Goal: Task Accomplishment & Management: Manage account settings

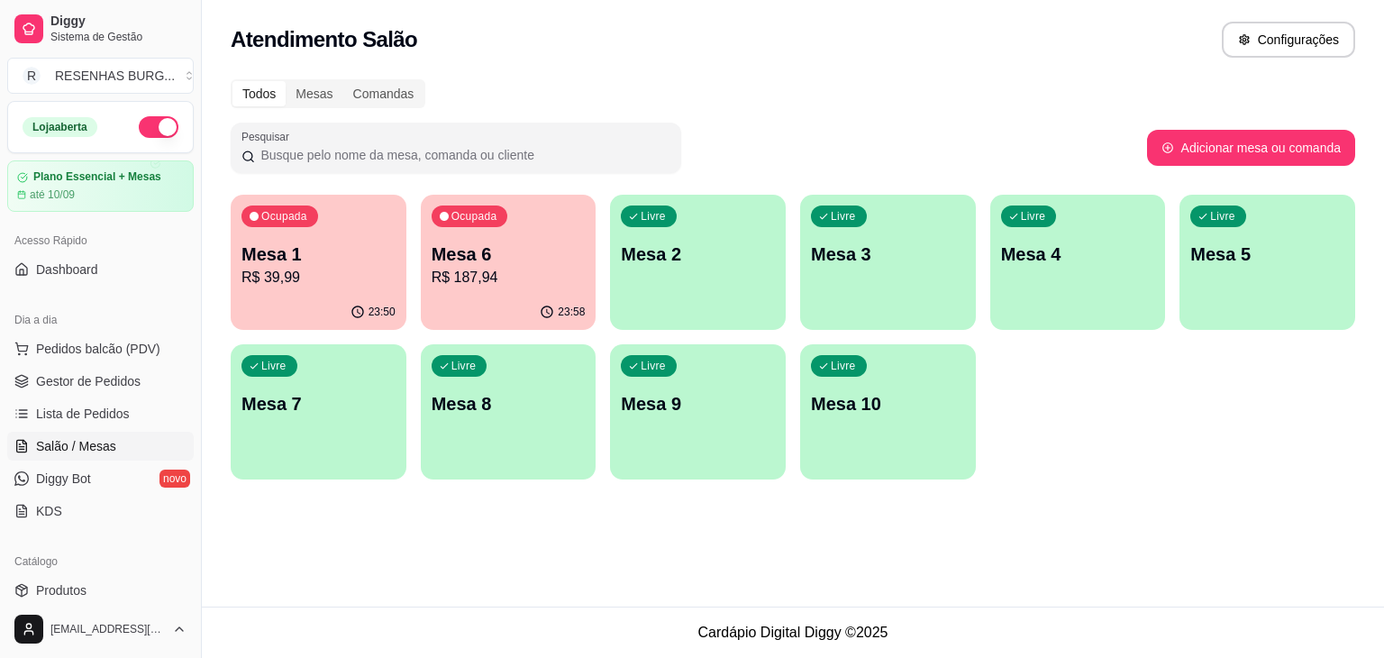
click at [698, 271] on div "Livre Mesa 2" at bounding box center [698, 252] width 176 height 114
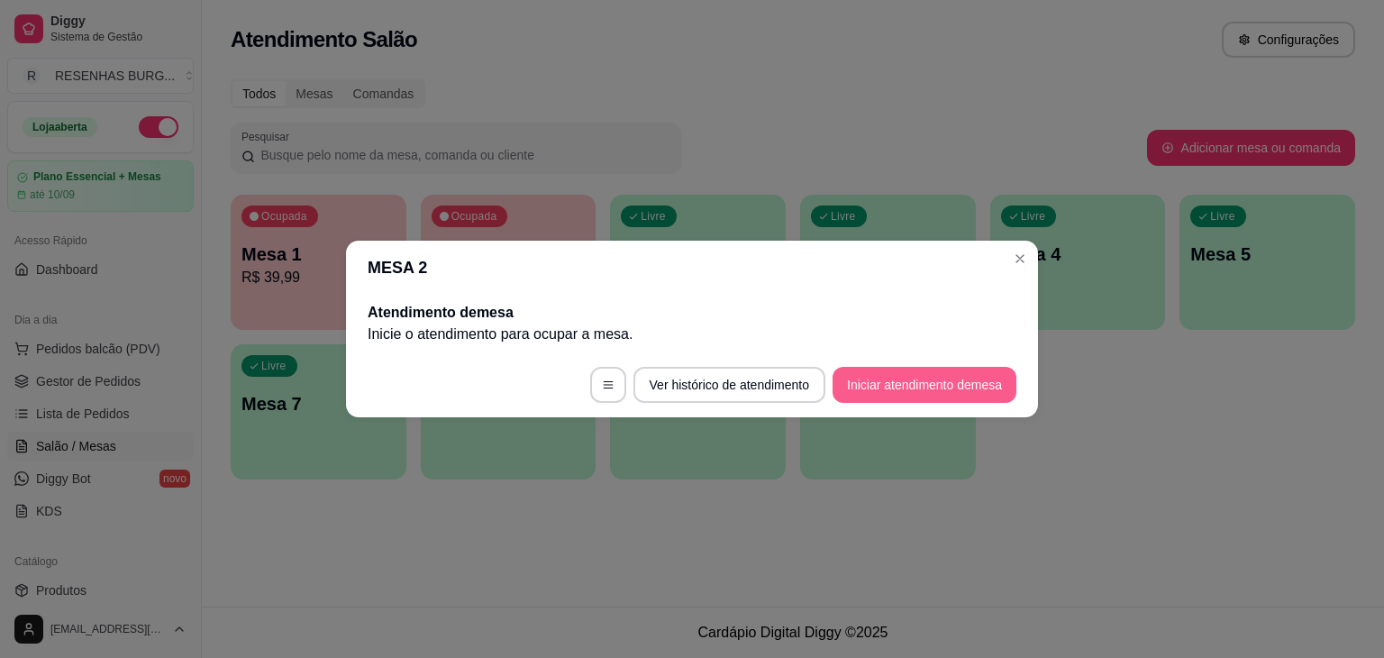
click at [865, 385] on button "Iniciar atendimento de mesa" at bounding box center [925, 385] width 184 height 36
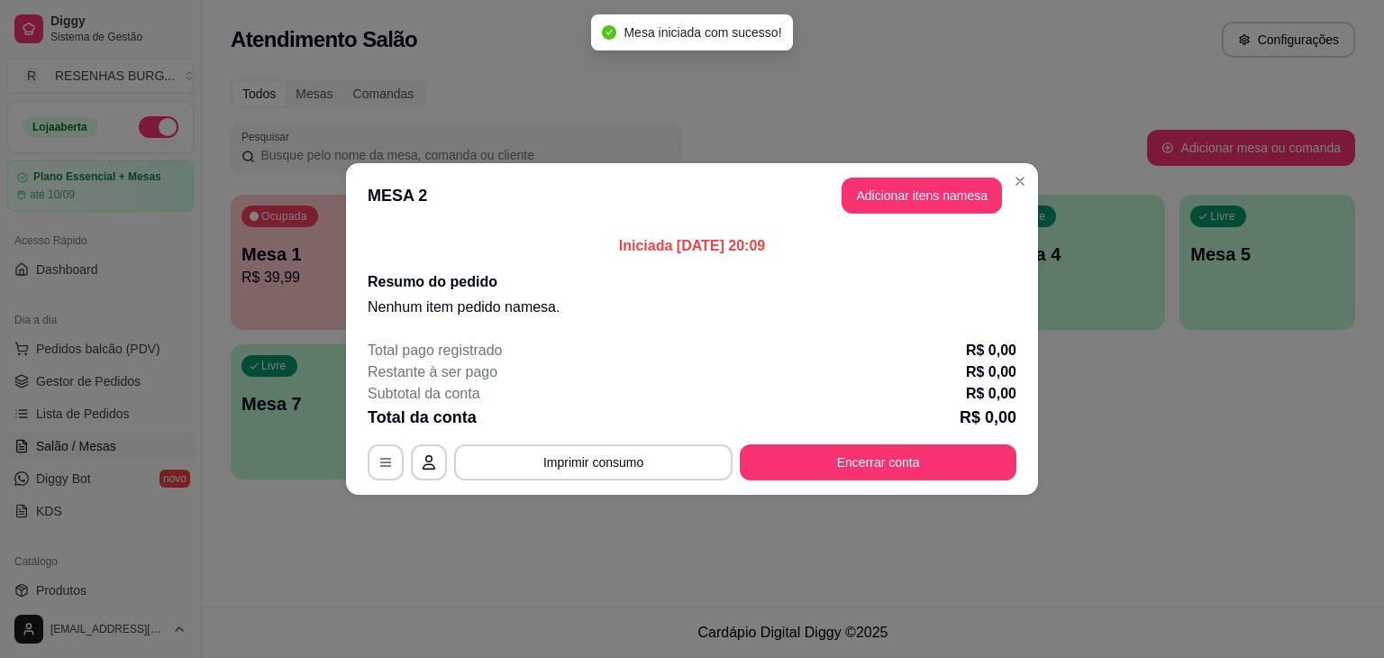
click at [948, 204] on button "Adicionar itens na mesa" at bounding box center [922, 196] width 160 height 36
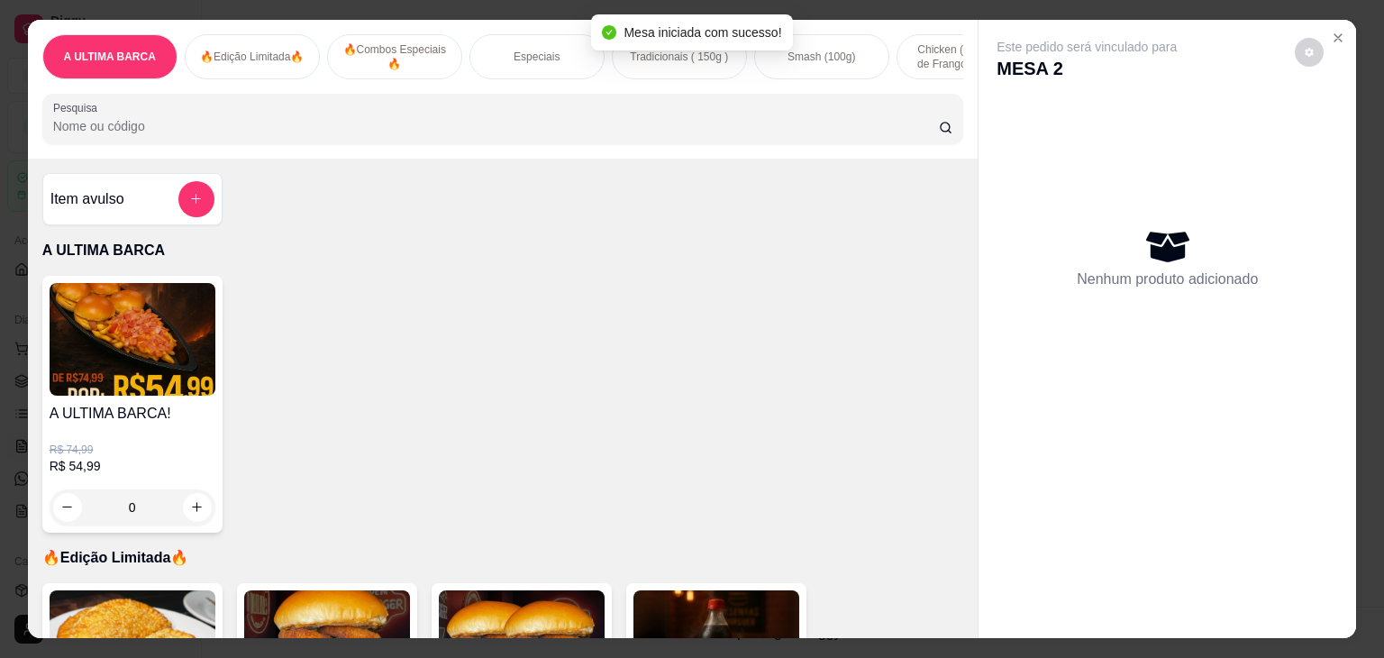
click at [196, 518] on div "0" at bounding box center [133, 507] width 166 height 36
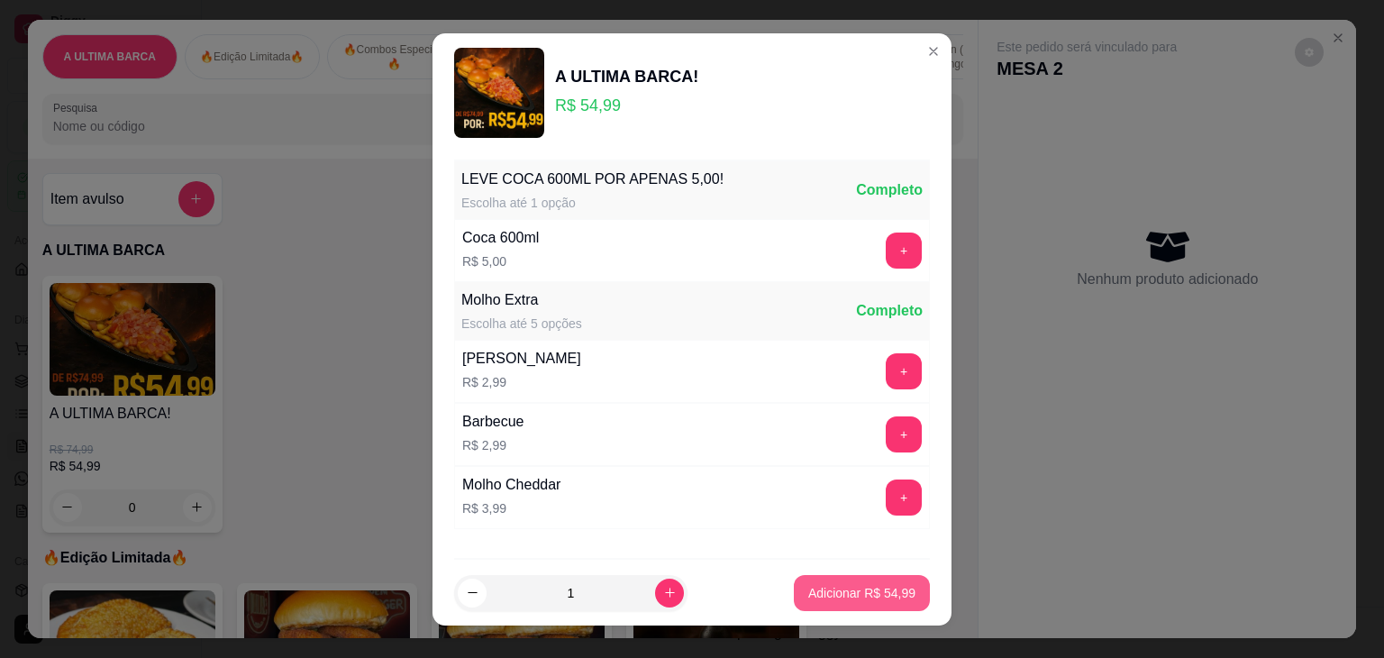
click at [865, 606] on button "Adicionar R$ 54,99" at bounding box center [862, 593] width 136 height 36
type input "1"
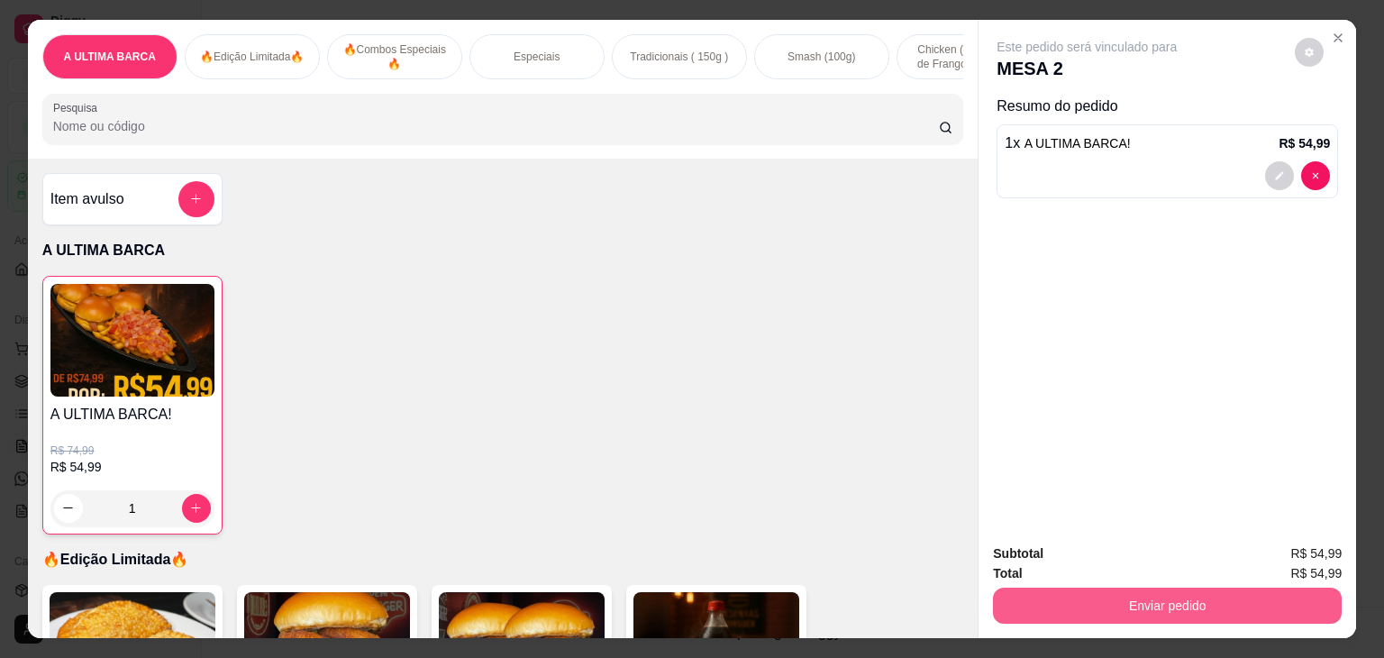
click at [1055, 588] on button "Enviar pedido" at bounding box center [1167, 606] width 349 height 36
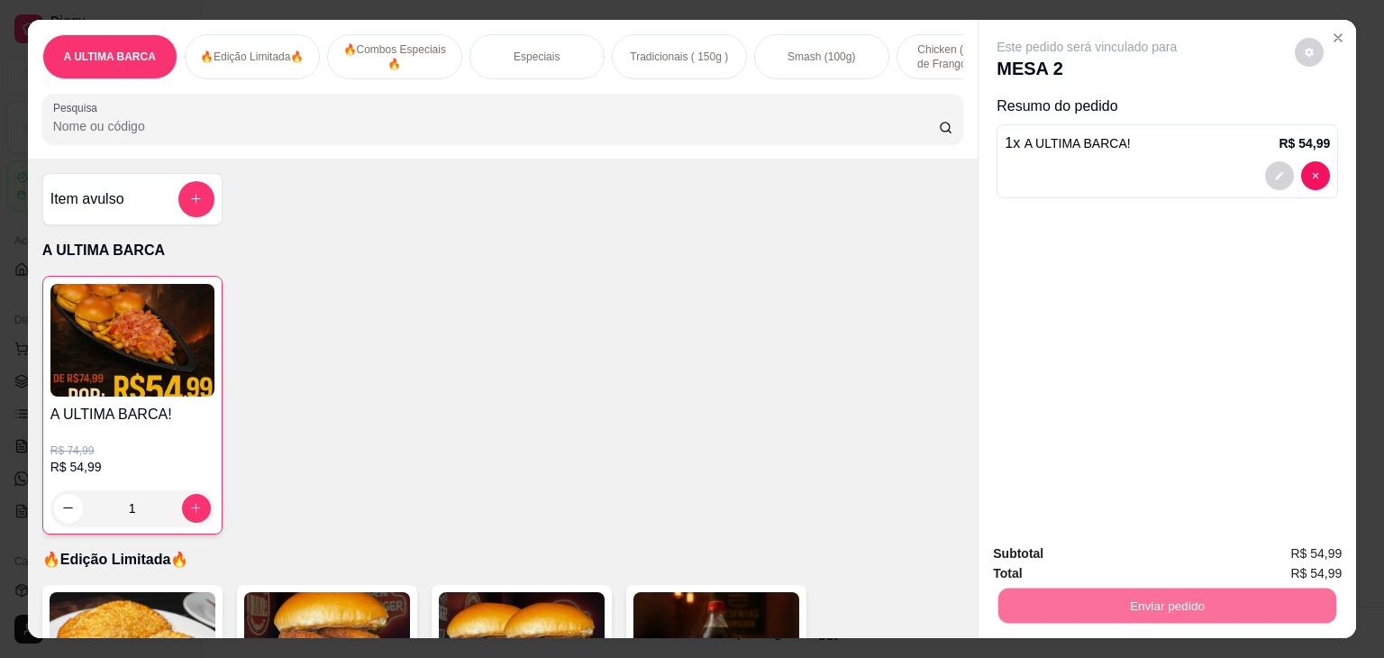
click at [1055, 553] on button "Não registrar e enviar pedido" at bounding box center [1107, 554] width 187 height 34
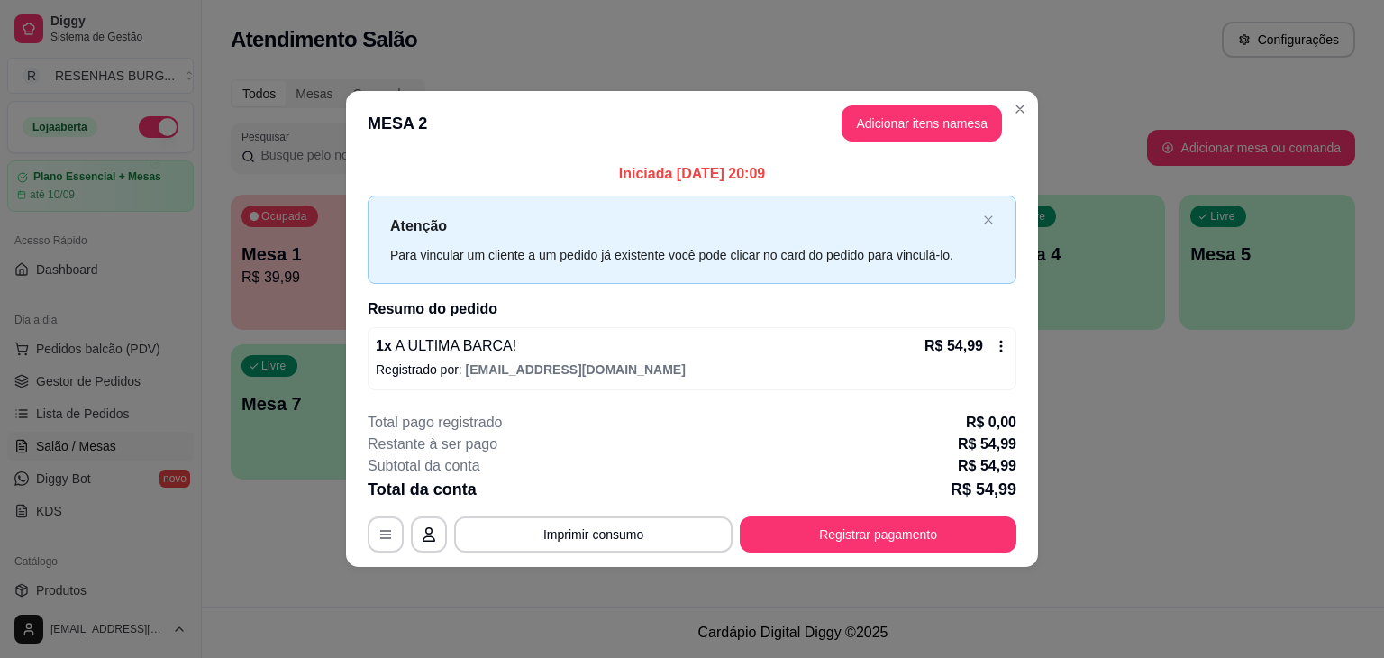
click at [1034, 103] on header "MESA 2 Adicionar itens na mesa" at bounding box center [692, 123] width 692 height 65
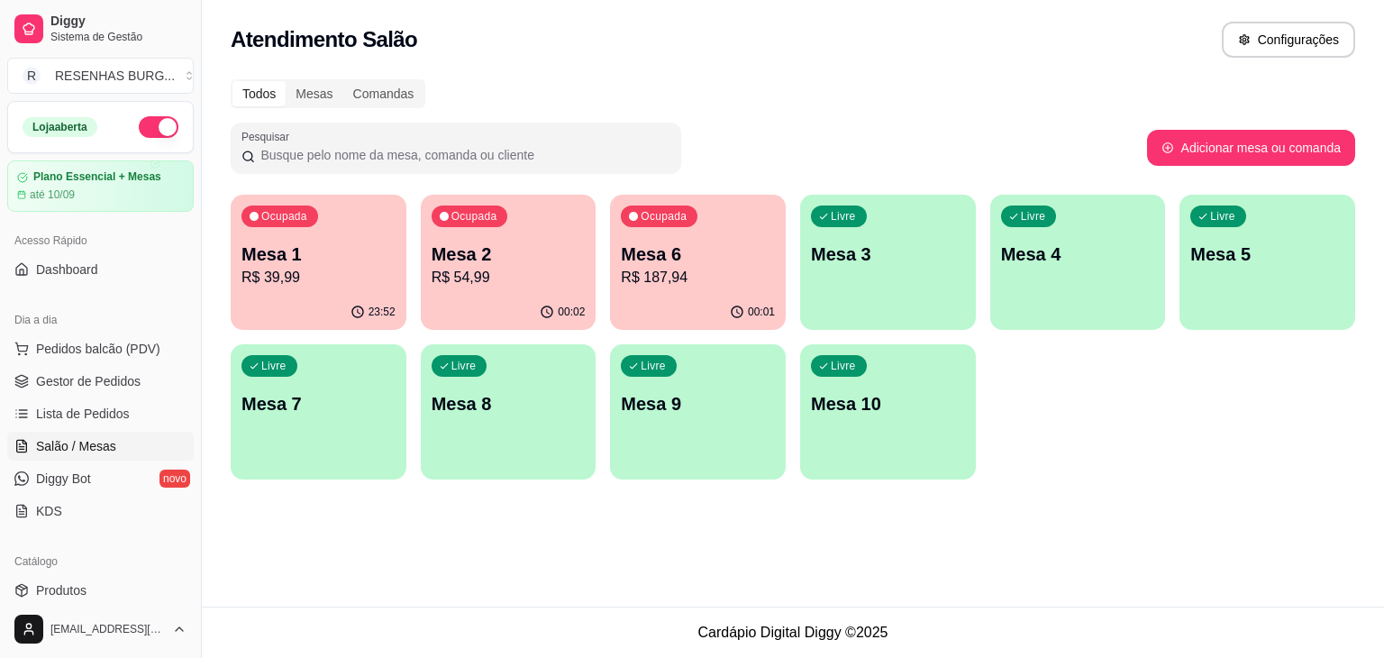
click at [317, 289] on div "Ocupada Mesa 1 R$ 39,99" at bounding box center [319, 245] width 176 height 100
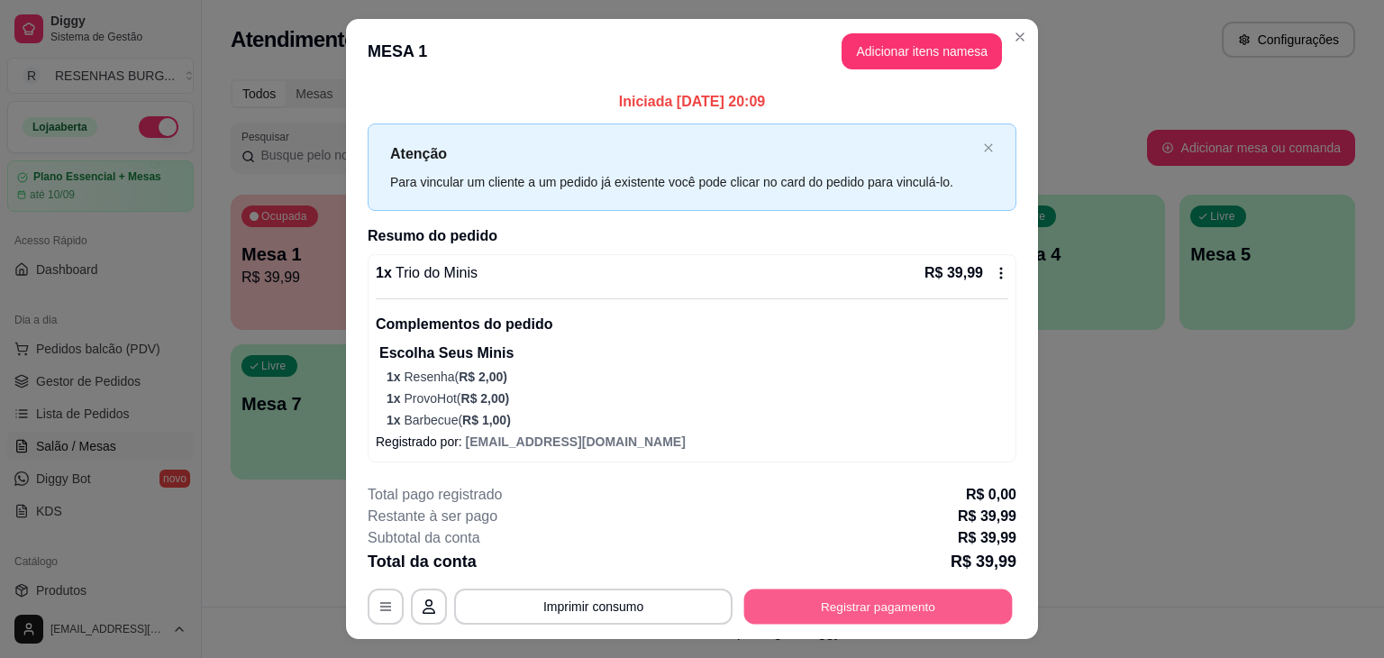
click at [888, 613] on button "Registrar pagamento" at bounding box center [879, 606] width 269 height 35
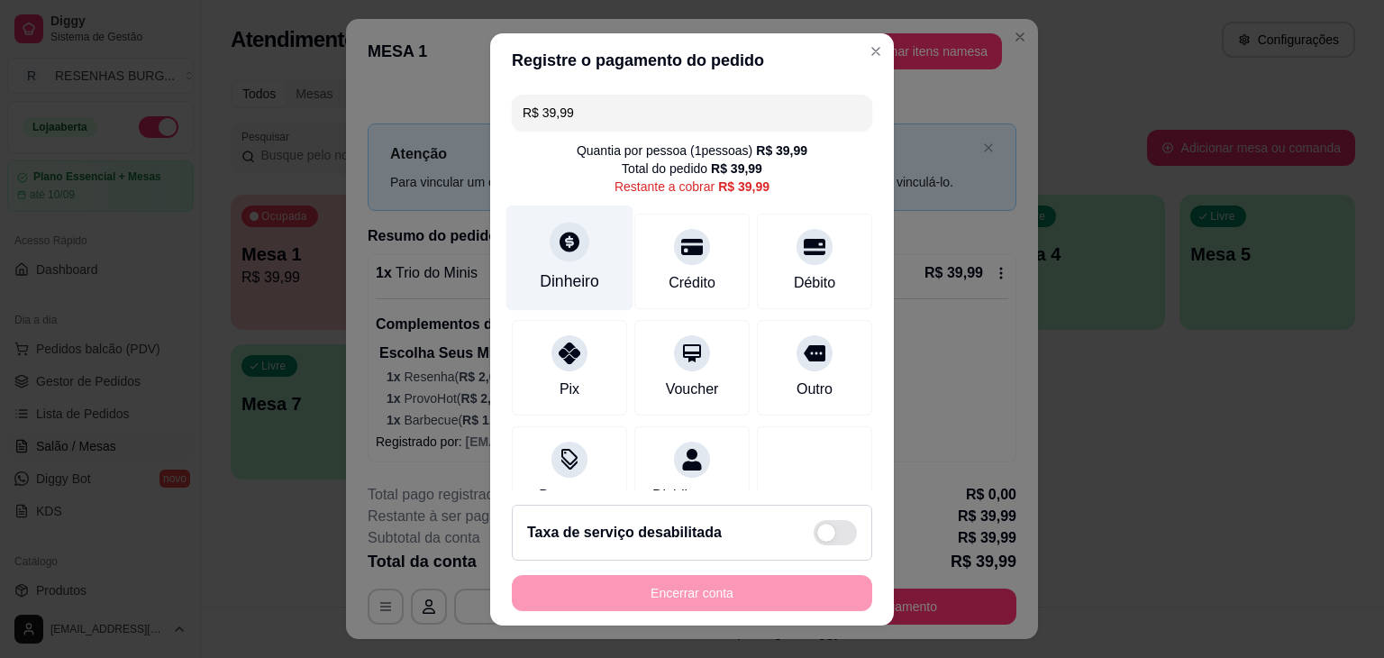
click at [558, 246] on icon at bounding box center [569, 241] width 23 height 23
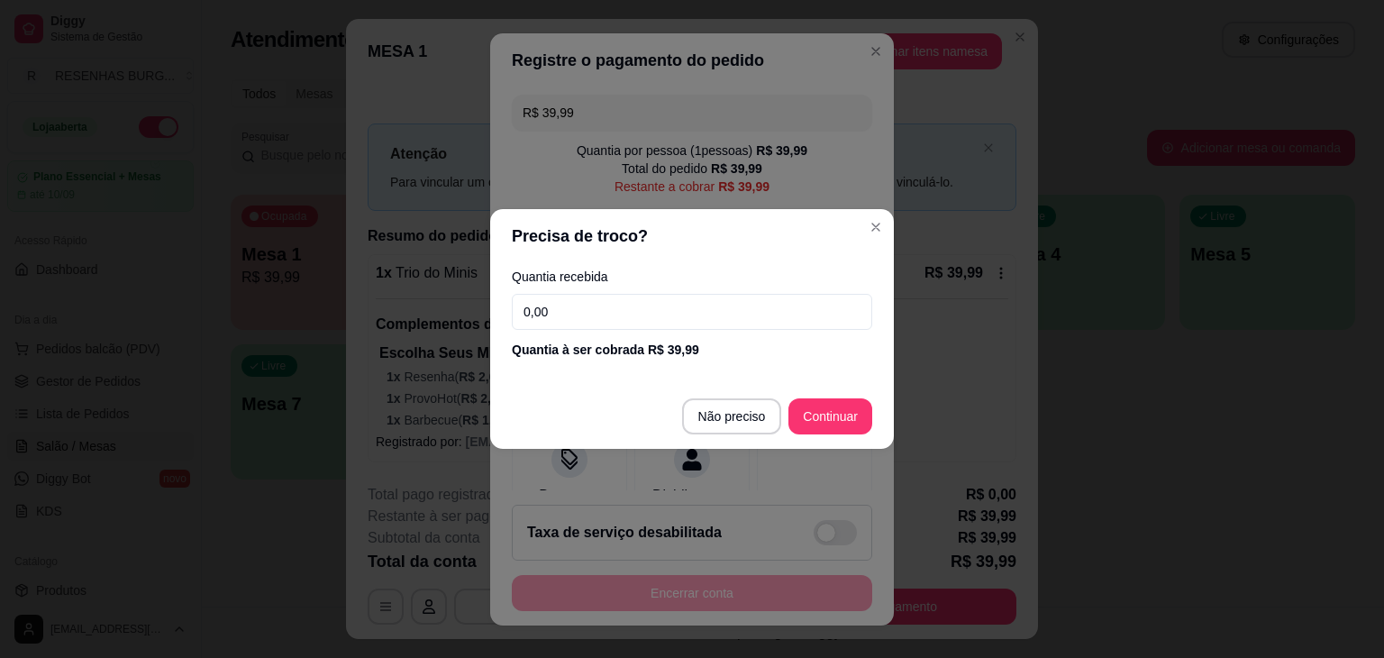
drag, startPoint x: 631, startPoint y: 296, endPoint x: 507, endPoint y: 329, distance: 127.9
click at [507, 329] on div "Quantia recebida 0,00 Quantia à ser cobrada R$ 39,99" at bounding box center [692, 314] width 404 height 103
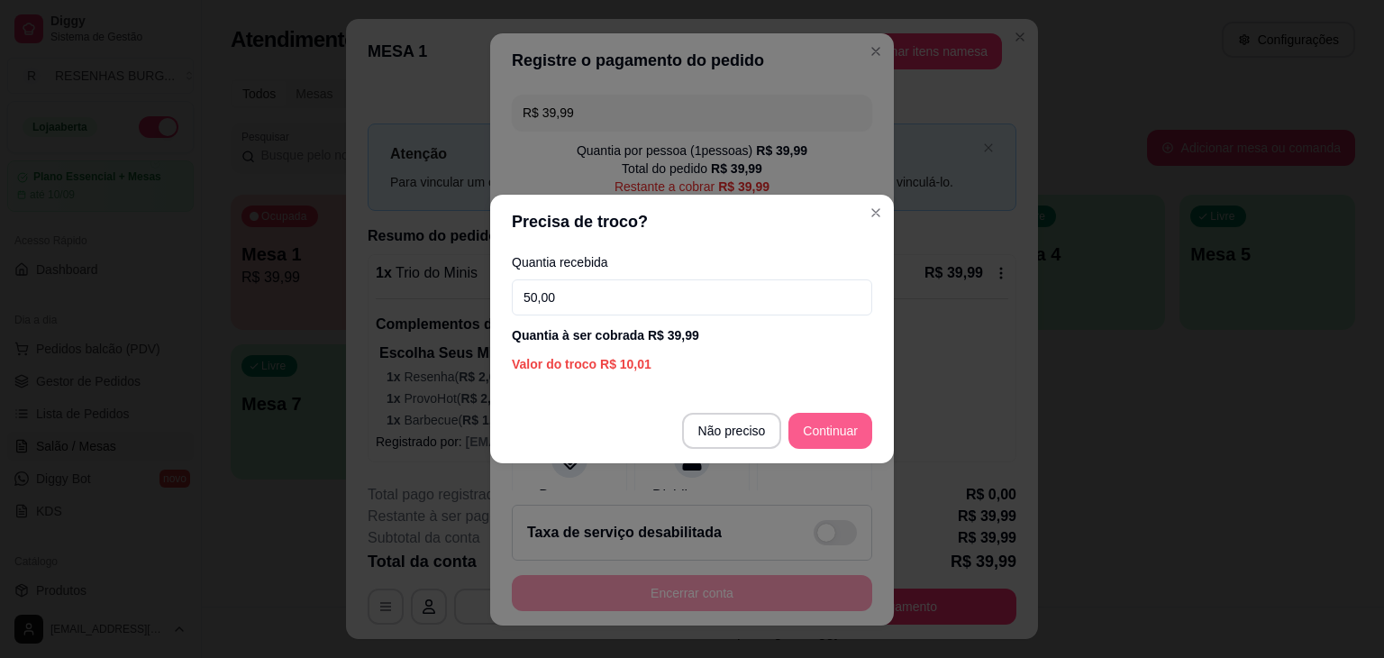
type input "50,00"
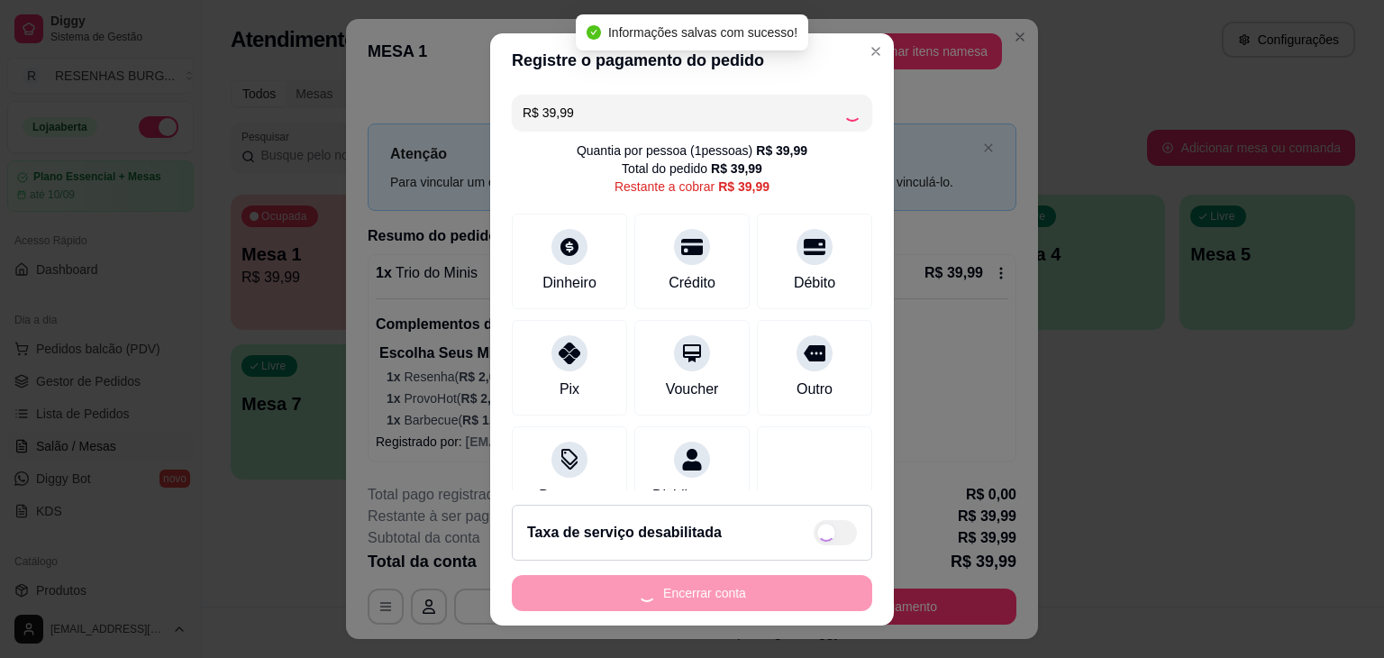
type input "R$ 0,00"
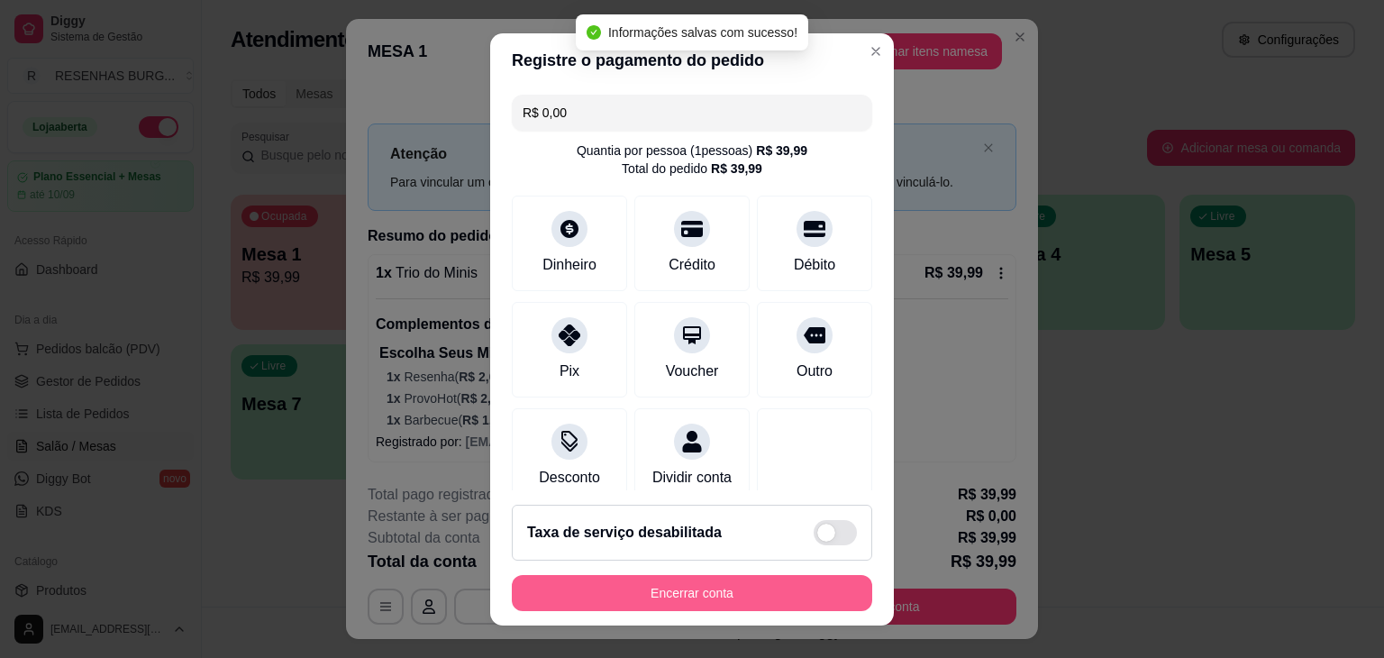
click at [793, 592] on button "Encerrar conta" at bounding box center [692, 593] width 361 height 36
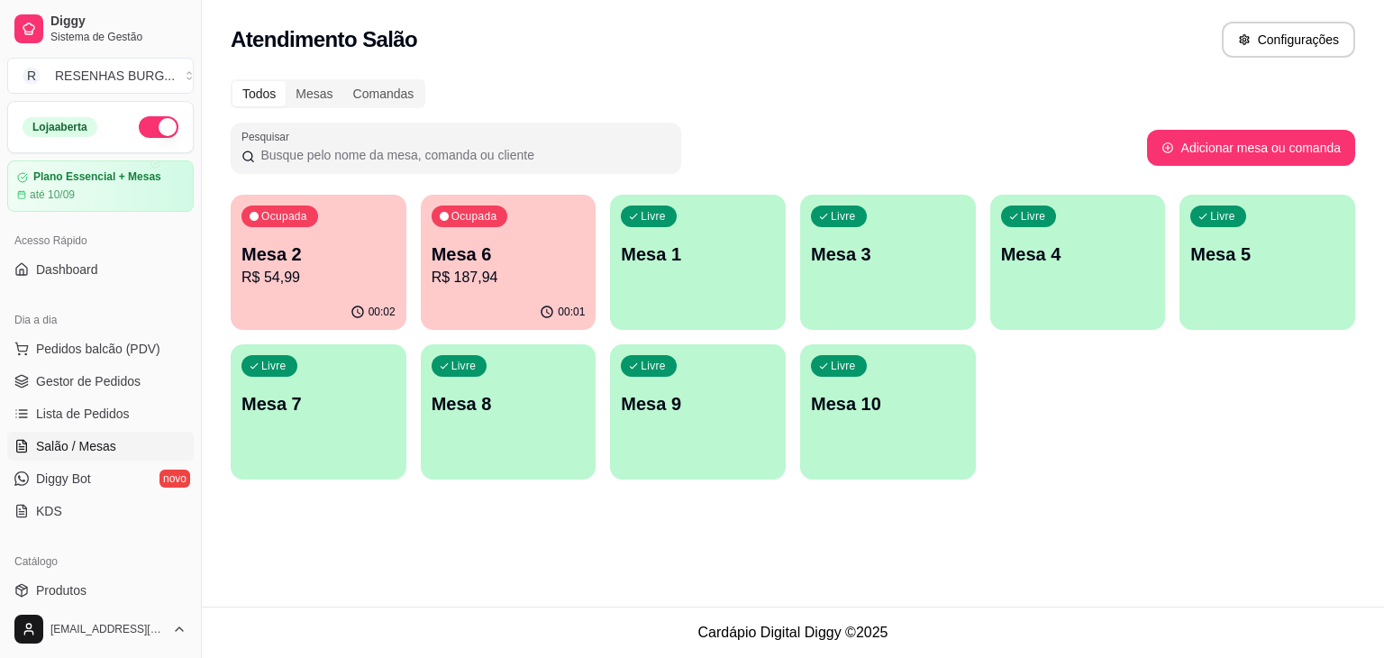
click at [213, 233] on div "Todos Mesas Comandas Pesquisar Adicionar mesa ou comanda Ocupada Mesa 2 R$ 54,9…" at bounding box center [793, 285] width 1183 height 433
click at [391, 262] on p "Mesa 2" at bounding box center [319, 254] width 150 height 24
click at [547, 267] on p "R$ 187,94" at bounding box center [509, 277] width 150 height 21
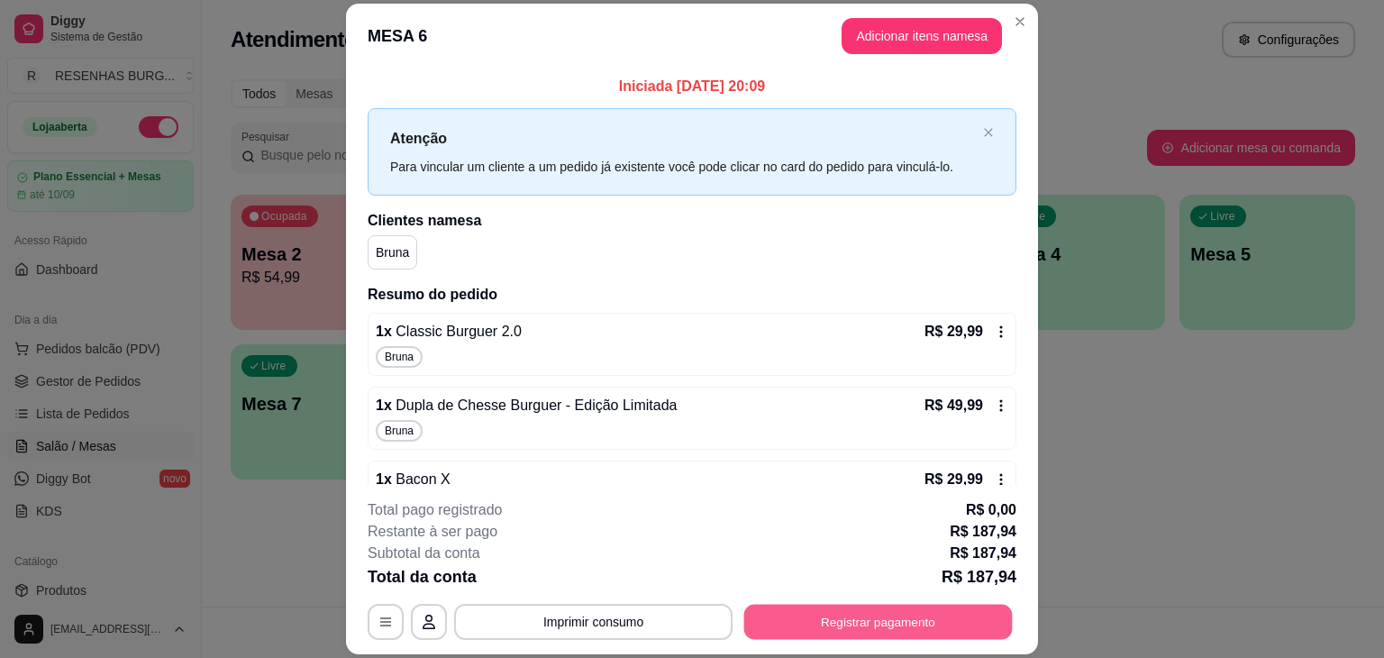
click at [840, 613] on button "Registrar pagamento" at bounding box center [879, 622] width 269 height 35
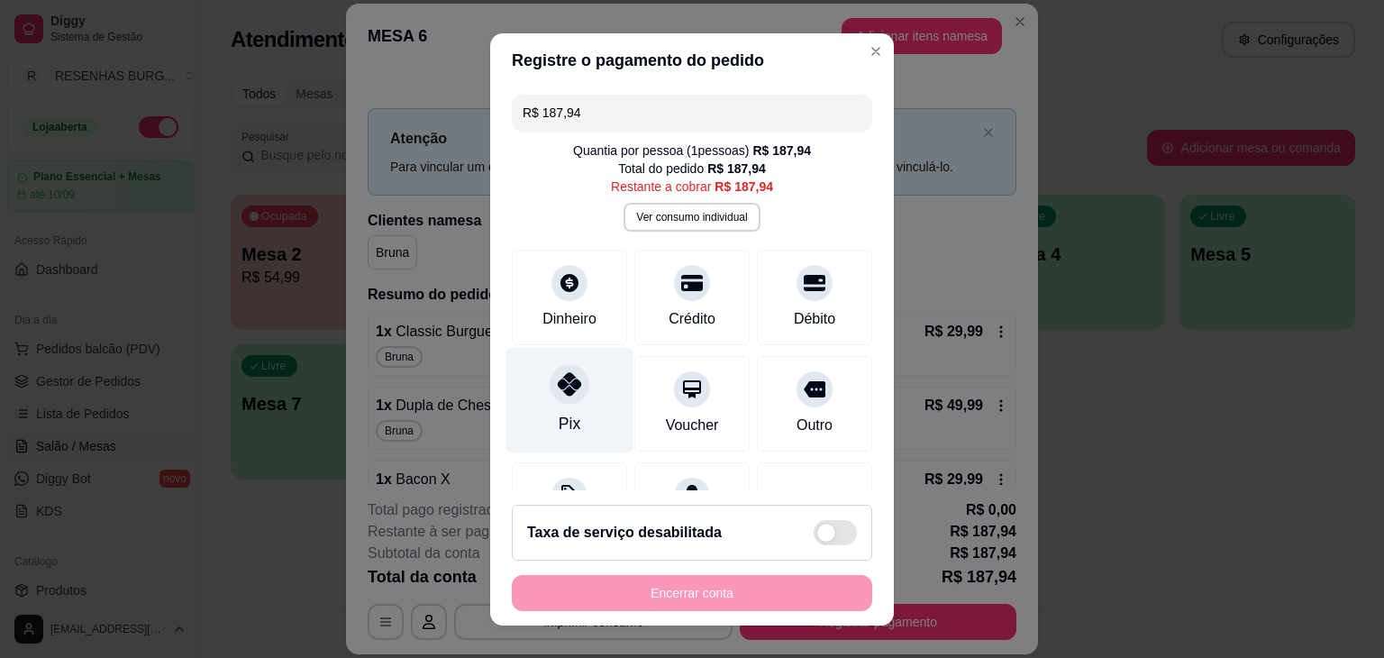
click at [559, 390] on icon at bounding box center [569, 383] width 23 height 23
type input "R$ 0,00"
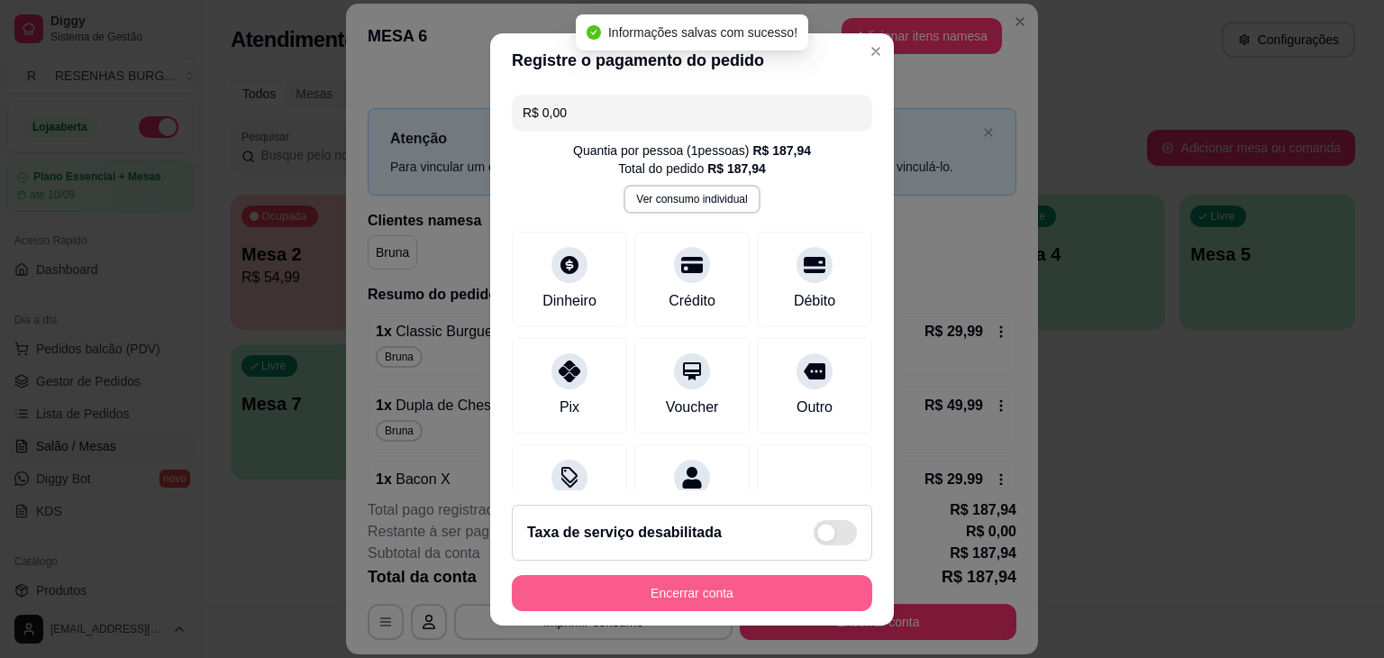
click at [774, 599] on button "Encerrar conta" at bounding box center [692, 593] width 361 height 36
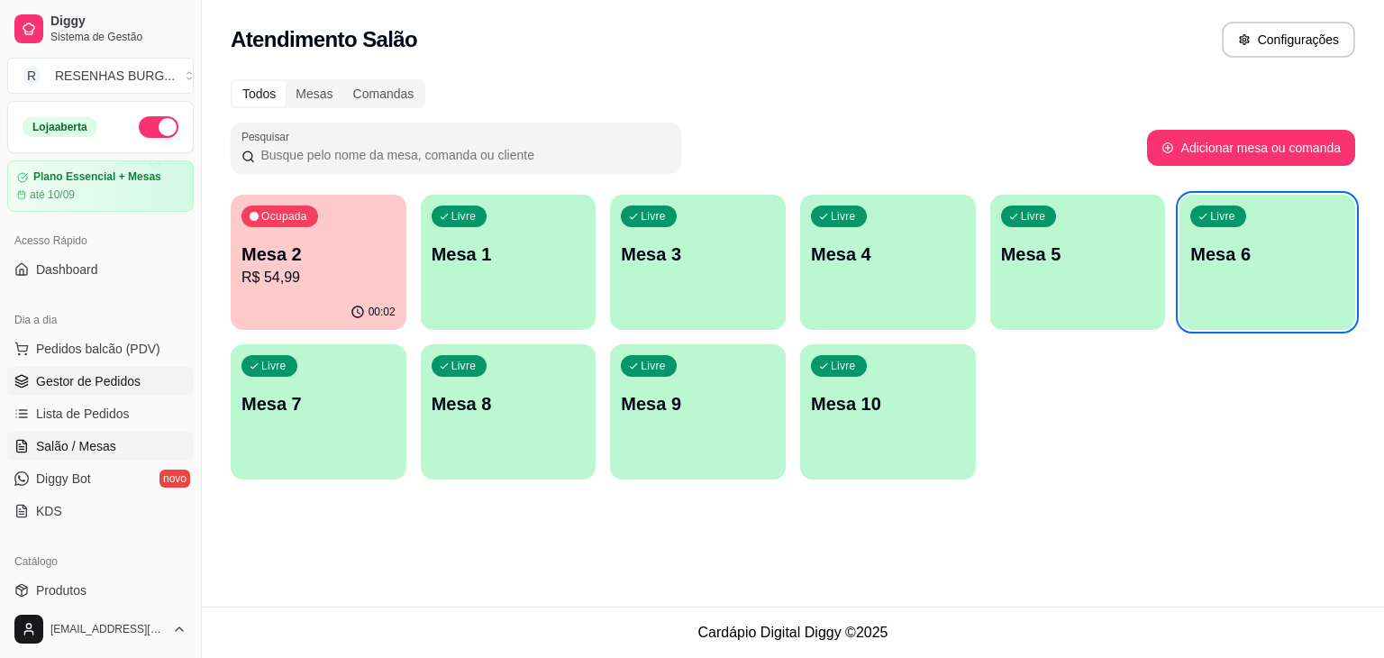
click at [64, 383] on span "Gestor de Pedidos" at bounding box center [88, 381] width 105 height 18
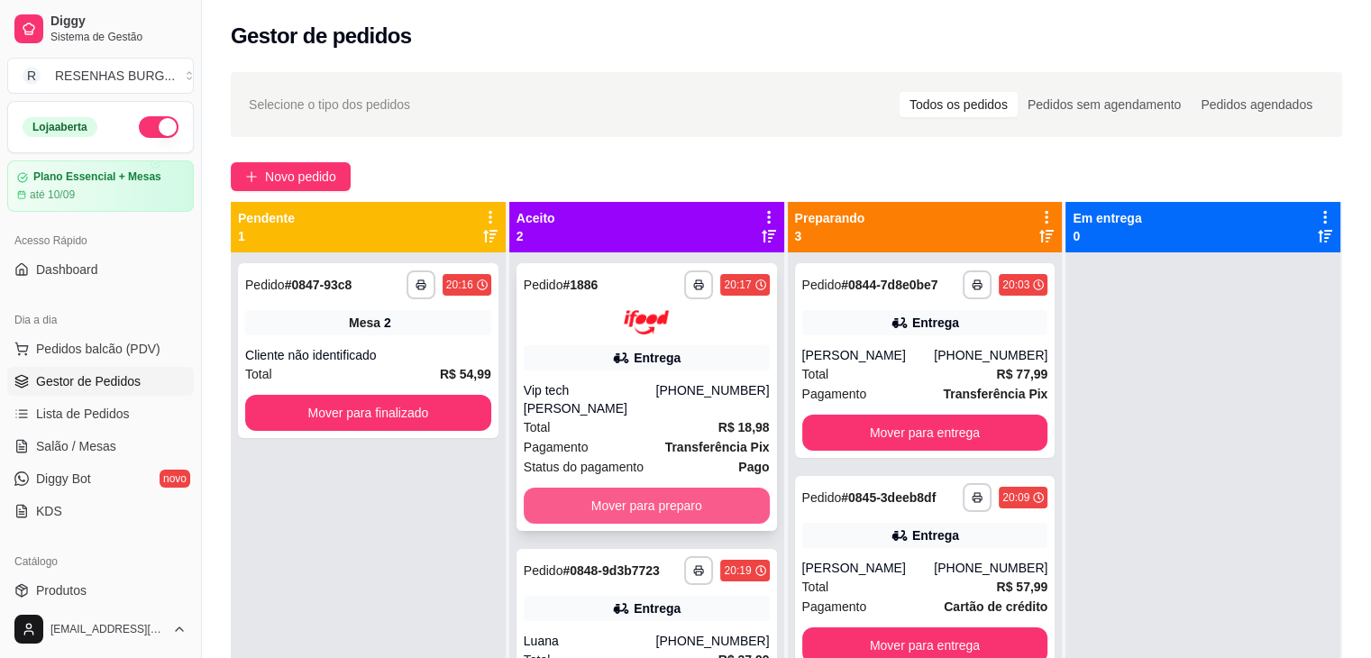
click at [580, 495] on button "Mover para preparo" at bounding box center [647, 506] width 246 height 36
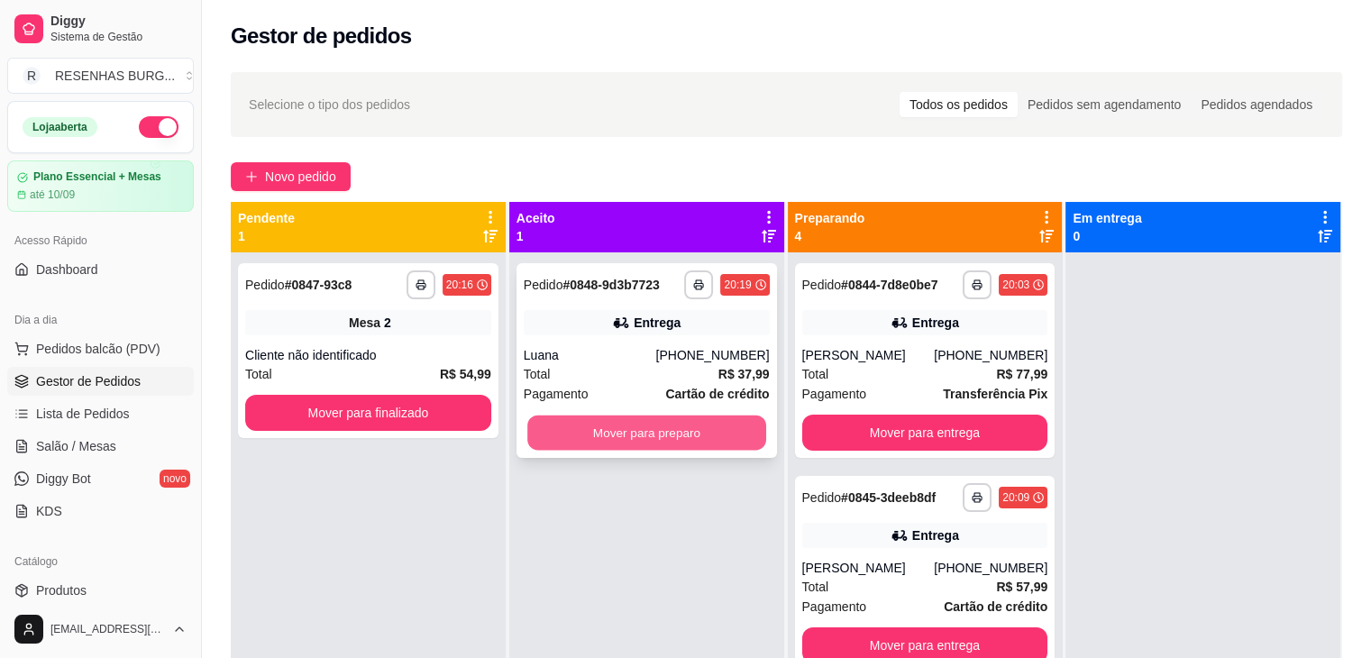
click at [653, 423] on button "Mover para preparo" at bounding box center [646, 433] width 239 height 35
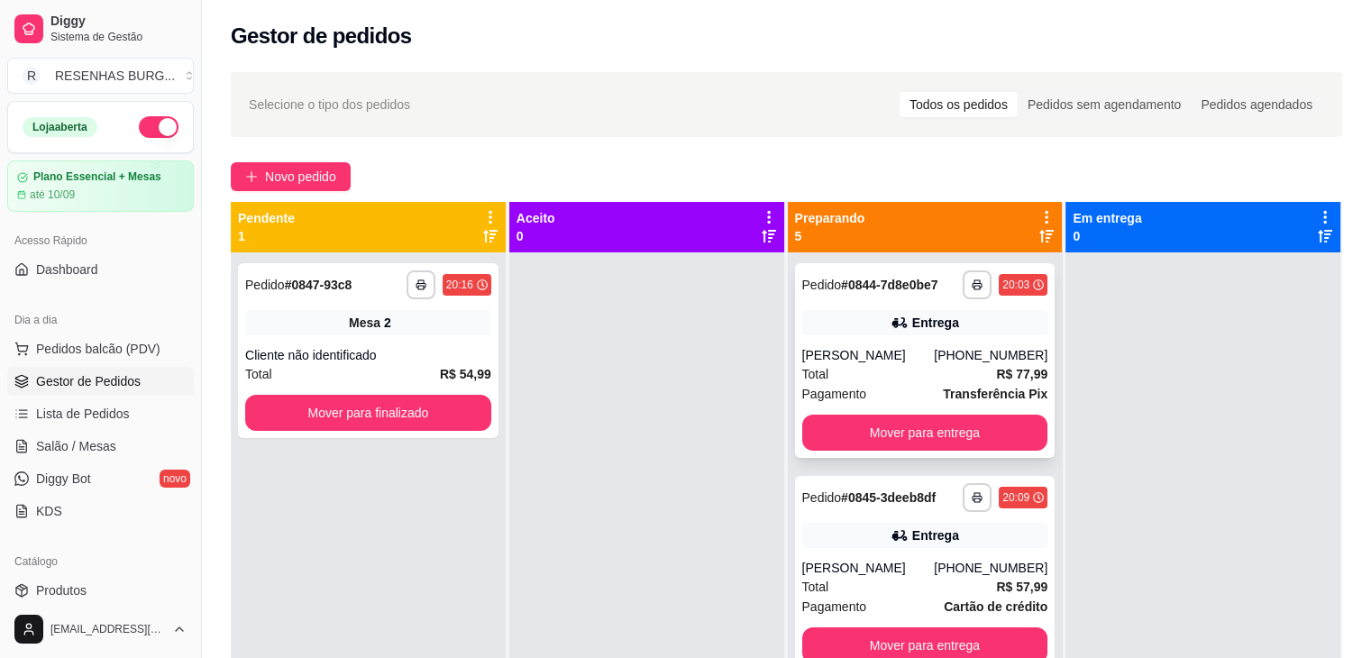
click at [880, 356] on div "[PERSON_NAME]" at bounding box center [868, 355] width 132 height 18
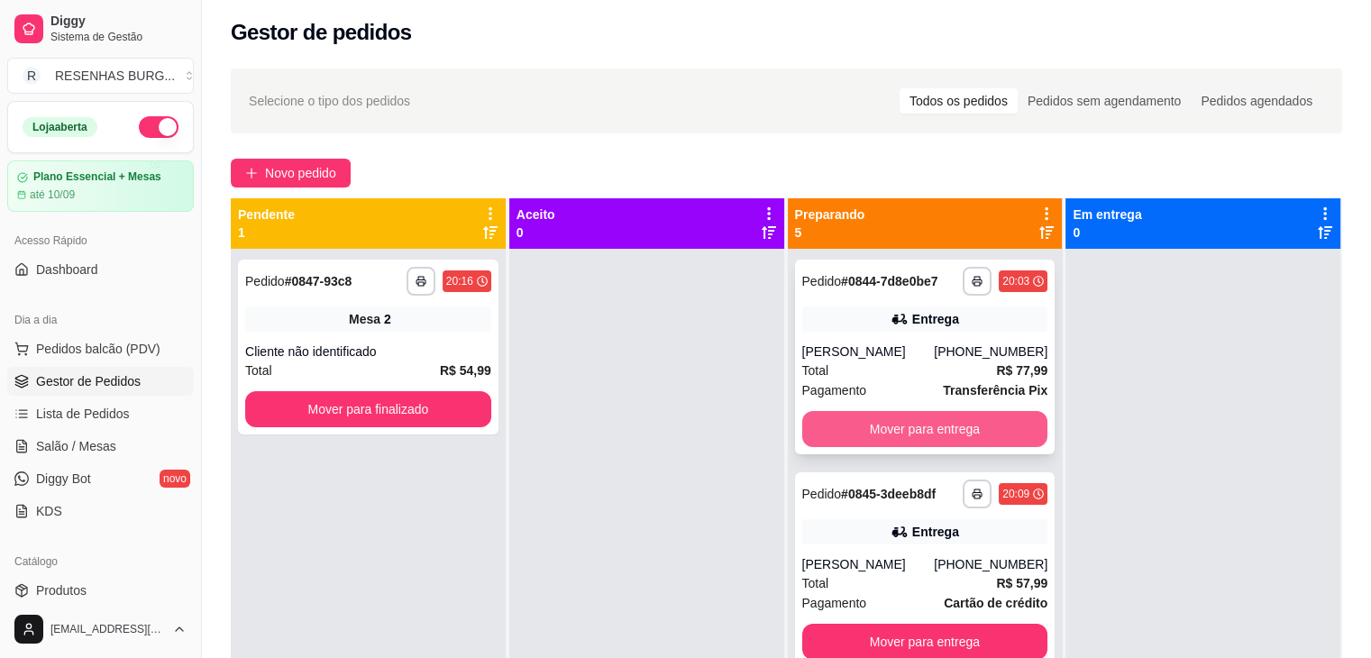
click at [919, 425] on button "Mover para entrega" at bounding box center [925, 429] width 246 height 36
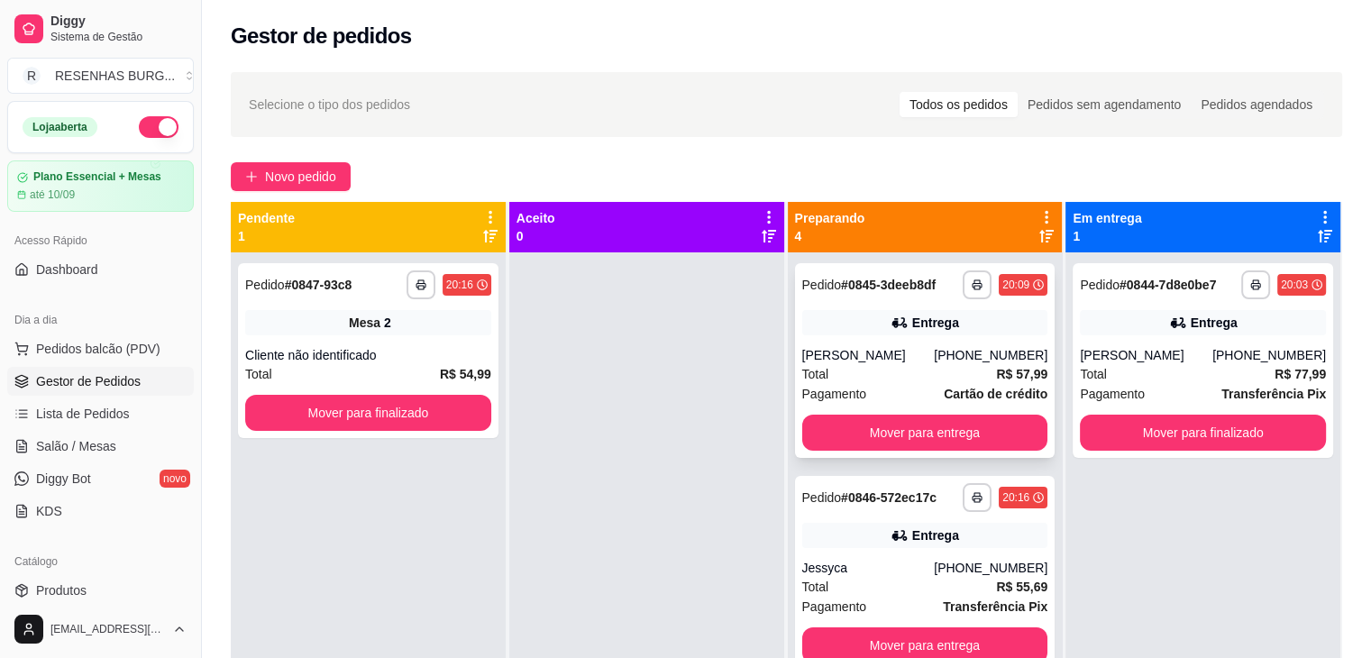
click at [943, 343] on div "**********" at bounding box center [925, 360] width 260 height 195
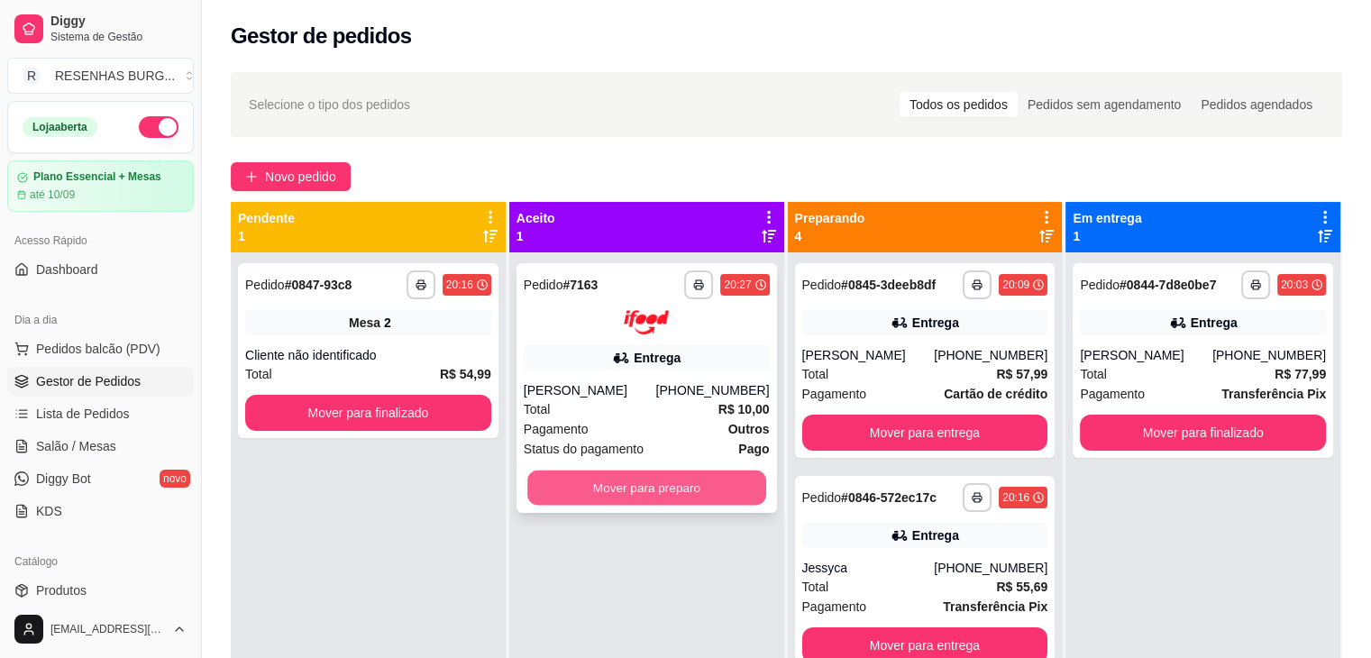
click at [613, 484] on button "Mover para preparo" at bounding box center [646, 487] width 239 height 35
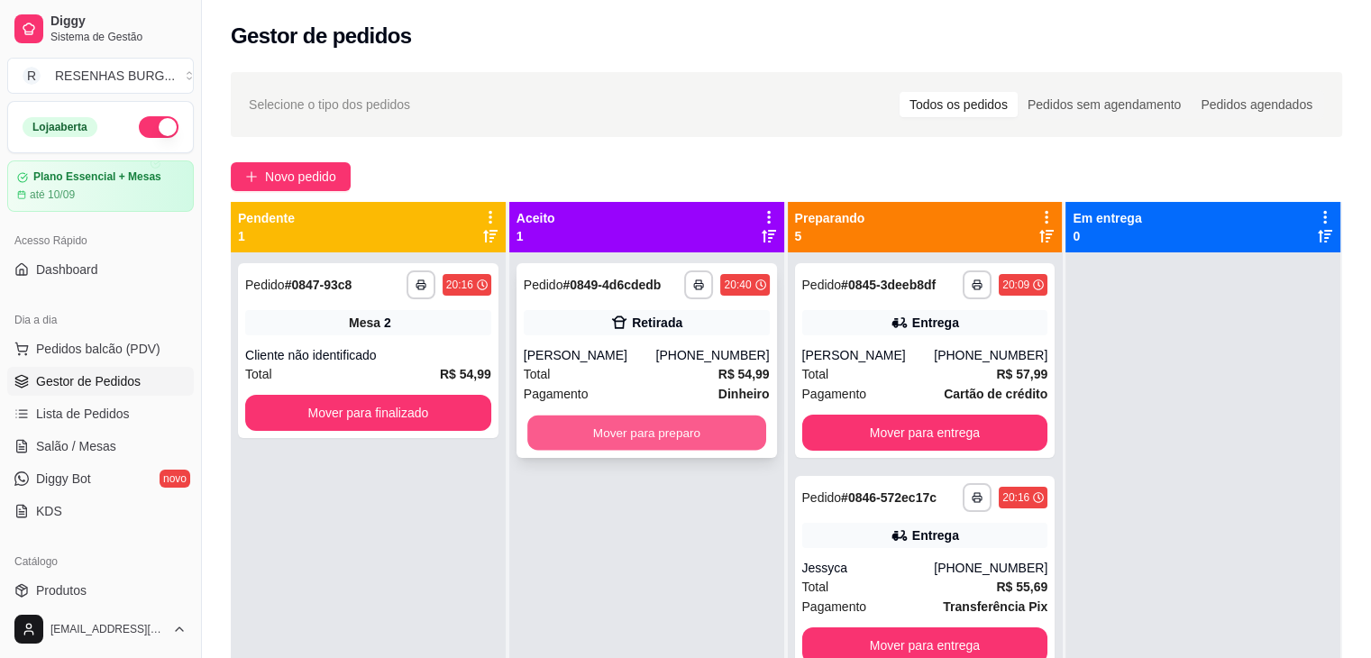
click at [597, 426] on button "Mover para preparo" at bounding box center [646, 433] width 239 height 35
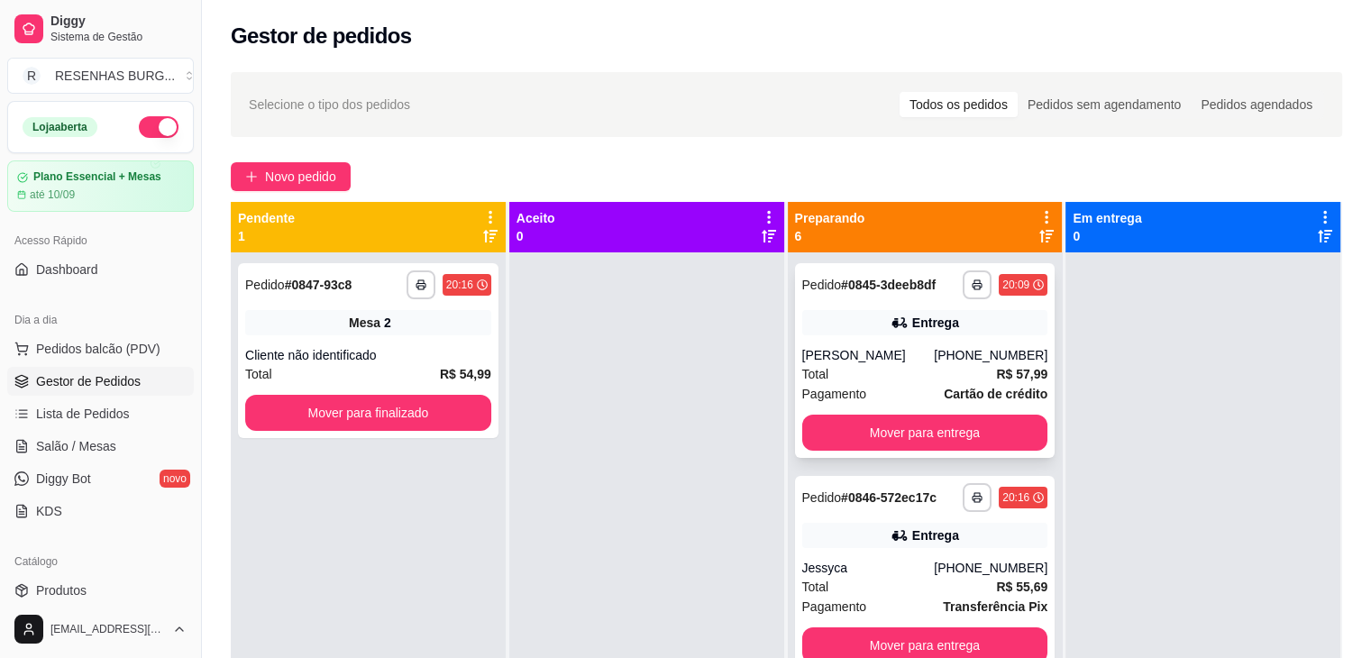
click at [882, 387] on div "Pagamento Cartão de crédito" at bounding box center [925, 394] width 246 height 20
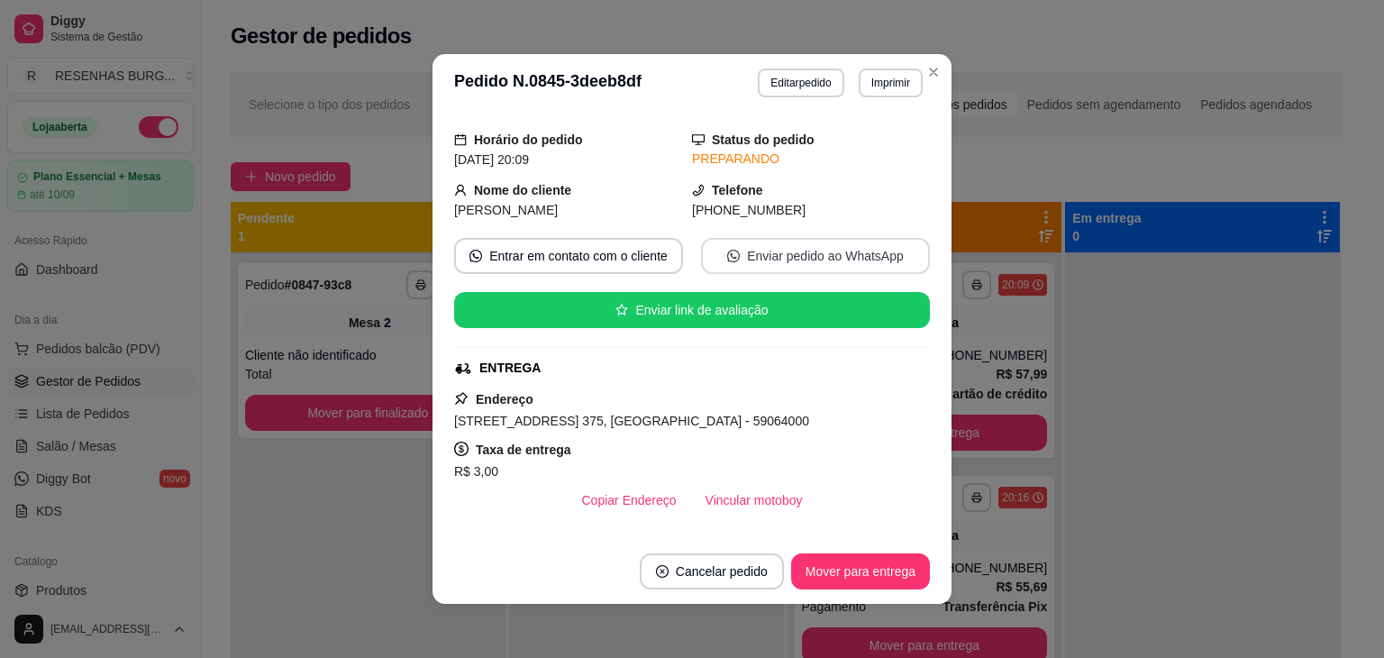
scroll to position [180, 0]
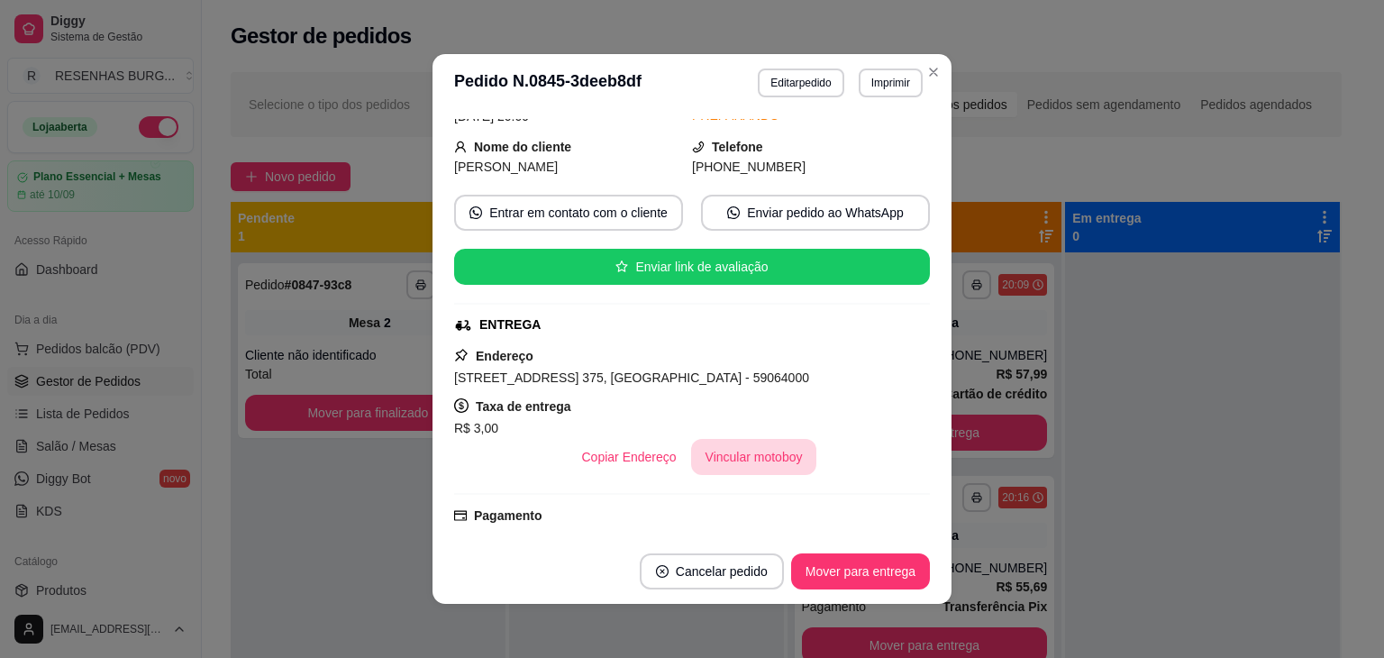
click at [752, 459] on button "Vincular motoboy" at bounding box center [754, 457] width 126 height 36
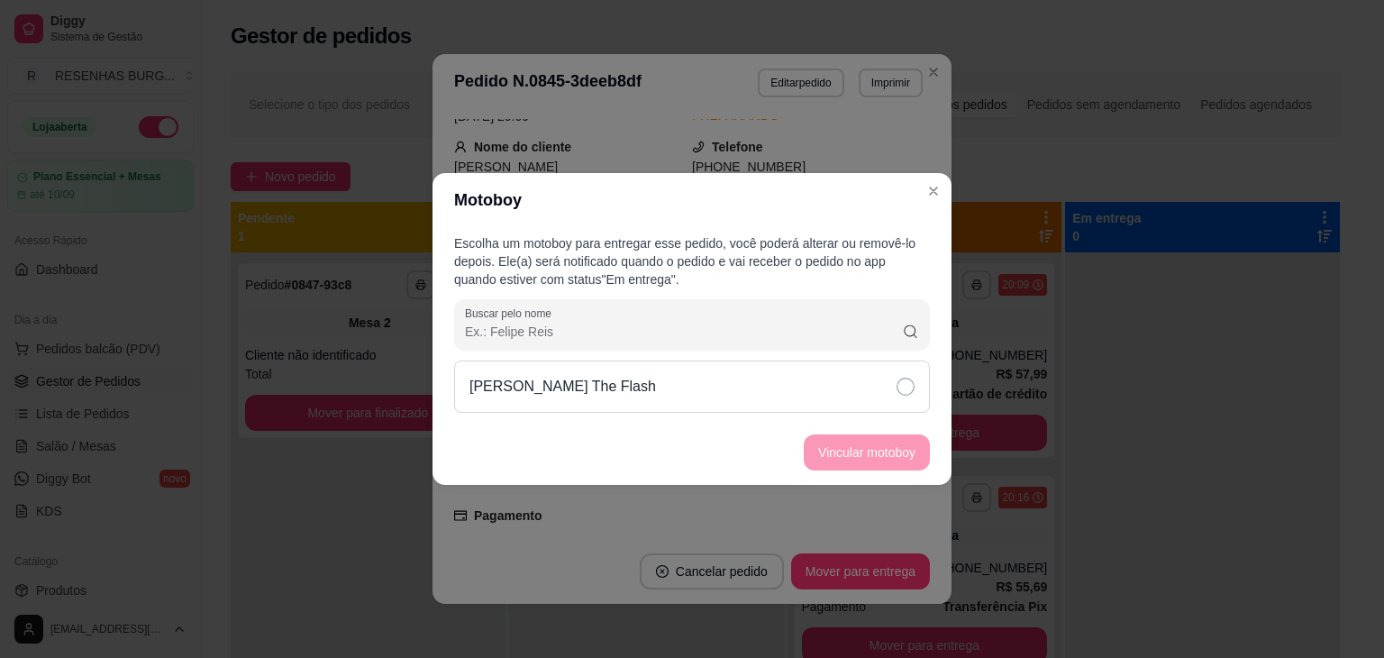
click at [825, 387] on div "[PERSON_NAME] The Flash" at bounding box center [692, 387] width 476 height 52
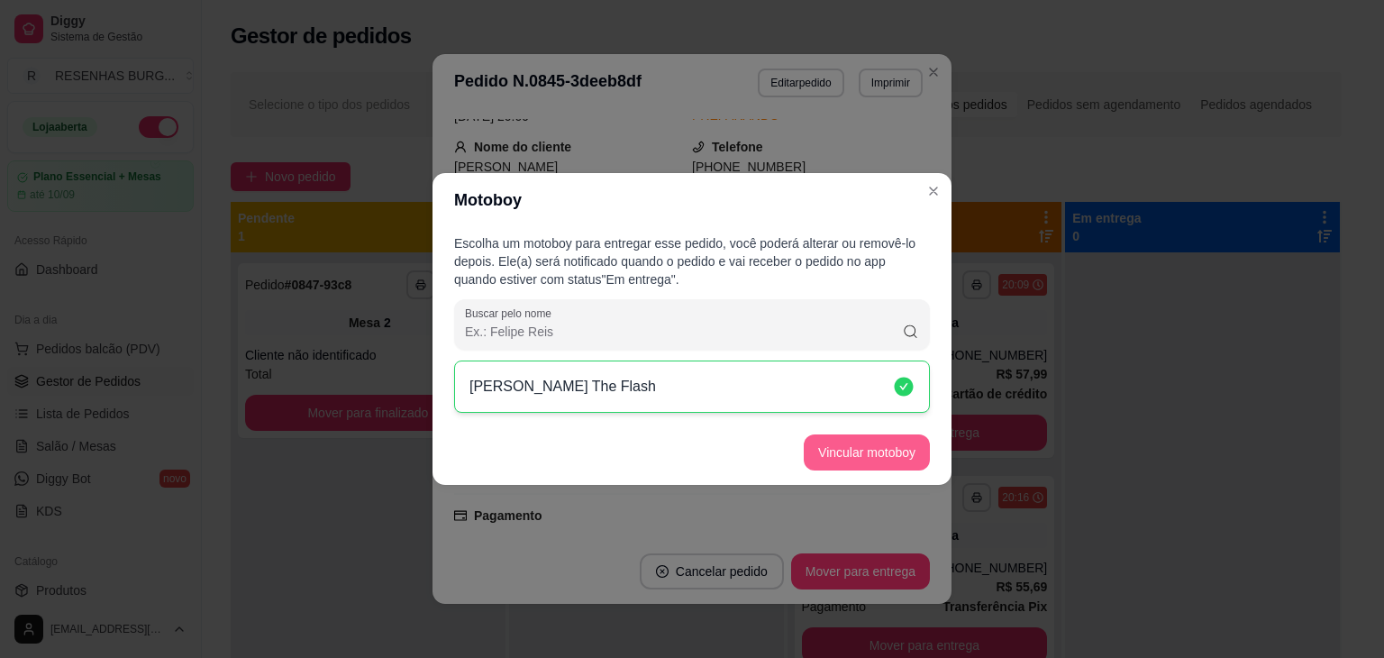
click at [873, 461] on button "Vincular motoboy" at bounding box center [867, 452] width 126 height 36
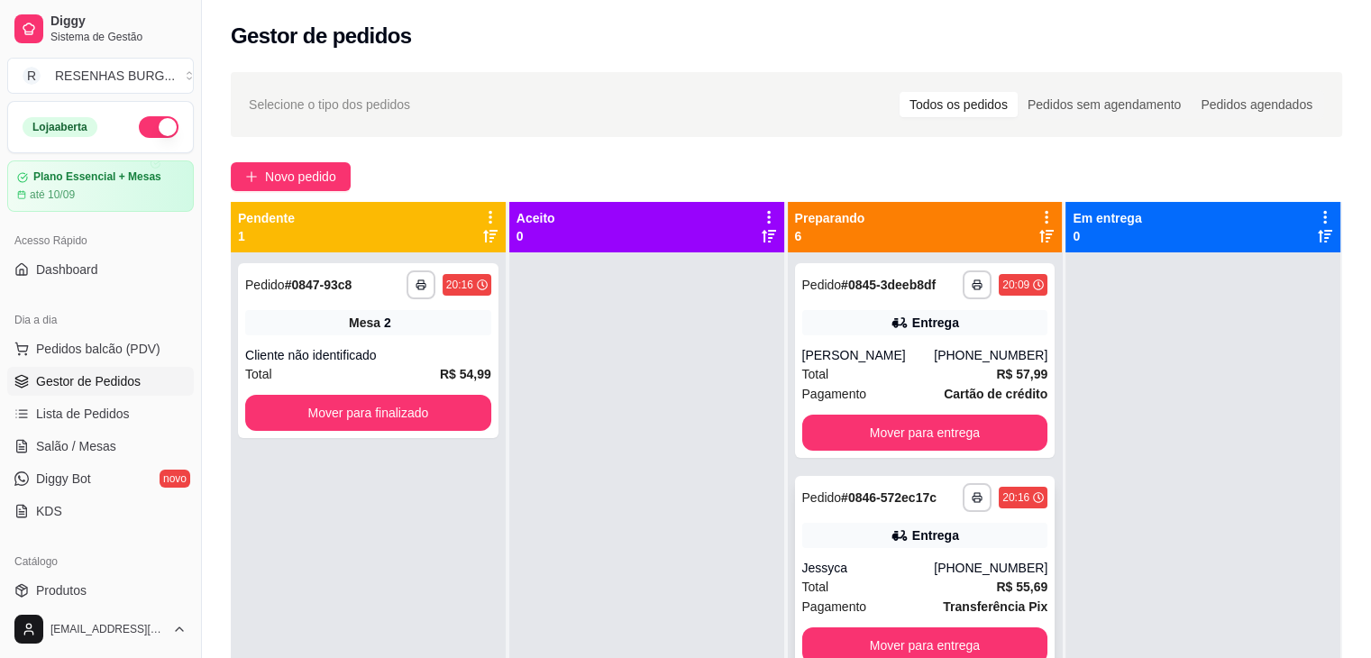
click at [945, 571] on div "[PHONE_NUMBER]" at bounding box center [991, 568] width 114 height 18
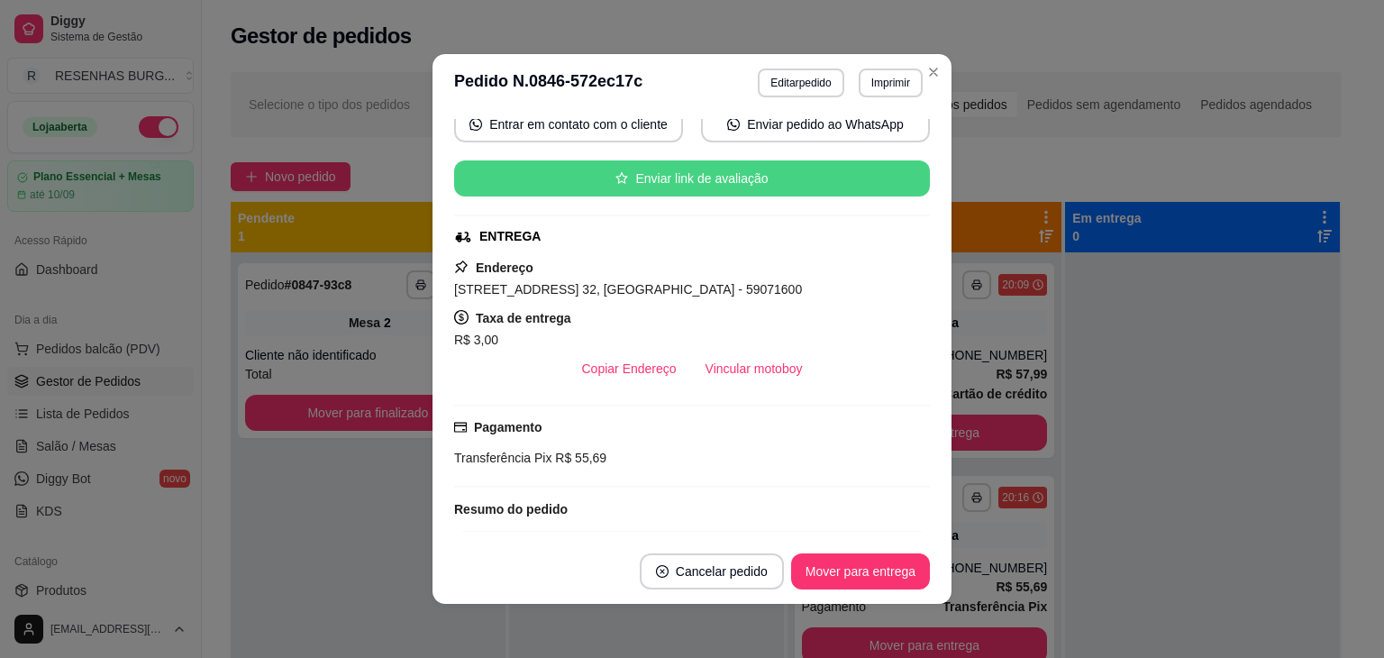
scroll to position [270, 0]
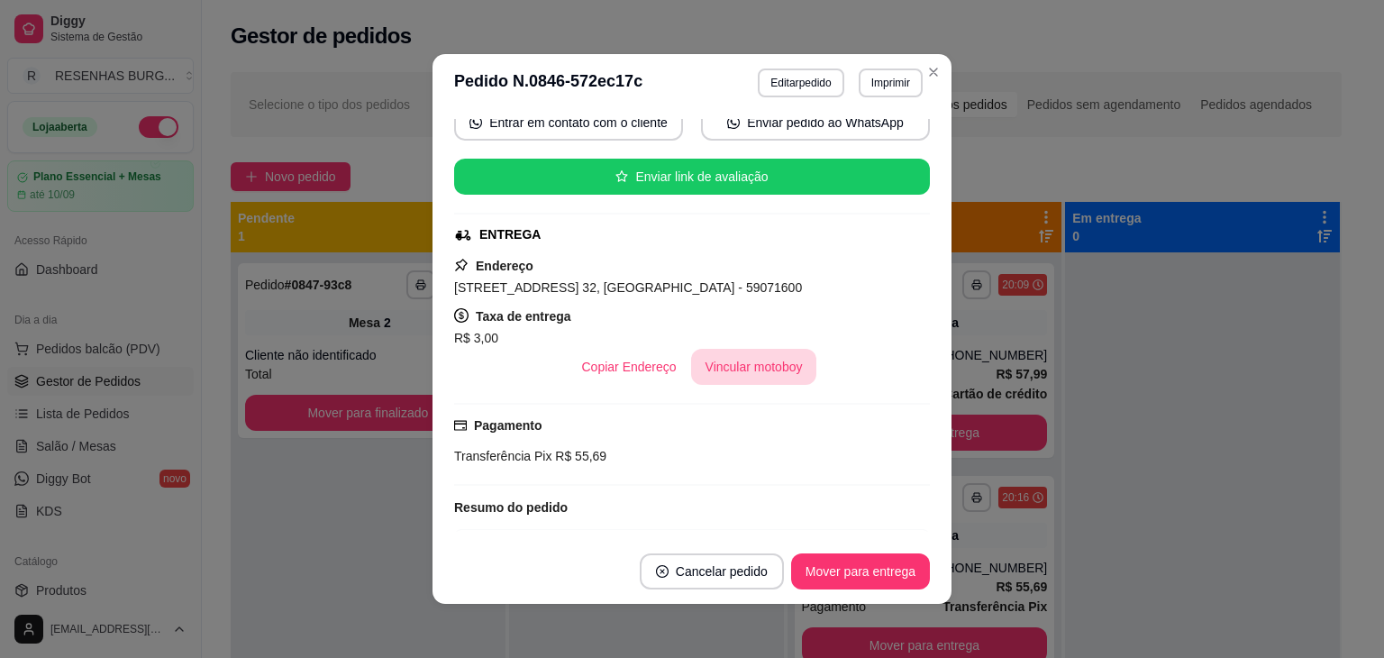
click at [735, 351] on button "Vincular motoboy" at bounding box center [754, 367] width 126 height 36
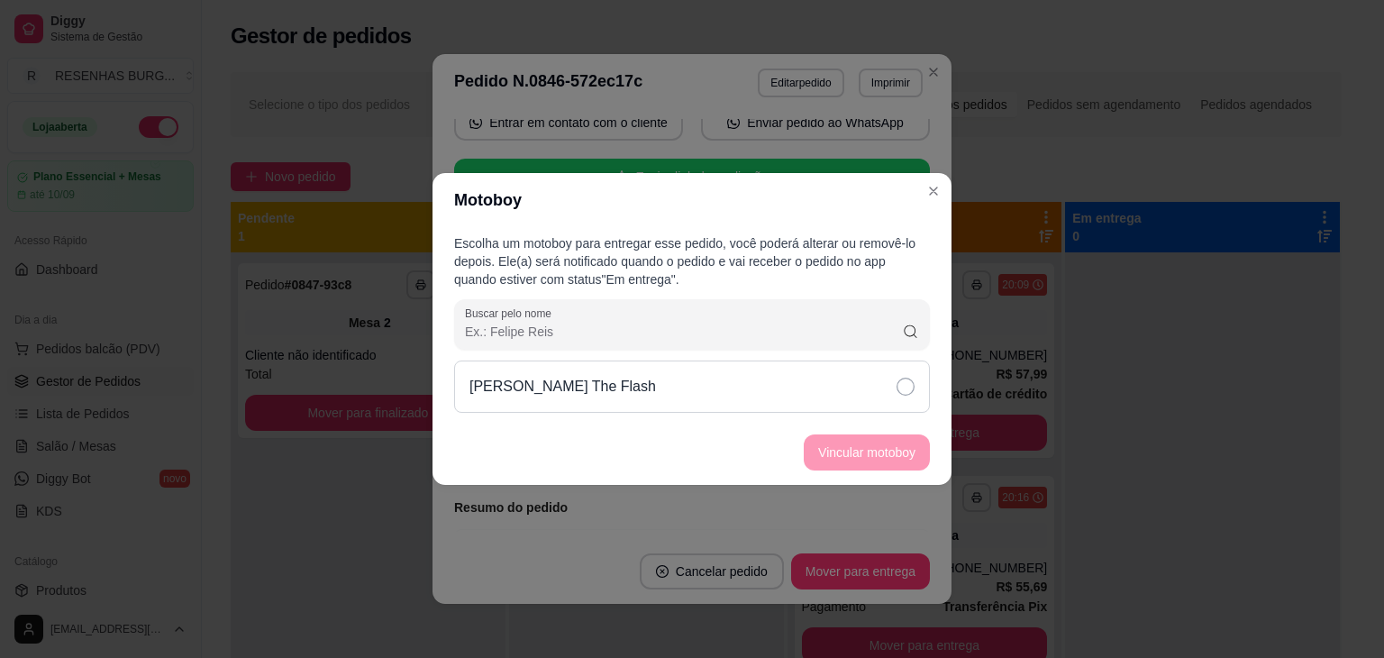
click at [878, 379] on div "[PERSON_NAME] The Flash" at bounding box center [692, 387] width 476 height 52
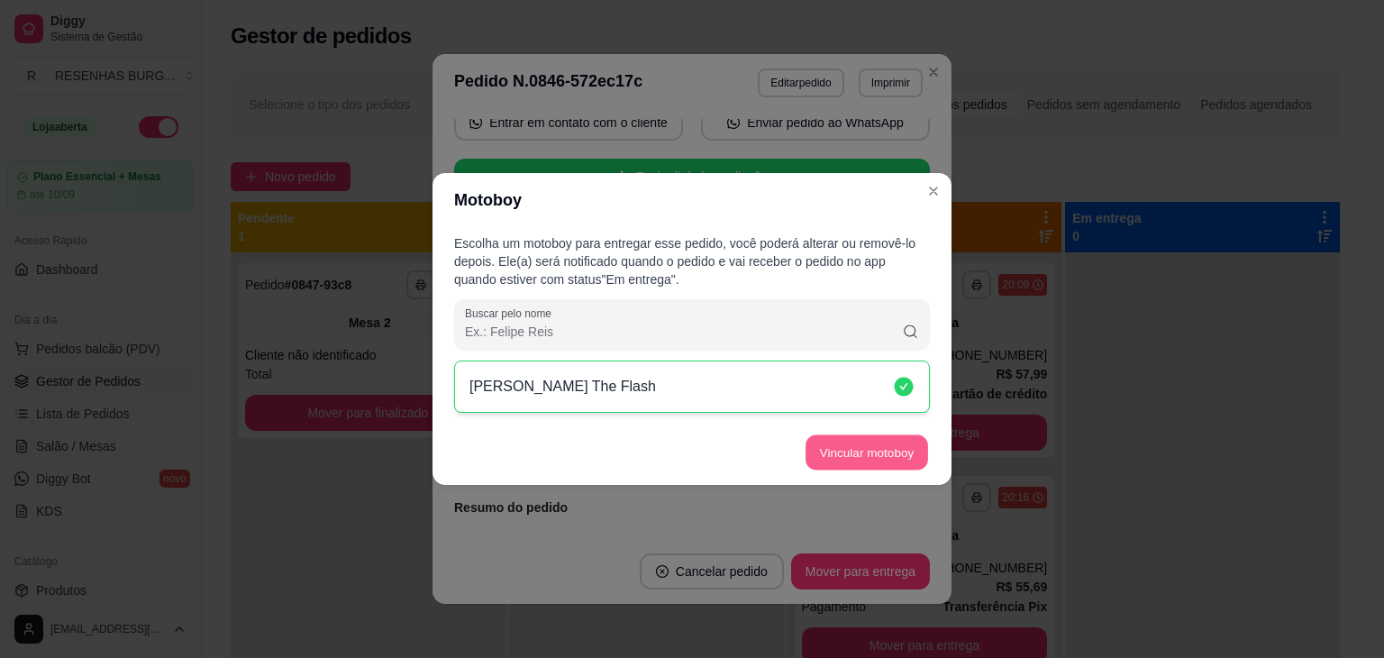
click at [889, 437] on button "Vincular motoboy" at bounding box center [867, 452] width 123 height 35
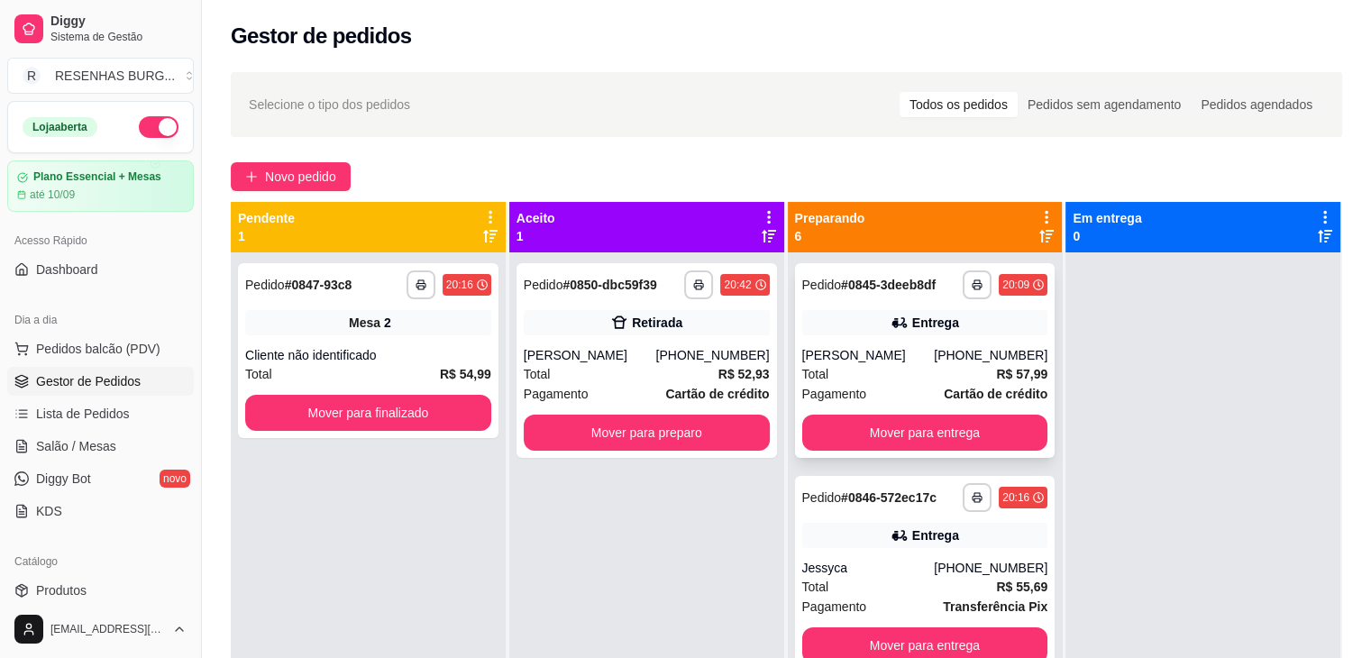
click at [905, 368] on div "Total R$ 57,99" at bounding box center [925, 374] width 246 height 20
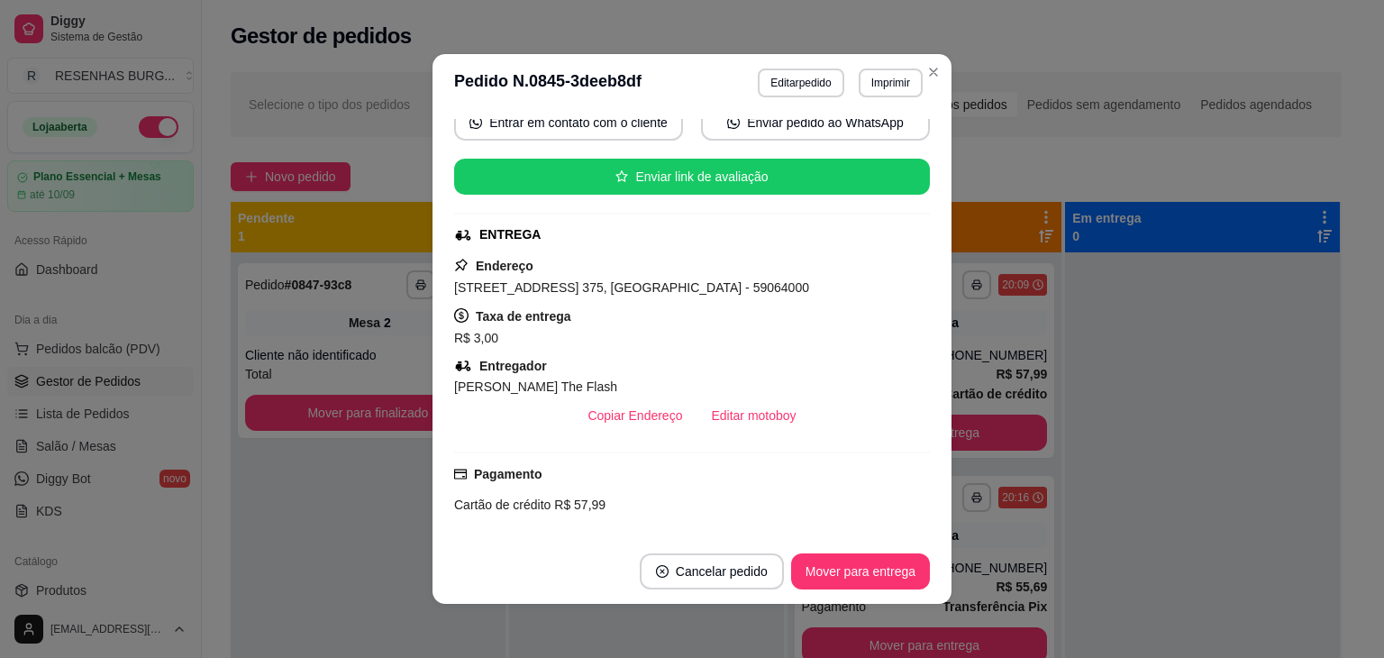
scroll to position [361, 0]
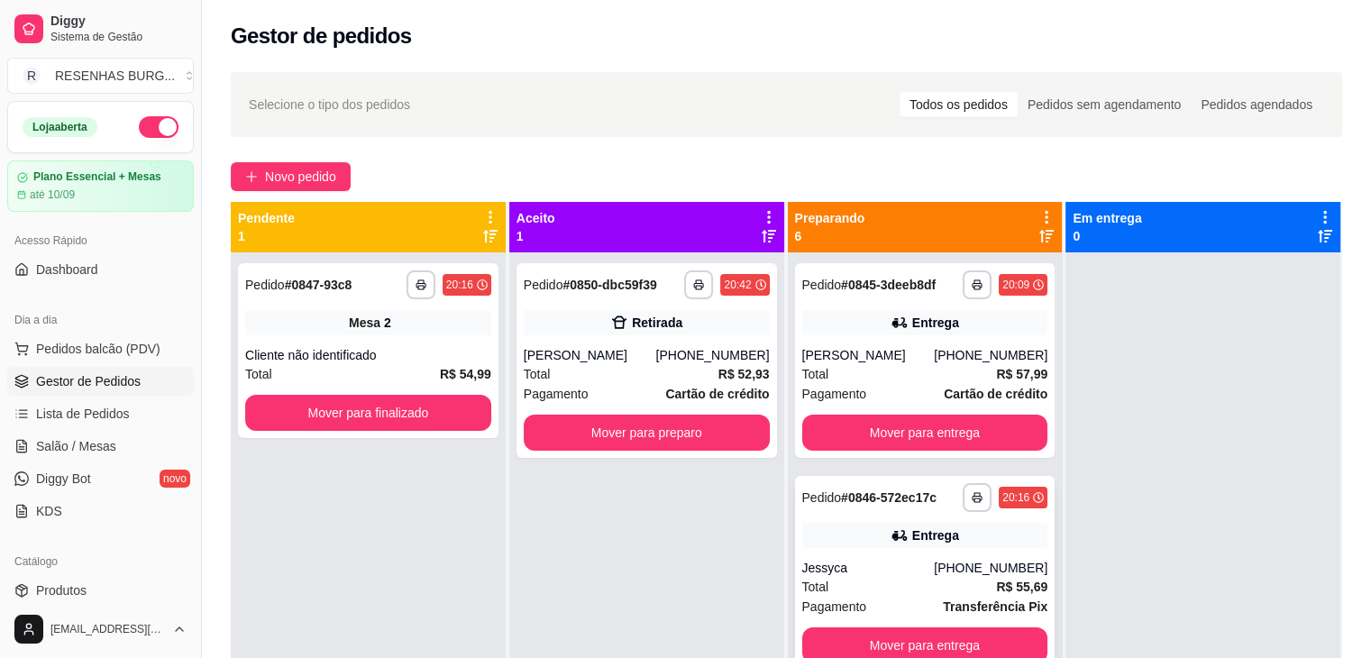
click at [883, 571] on div "Jessyca" at bounding box center [868, 568] width 132 height 18
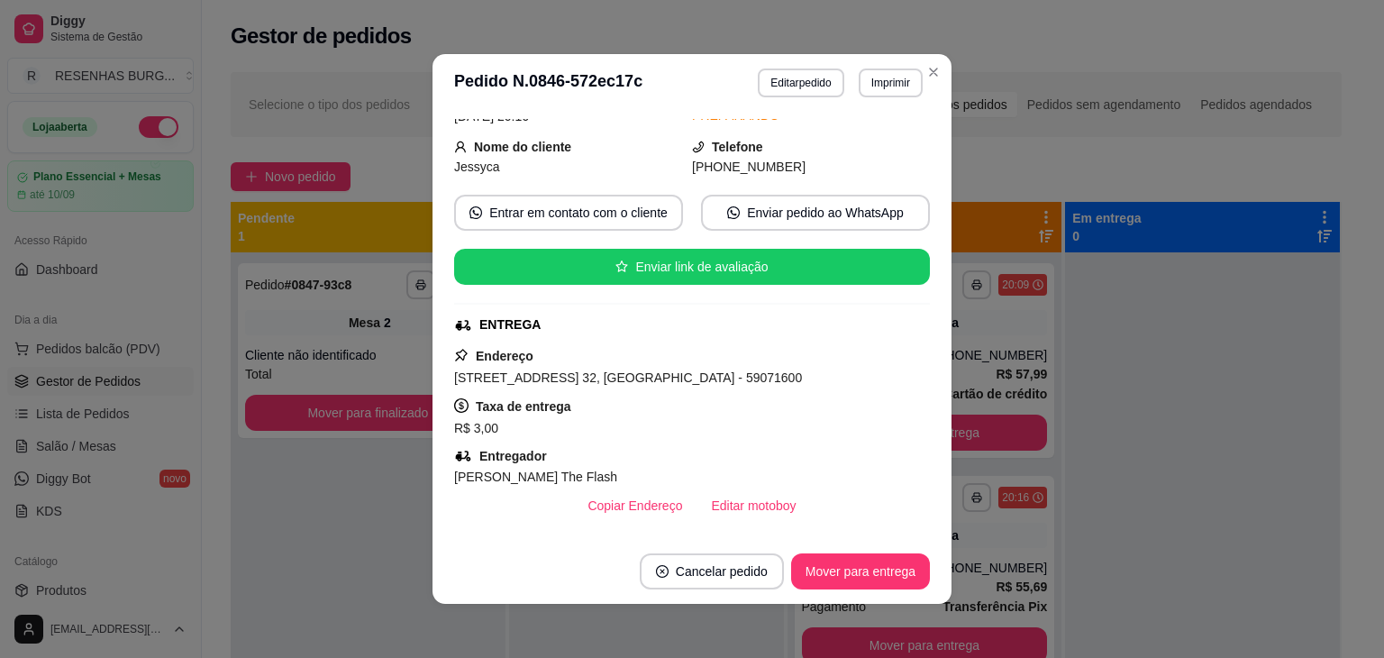
scroll to position [270, 0]
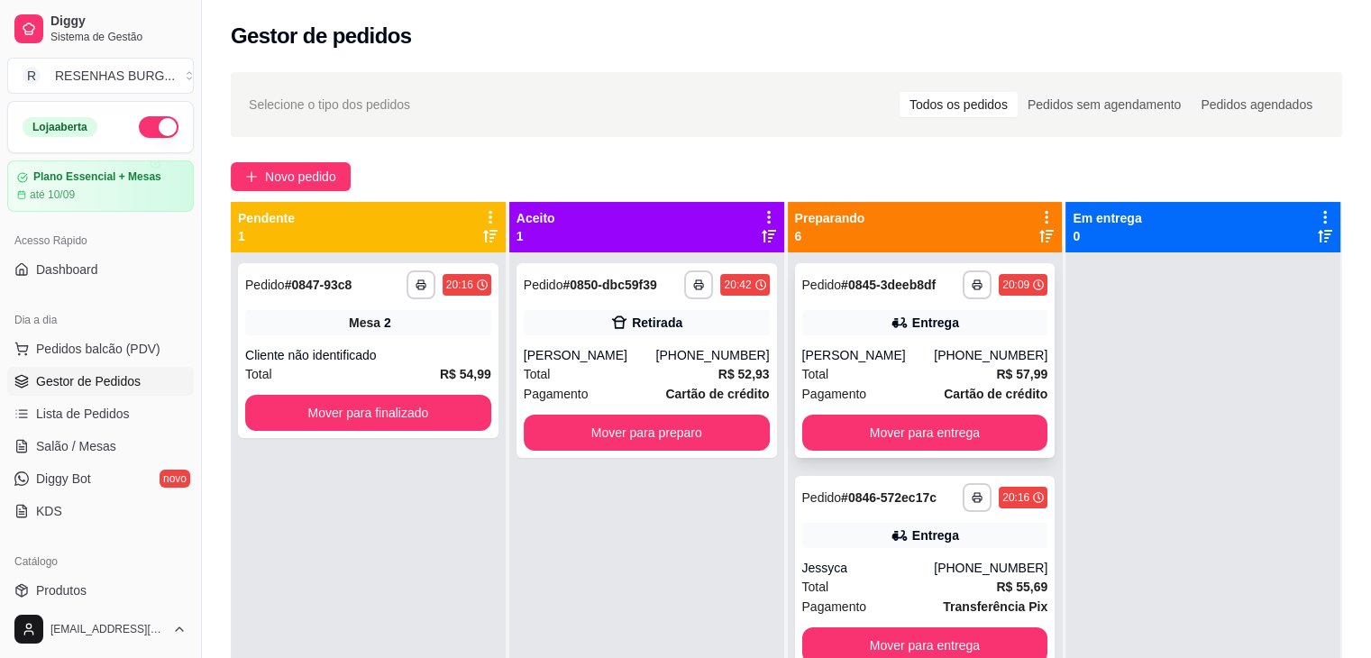
click at [911, 356] on div "[PERSON_NAME]" at bounding box center [868, 355] width 132 height 18
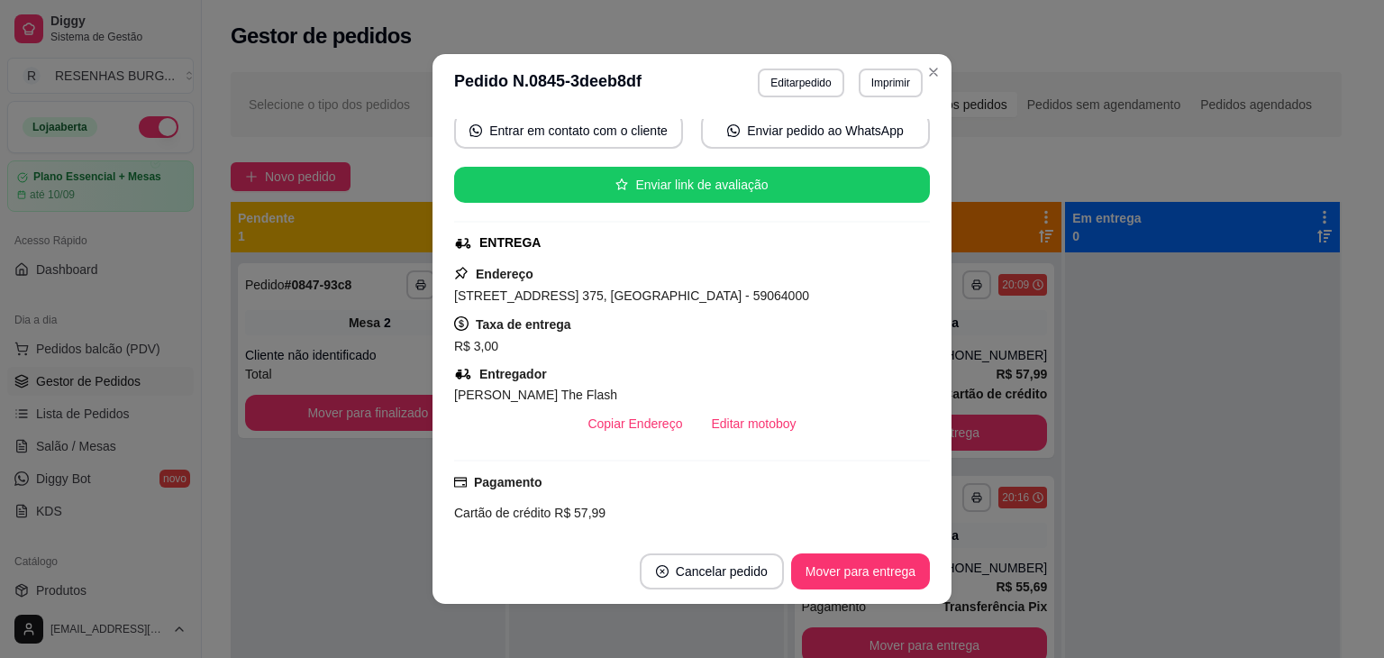
scroll to position [261, 0]
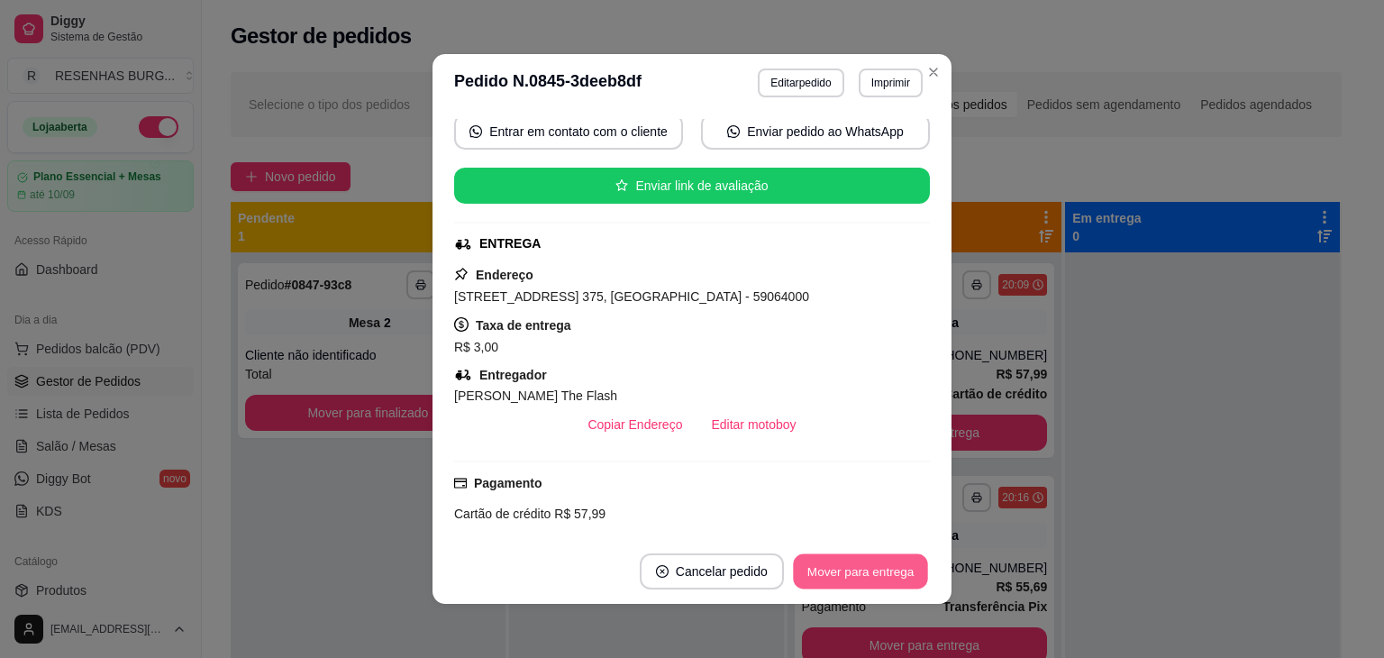
click at [886, 572] on button "Mover para entrega" at bounding box center [860, 571] width 135 height 35
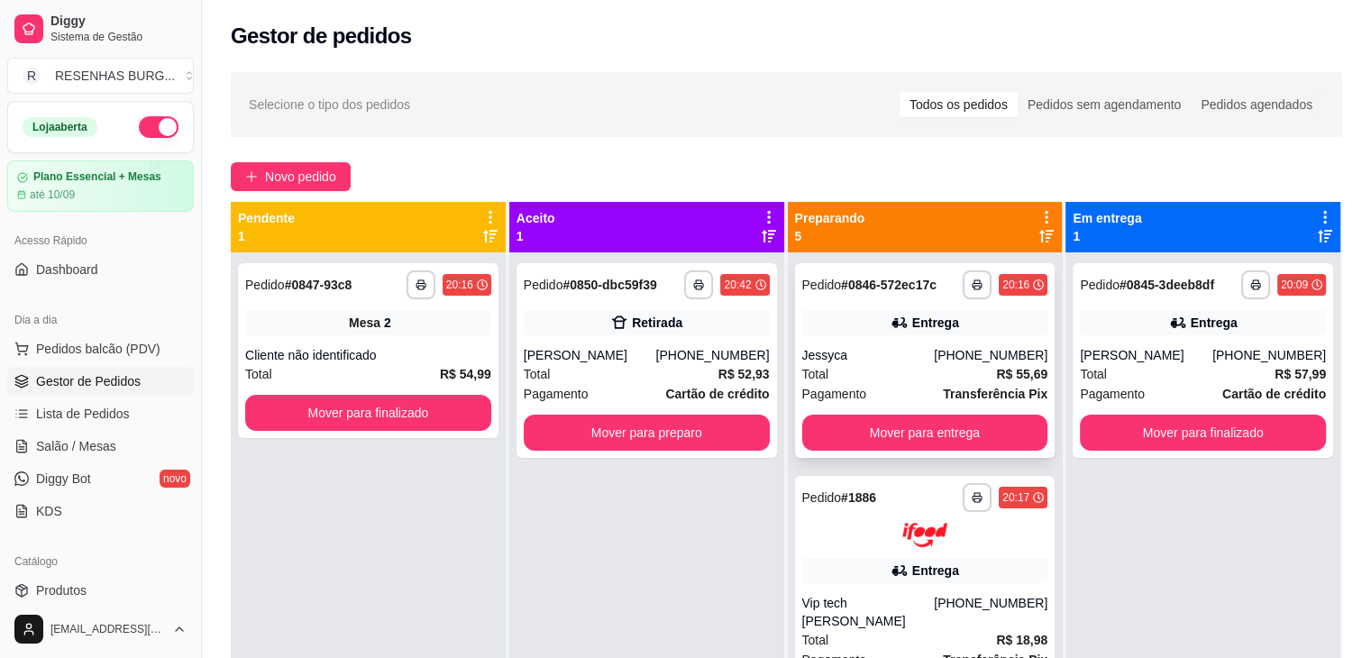
click at [903, 354] on div "Jessyca" at bounding box center [868, 355] width 132 height 18
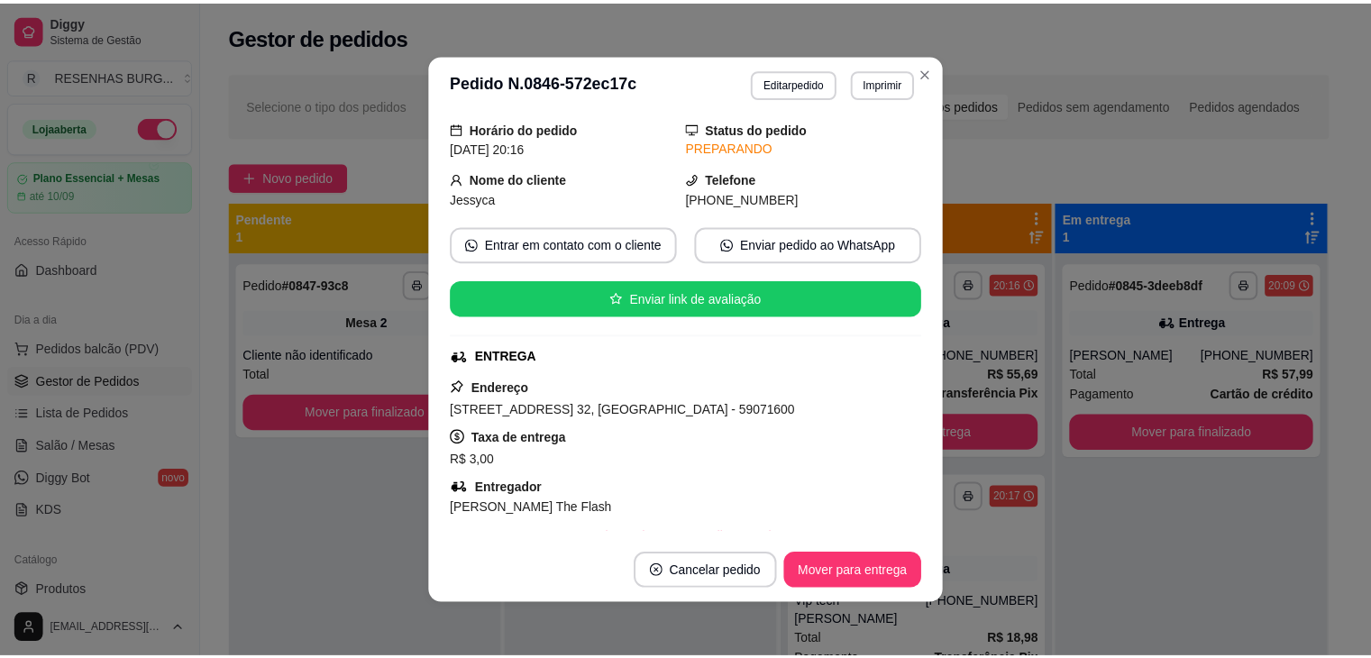
scroll to position [180, 0]
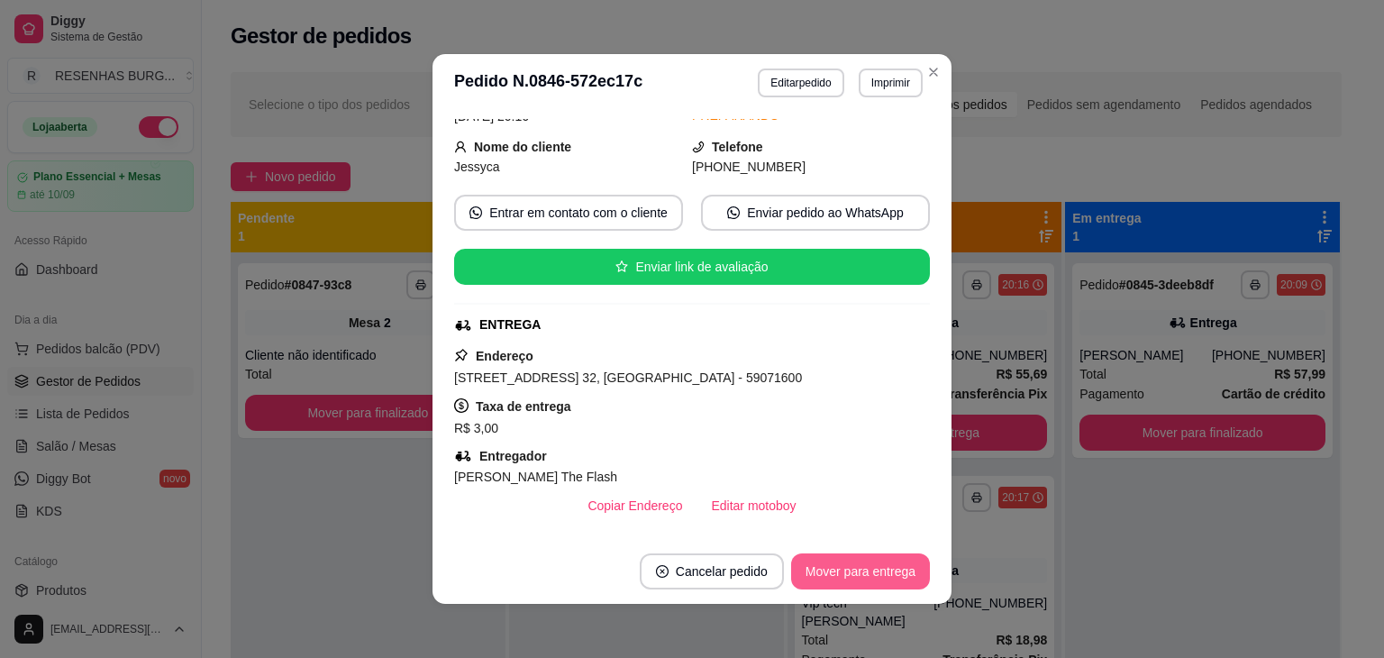
click at [881, 570] on button "Mover para entrega" at bounding box center [860, 571] width 139 height 36
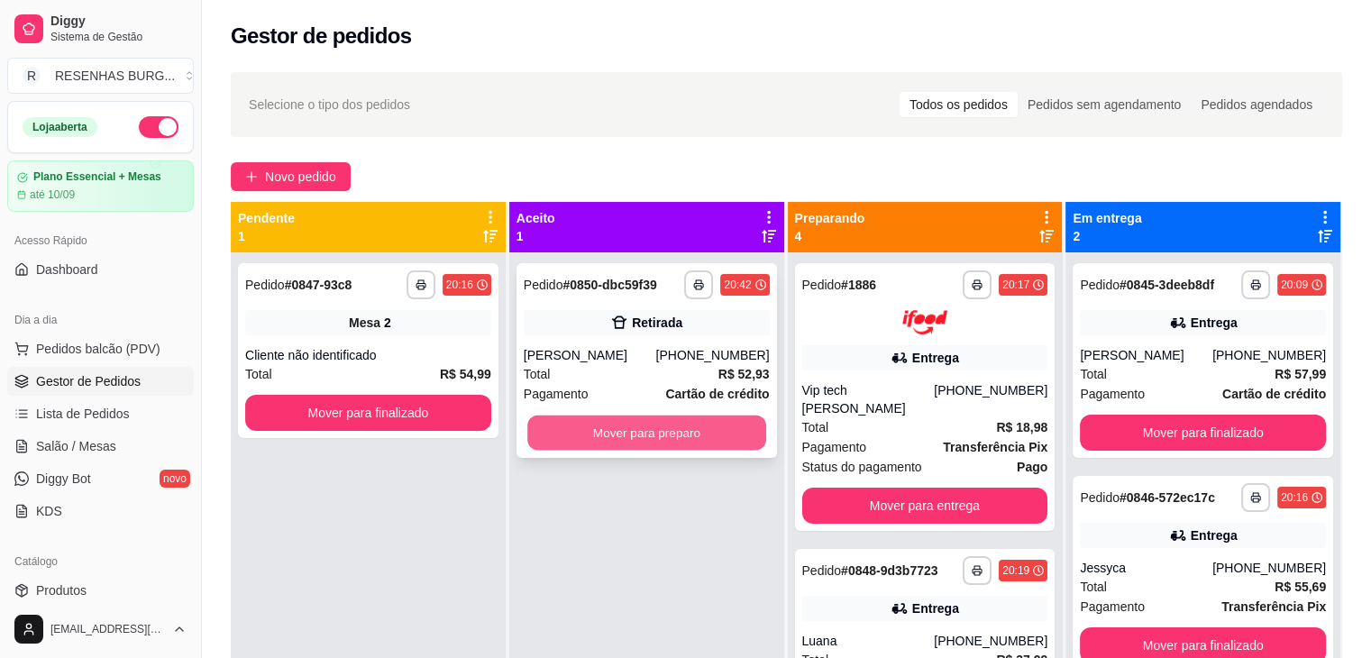
click at [670, 444] on button "Mover para preparo" at bounding box center [646, 433] width 239 height 35
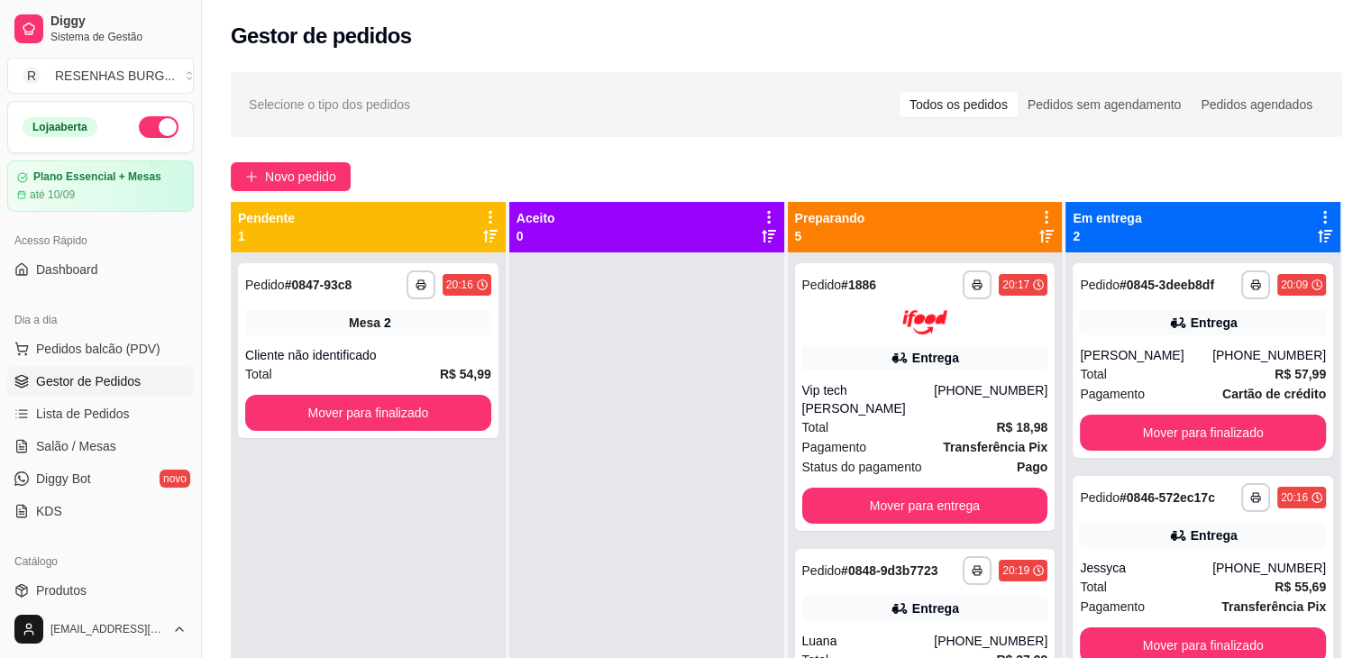
drag, startPoint x: 94, startPoint y: 589, endPoint x: 187, endPoint y: 523, distance: 114.3
click at [94, 589] on link "Produtos" at bounding box center [100, 590] width 187 height 29
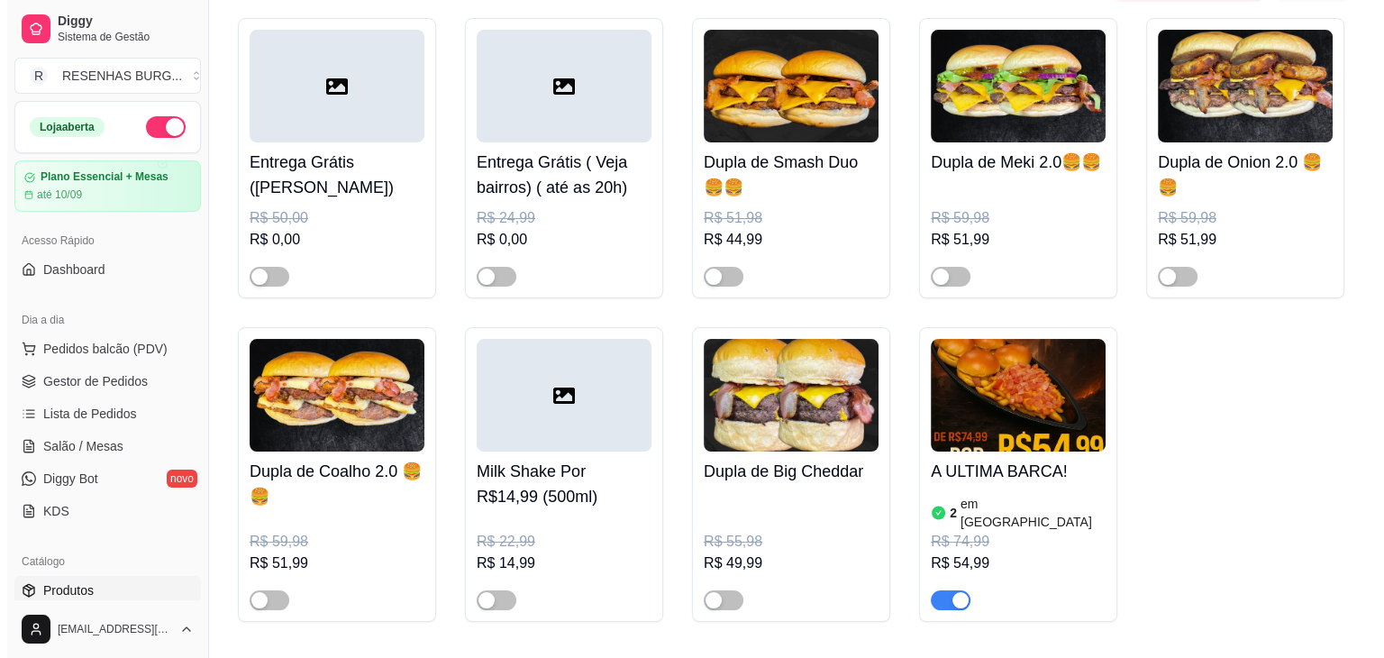
scroll to position [270, 0]
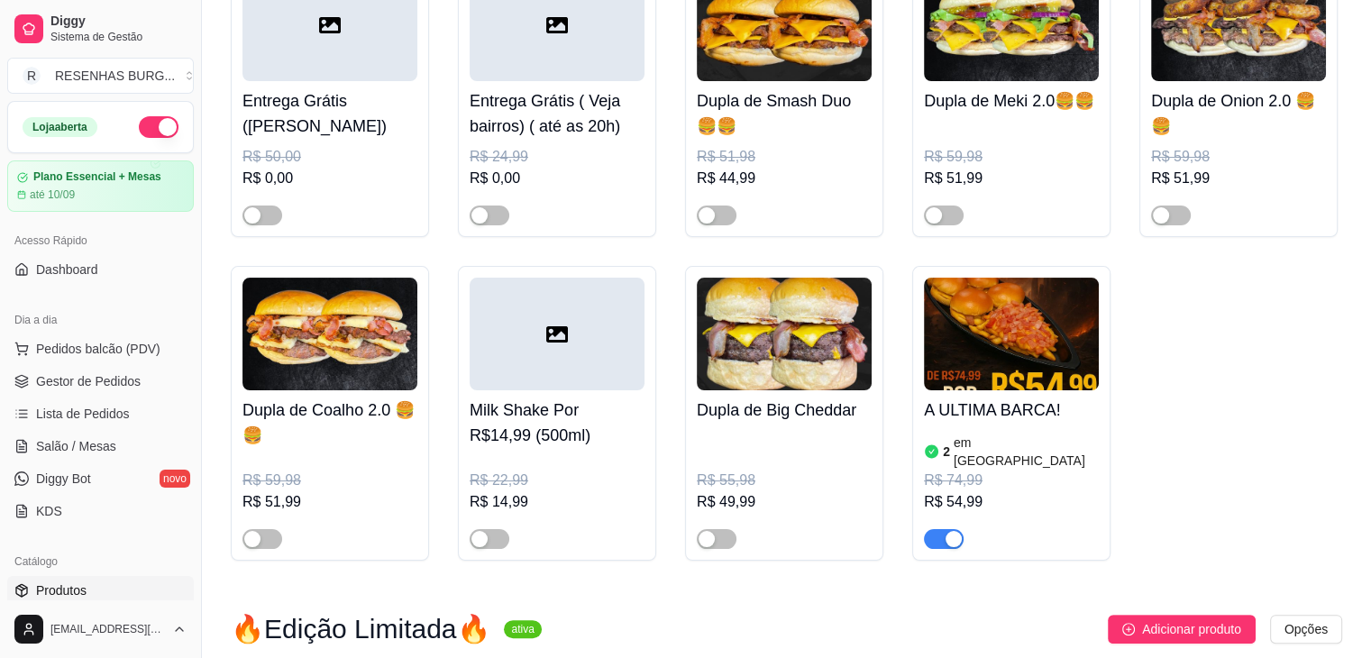
click at [1042, 337] on img at bounding box center [1011, 334] width 175 height 113
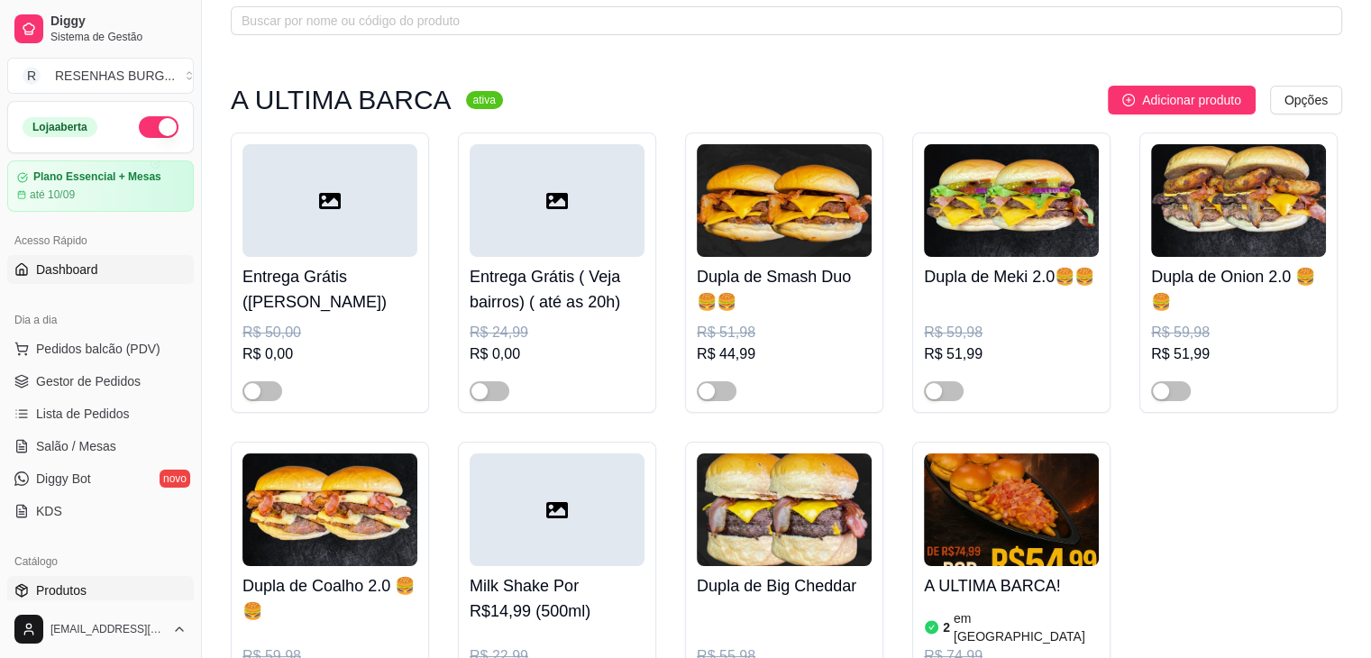
scroll to position [0, 0]
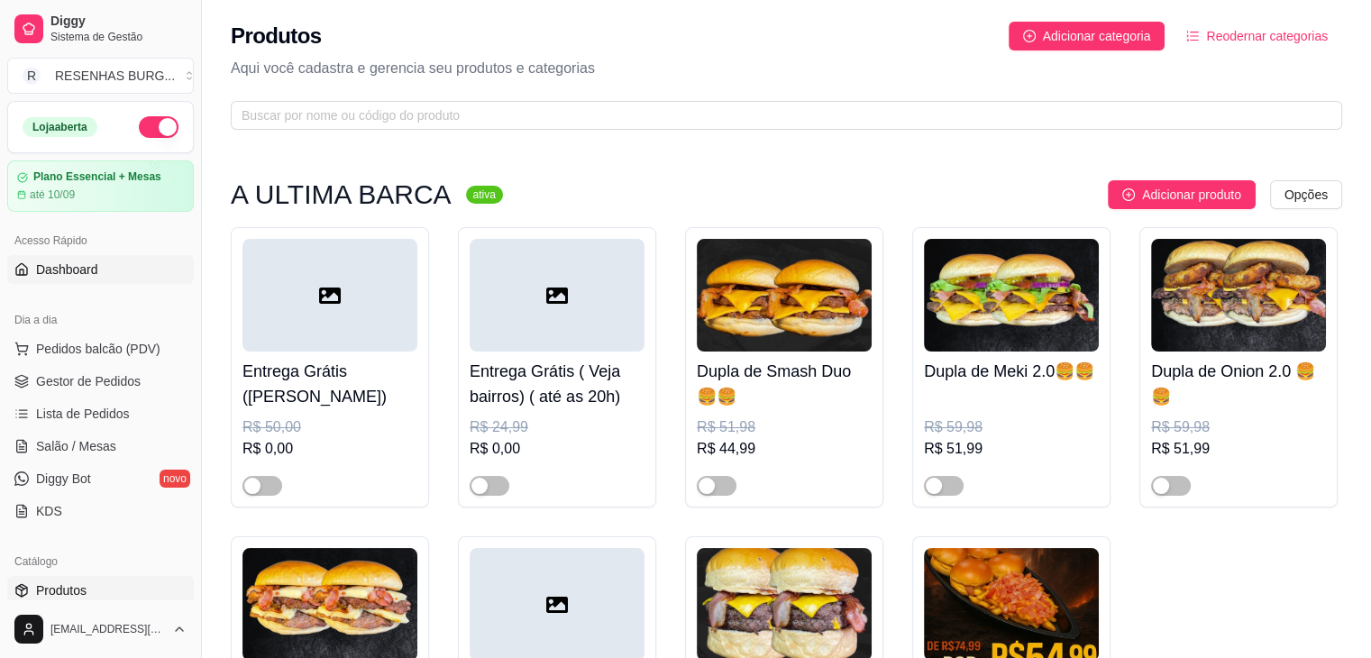
click at [78, 268] on span "Dashboard" at bounding box center [67, 269] width 62 height 18
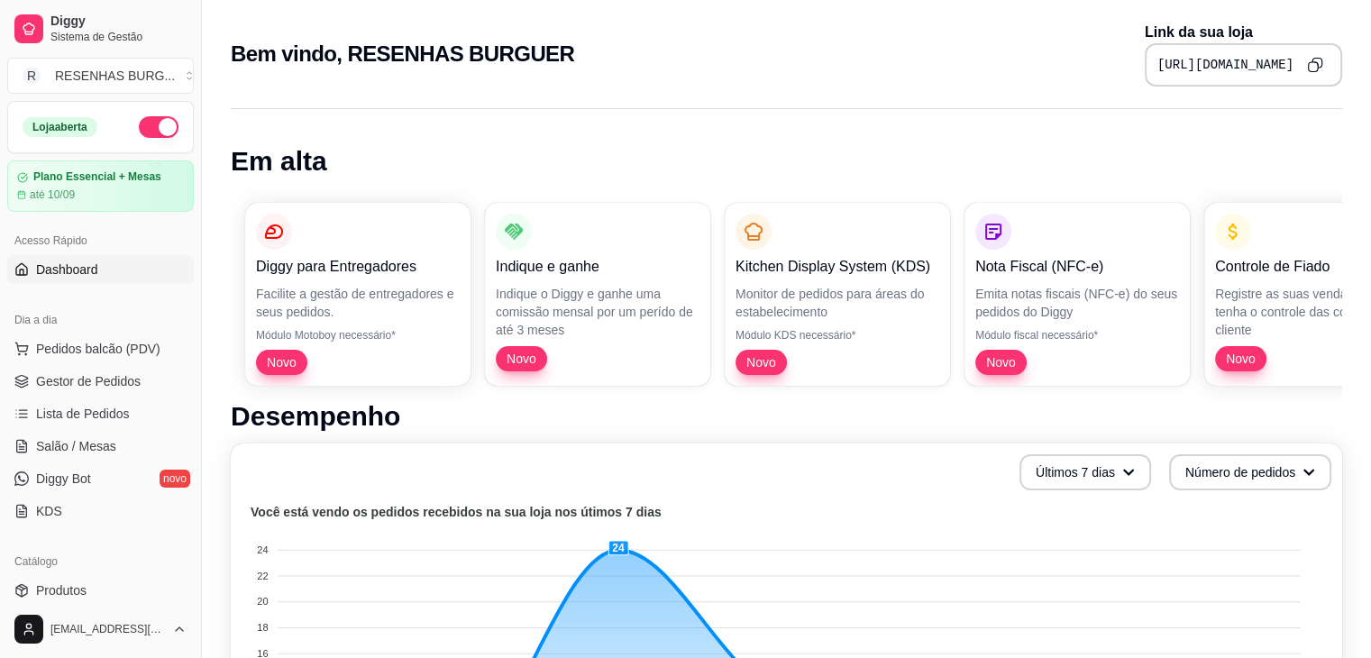
click at [1312, 62] on icon "Copy to clipboard" at bounding box center [1315, 65] width 16 height 16
click at [111, 379] on span "Gestor de Pedidos" at bounding box center [88, 381] width 105 height 18
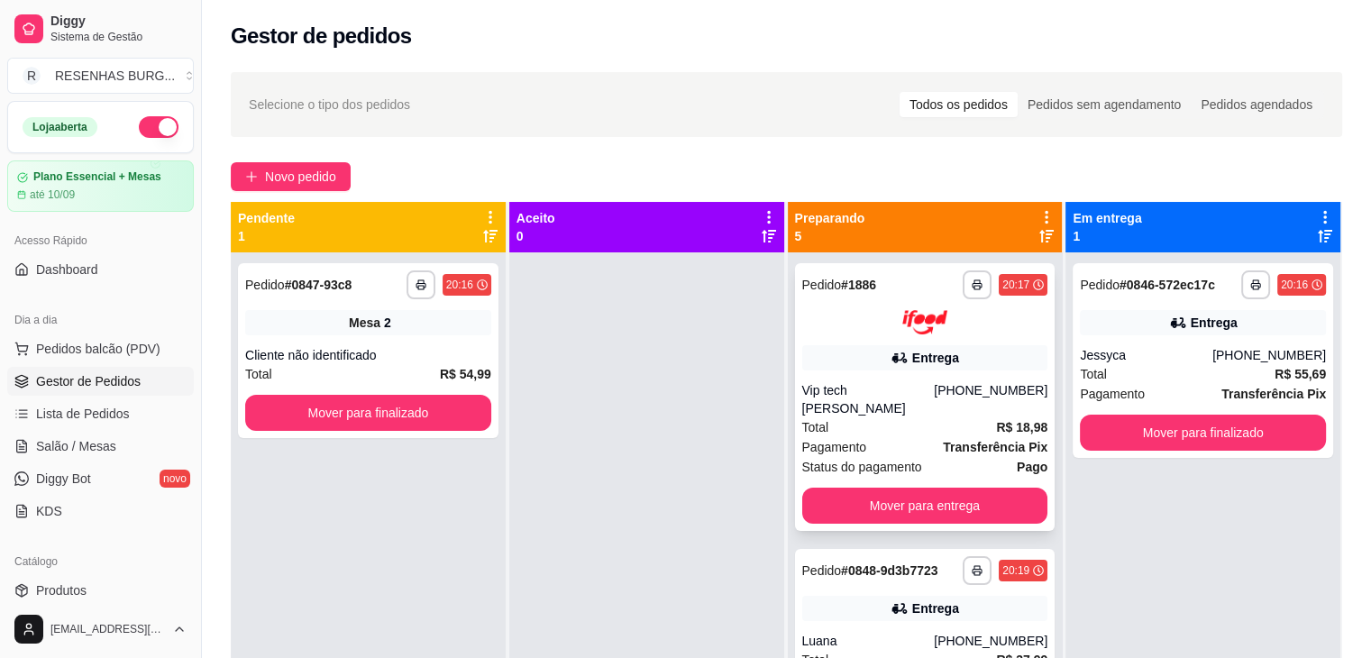
click at [909, 379] on div "**********" at bounding box center [925, 397] width 260 height 268
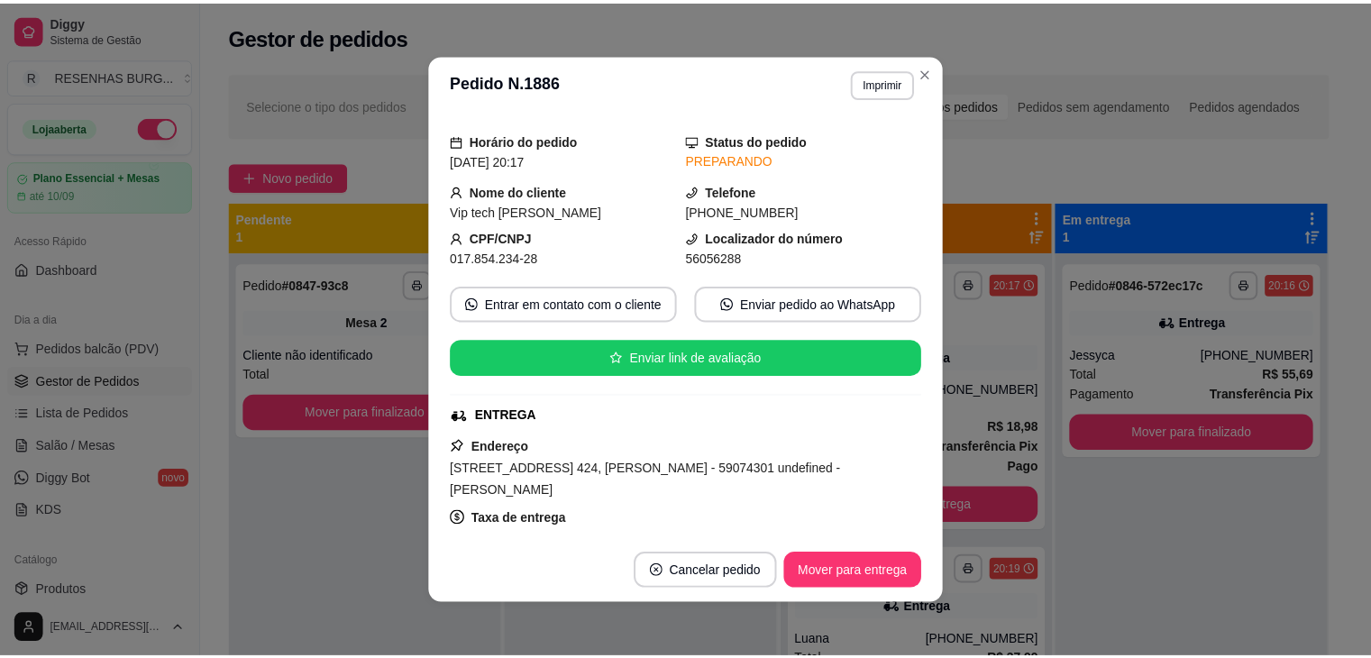
scroll to position [90, 0]
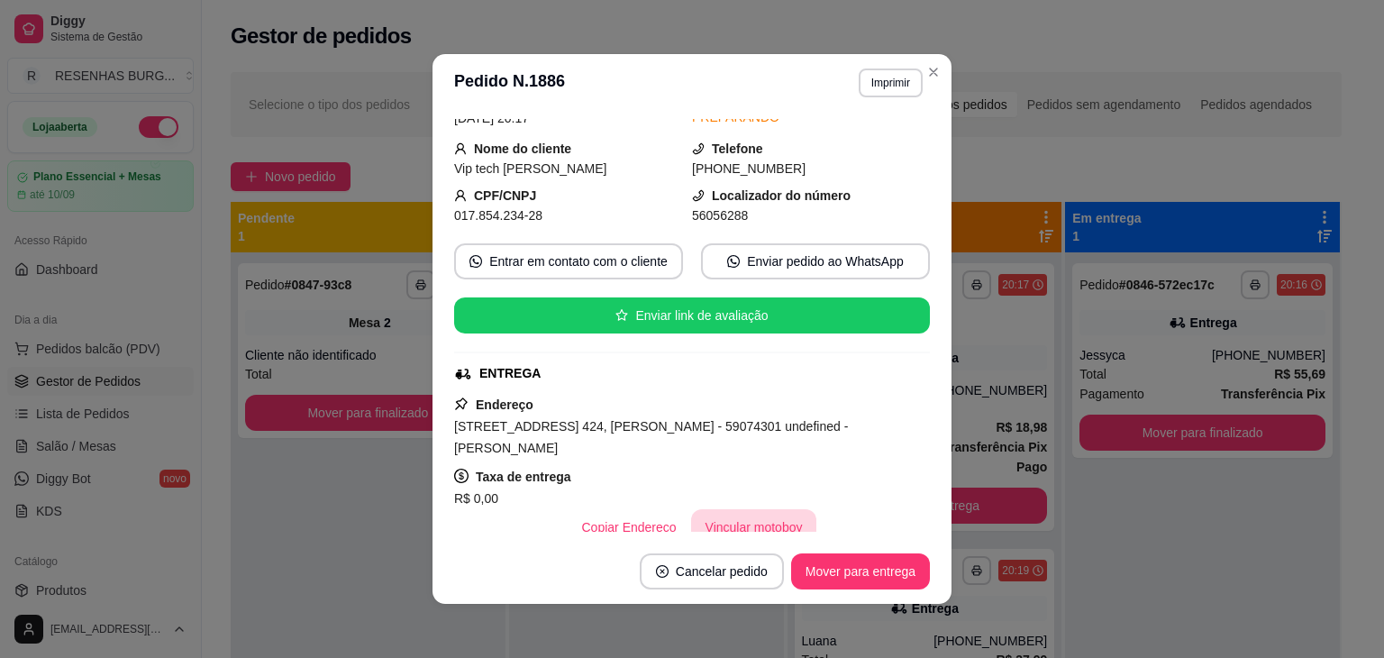
click at [756, 514] on button "Vincular motoboy" at bounding box center [754, 527] width 126 height 36
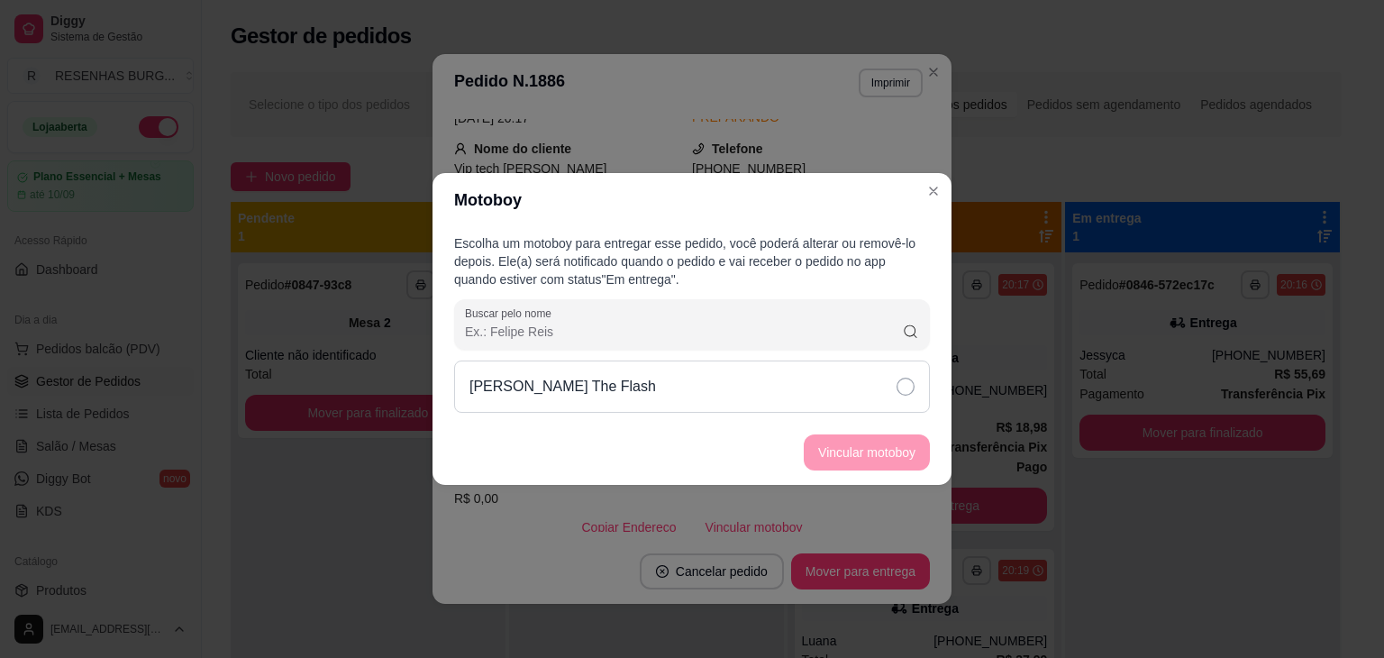
click at [851, 382] on div "[PERSON_NAME] The Flash" at bounding box center [692, 387] width 476 height 52
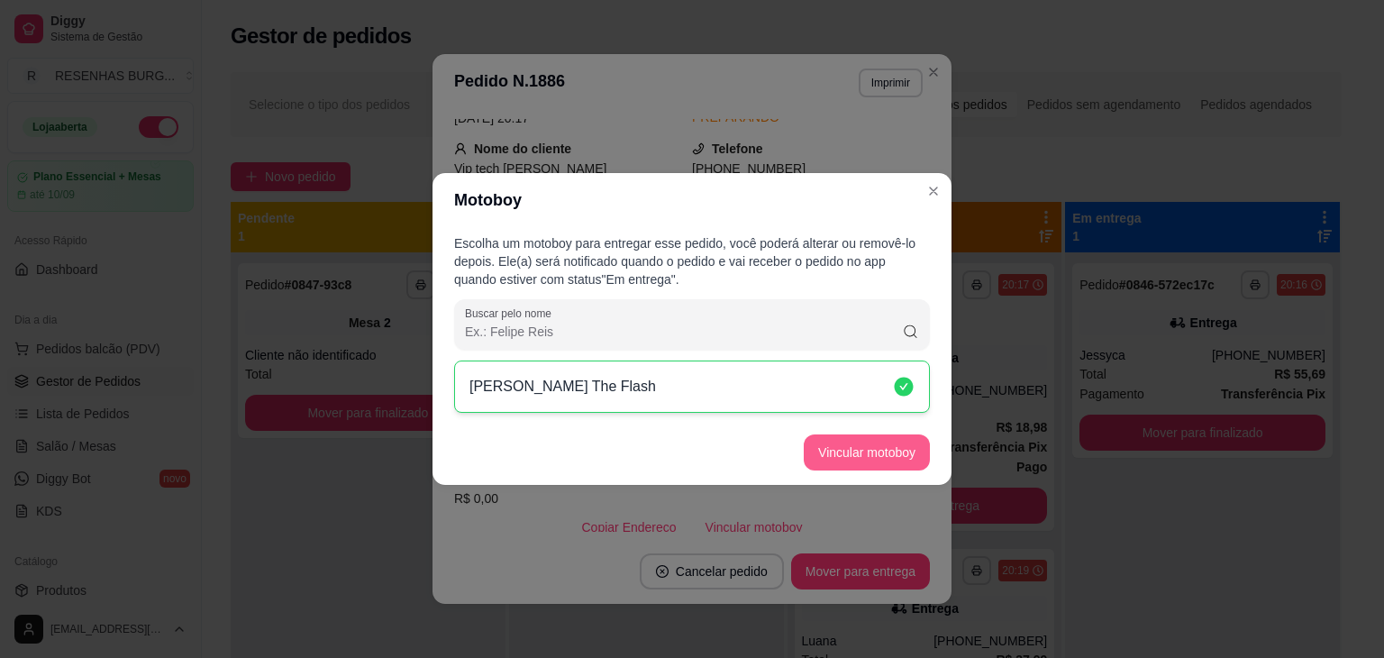
click at [840, 447] on button "Vincular motoboy" at bounding box center [867, 452] width 126 height 36
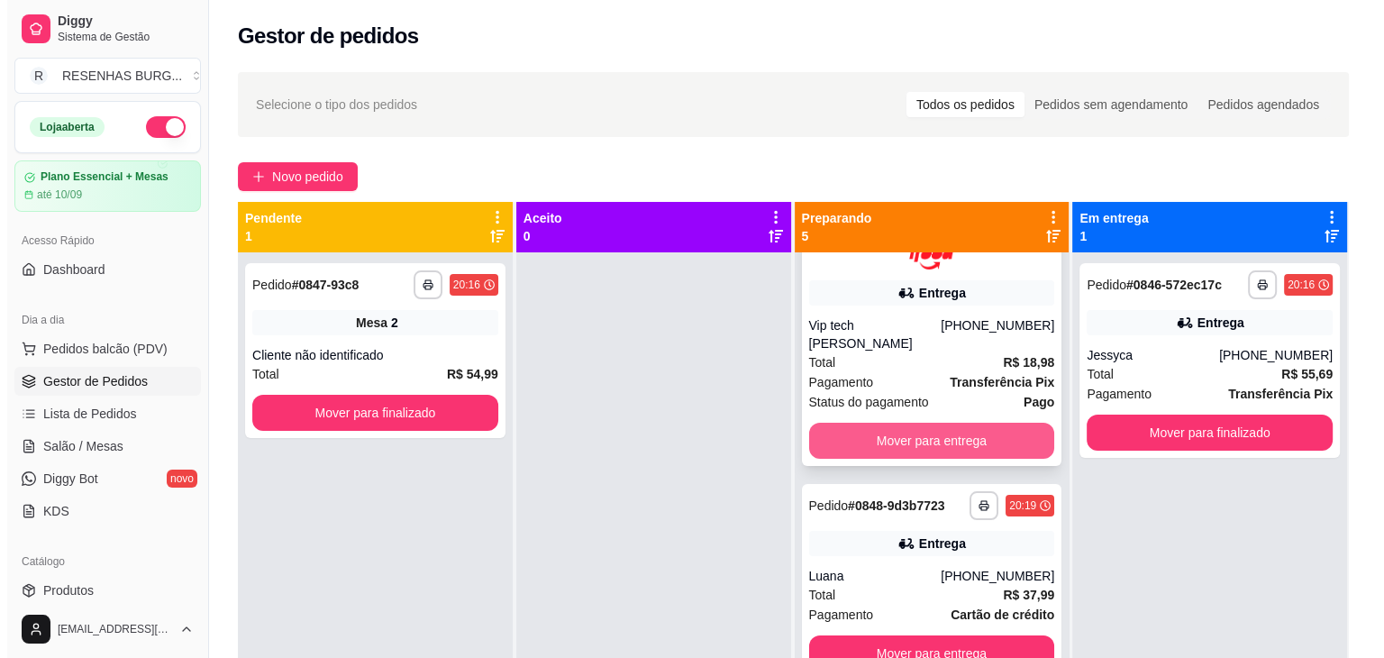
scroll to position [270, 0]
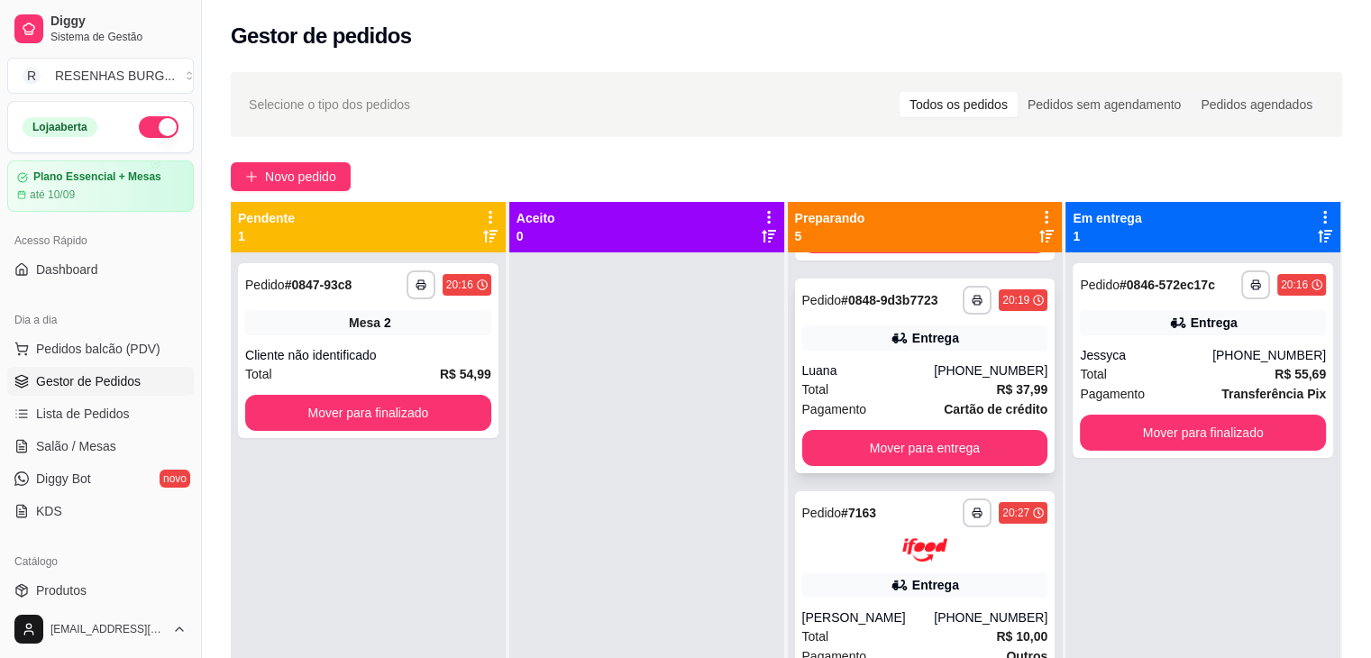
click at [917, 342] on div "**********" at bounding box center [925, 376] width 260 height 195
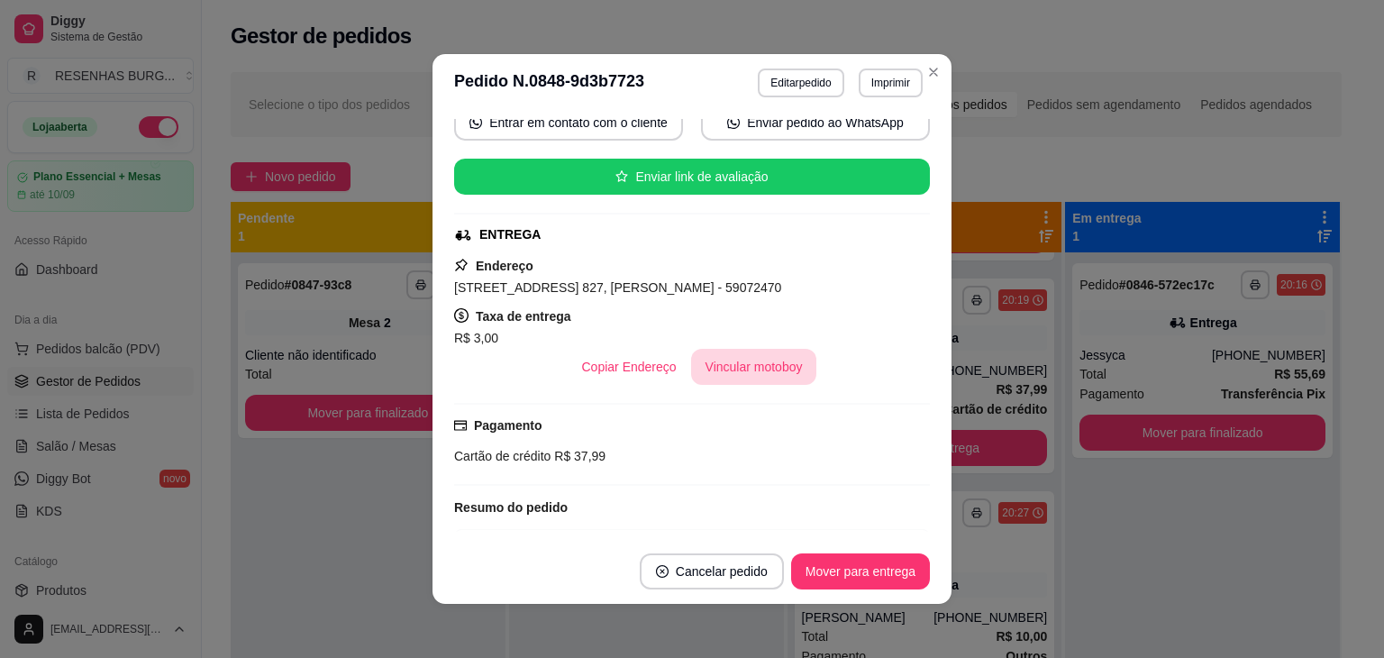
click at [778, 371] on button "Vincular motoboy" at bounding box center [754, 367] width 126 height 36
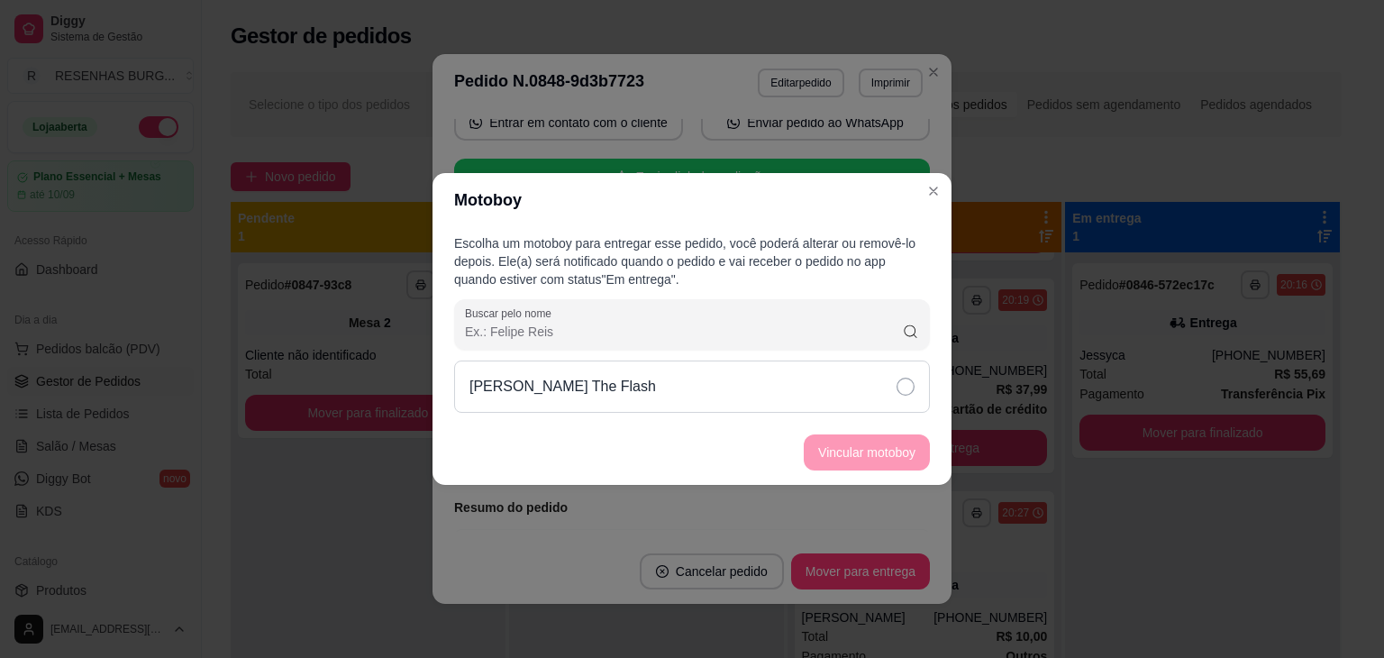
click at [894, 408] on div "[PERSON_NAME] The Flash" at bounding box center [692, 387] width 476 height 52
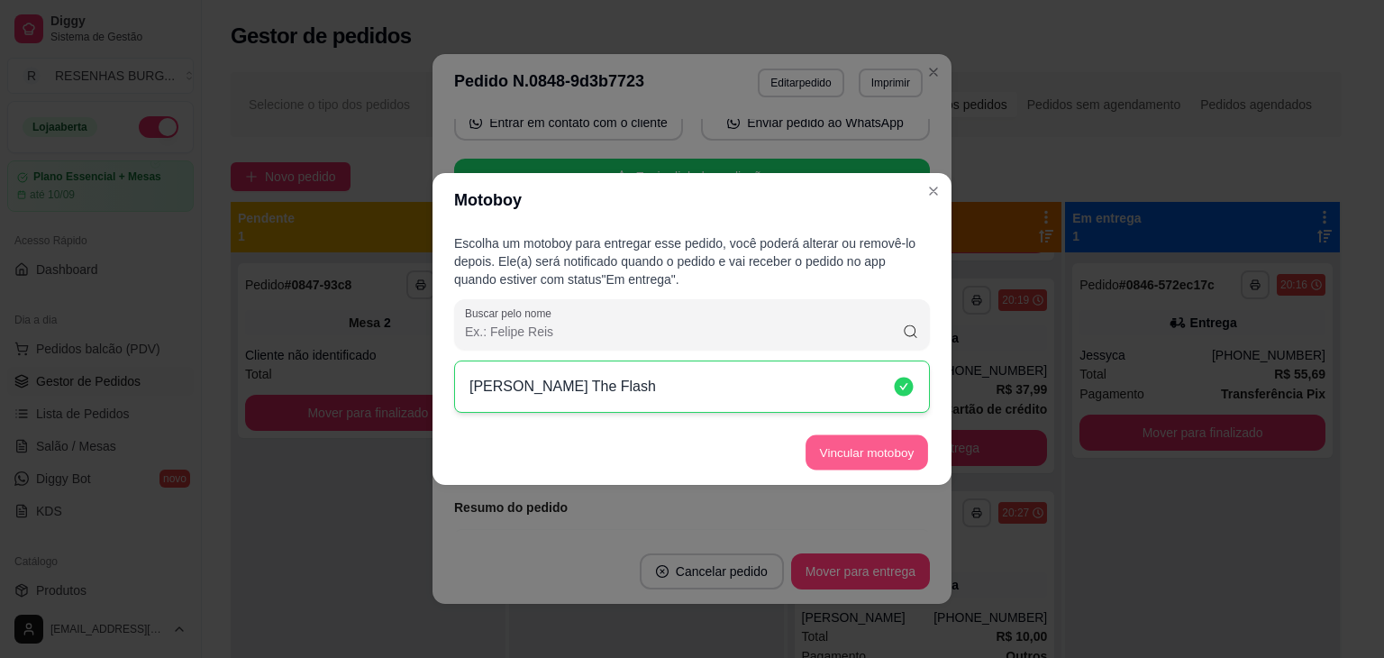
click at [890, 448] on button "Vincular motoboy" at bounding box center [867, 452] width 123 height 35
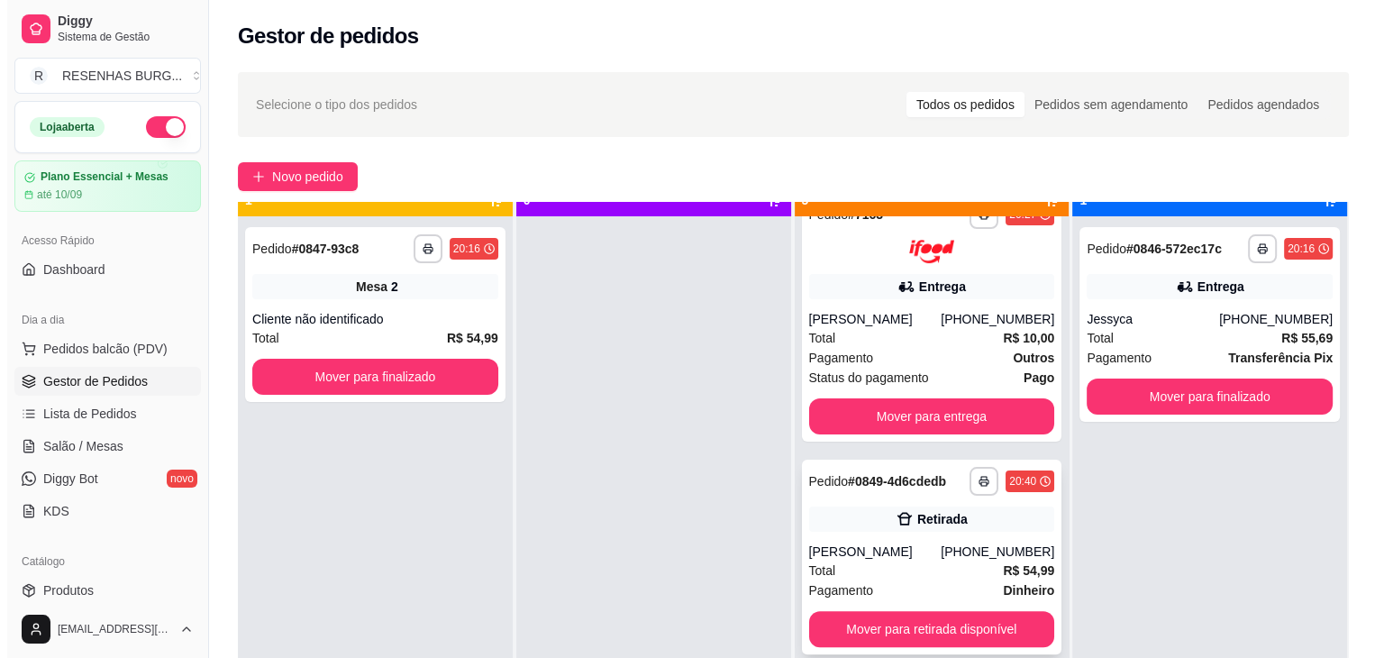
scroll to position [50, 0]
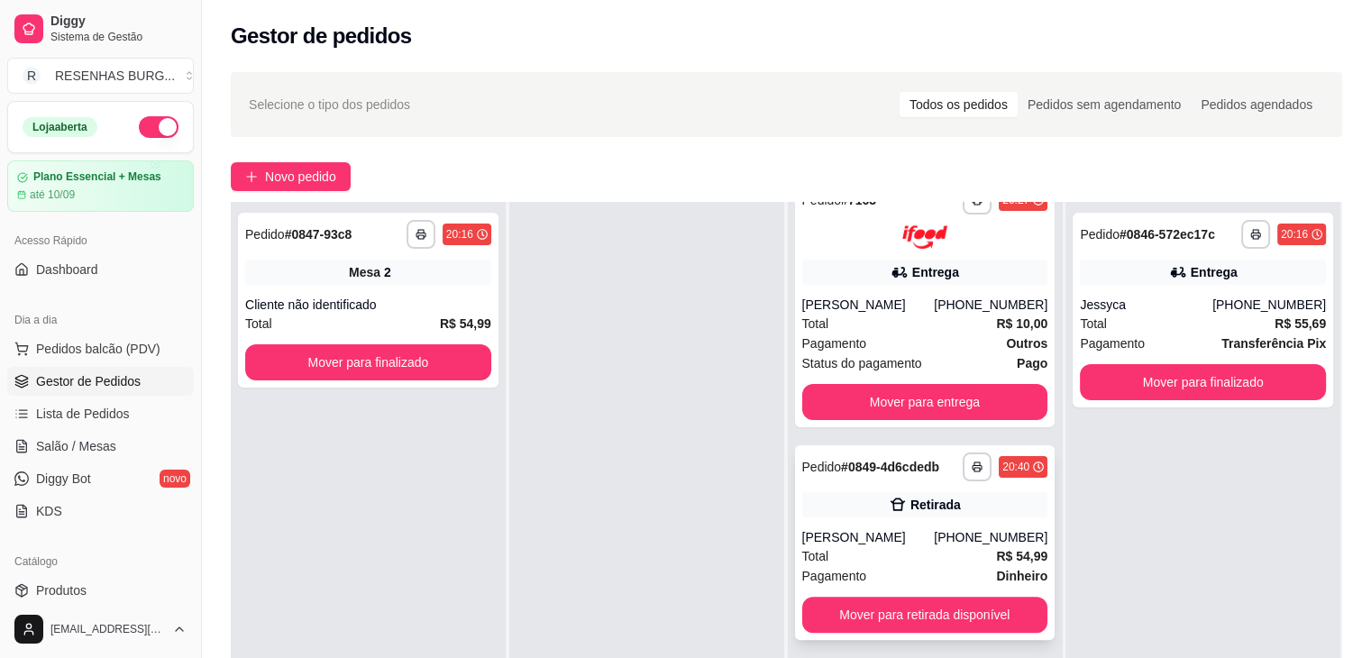
click at [830, 502] on div "**********" at bounding box center [925, 542] width 260 height 195
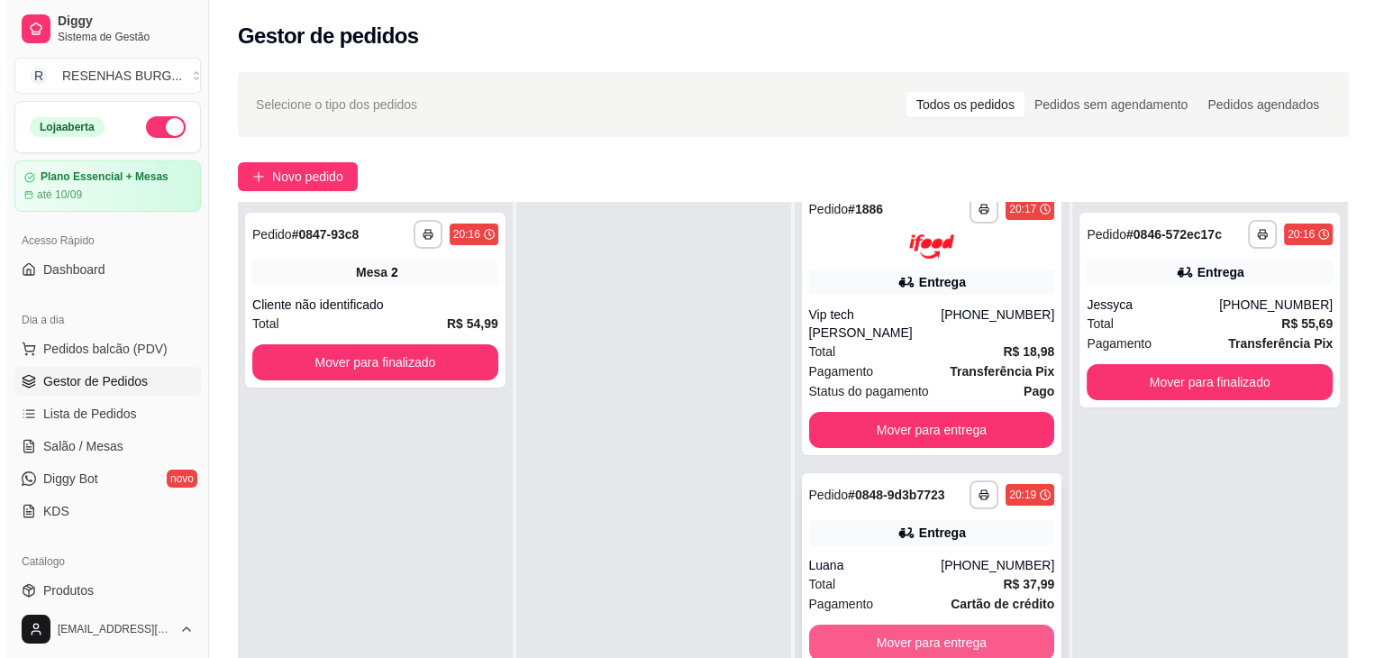
scroll to position [0, 0]
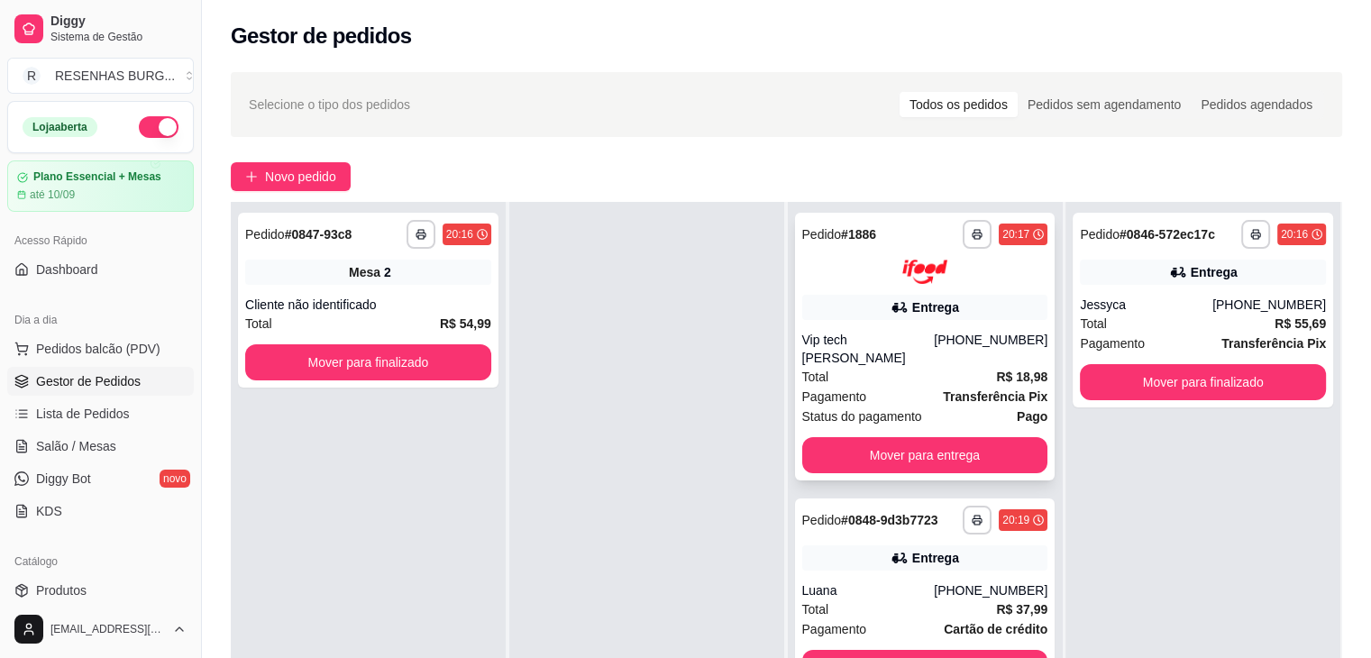
click at [897, 367] on div "Total R$ 18,98" at bounding box center [925, 377] width 246 height 20
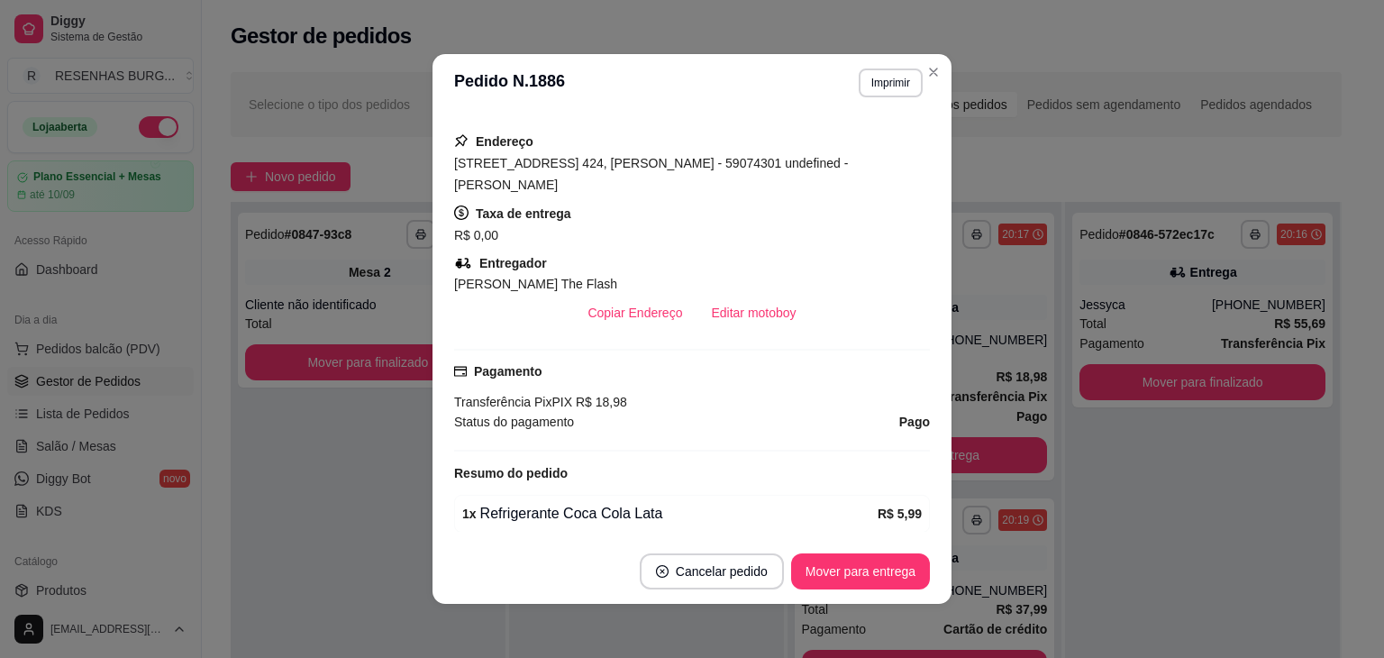
scroll to position [451, 0]
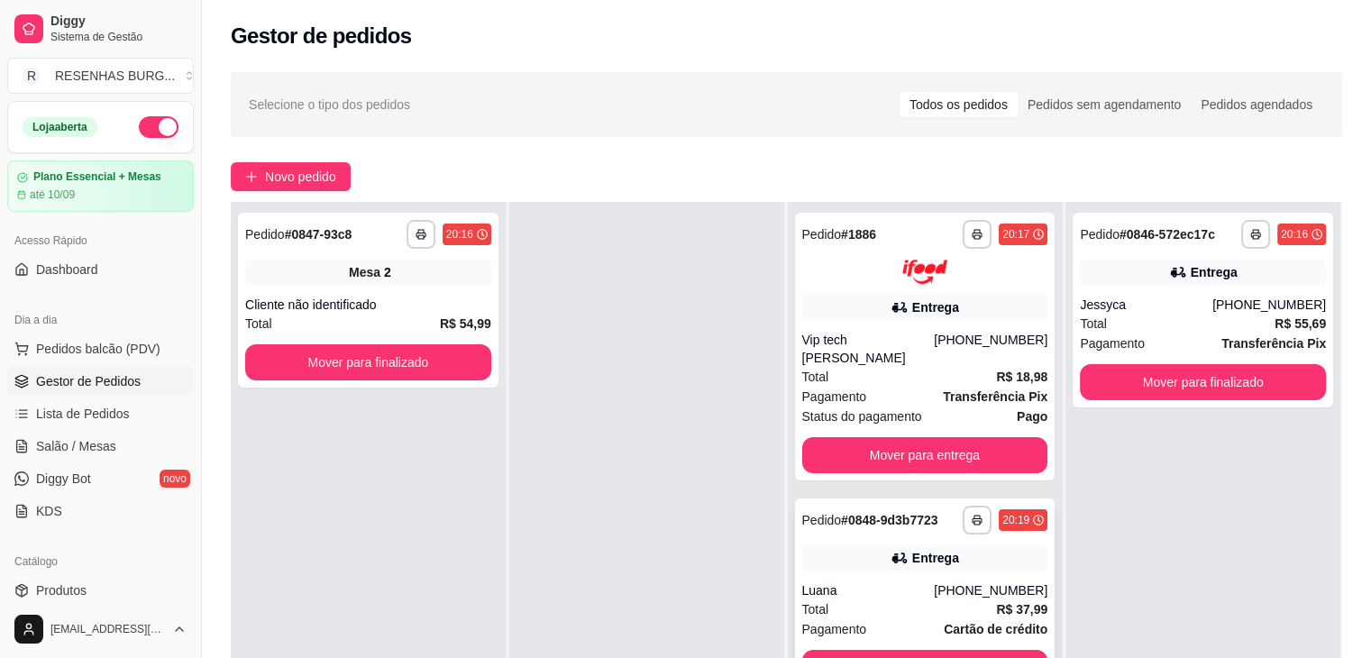
click at [836, 556] on div "**********" at bounding box center [925, 595] width 260 height 195
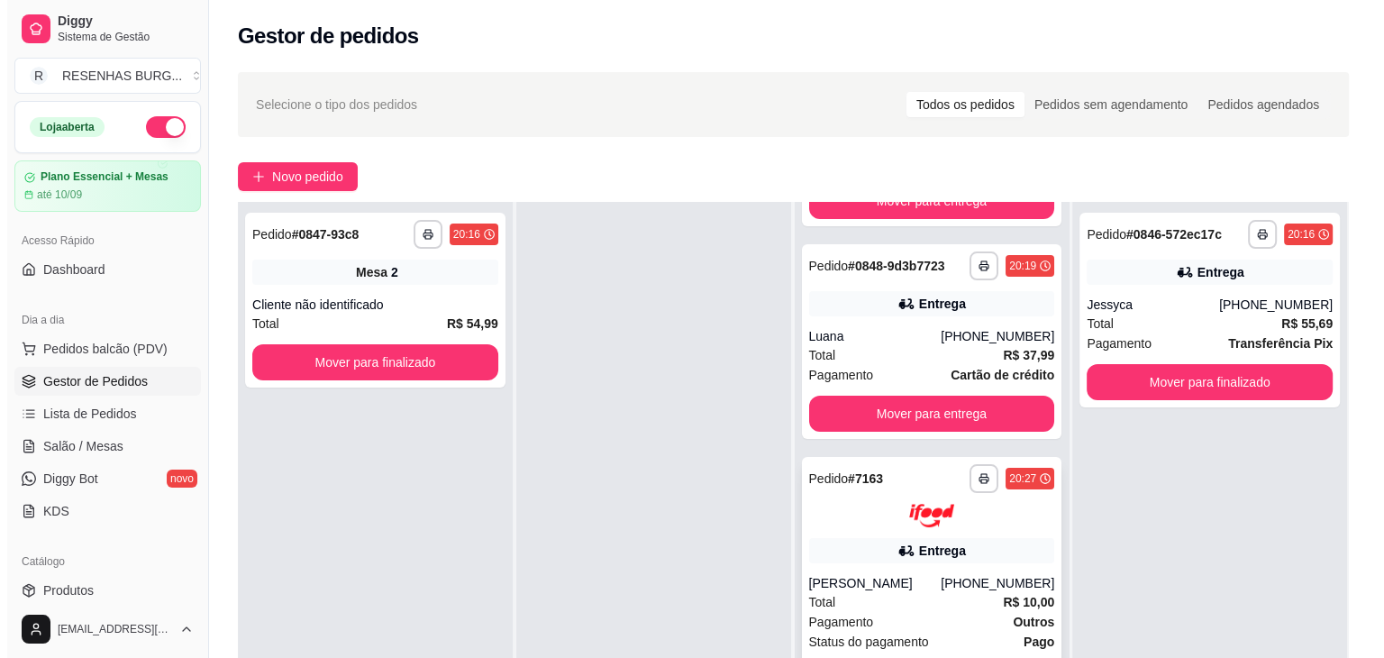
scroll to position [361, 0]
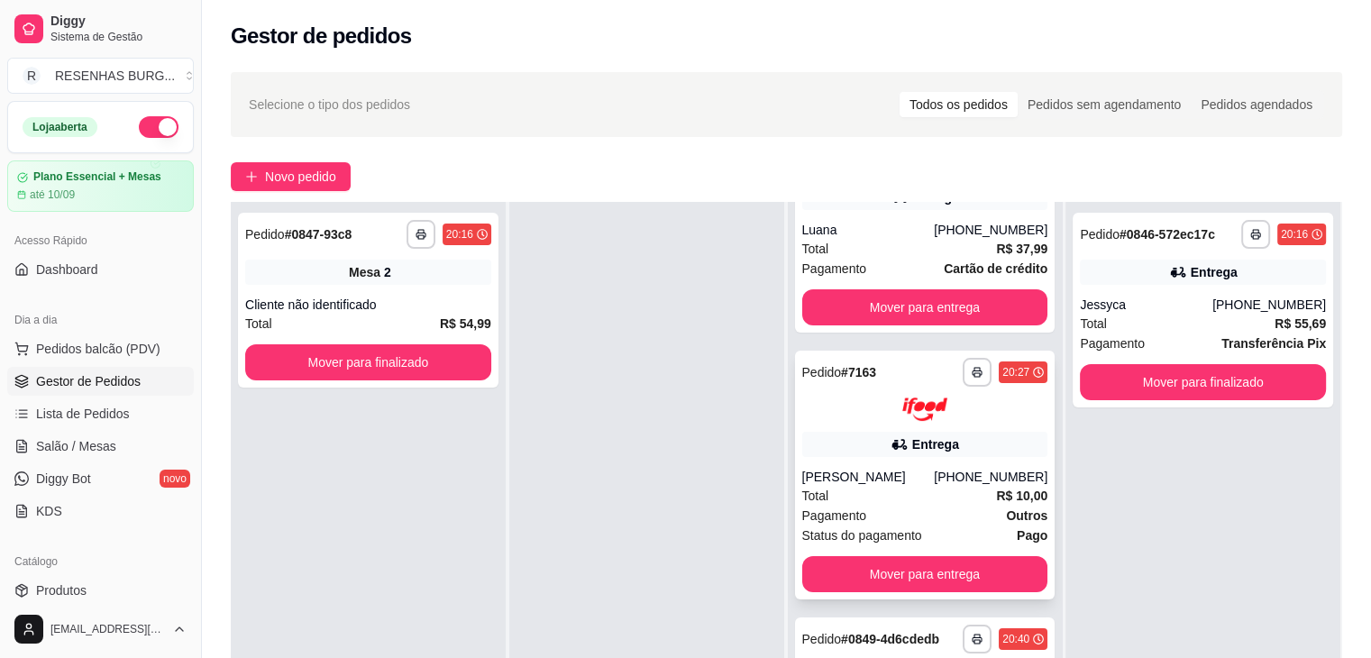
click at [891, 448] on div "**********" at bounding box center [925, 476] width 260 height 250
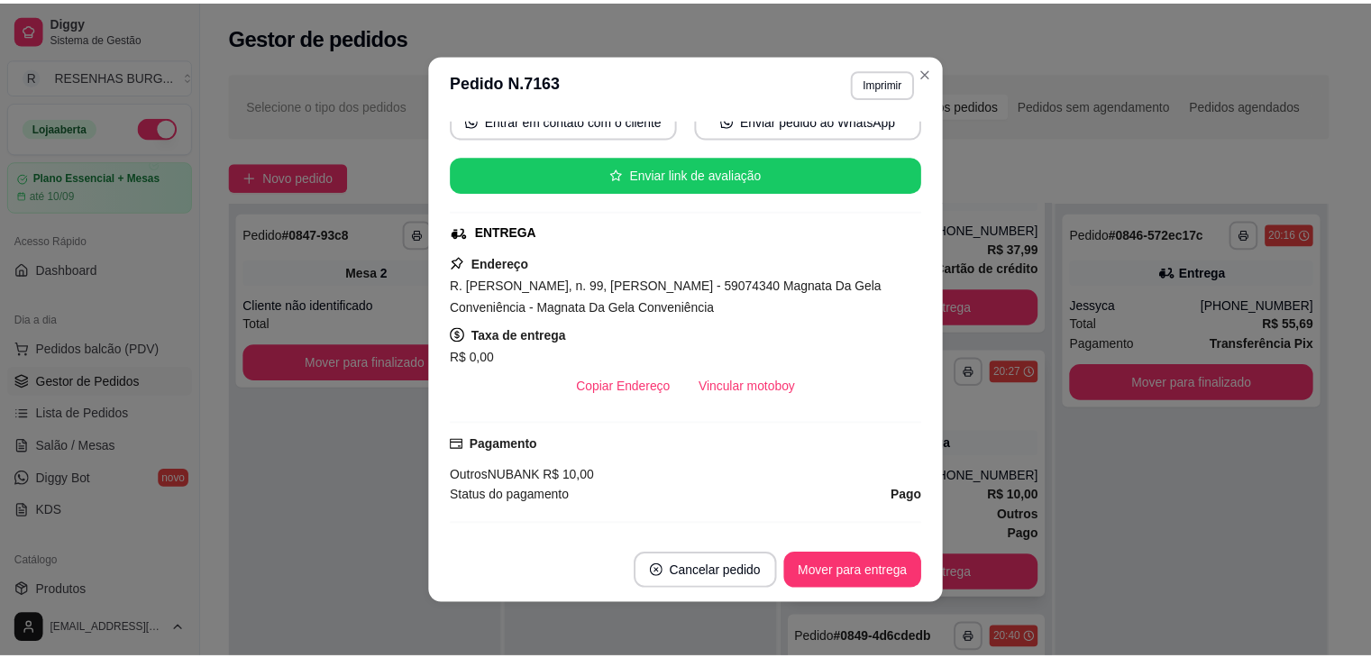
scroll to position [270, 0]
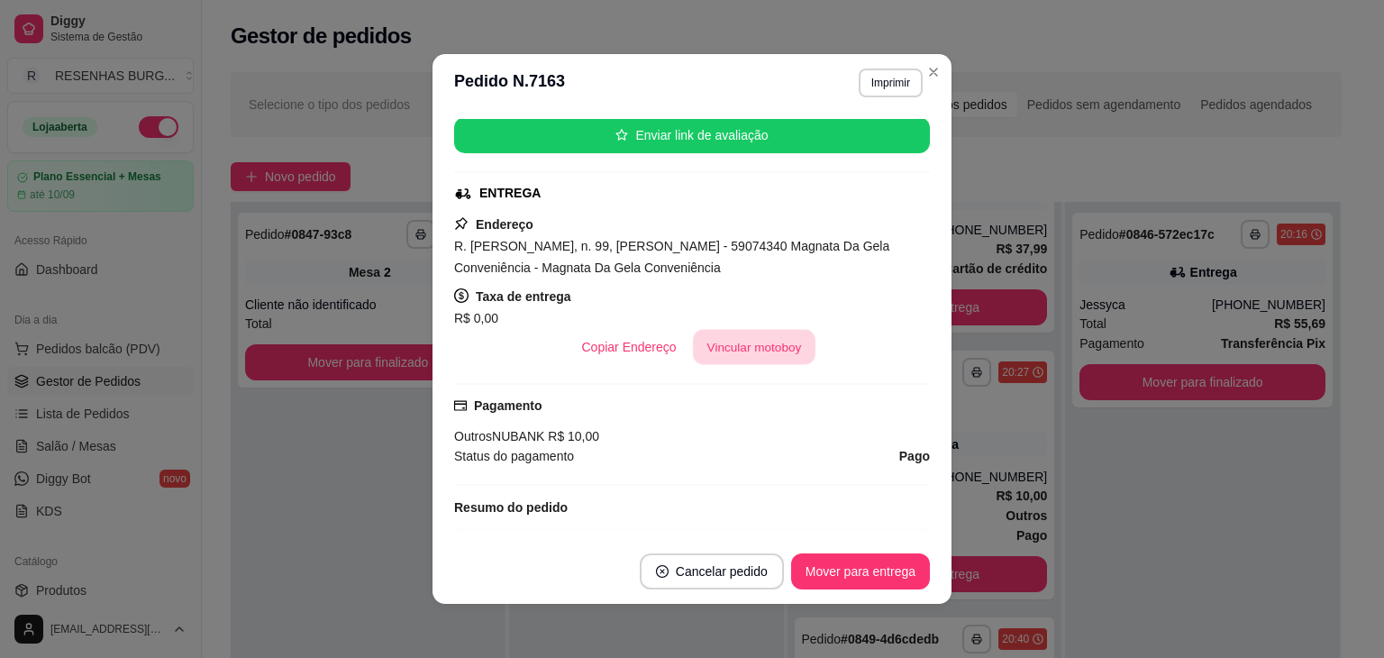
click at [747, 356] on button "Vincular motoboy" at bounding box center [754, 347] width 123 height 35
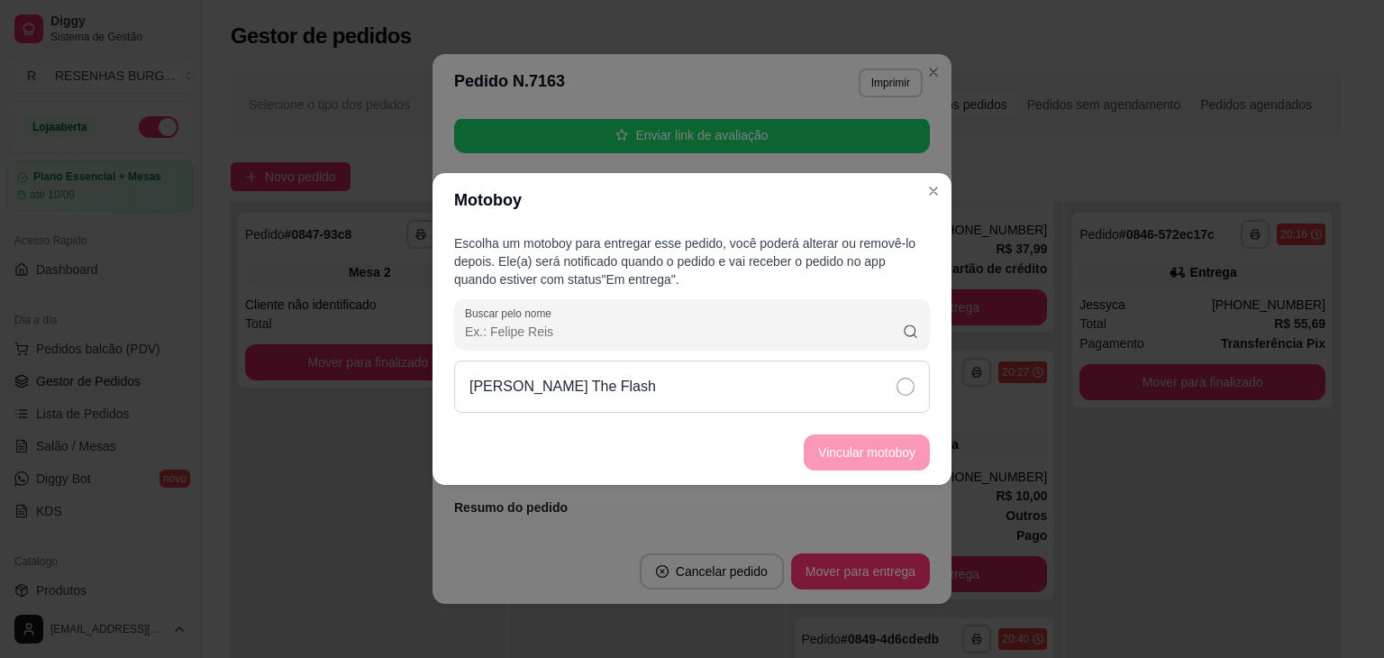
click at [904, 375] on div "[PERSON_NAME] The Flash" at bounding box center [692, 387] width 476 height 52
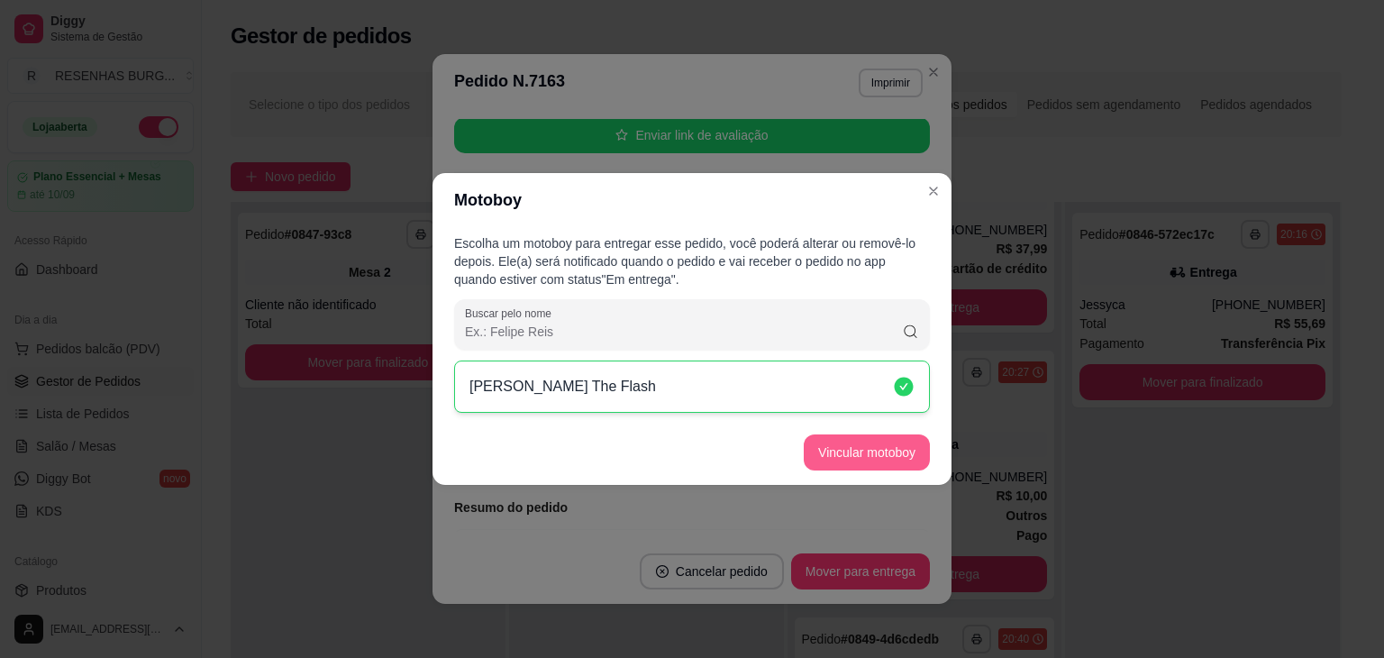
click at [883, 465] on button "Vincular motoboy" at bounding box center [867, 452] width 126 height 36
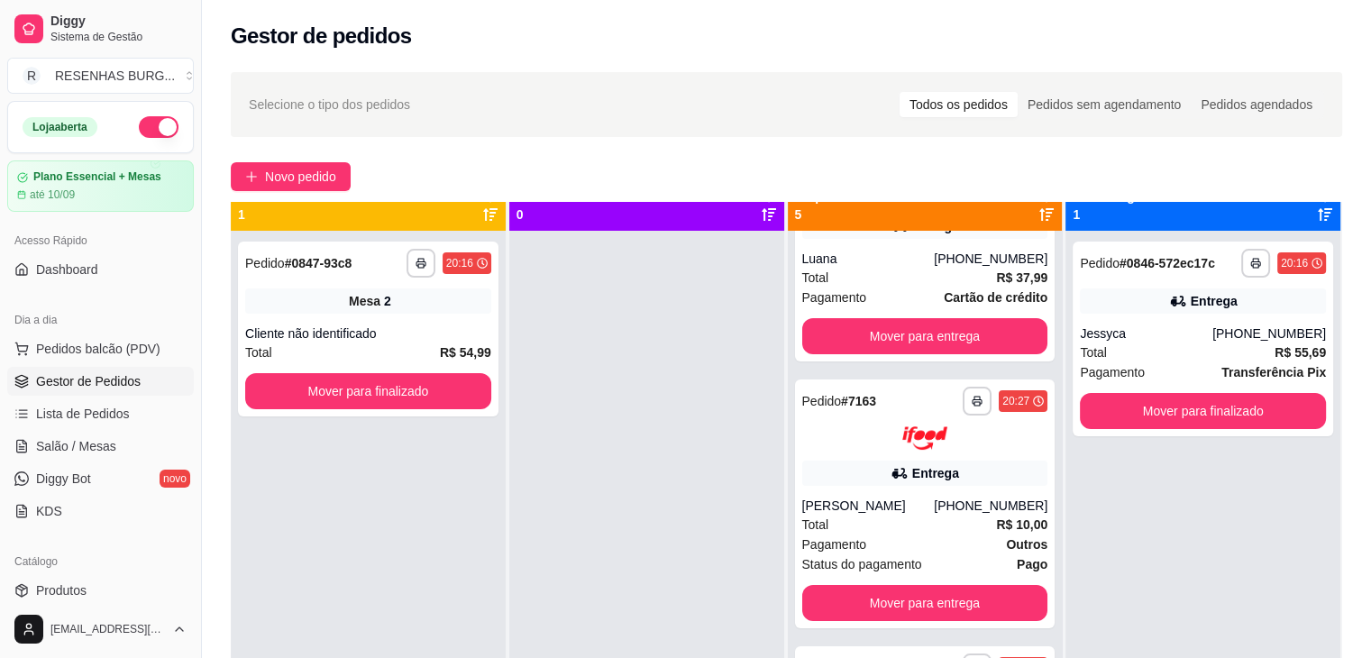
scroll to position [0, 0]
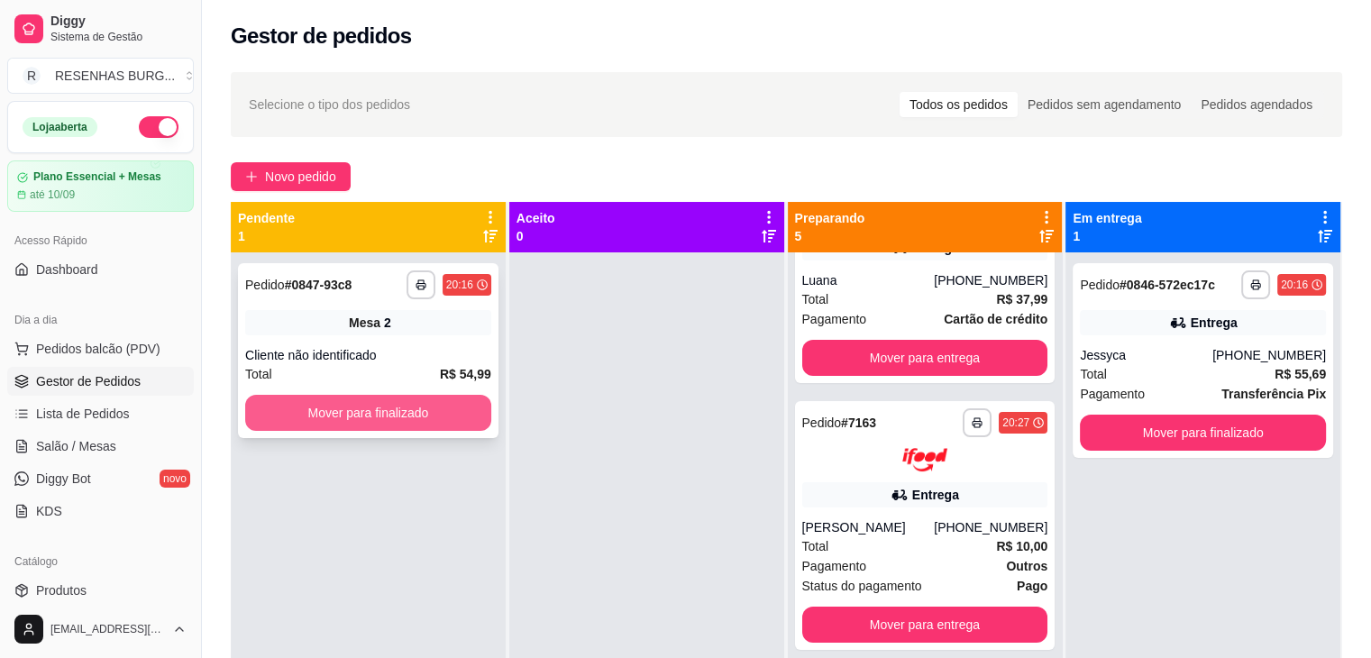
click at [414, 420] on button "Mover para finalizado" at bounding box center [368, 413] width 246 height 36
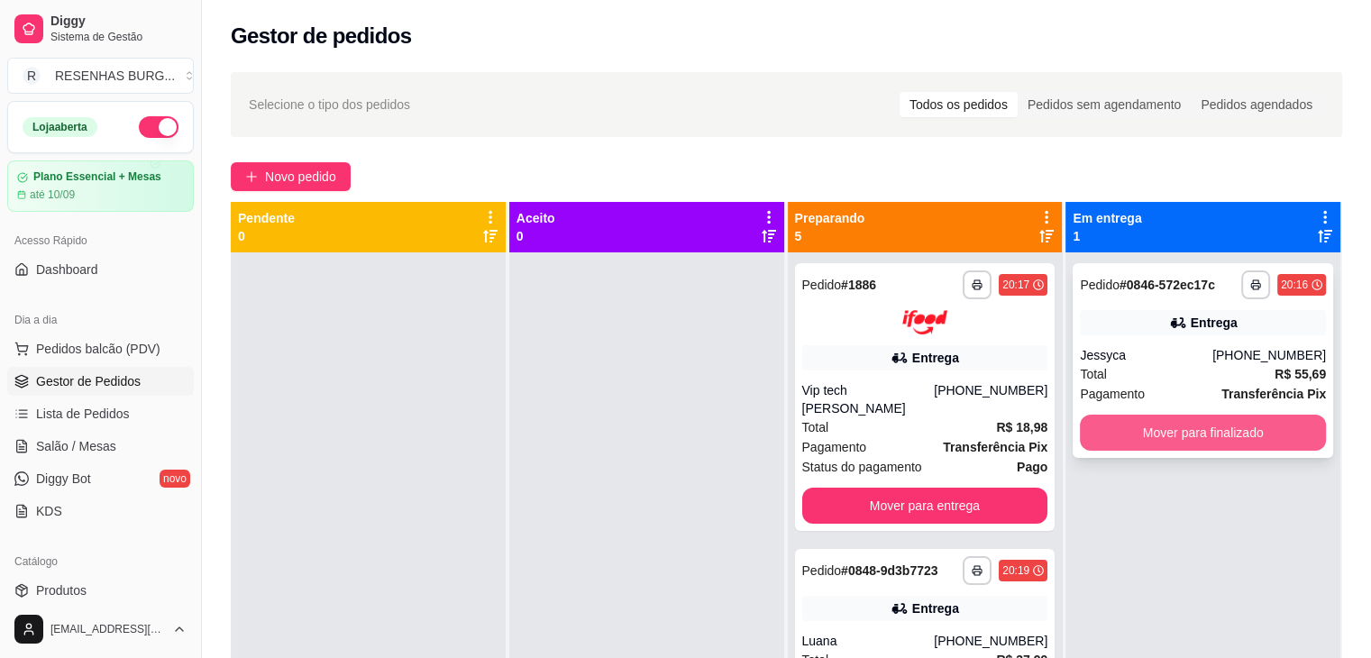
click at [1204, 432] on button "Mover para finalizado" at bounding box center [1203, 433] width 246 height 36
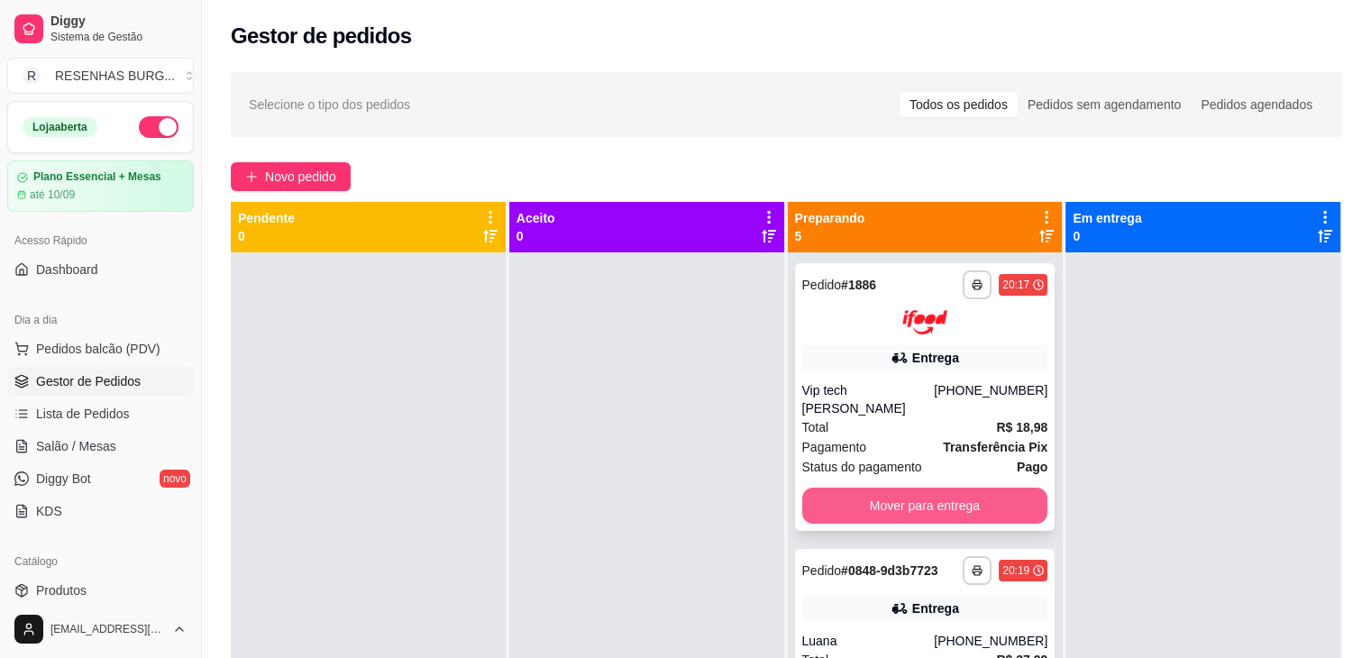
click at [909, 489] on button "Mover para entrega" at bounding box center [925, 506] width 246 height 36
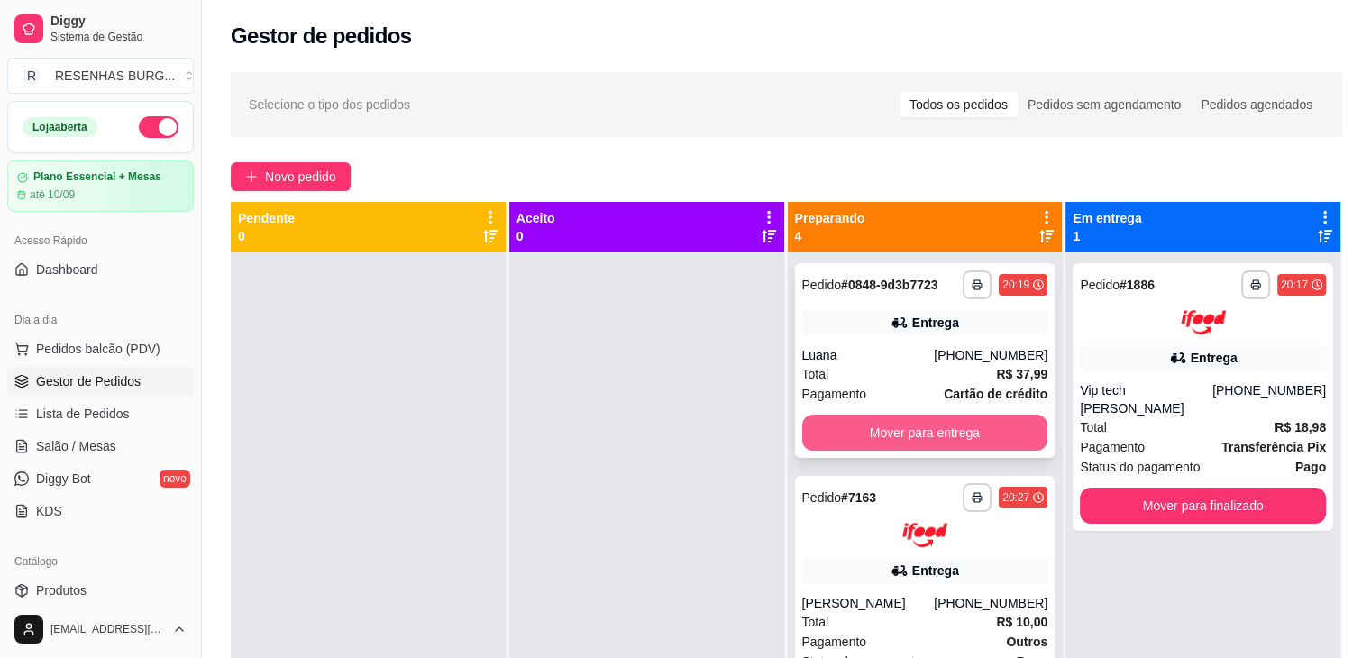
click at [938, 432] on button "Mover para entrega" at bounding box center [925, 433] width 246 height 36
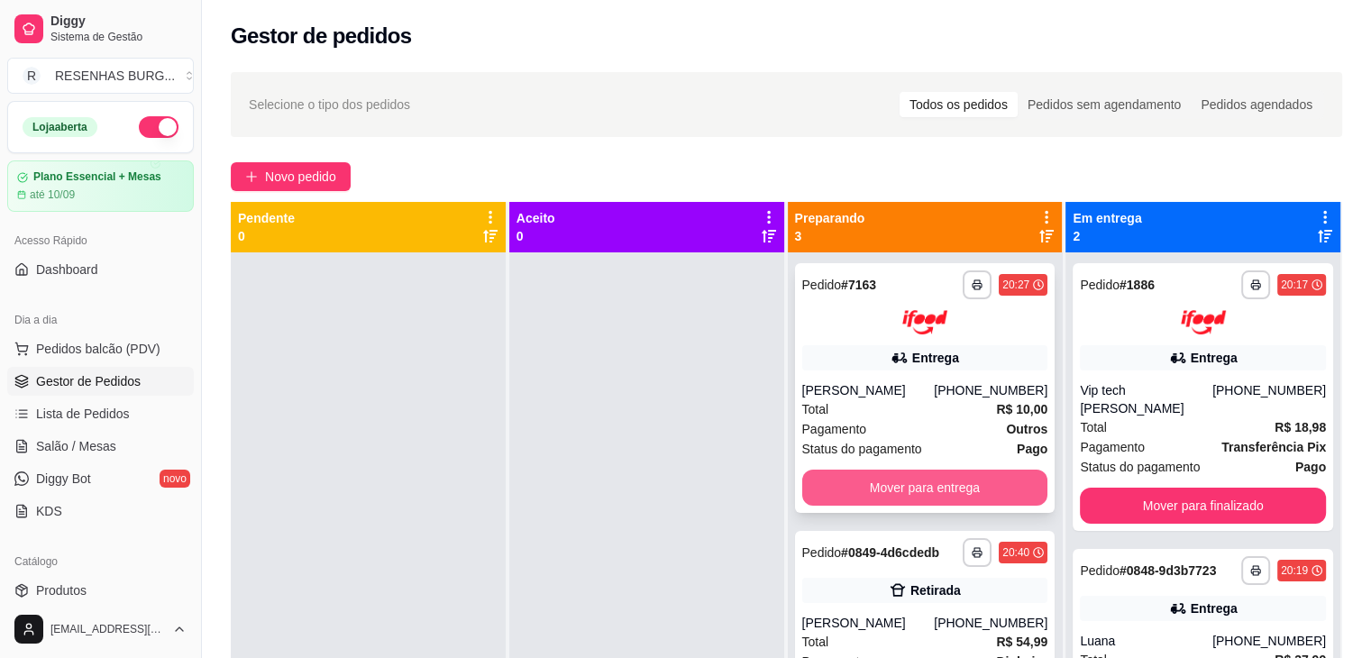
click at [952, 477] on button "Mover para entrega" at bounding box center [925, 488] width 246 height 36
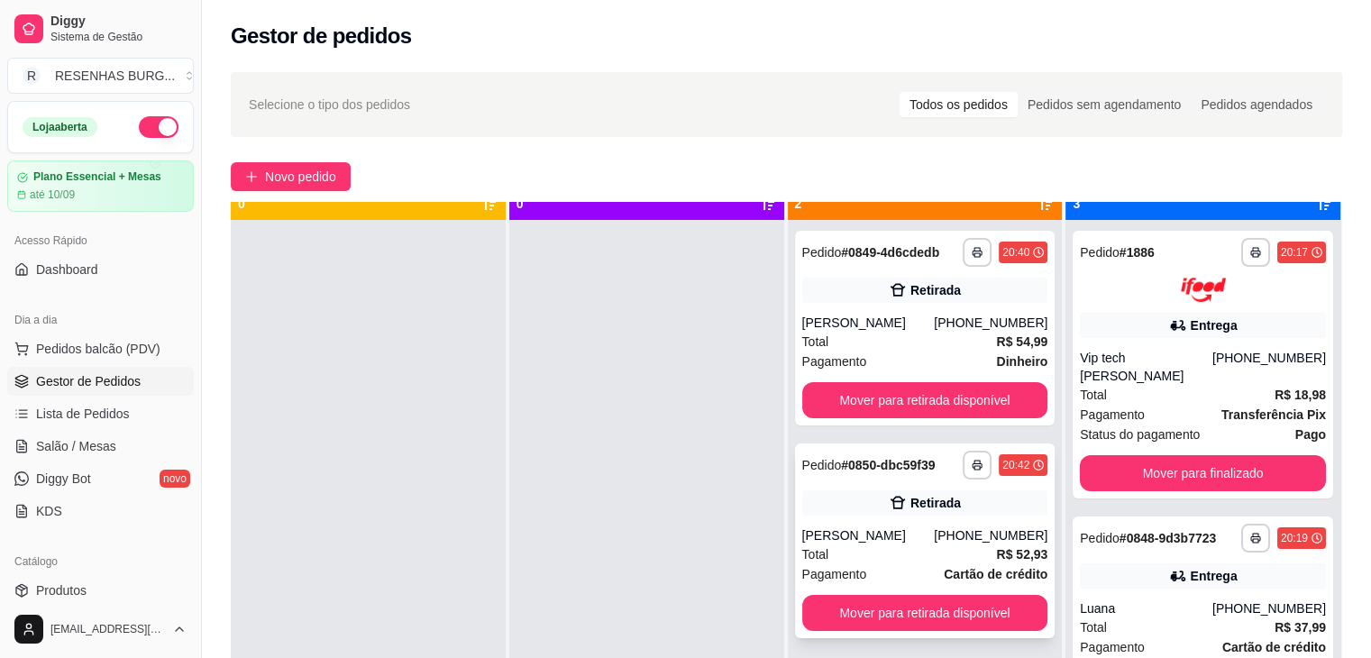
scroll to position [50, 0]
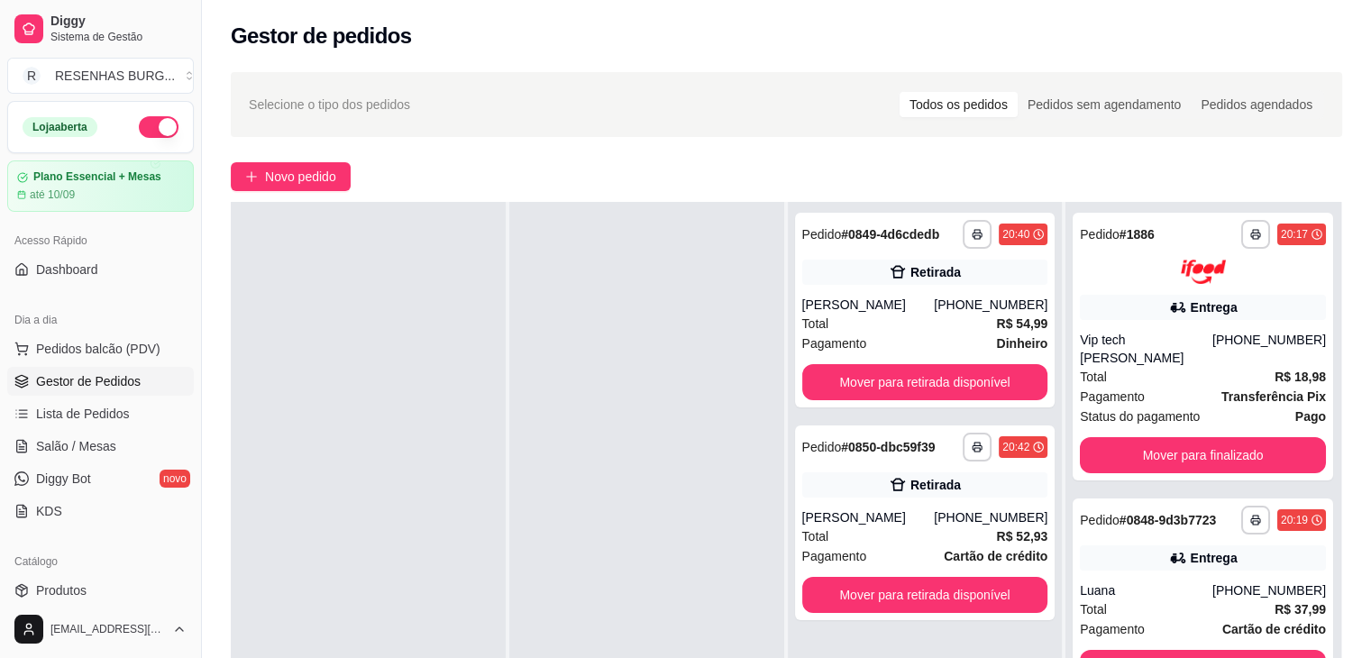
click at [1040, 646] on div "**********" at bounding box center [925, 531] width 275 height 658
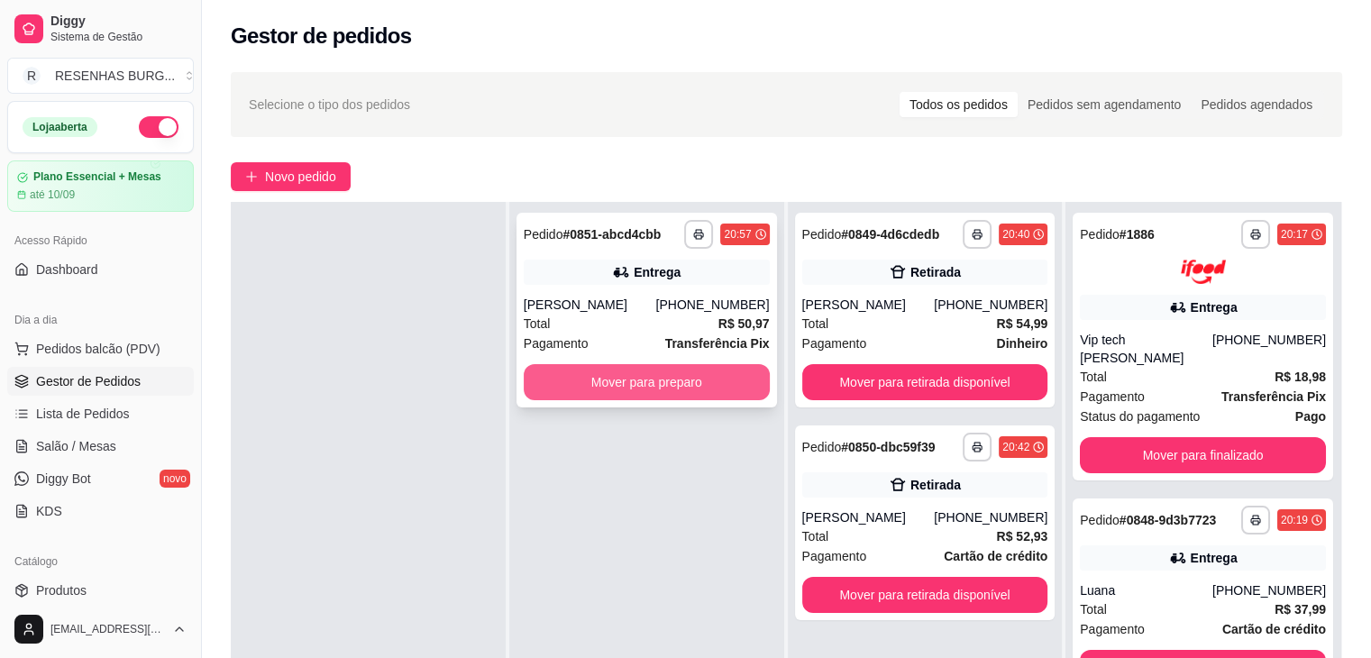
click at [584, 392] on button "Mover para preparo" at bounding box center [647, 382] width 246 height 36
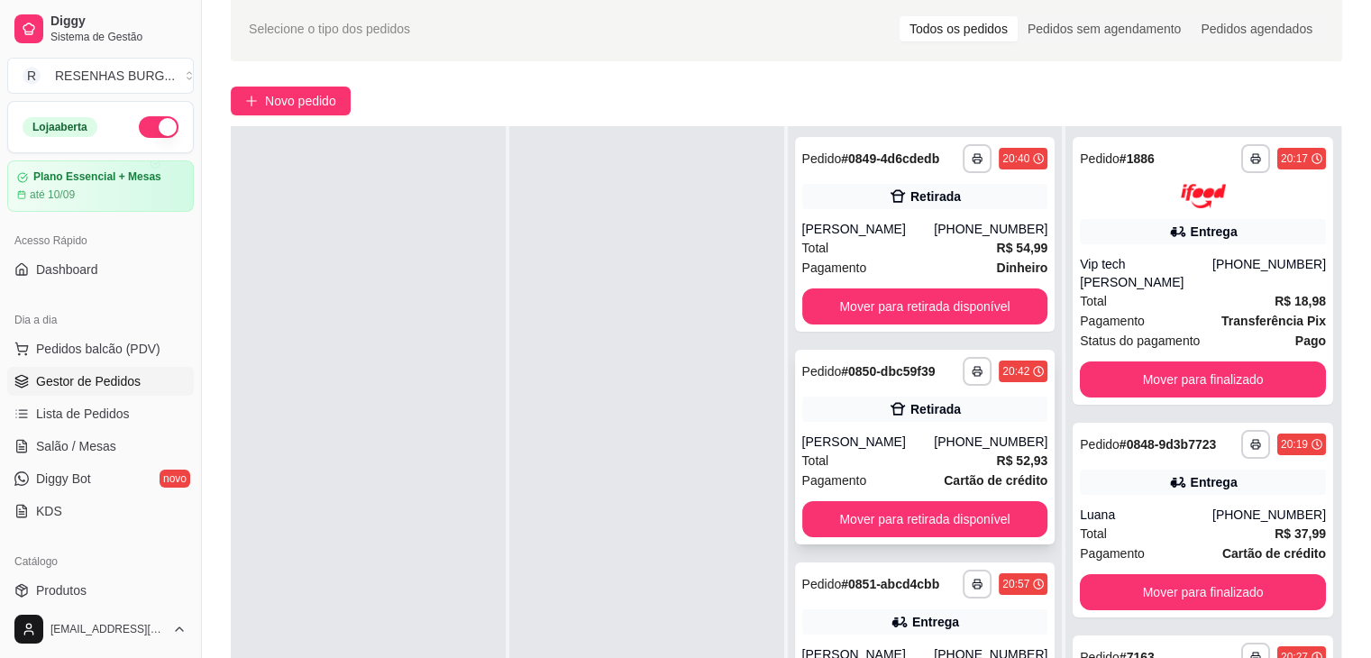
scroll to position [0, 0]
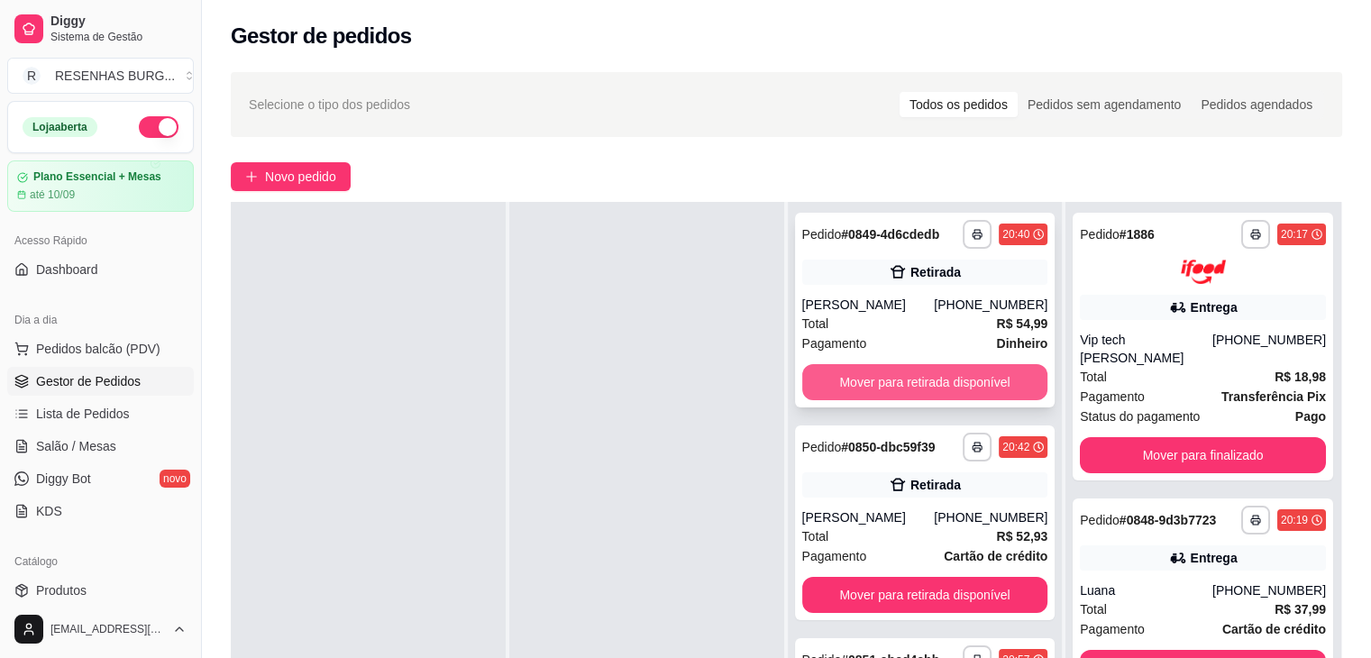
click at [944, 380] on button "Mover para retirada disponível" at bounding box center [925, 382] width 246 height 36
click at [912, 379] on button "Mover para retirada disponível" at bounding box center [925, 382] width 246 height 36
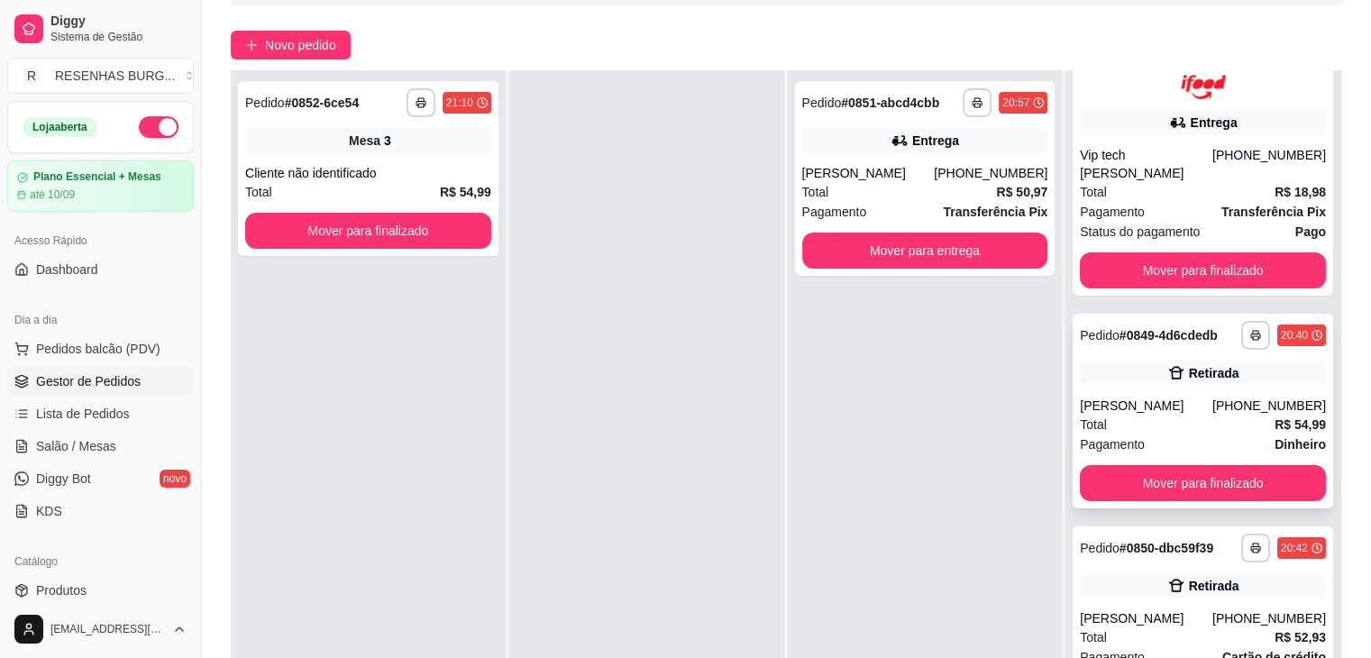
scroll to position [274, 0]
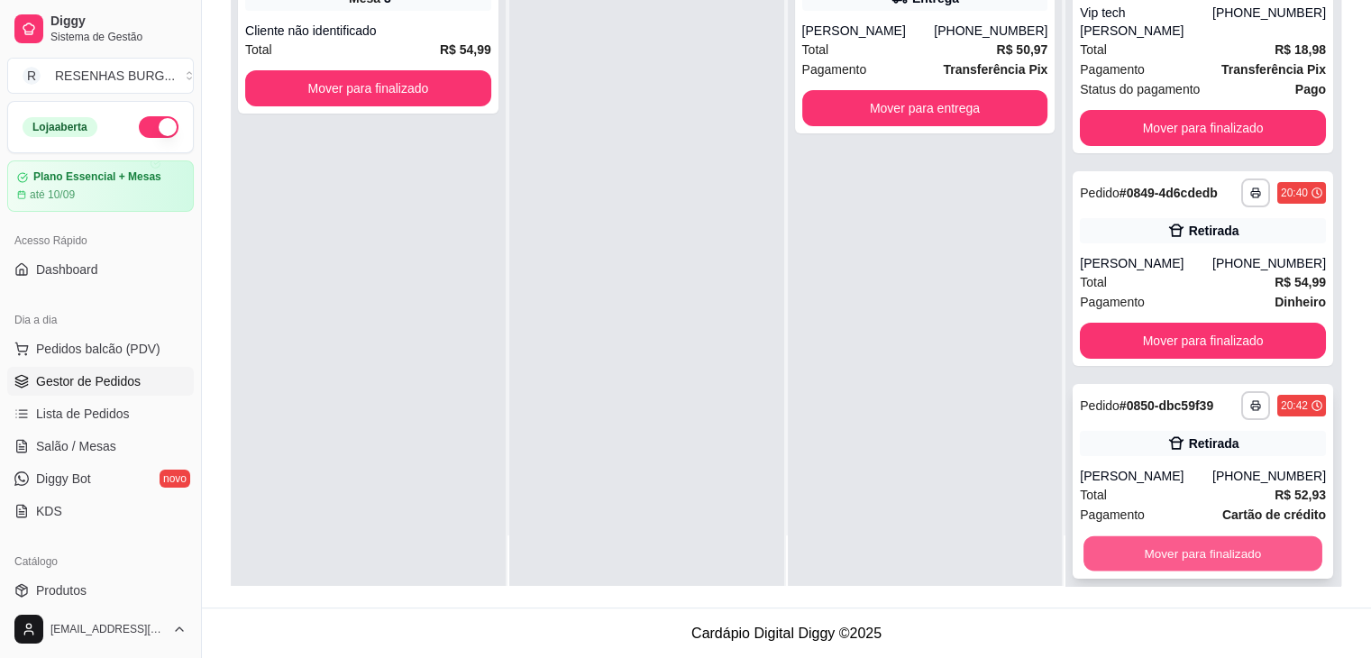
click at [1161, 537] on button "Mover para finalizado" at bounding box center [1202, 552] width 239 height 35
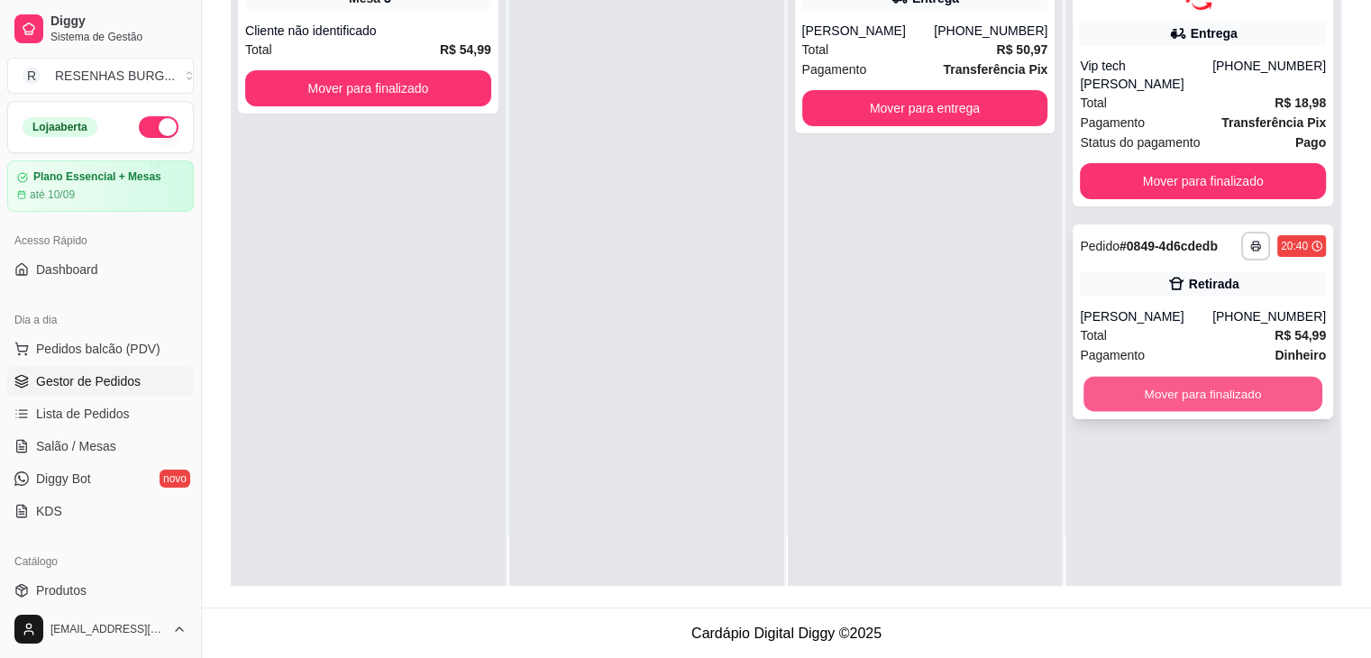
click at [1164, 379] on button "Mover para finalizado" at bounding box center [1202, 393] width 239 height 35
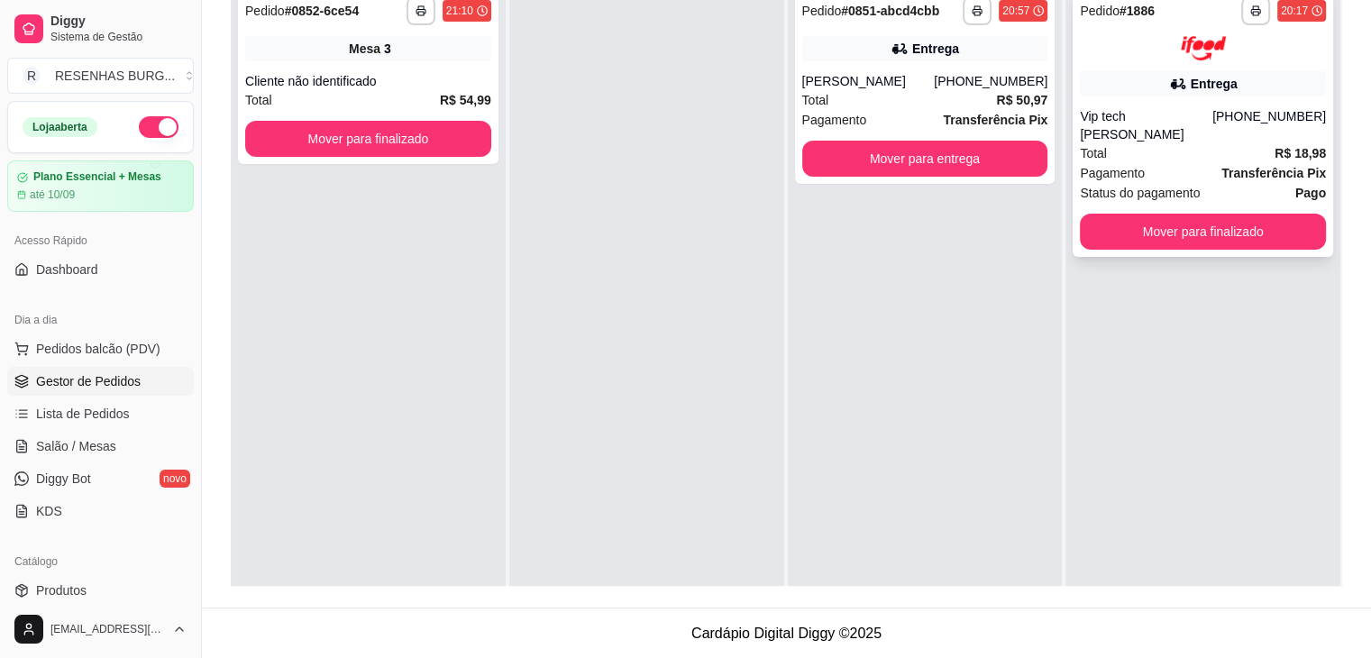
click at [1186, 120] on div "Vip tech [PERSON_NAME]" at bounding box center [1146, 125] width 132 height 36
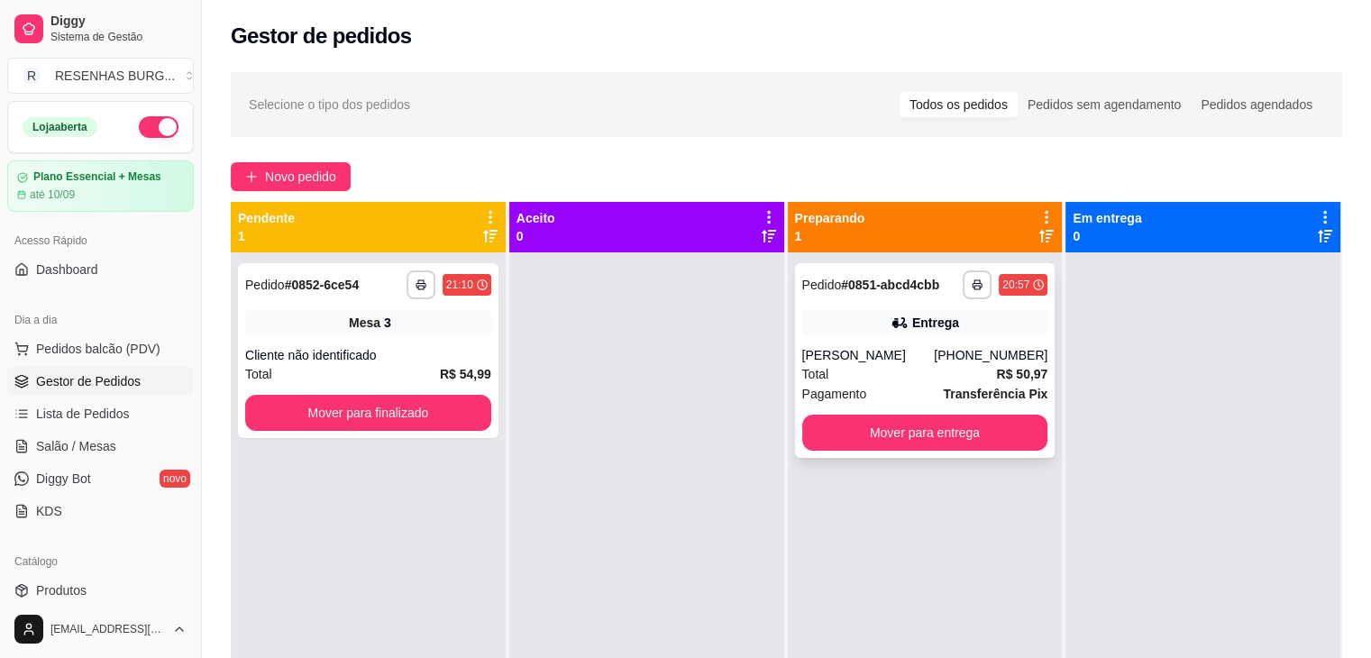
click at [960, 361] on div "[PHONE_NUMBER]" at bounding box center [991, 355] width 114 height 18
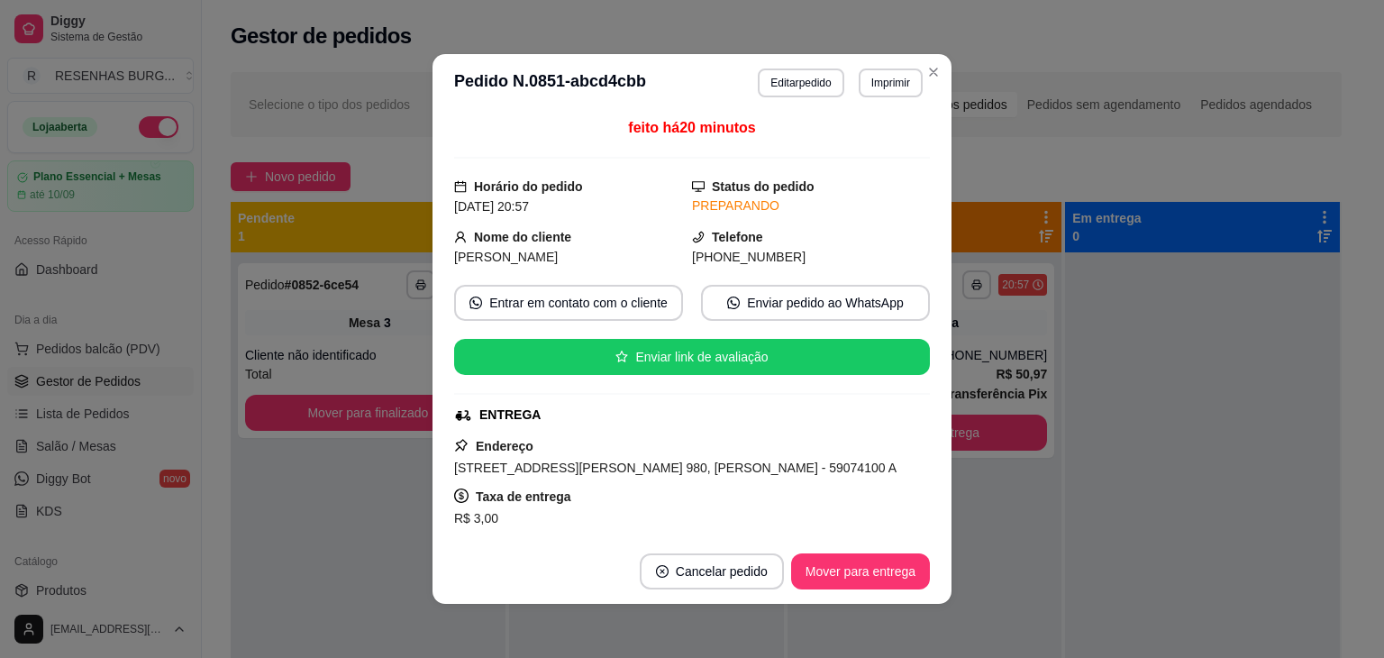
scroll to position [180, 0]
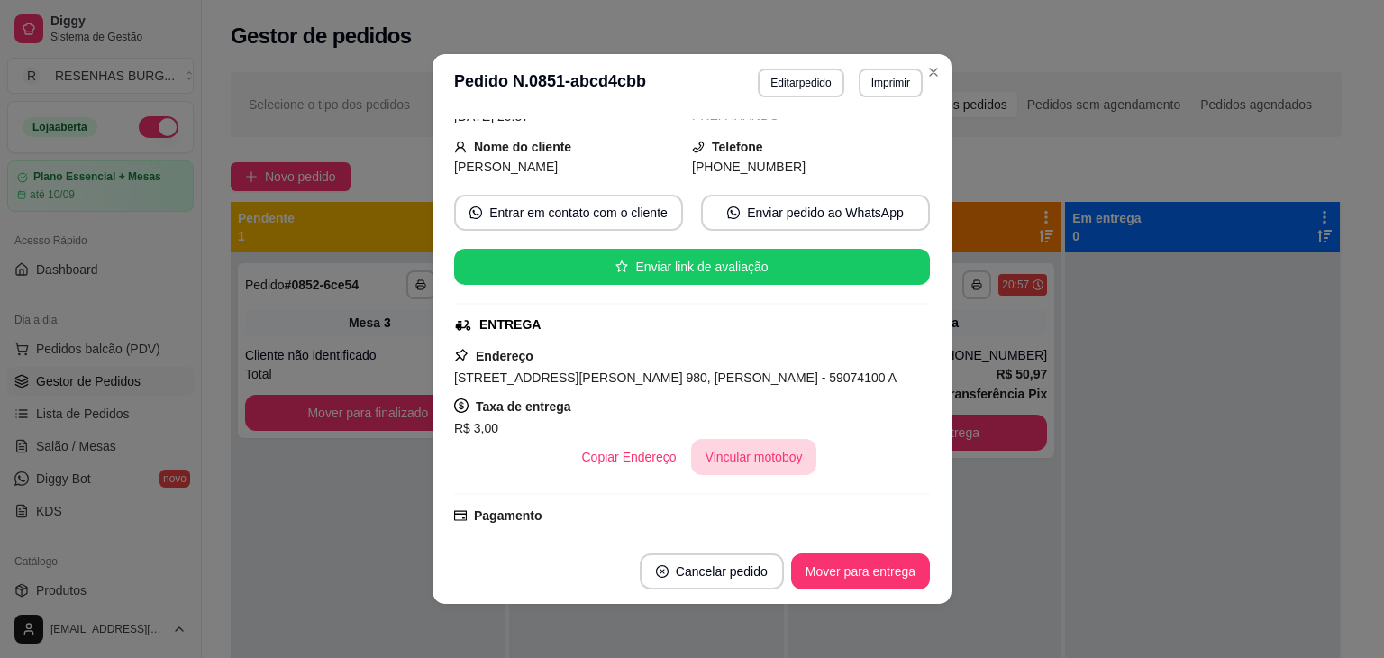
click at [775, 458] on button "Vincular motoboy" at bounding box center [754, 457] width 126 height 36
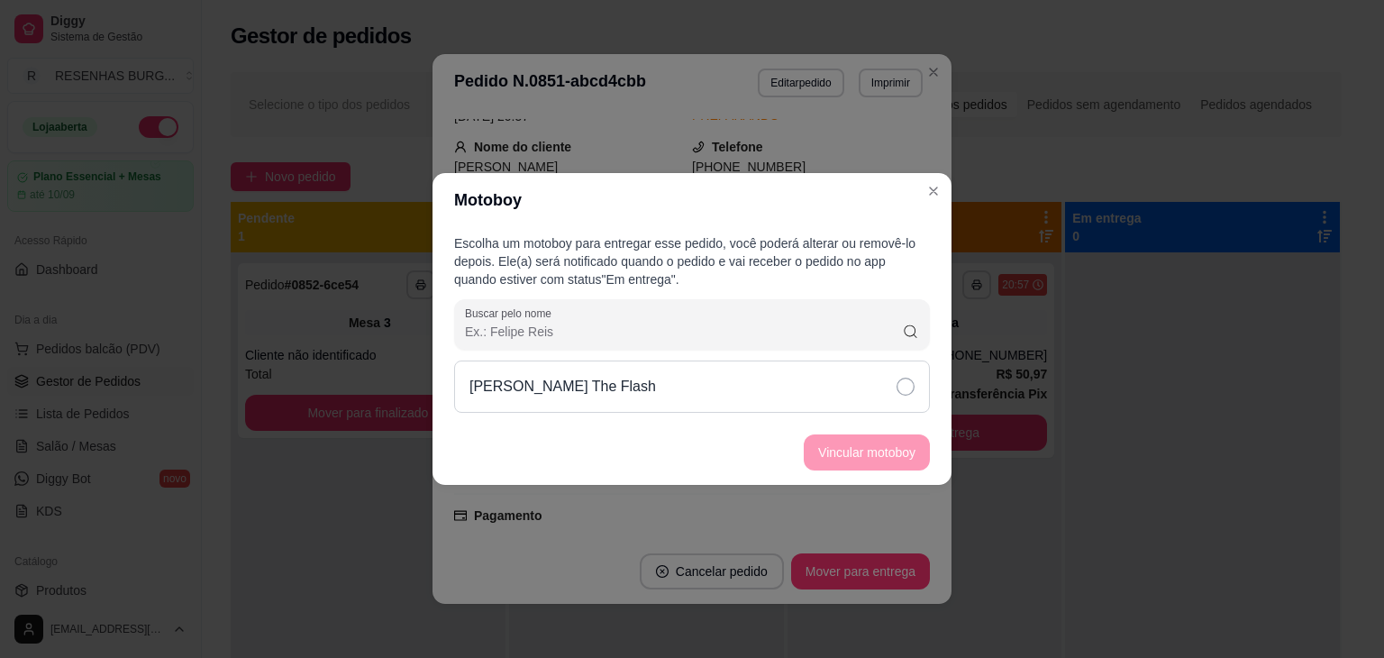
click at [905, 389] on icon at bounding box center [906, 387] width 18 height 18
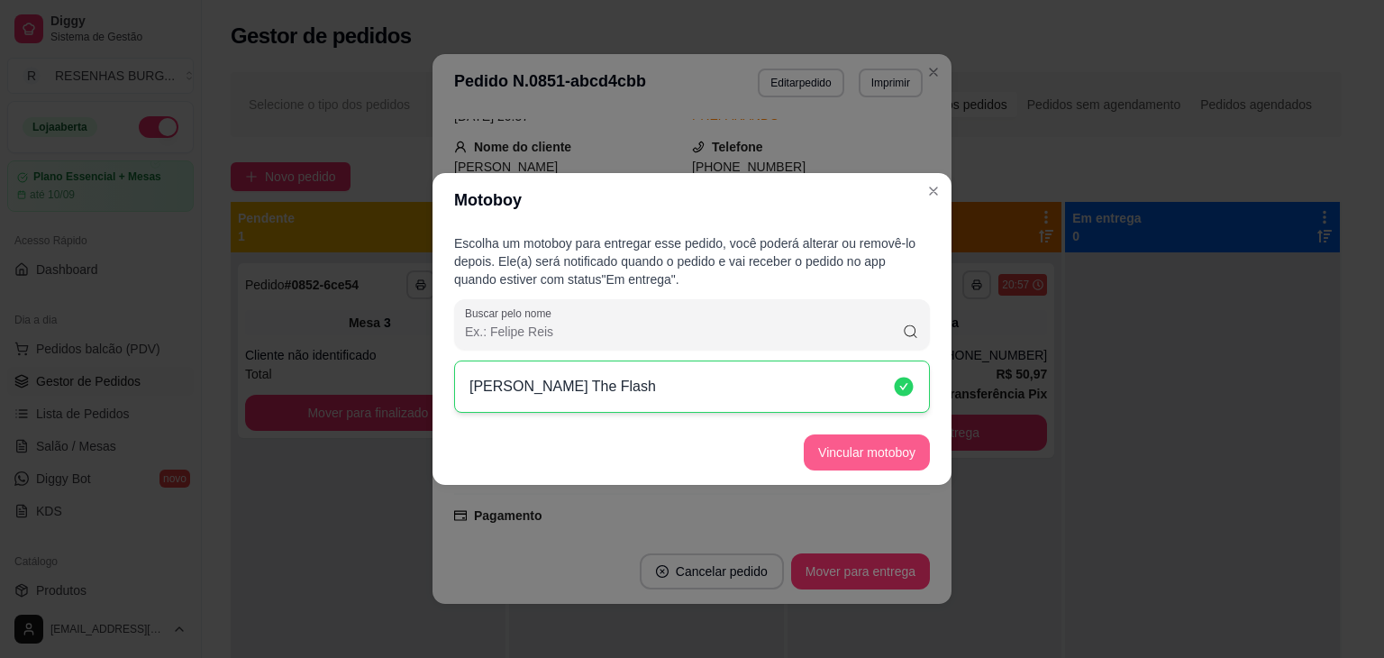
click at [893, 450] on button "Vincular motoboy" at bounding box center [867, 452] width 126 height 36
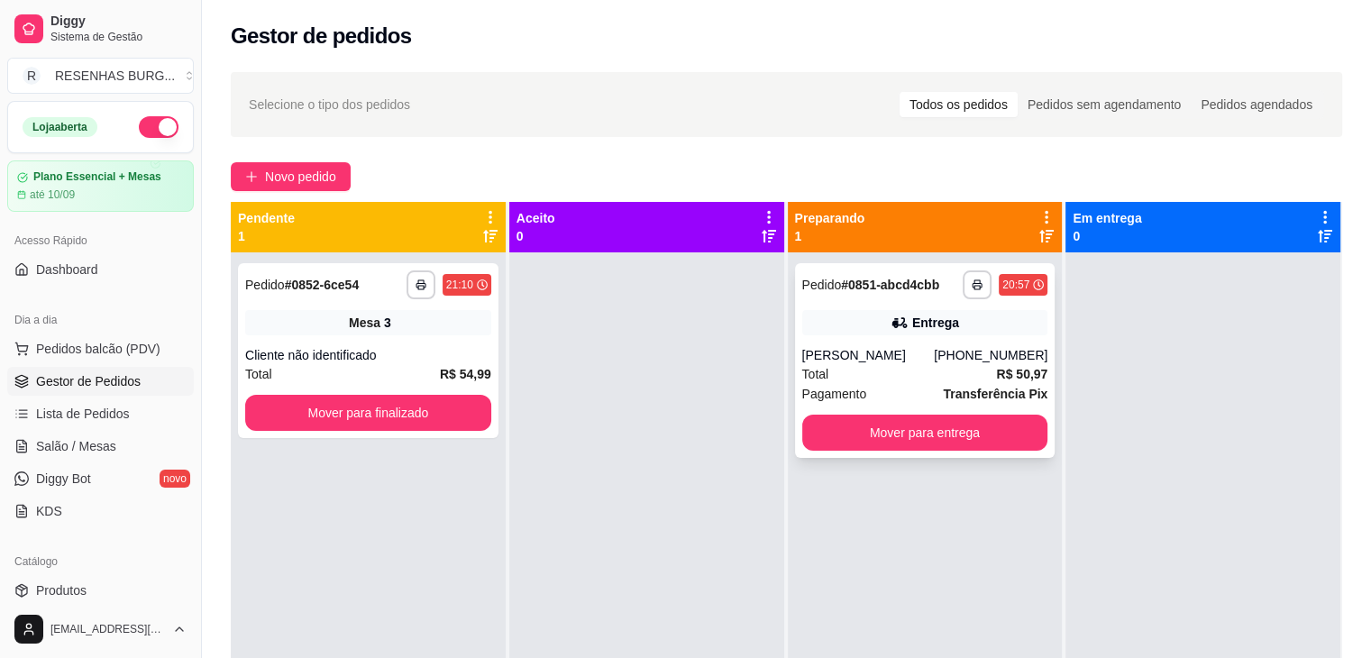
click at [836, 354] on div "[PERSON_NAME]" at bounding box center [868, 355] width 132 height 18
click at [906, 438] on button "Mover para entrega" at bounding box center [925, 433] width 246 height 36
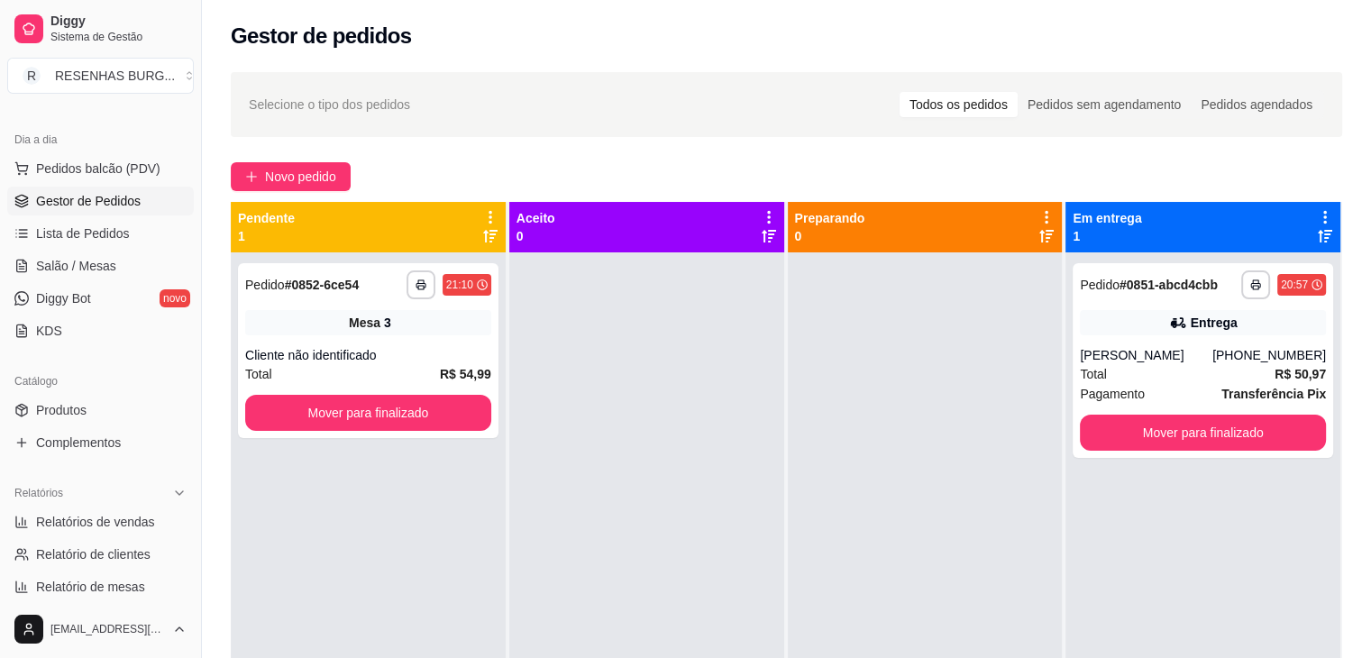
scroll to position [270, 0]
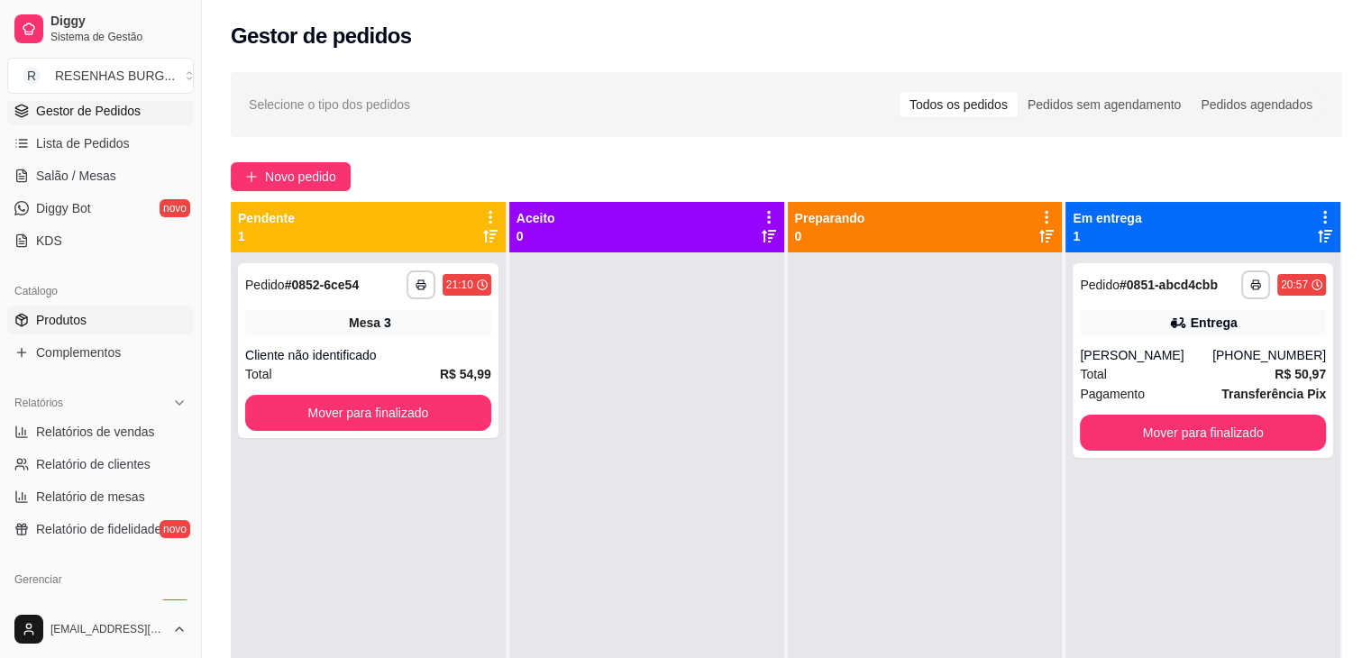
click at [58, 328] on link "Produtos" at bounding box center [100, 320] width 187 height 29
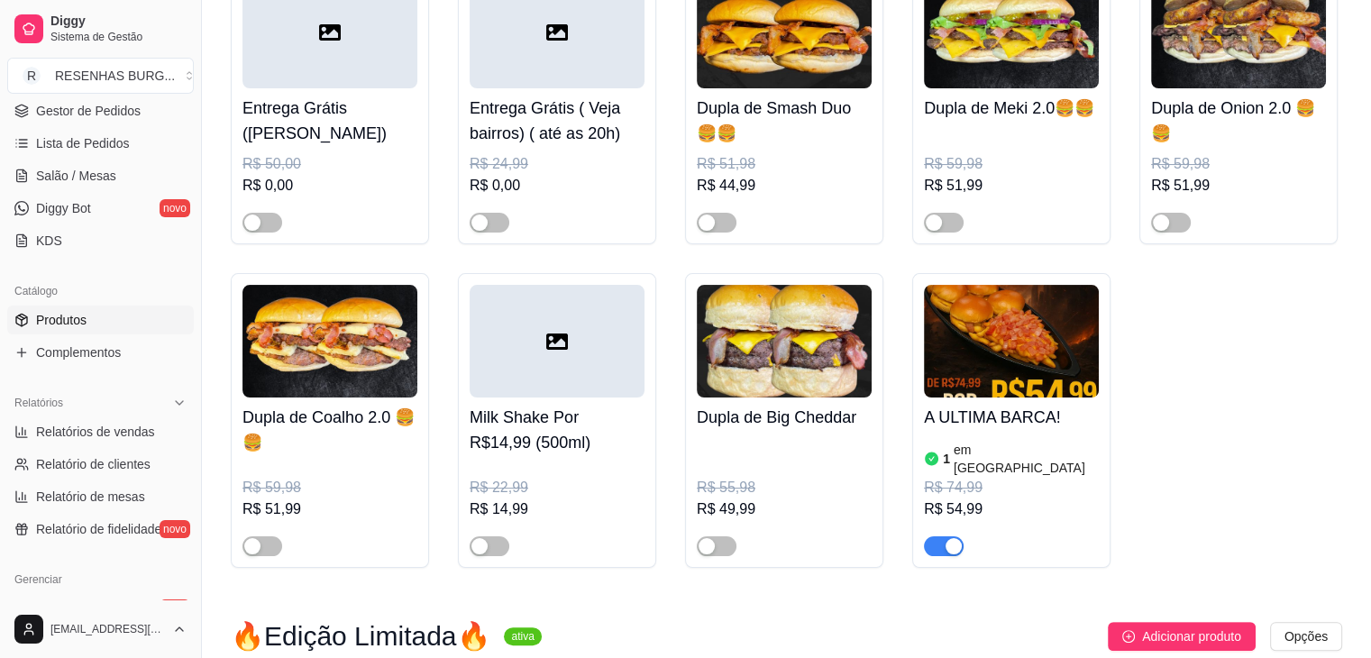
scroll to position [361, 0]
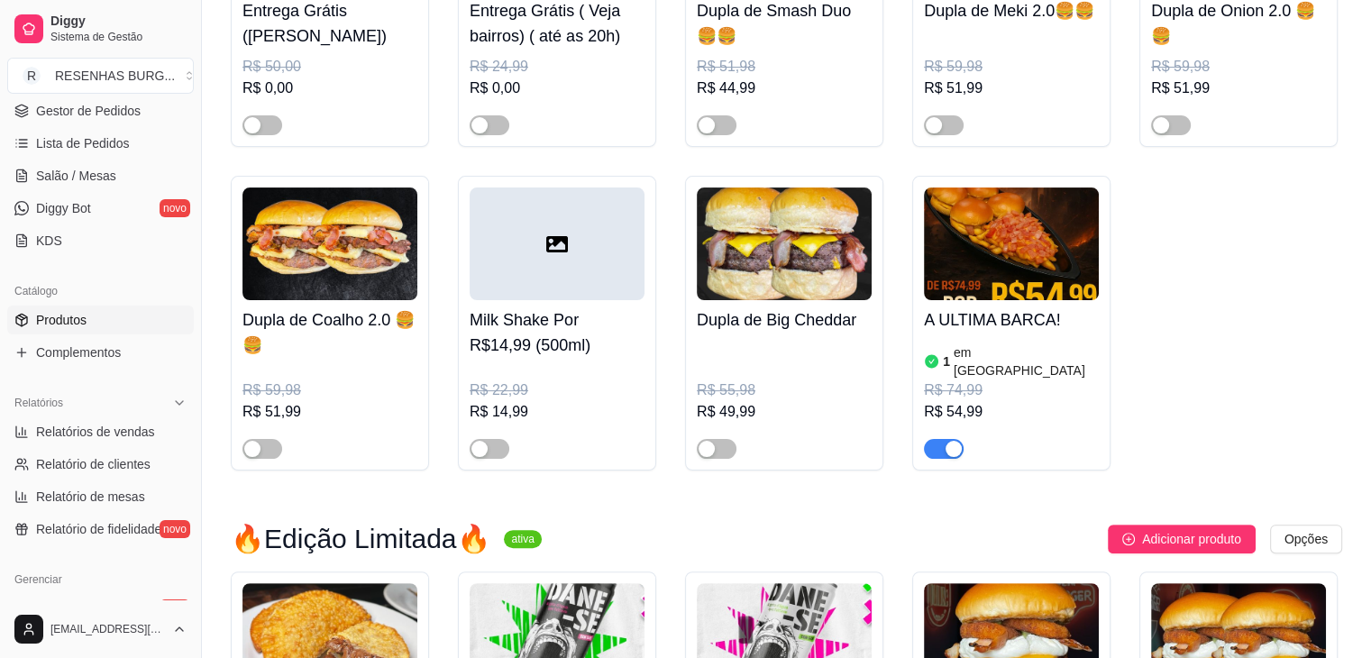
click at [1038, 363] on div "1 em [GEOGRAPHIC_DATA]" at bounding box center [1011, 361] width 175 height 36
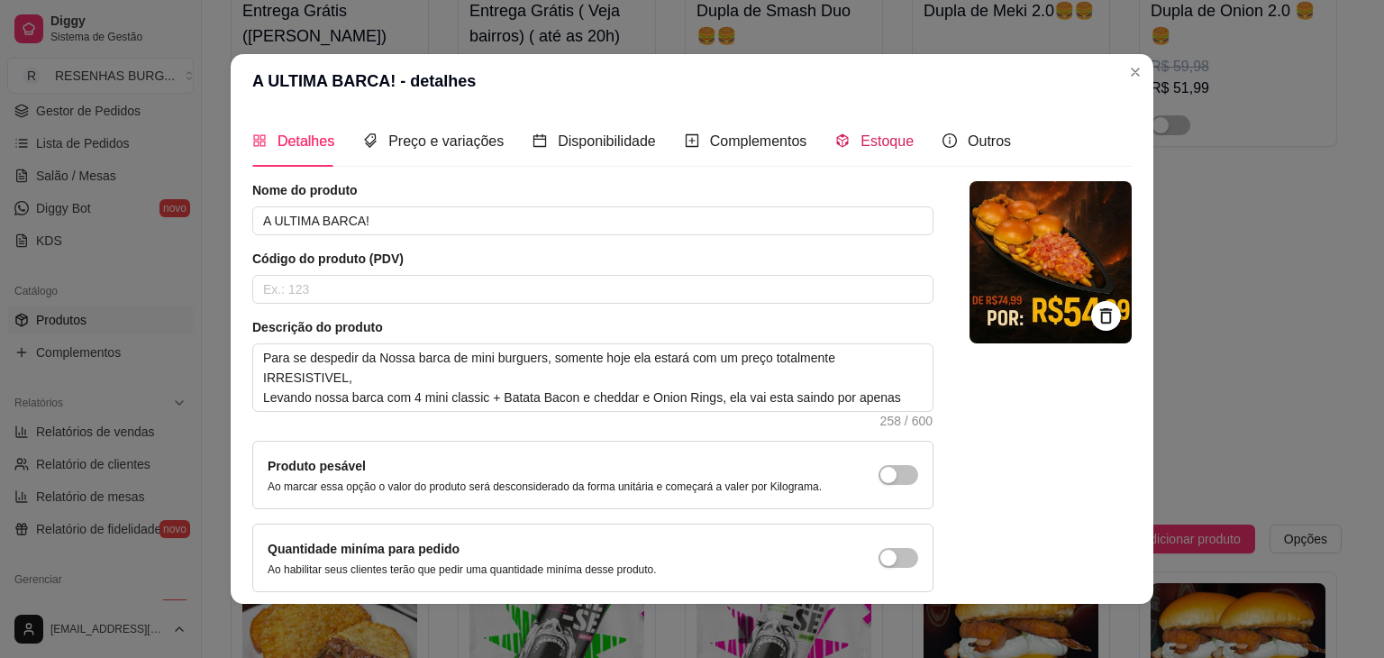
click at [861, 149] on span "Estoque" at bounding box center [887, 140] width 53 height 15
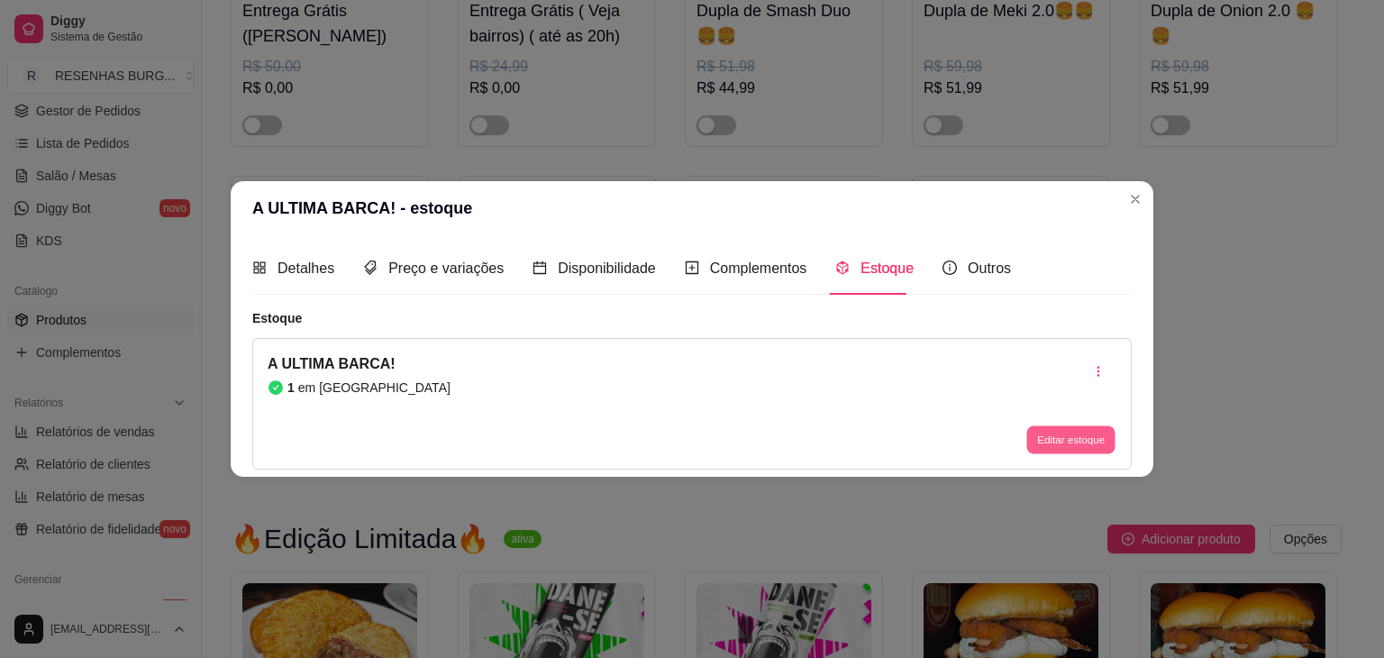
click at [1096, 436] on button "Editar estoque" at bounding box center [1071, 439] width 88 height 28
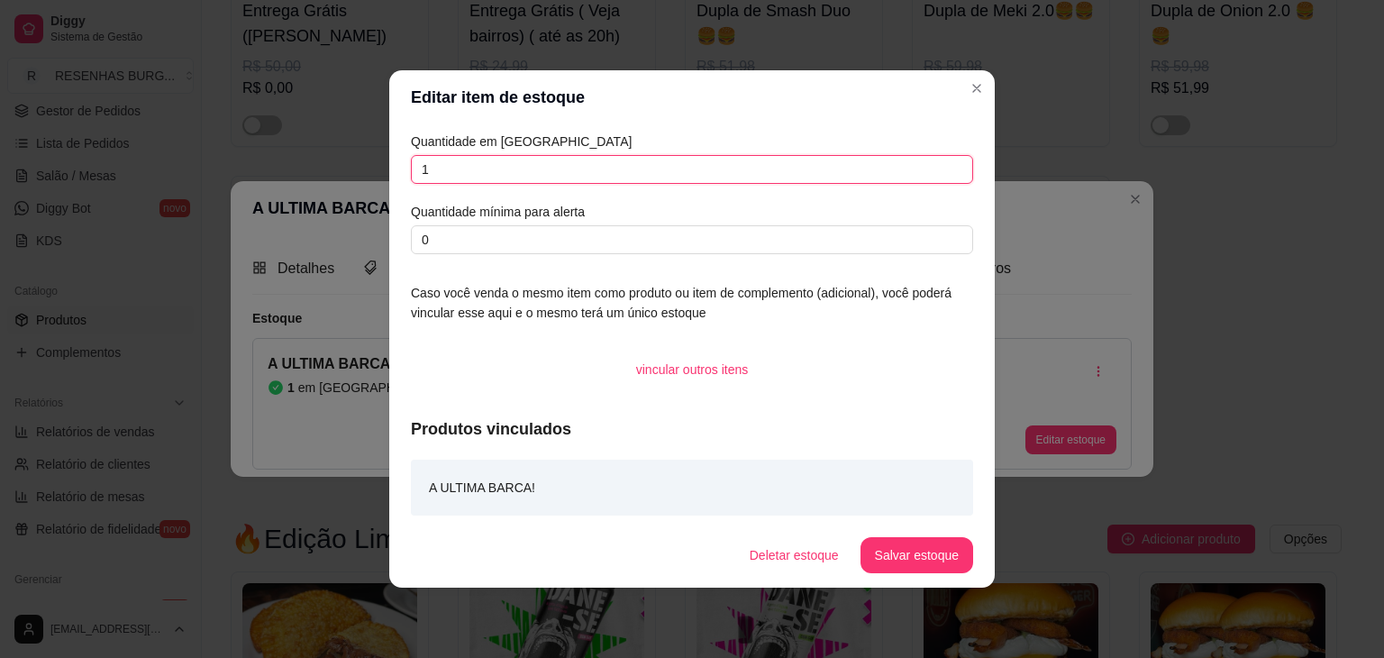
drag, startPoint x: 469, startPoint y: 172, endPoint x: 385, endPoint y: 171, distance: 83.8
click at [385, 171] on div "Editar item de estoque Quantidade em estoque 1 Quantidade mínima para alerta 0 …" at bounding box center [692, 329] width 1384 height 658
type input "5"
drag, startPoint x: 447, startPoint y: 232, endPoint x: 379, endPoint y: 238, distance: 67.9
click at [379, 238] on div "Editar item de estoque Quantidade em estoque 5 Quantidade mínima para alerta 0 …" at bounding box center [692, 329] width 1384 height 658
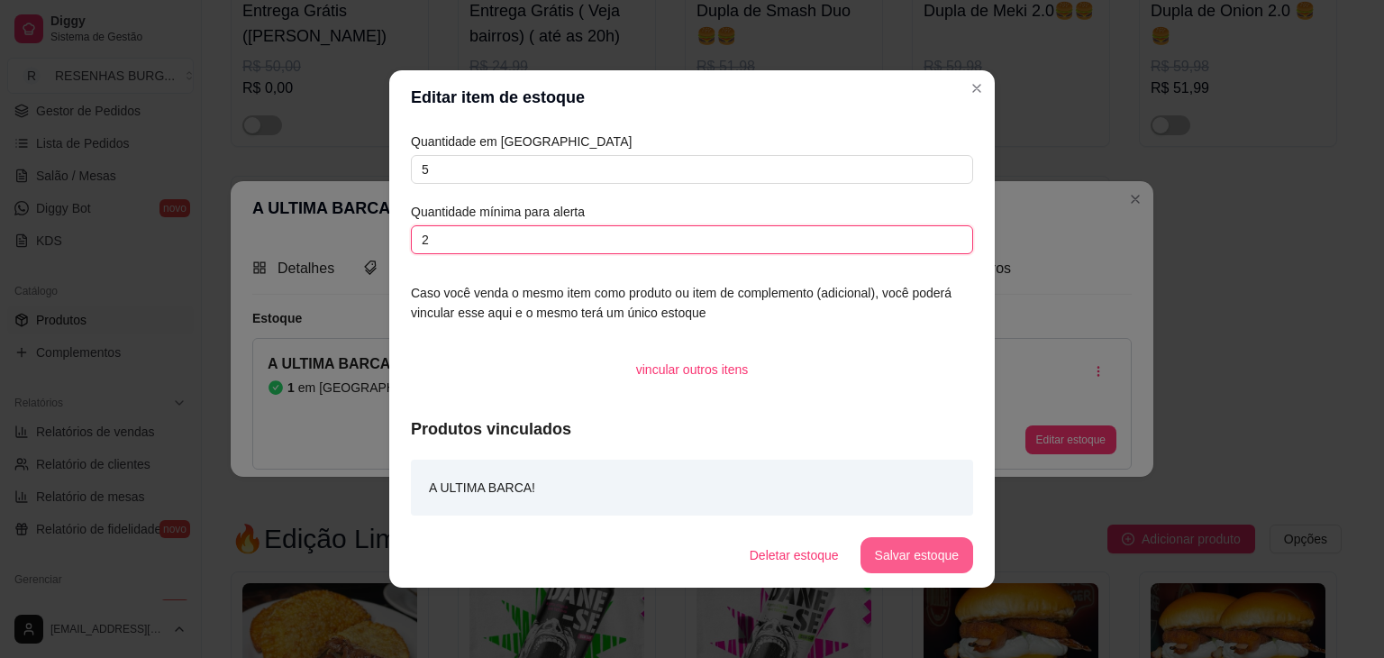
type input "2"
click at [953, 562] on button "Salvar estoque" at bounding box center [917, 555] width 113 height 36
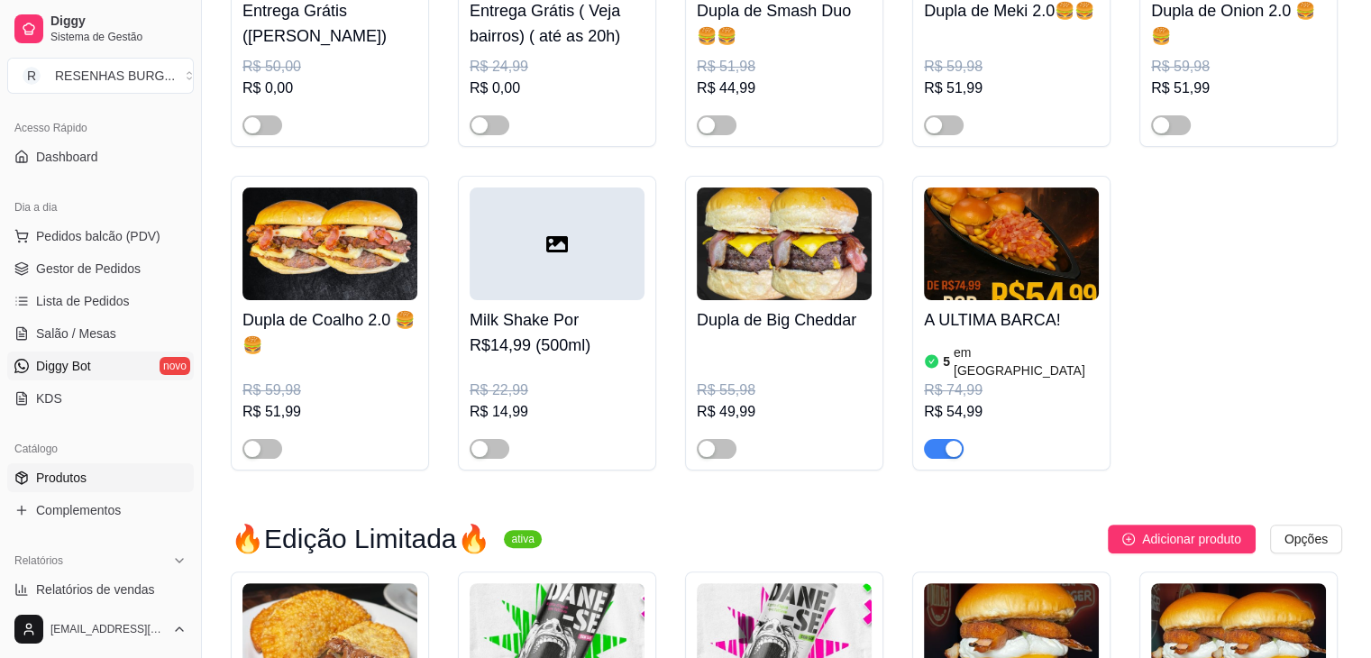
scroll to position [0, 0]
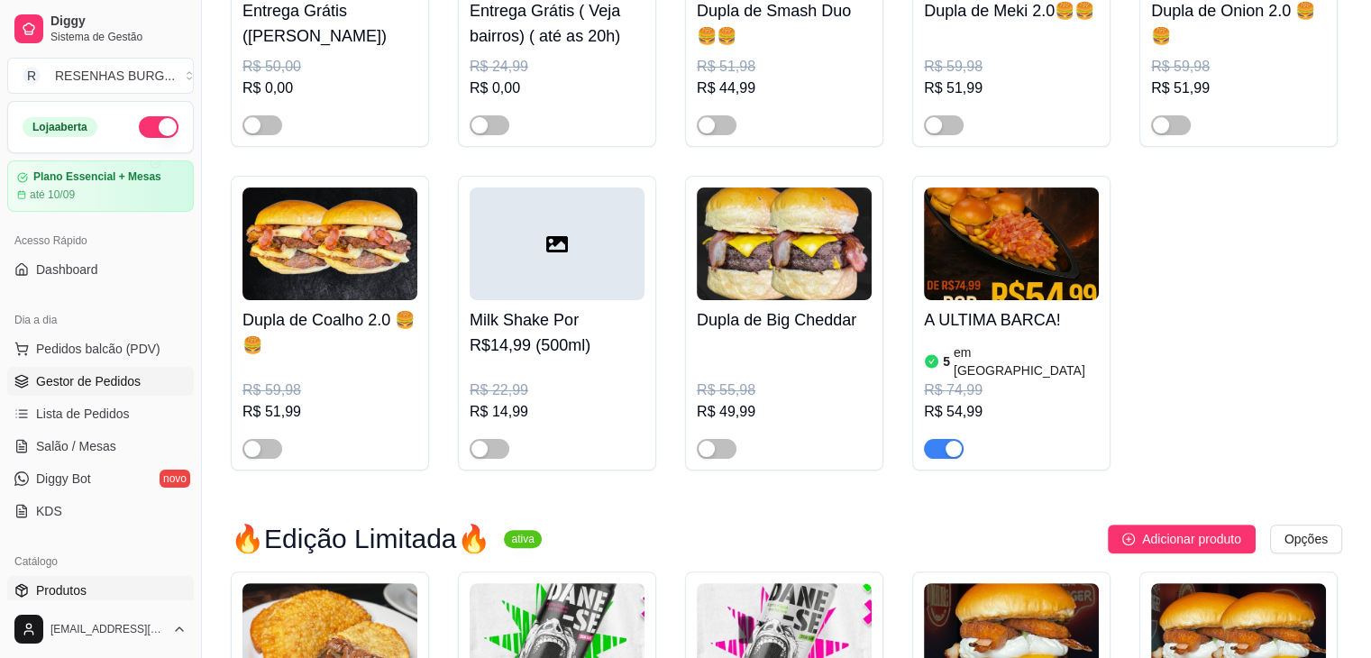
click at [108, 388] on span "Gestor de Pedidos" at bounding box center [88, 381] width 105 height 18
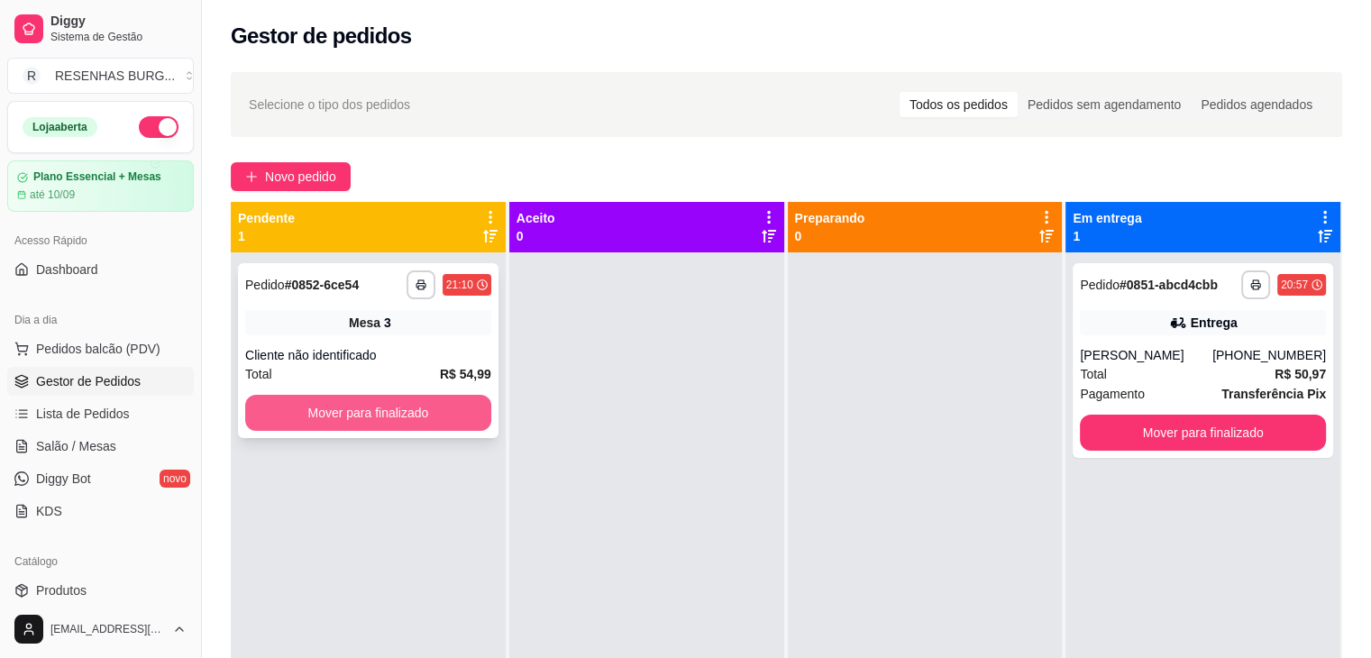
click at [385, 412] on button "Mover para finalizado" at bounding box center [368, 413] width 246 height 36
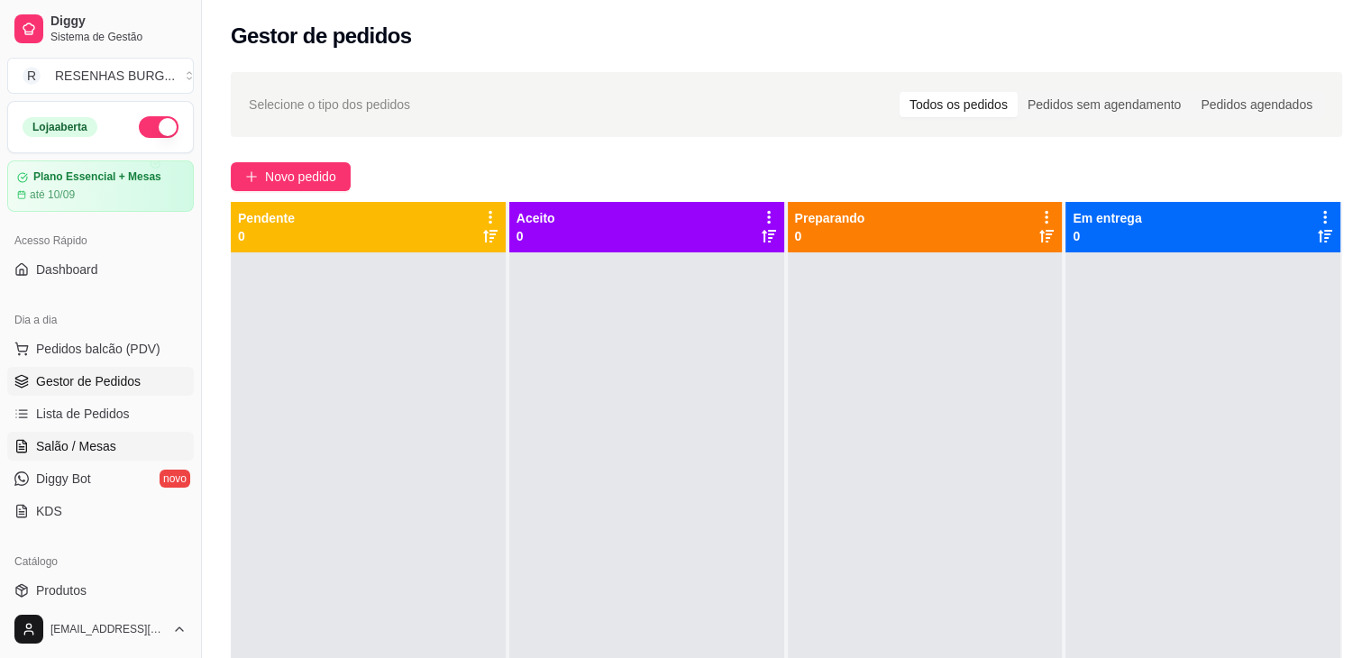
click at [119, 443] on link "Salão / Mesas" at bounding box center [100, 446] width 187 height 29
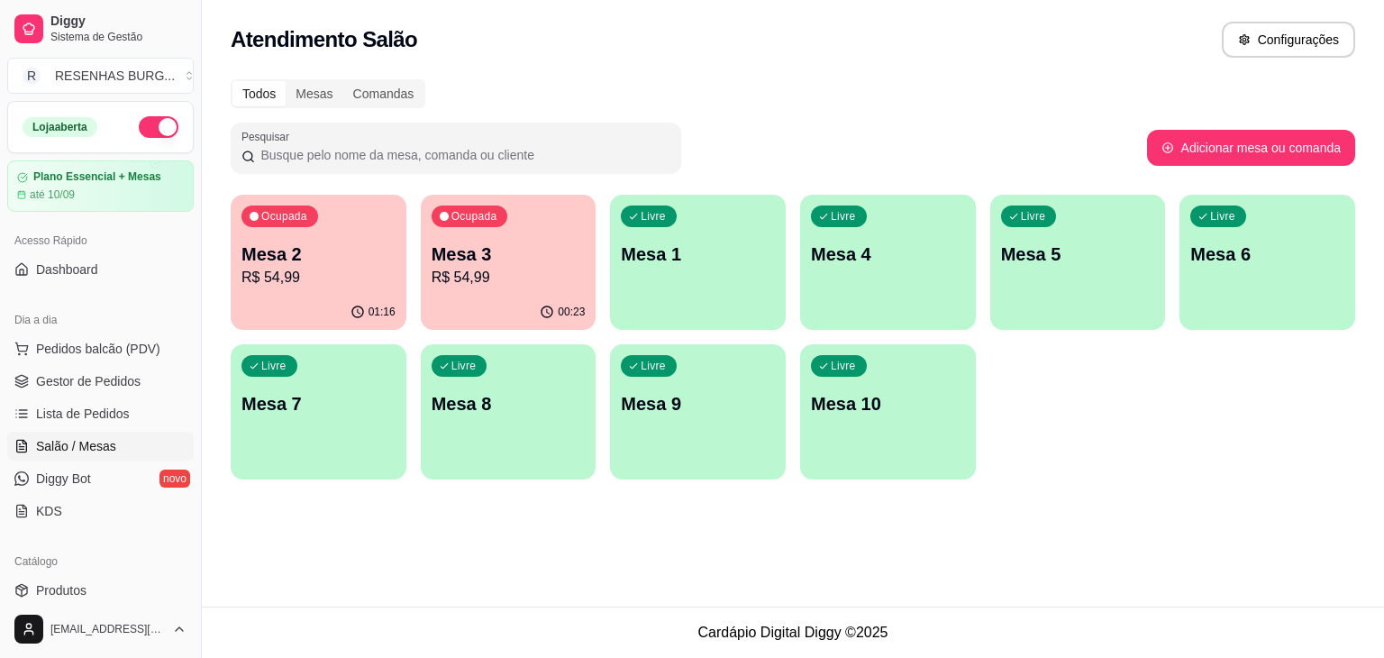
click at [306, 264] on p "Mesa 2" at bounding box center [319, 254] width 154 height 25
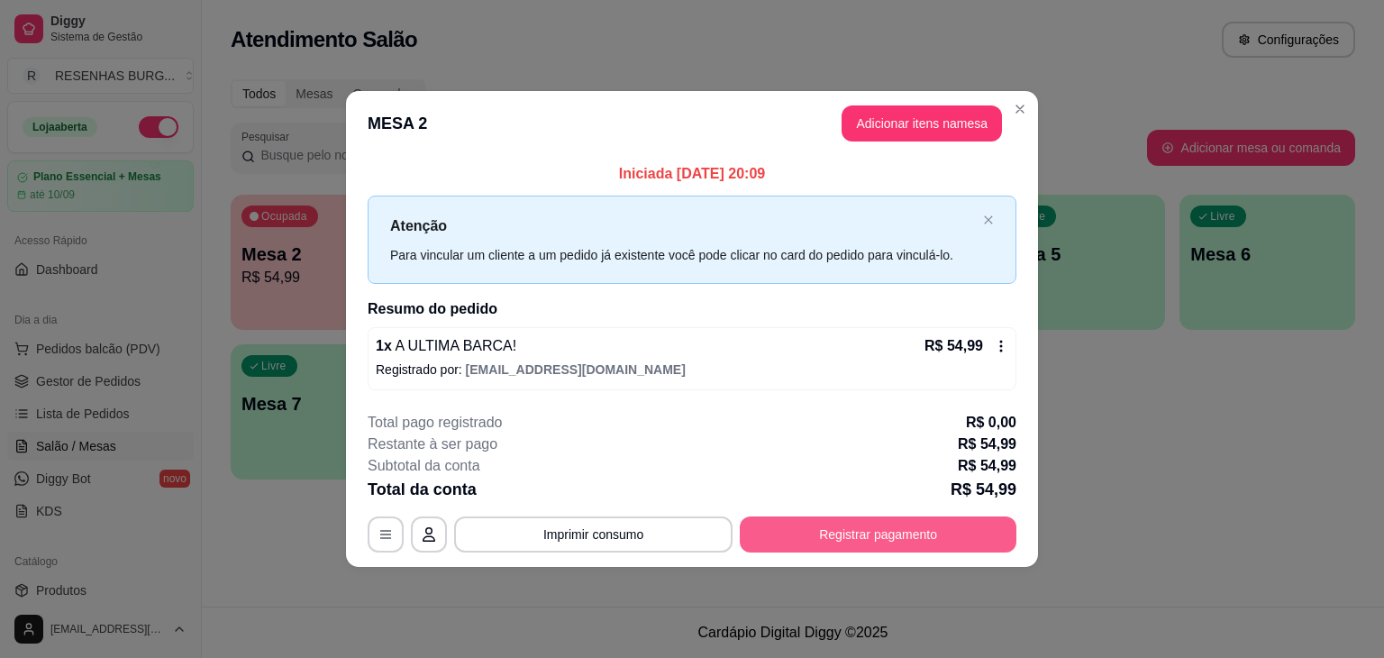
click at [840, 532] on button "Registrar pagamento" at bounding box center [878, 534] width 277 height 36
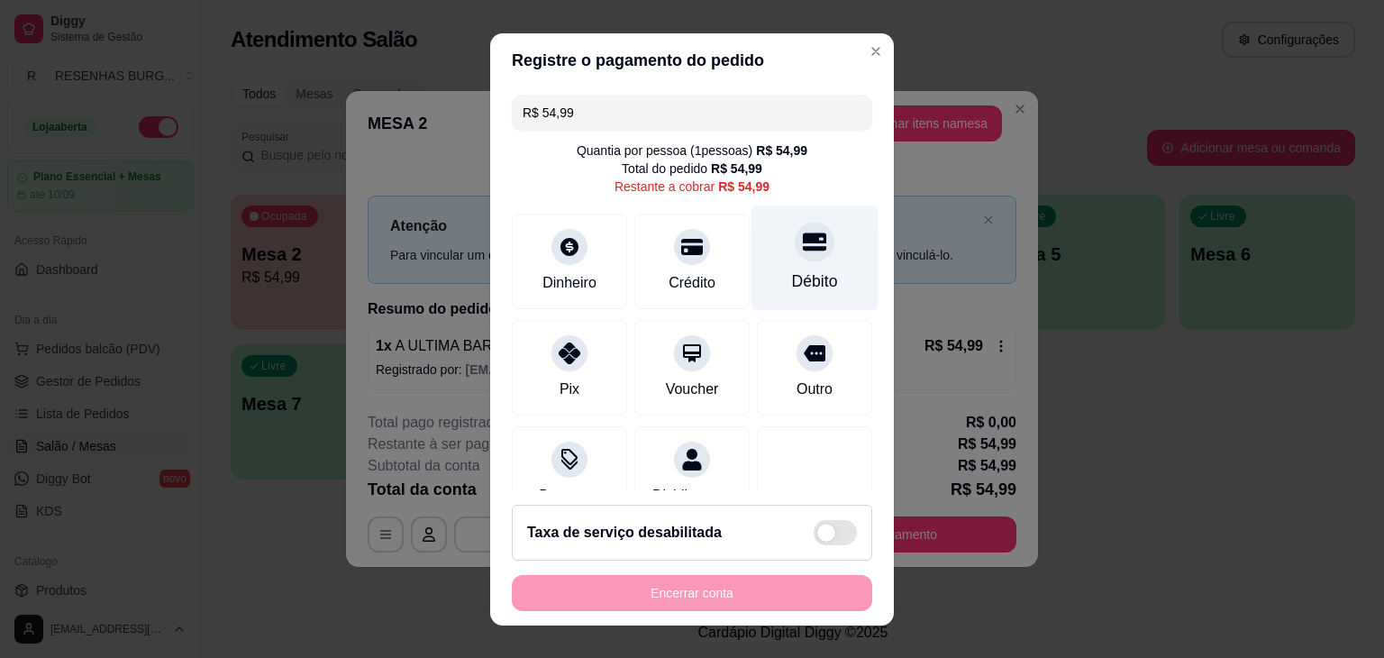
click at [796, 266] on div "Débito" at bounding box center [815, 257] width 127 height 105
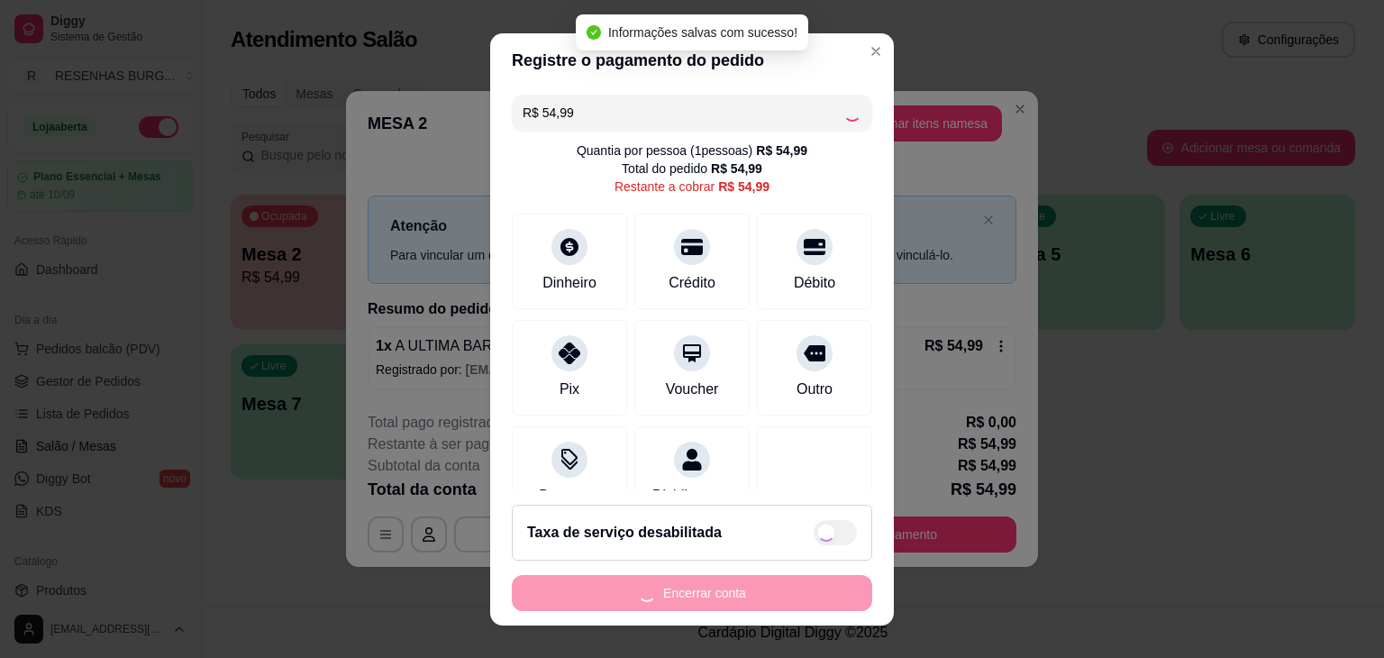
type input "R$ 0,00"
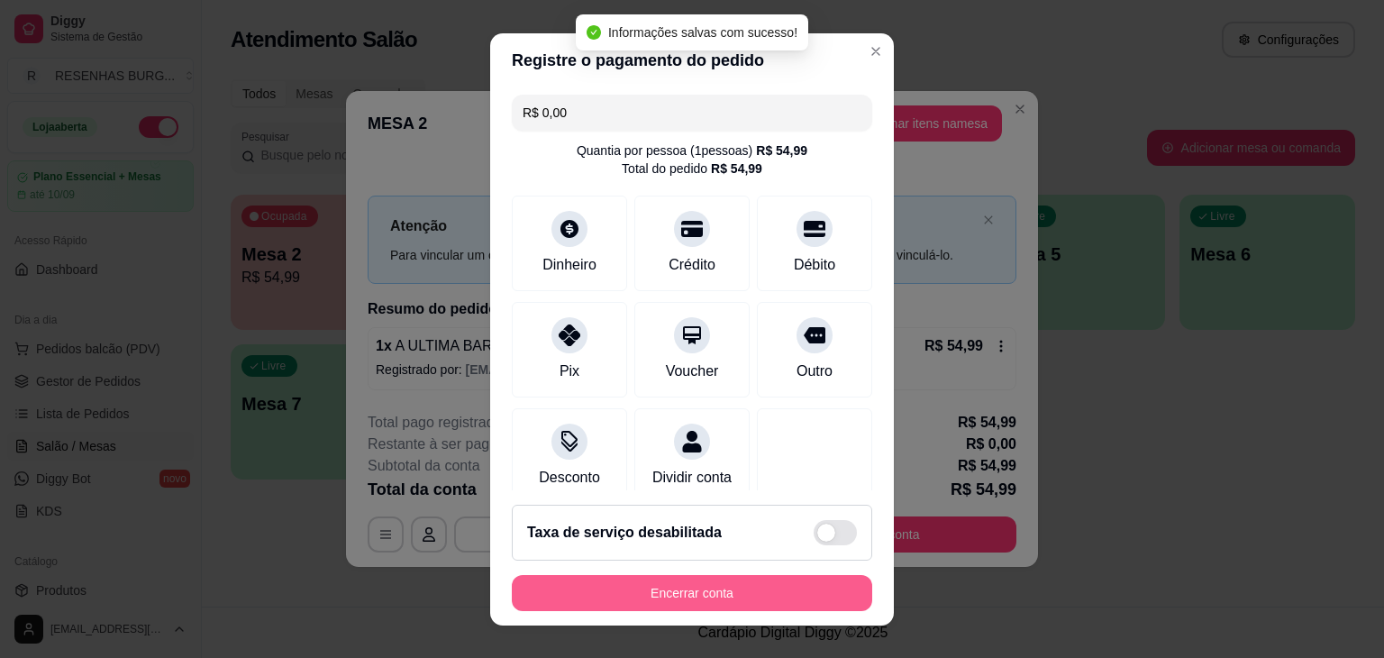
click at [796, 592] on button "Encerrar conta" at bounding box center [692, 593] width 361 height 36
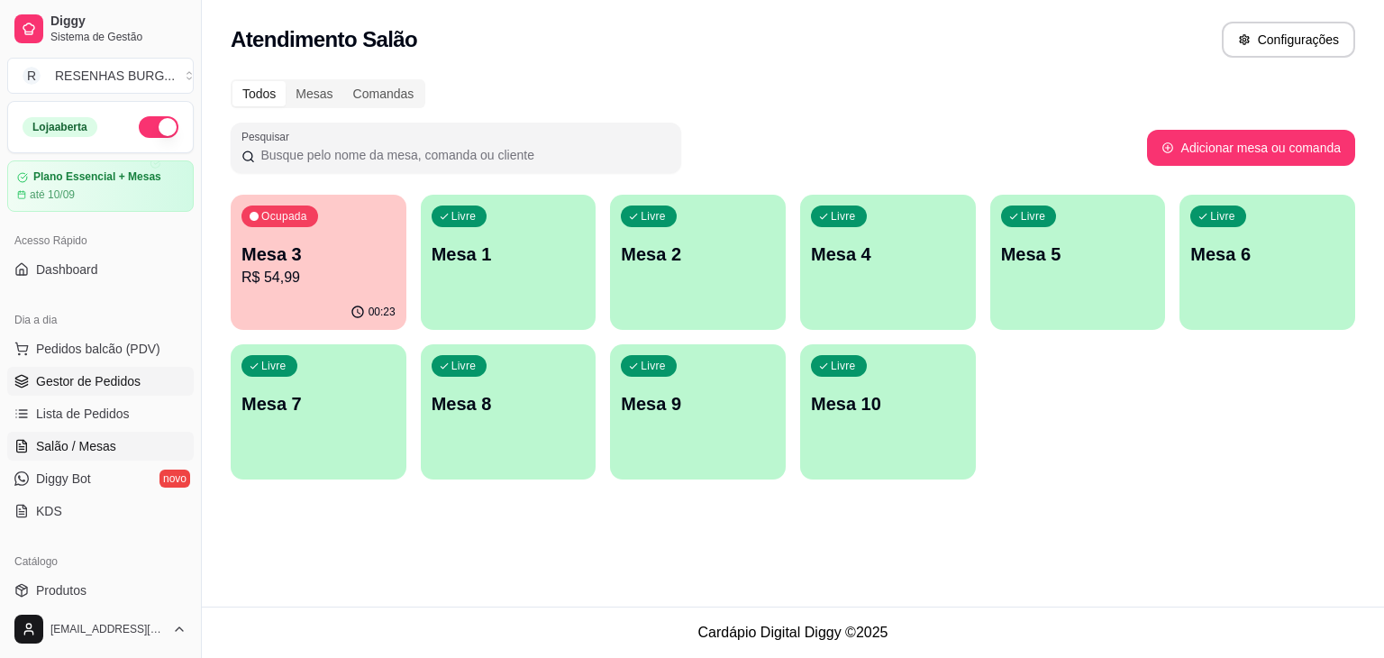
click at [123, 390] on link "Gestor de Pedidos" at bounding box center [100, 381] width 187 height 29
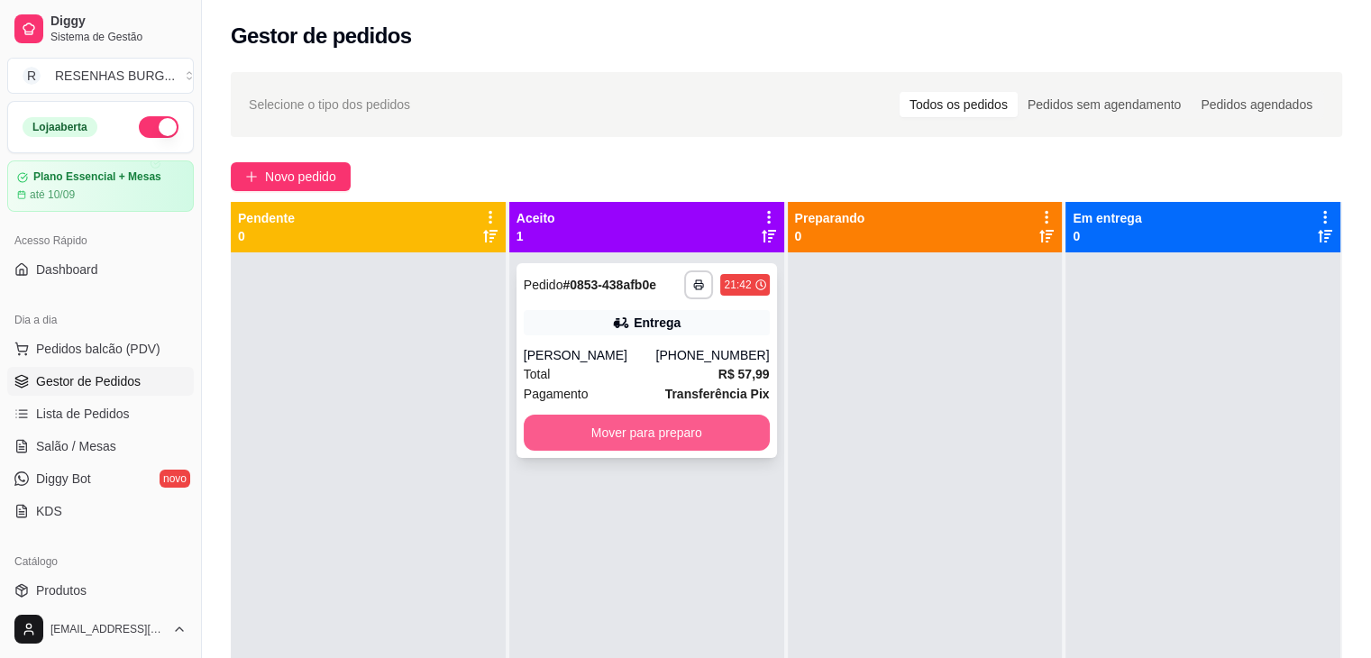
click at [631, 430] on button "Mover para preparo" at bounding box center [647, 433] width 246 height 36
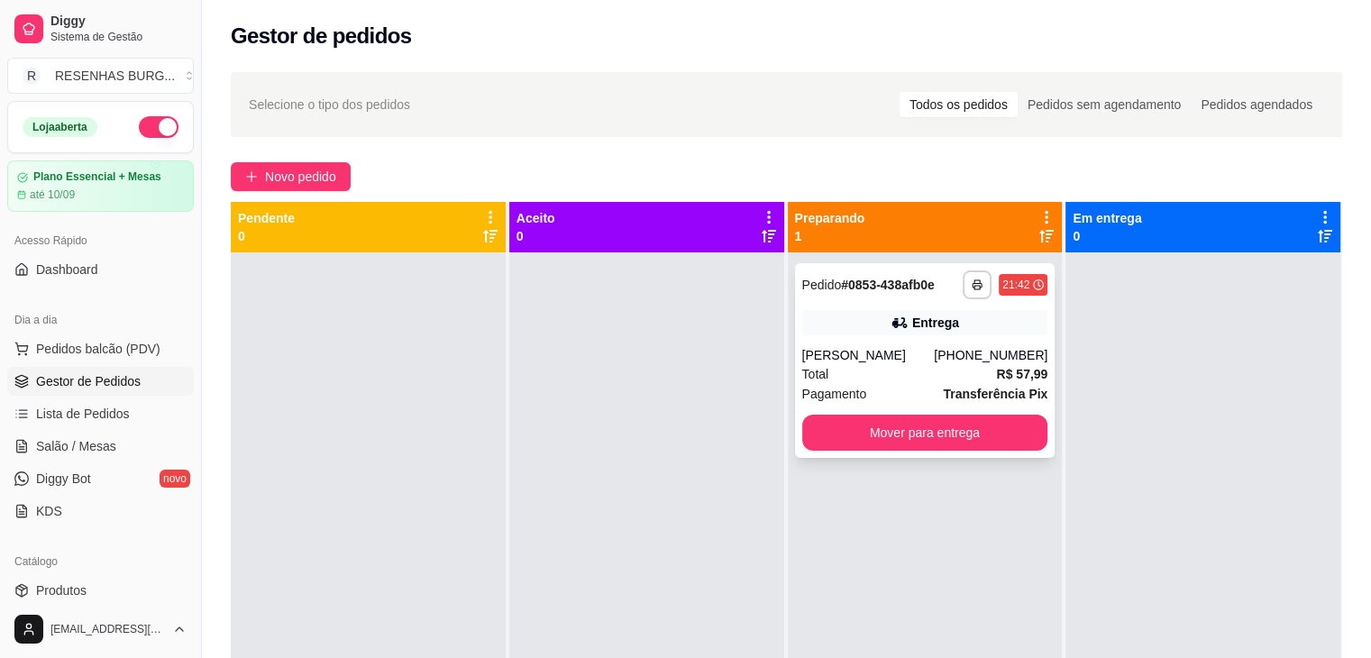
click at [910, 358] on div "[PERSON_NAME]" at bounding box center [868, 355] width 132 height 18
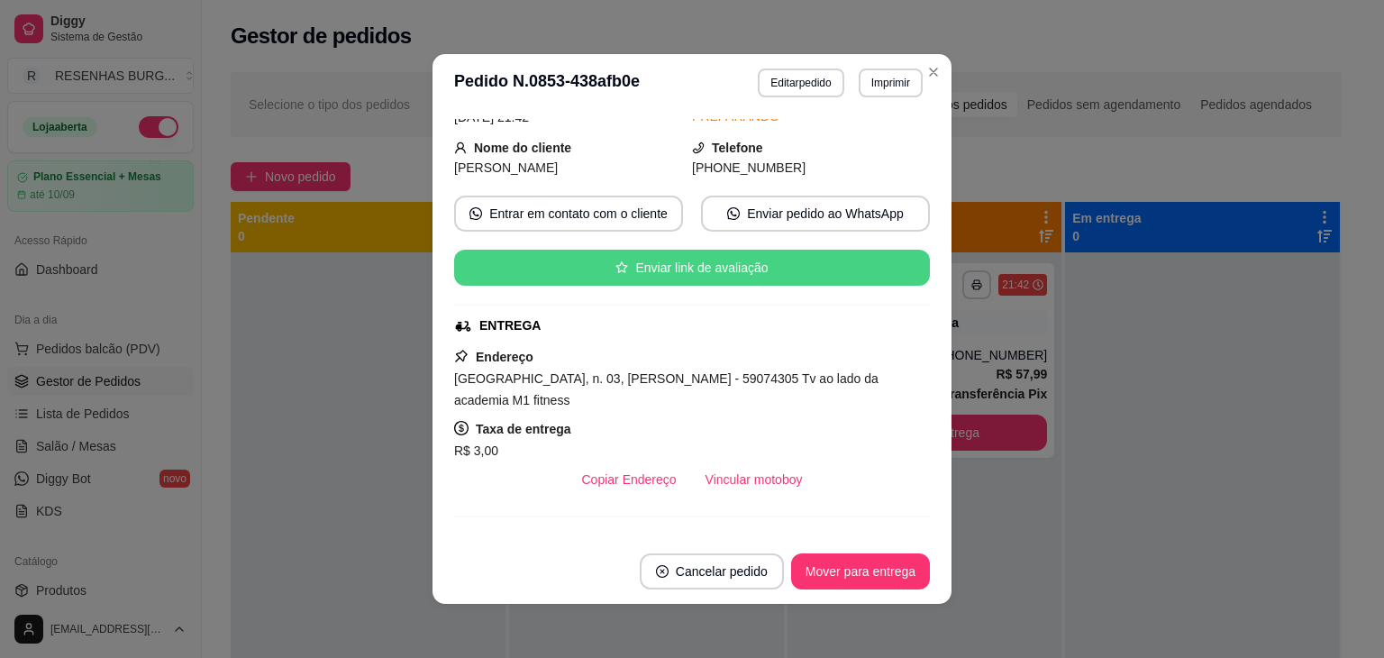
scroll to position [180, 0]
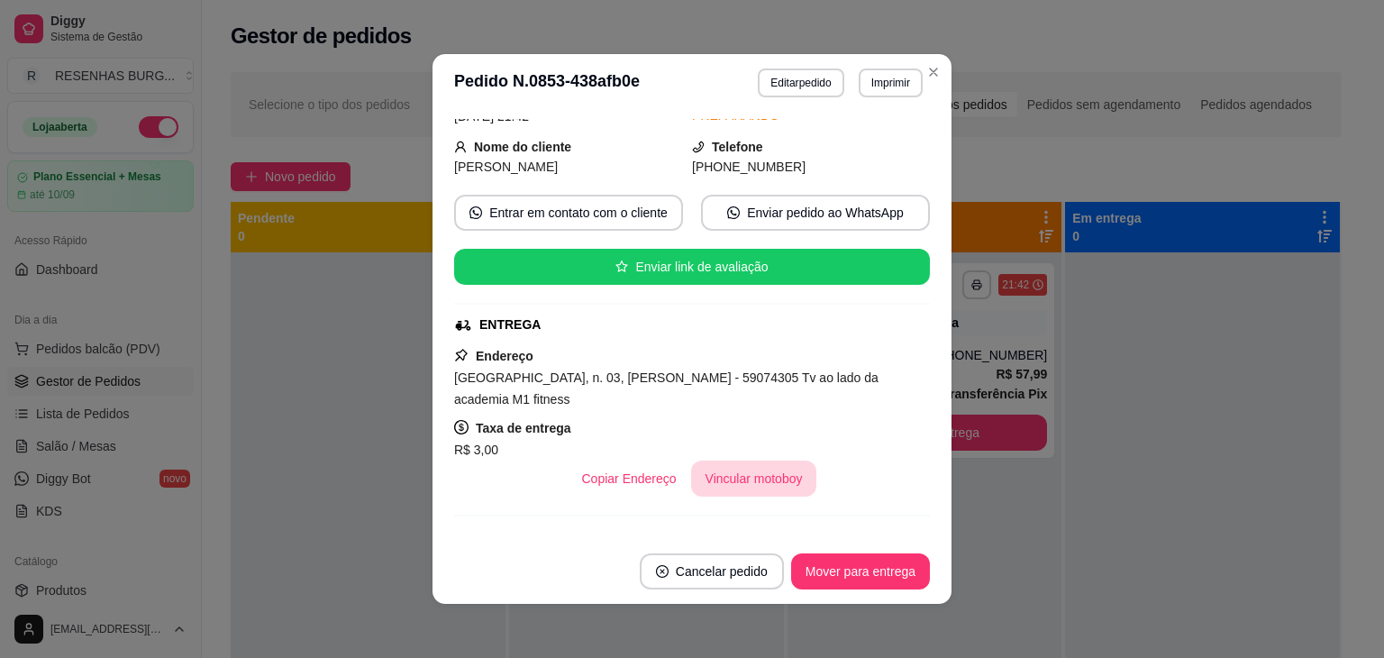
click at [727, 479] on button "Vincular motoboy" at bounding box center [754, 479] width 126 height 36
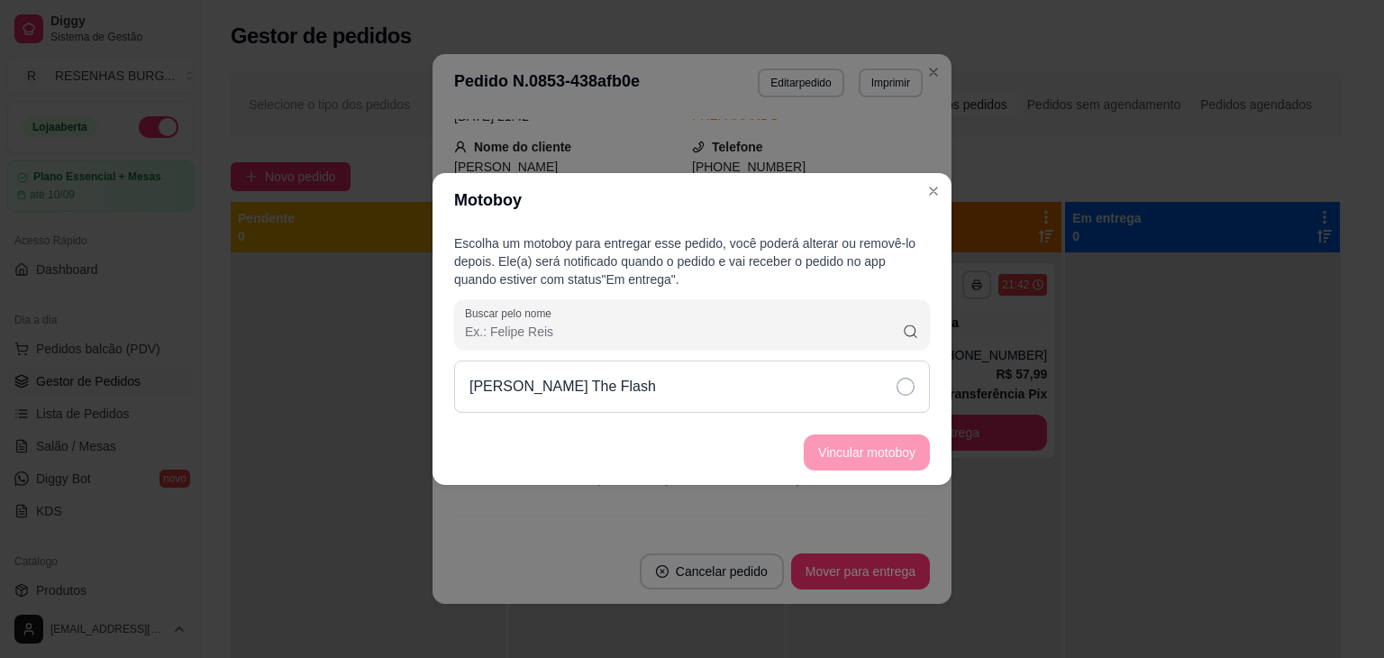
click at [893, 389] on div "[PERSON_NAME] The Flash" at bounding box center [692, 387] width 476 height 52
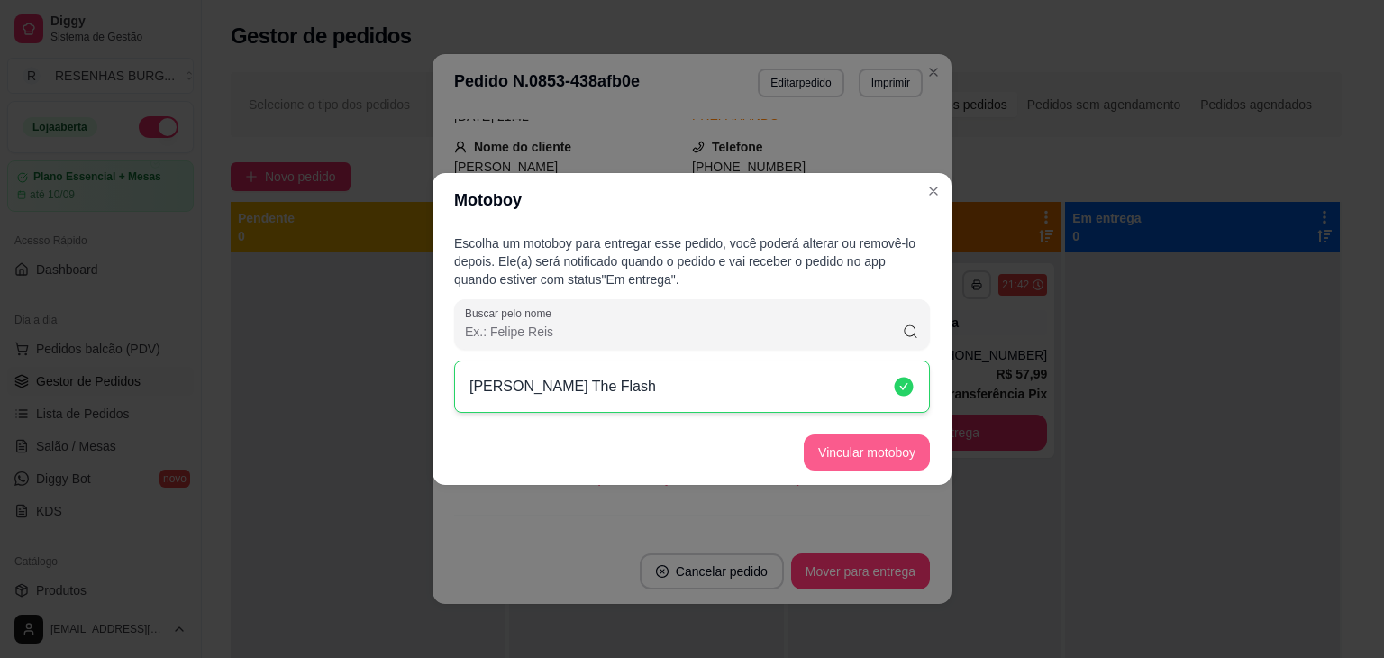
click at [909, 452] on button "Vincular motoboy" at bounding box center [867, 452] width 126 height 36
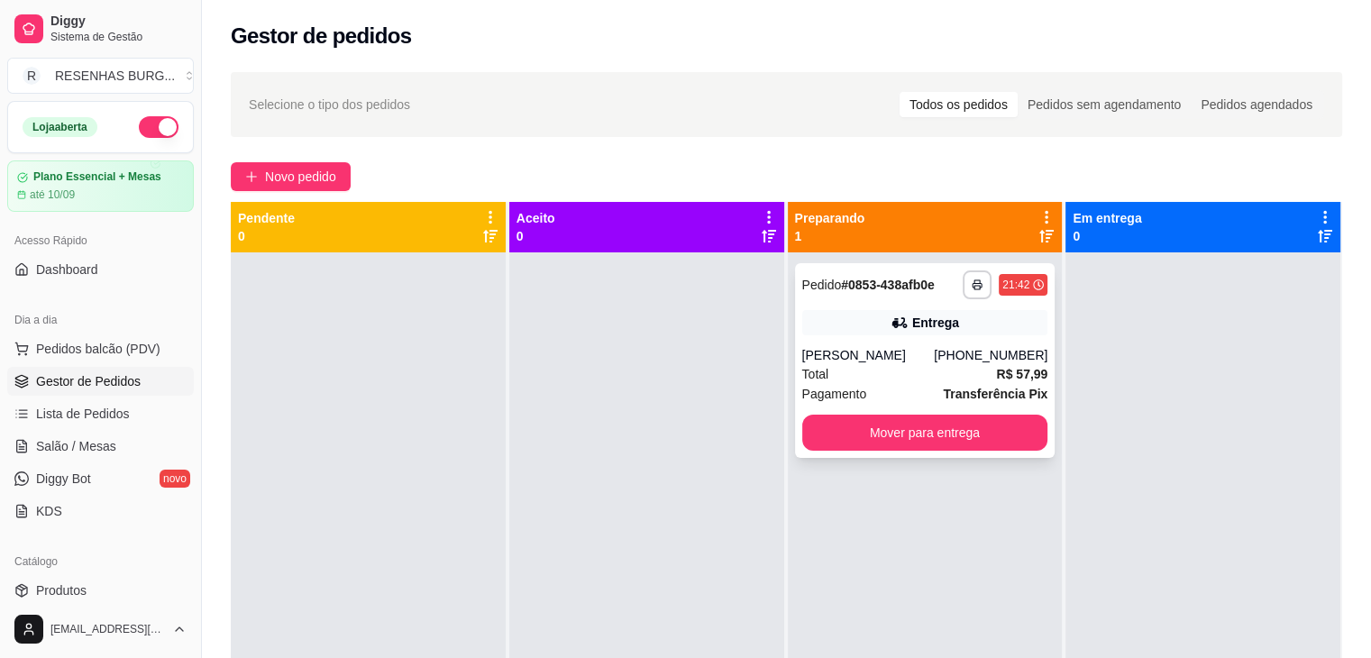
click at [886, 350] on div "[PERSON_NAME]" at bounding box center [868, 355] width 132 height 18
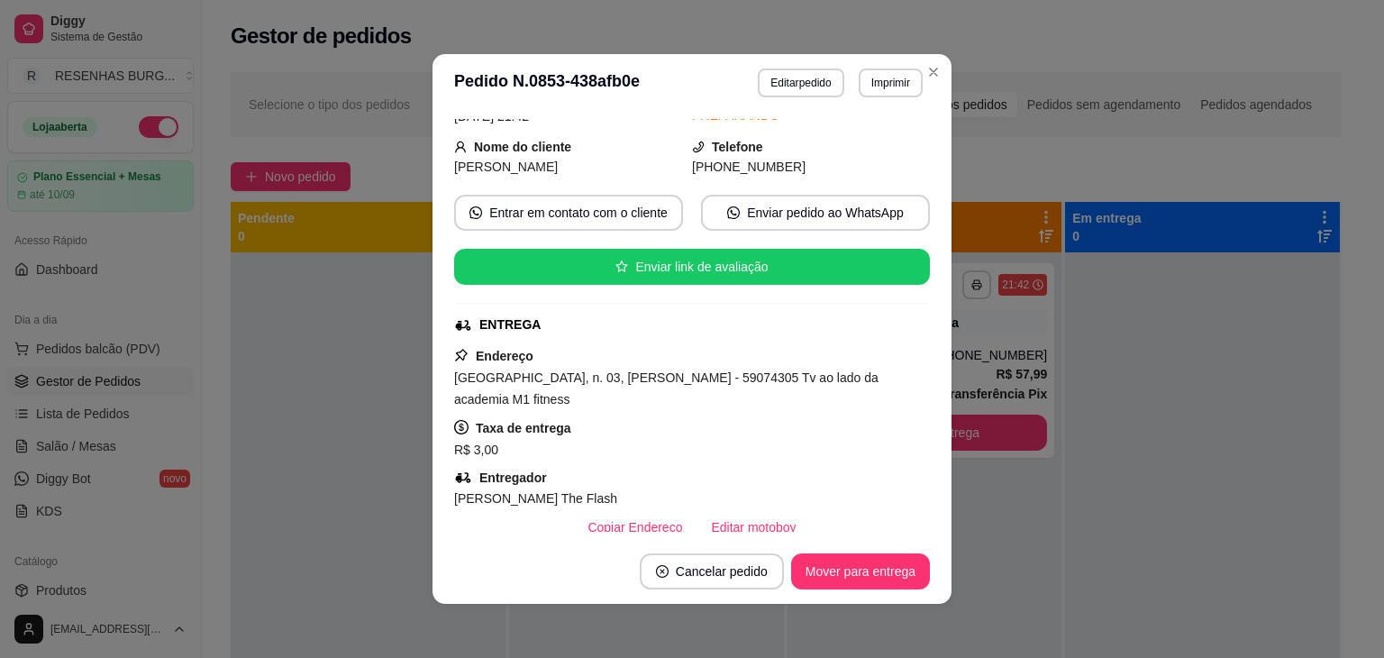
click at [938, 82] on header "**********" at bounding box center [692, 83] width 519 height 58
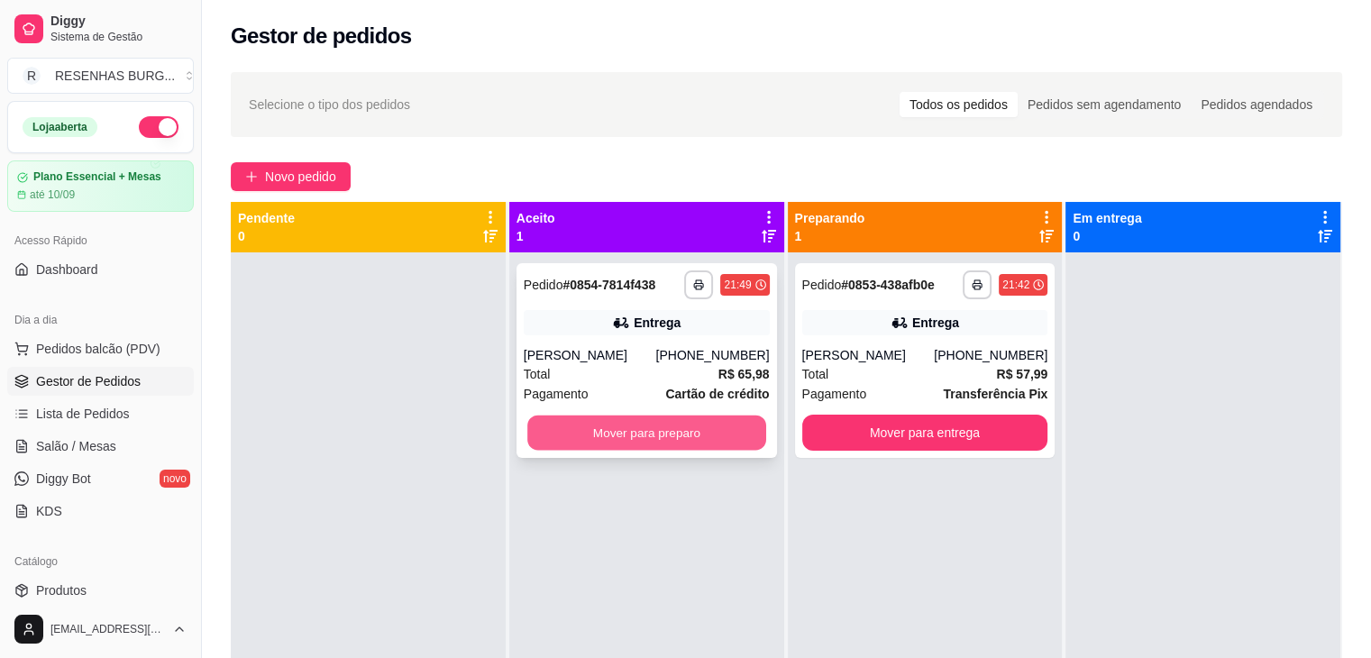
click at [623, 426] on button "Mover para preparo" at bounding box center [646, 433] width 239 height 35
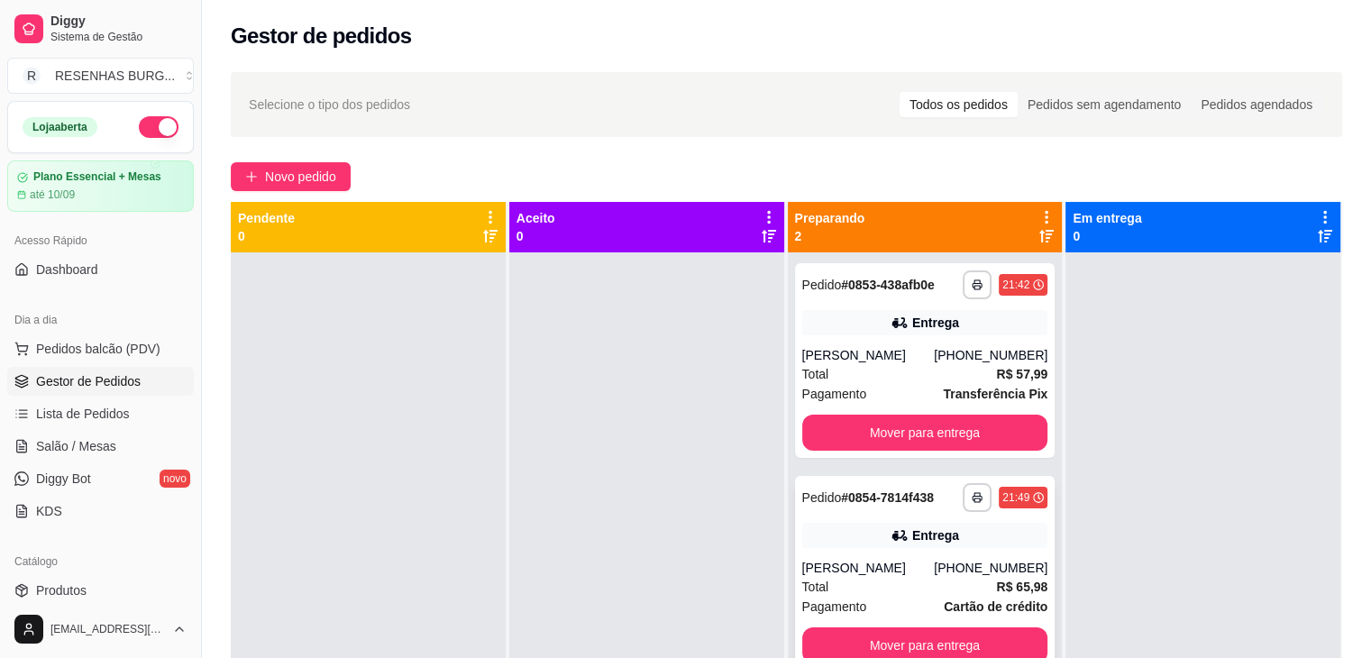
click at [854, 561] on div "[PERSON_NAME]" at bounding box center [868, 568] width 132 height 18
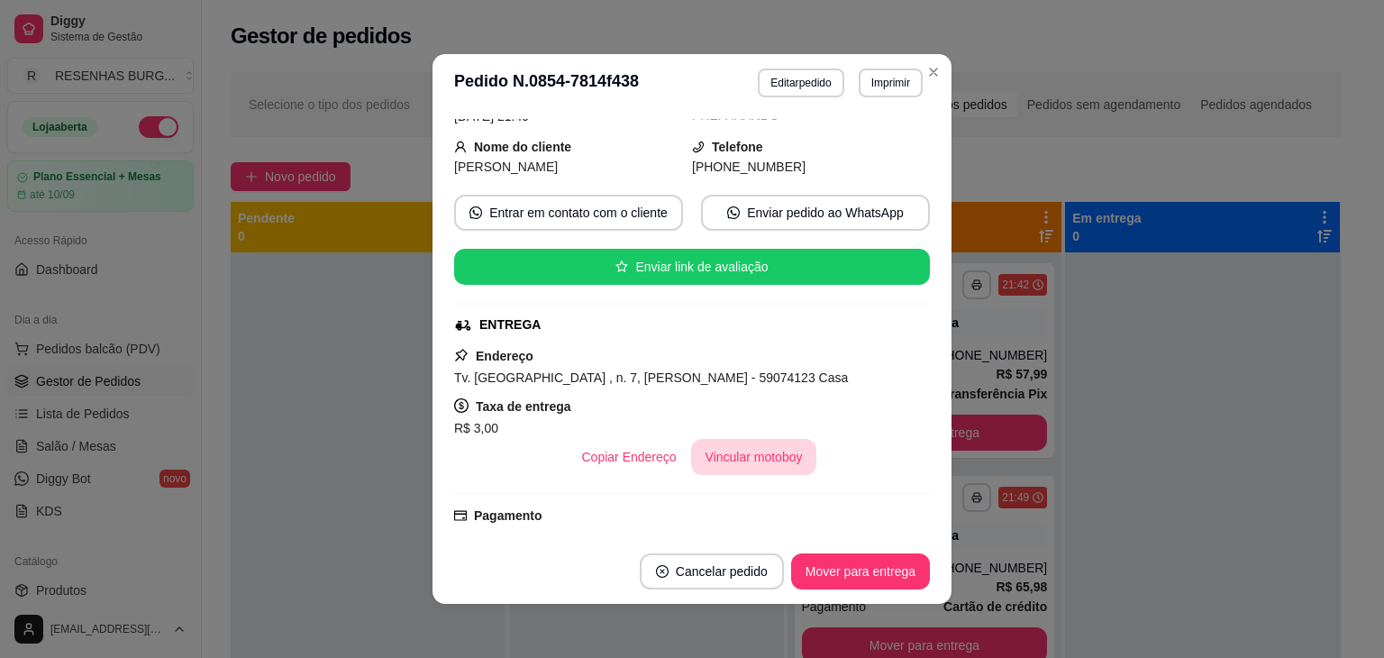
click at [709, 457] on button "Vincular motoboy" at bounding box center [754, 457] width 126 height 36
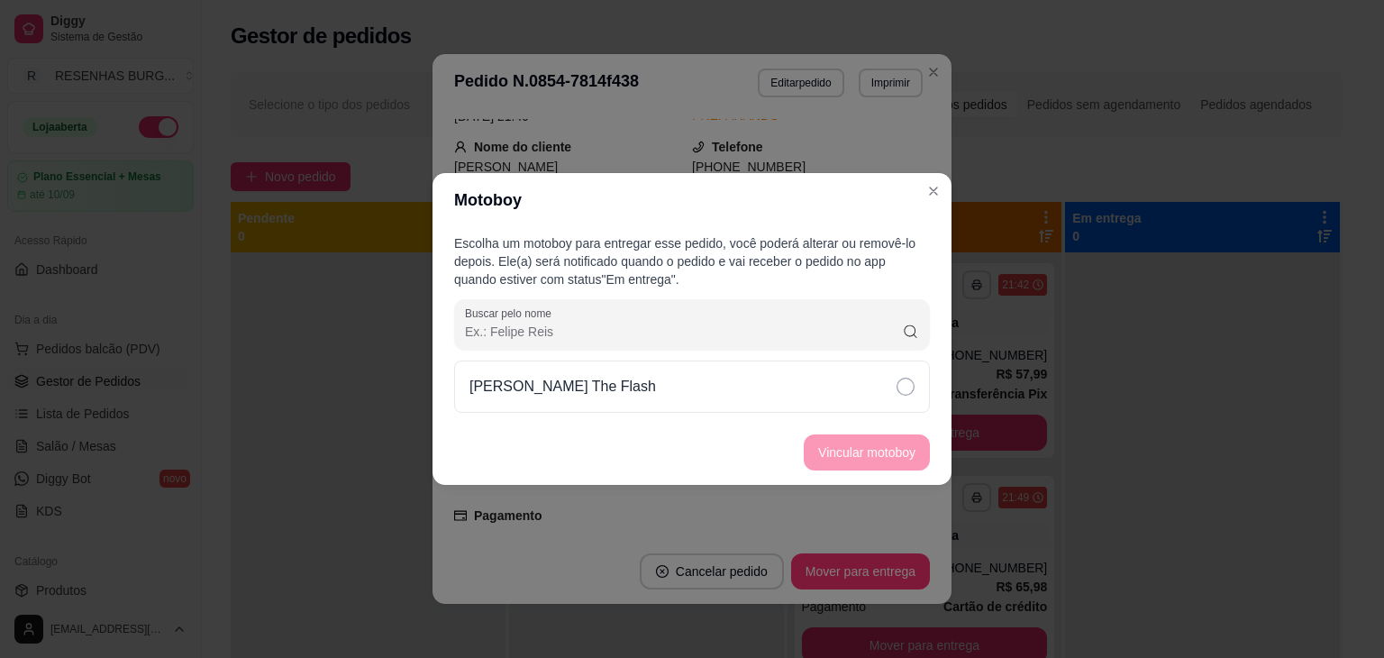
click at [902, 385] on icon at bounding box center [906, 387] width 18 height 18
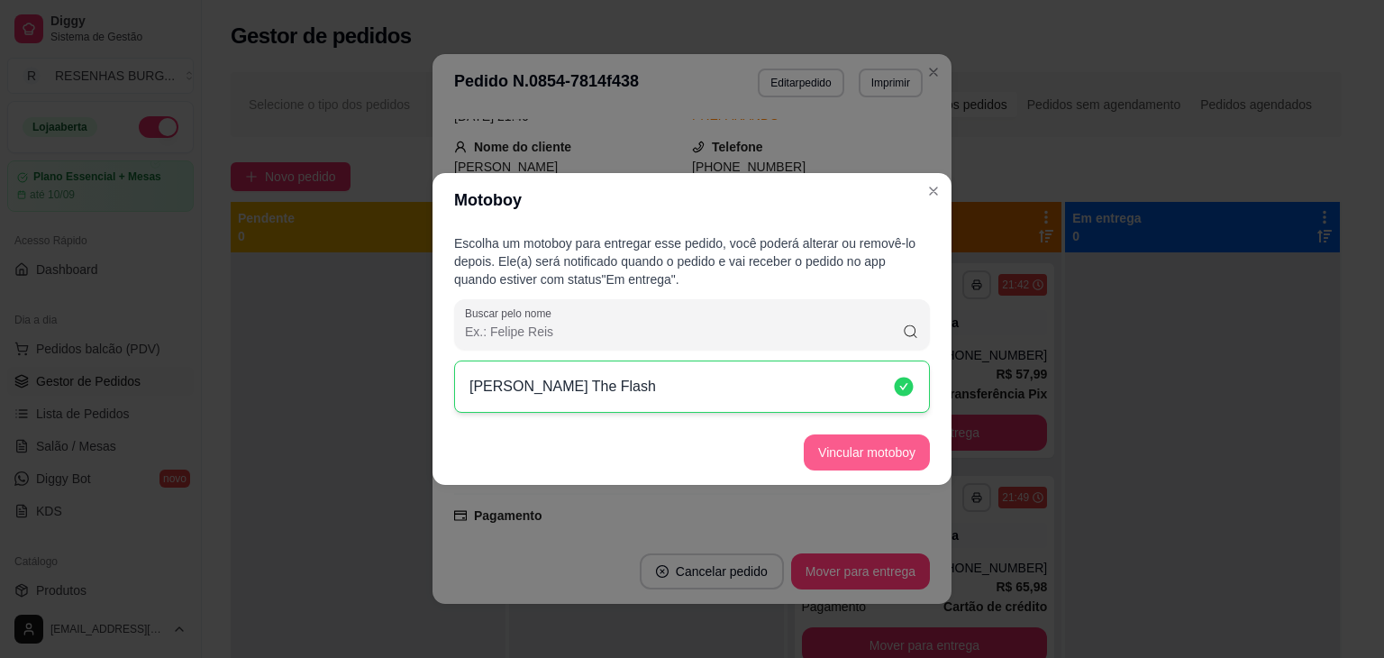
click at [908, 450] on button "Vincular motoboy" at bounding box center [867, 452] width 126 height 36
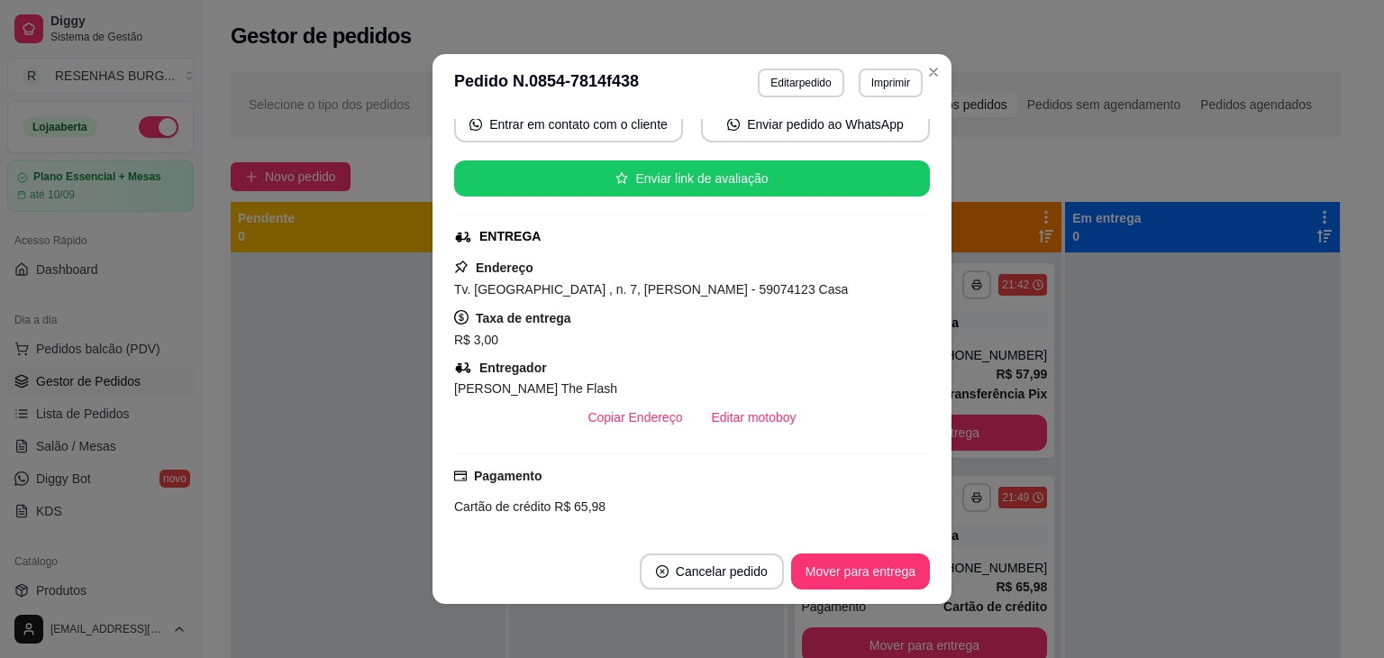
scroll to position [92, 0]
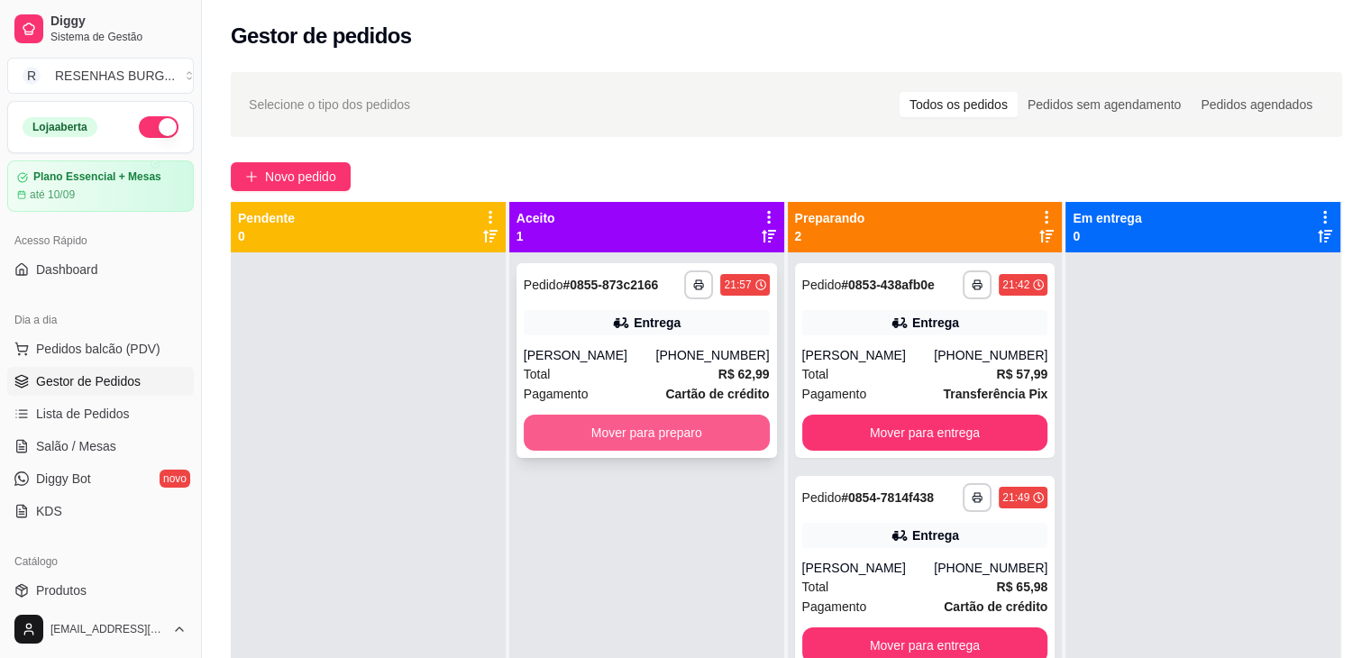
click at [656, 436] on button "Mover para preparo" at bounding box center [647, 433] width 246 height 36
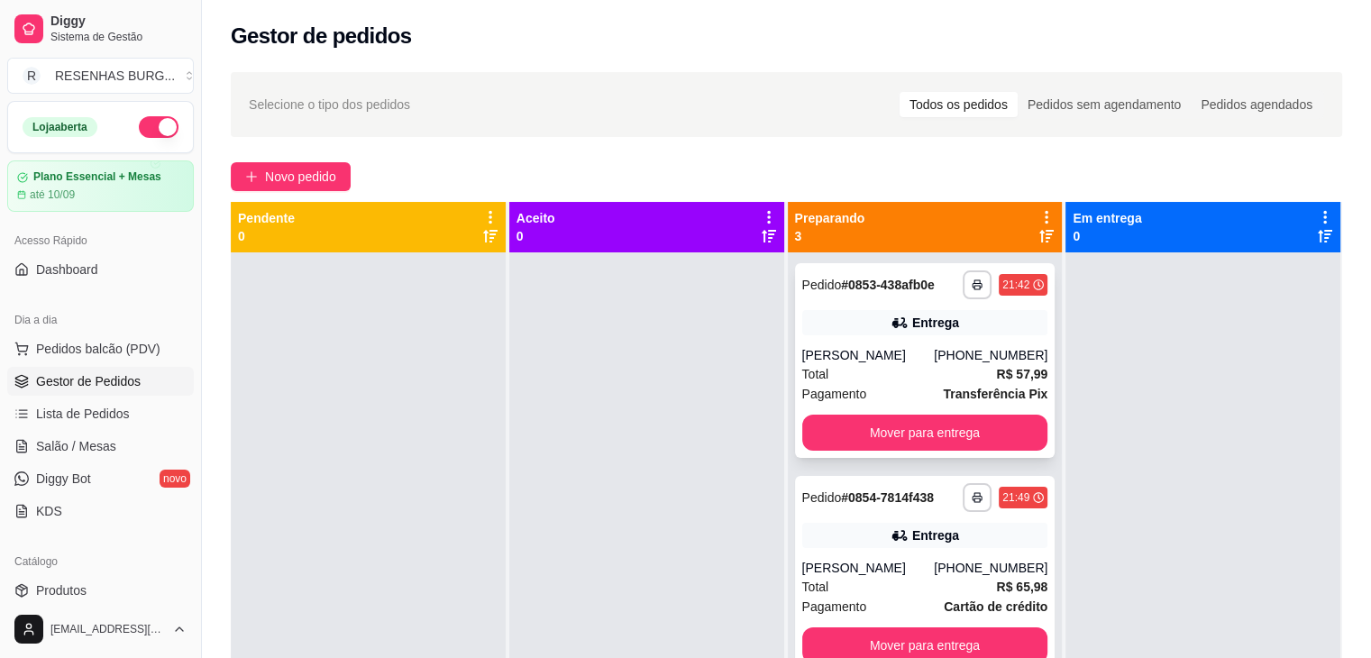
click at [909, 366] on div "Total R$ 57,99" at bounding box center [925, 374] width 246 height 20
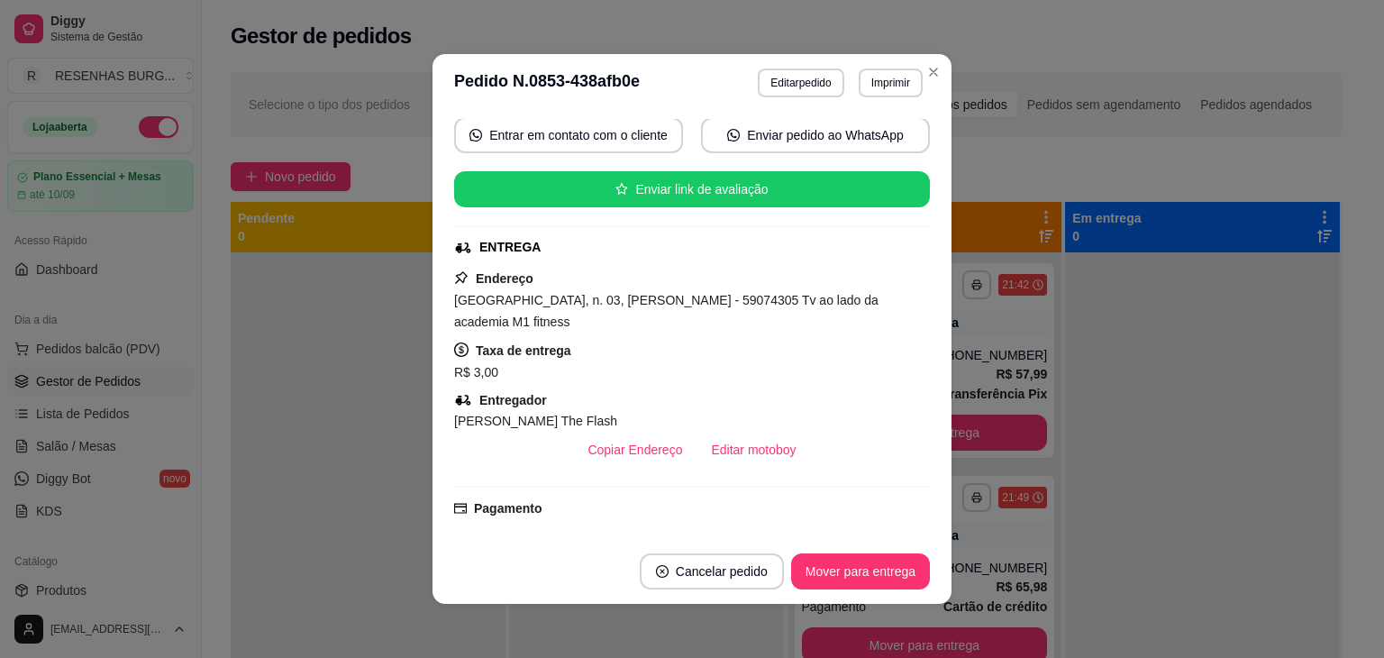
scroll to position [180, 0]
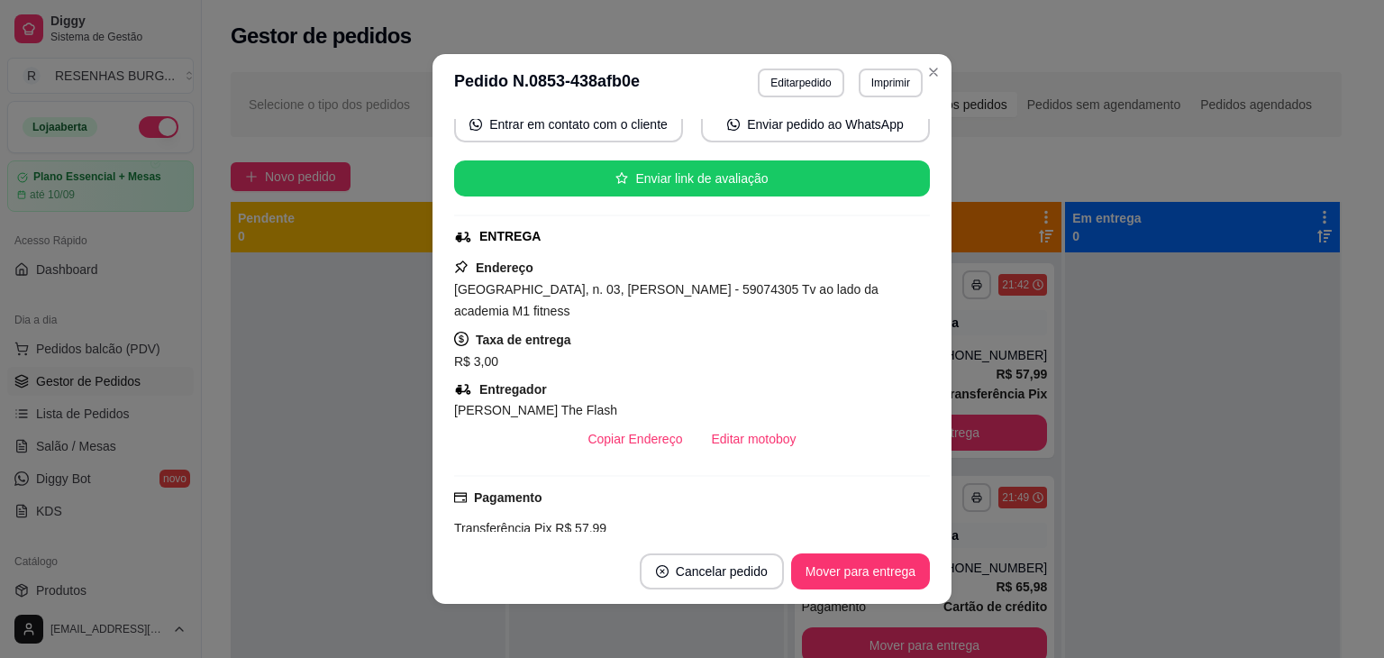
click at [927, 90] on header "**********" at bounding box center [692, 83] width 519 height 58
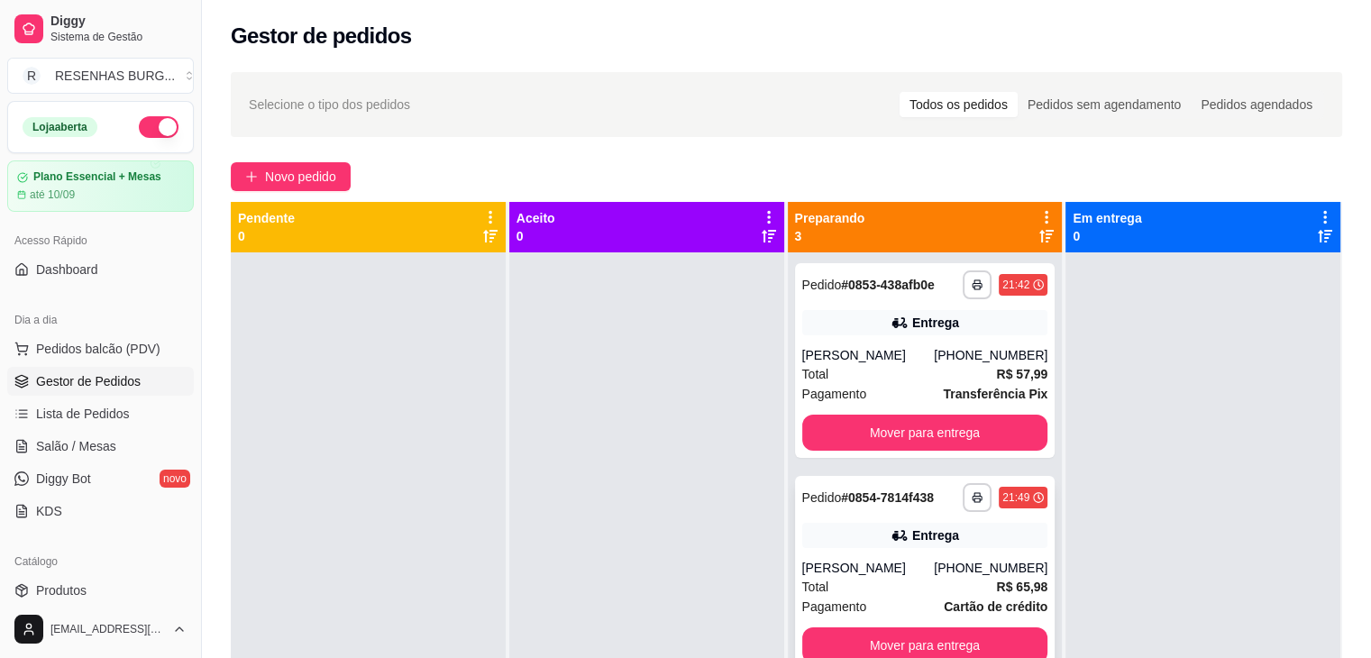
click at [927, 533] on div "Entrega" at bounding box center [935, 535] width 47 height 18
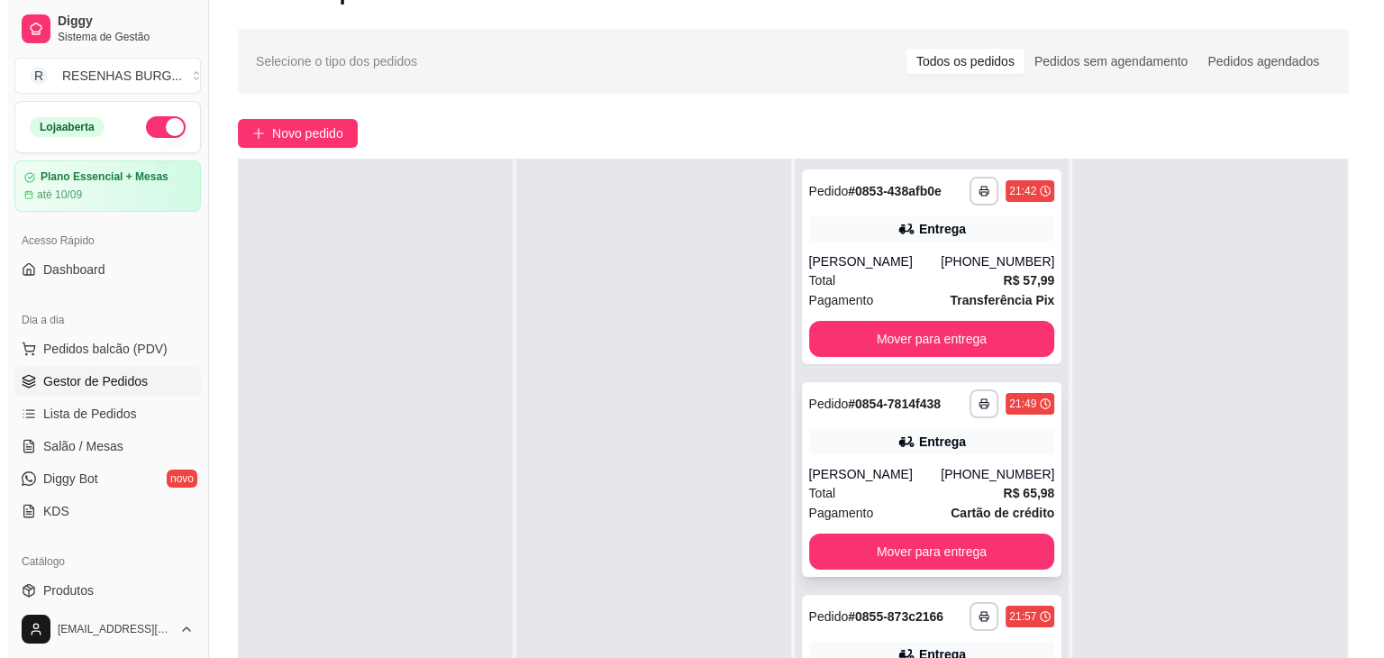
scroll to position [274, 0]
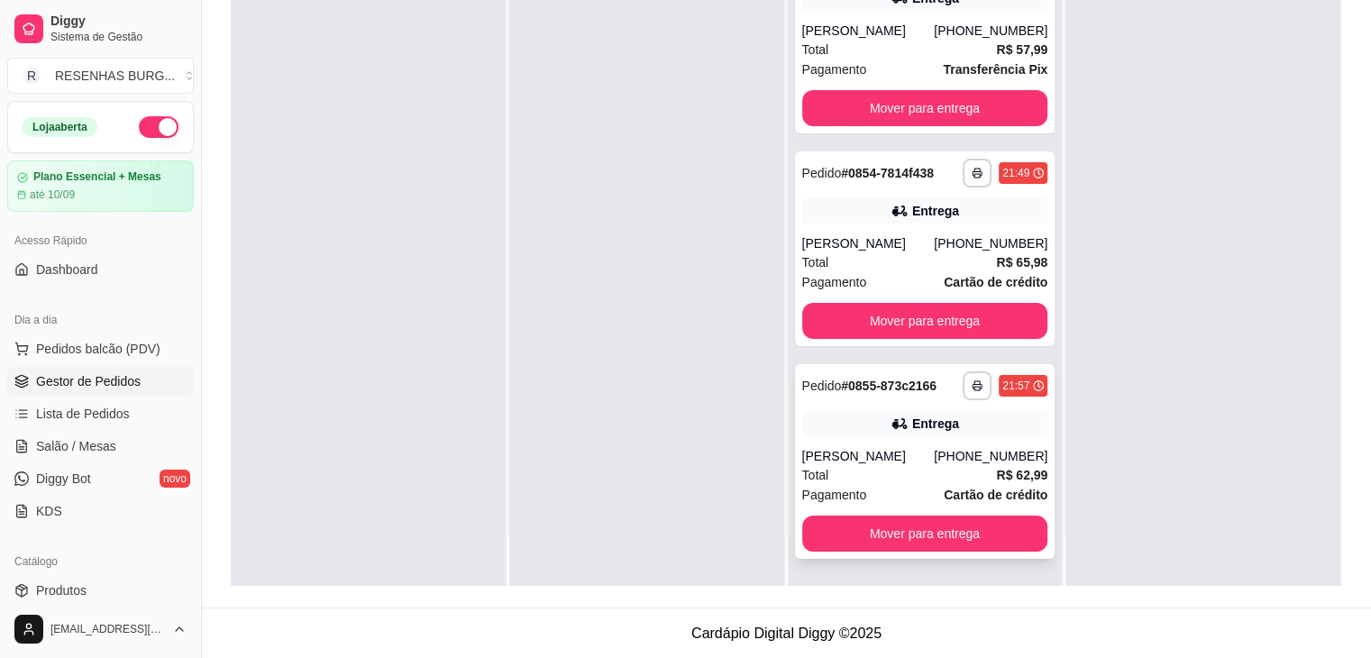
click at [928, 452] on div "[PERSON_NAME]" at bounding box center [868, 456] width 132 height 18
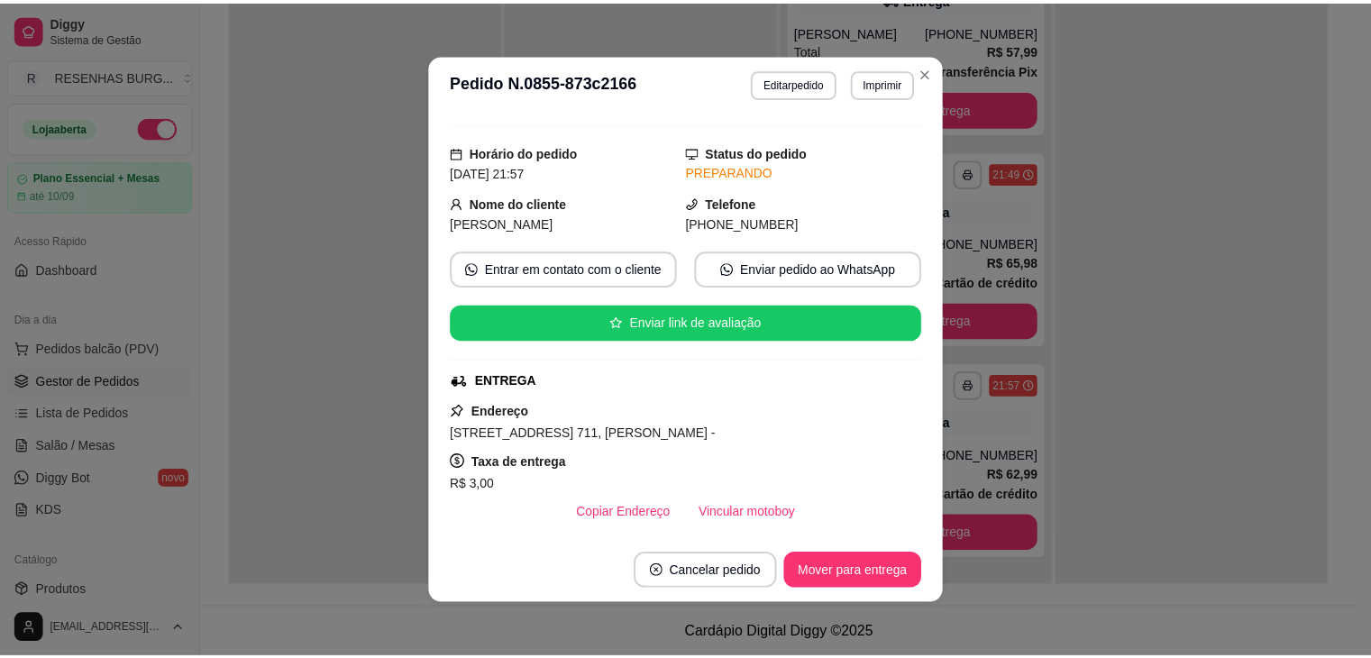
scroll to position [270, 0]
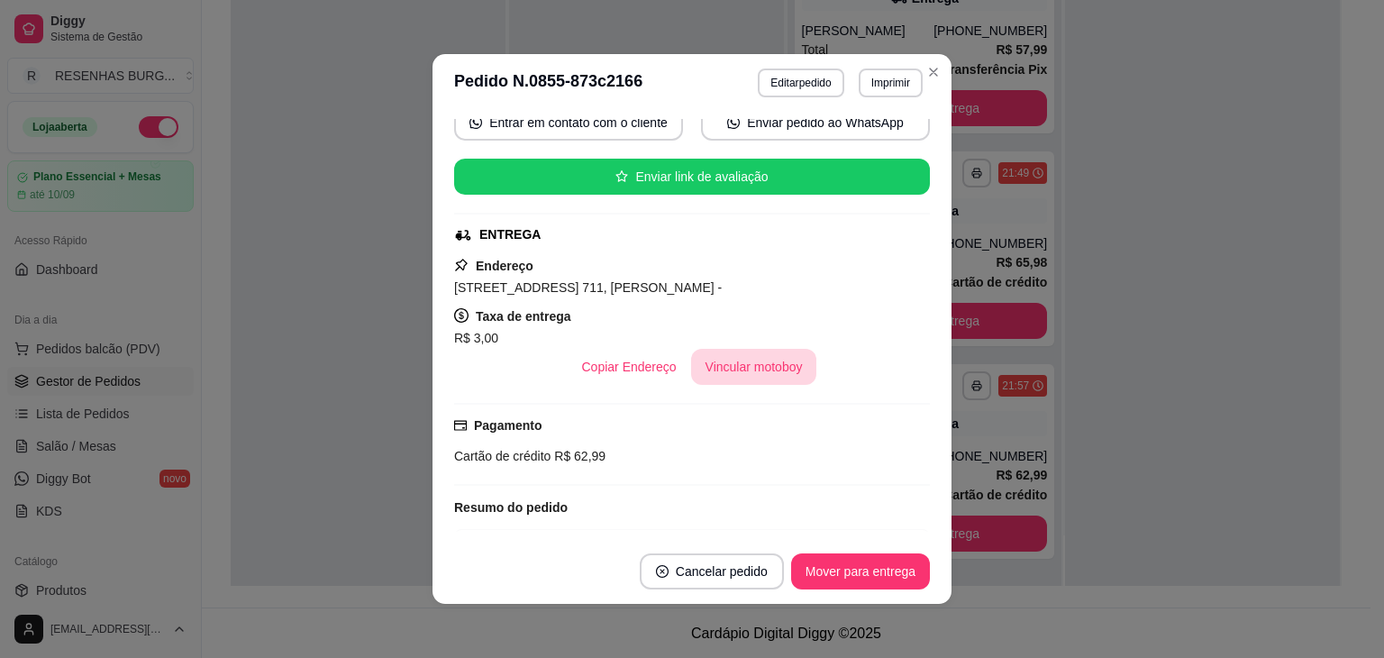
click at [772, 367] on button "Vincular motoboy" at bounding box center [754, 367] width 126 height 36
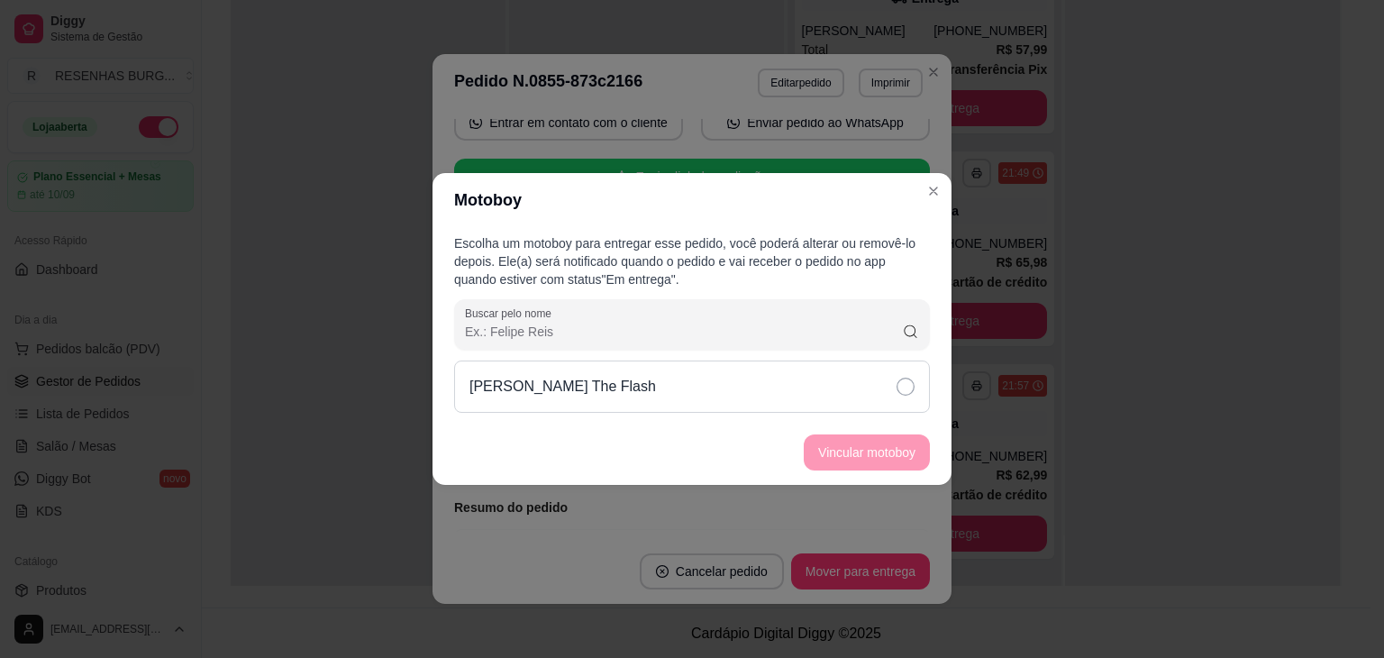
click at [909, 390] on icon at bounding box center [906, 387] width 18 height 18
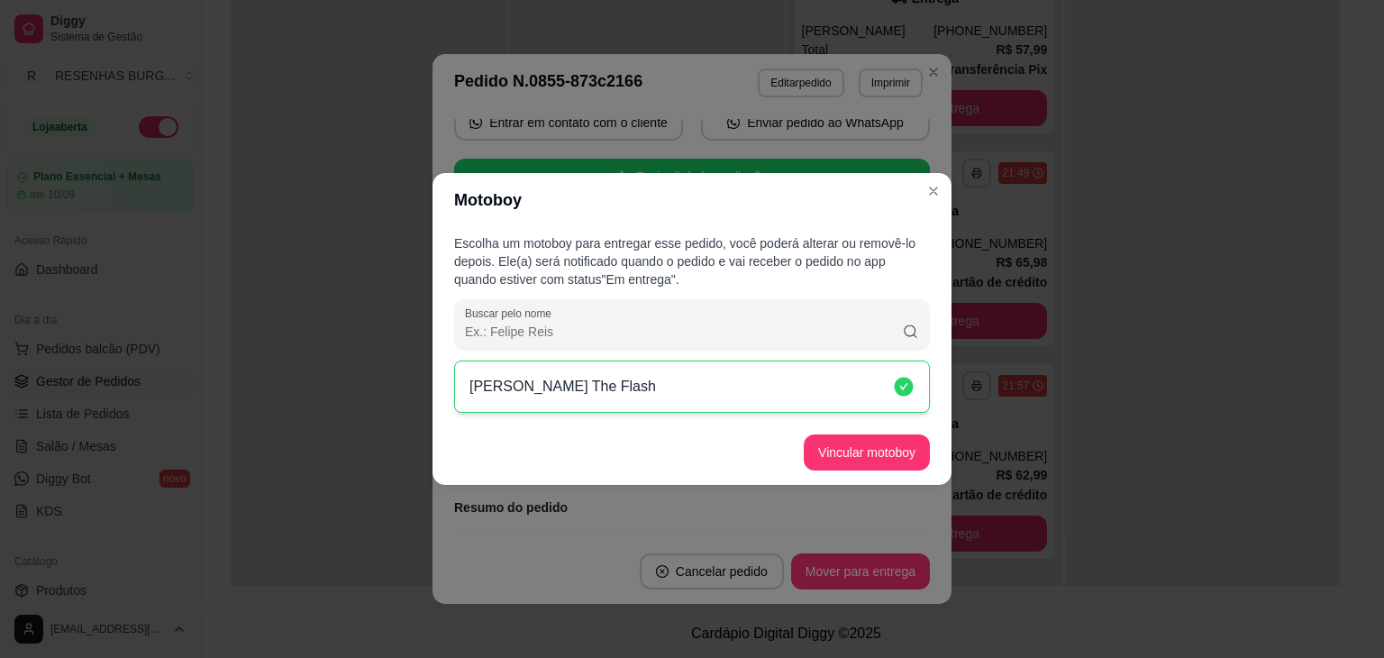
click at [912, 442] on button "Vincular motoboy" at bounding box center [867, 452] width 126 height 36
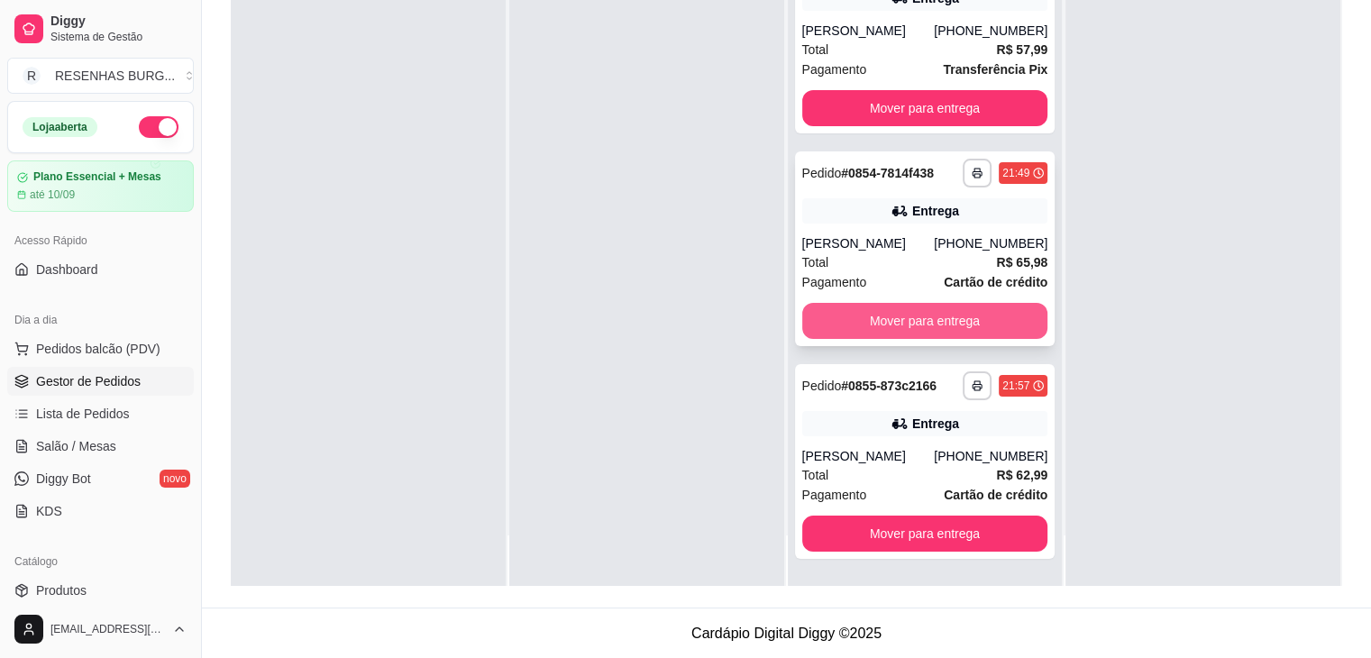
scroll to position [0, 0]
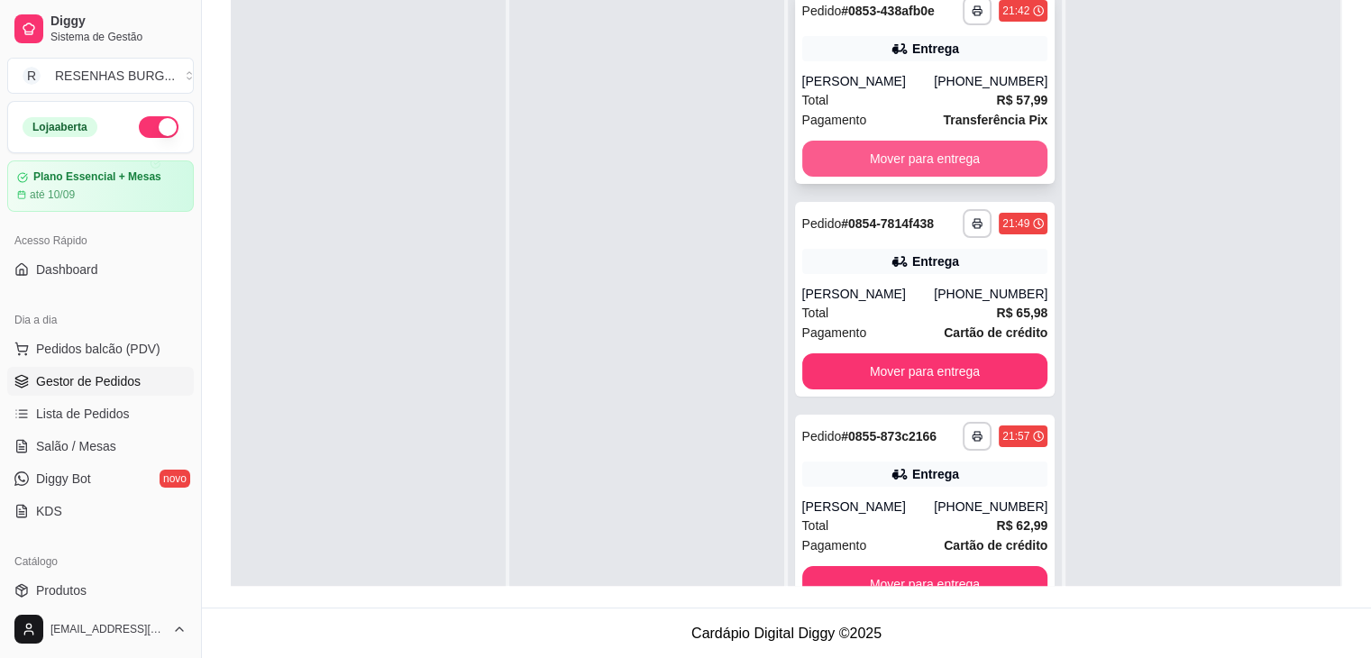
click at [944, 162] on button "Mover para entrega" at bounding box center [925, 159] width 246 height 36
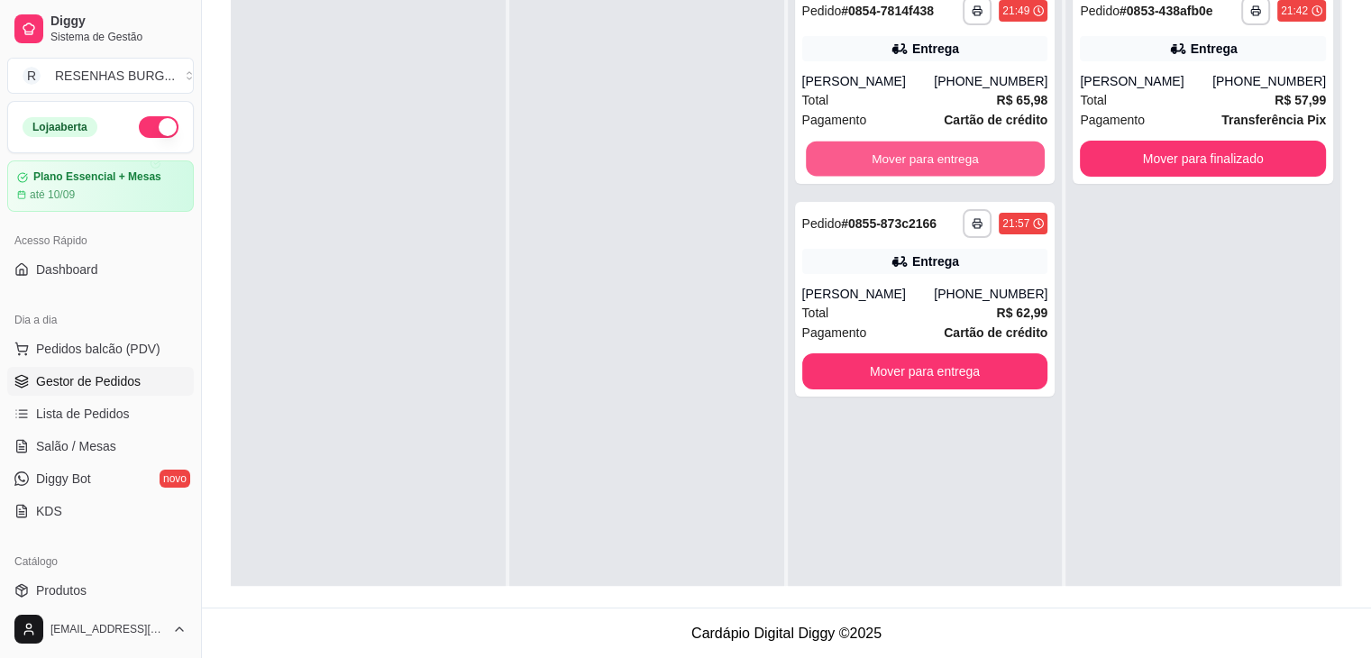
click at [944, 162] on button "Mover para entrega" at bounding box center [925, 159] width 239 height 35
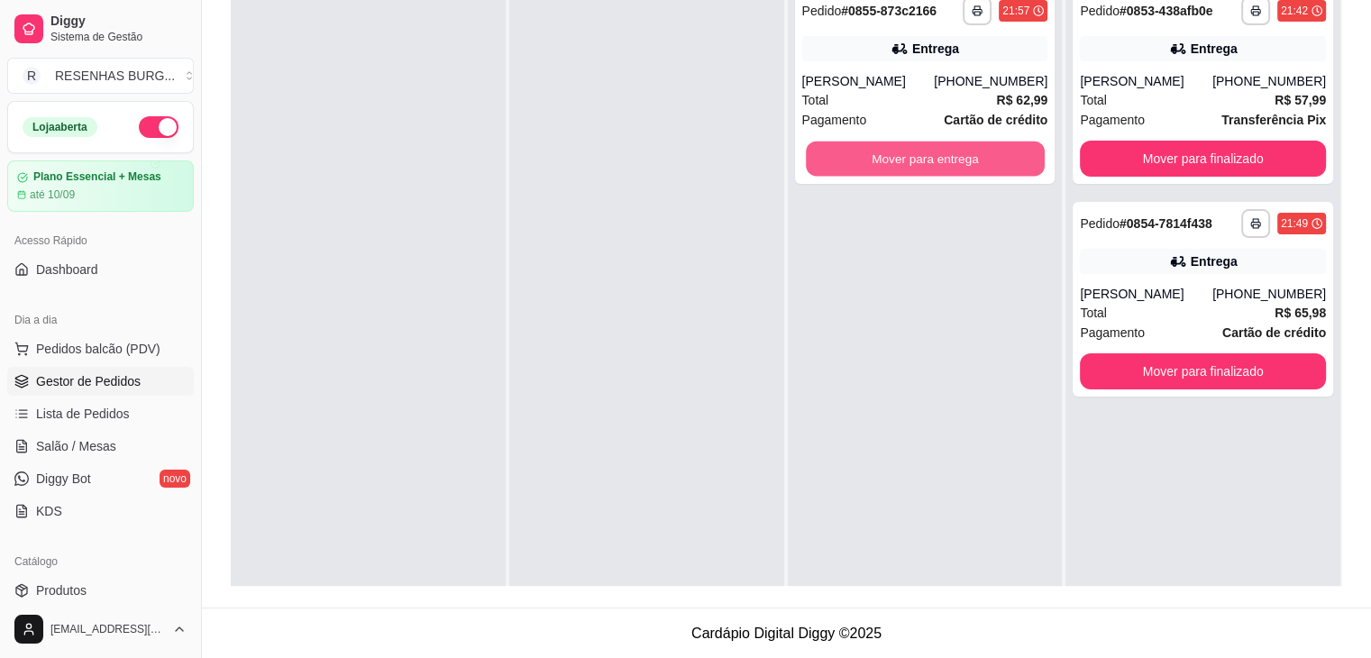
click at [944, 162] on button "Mover para entrega" at bounding box center [925, 159] width 239 height 35
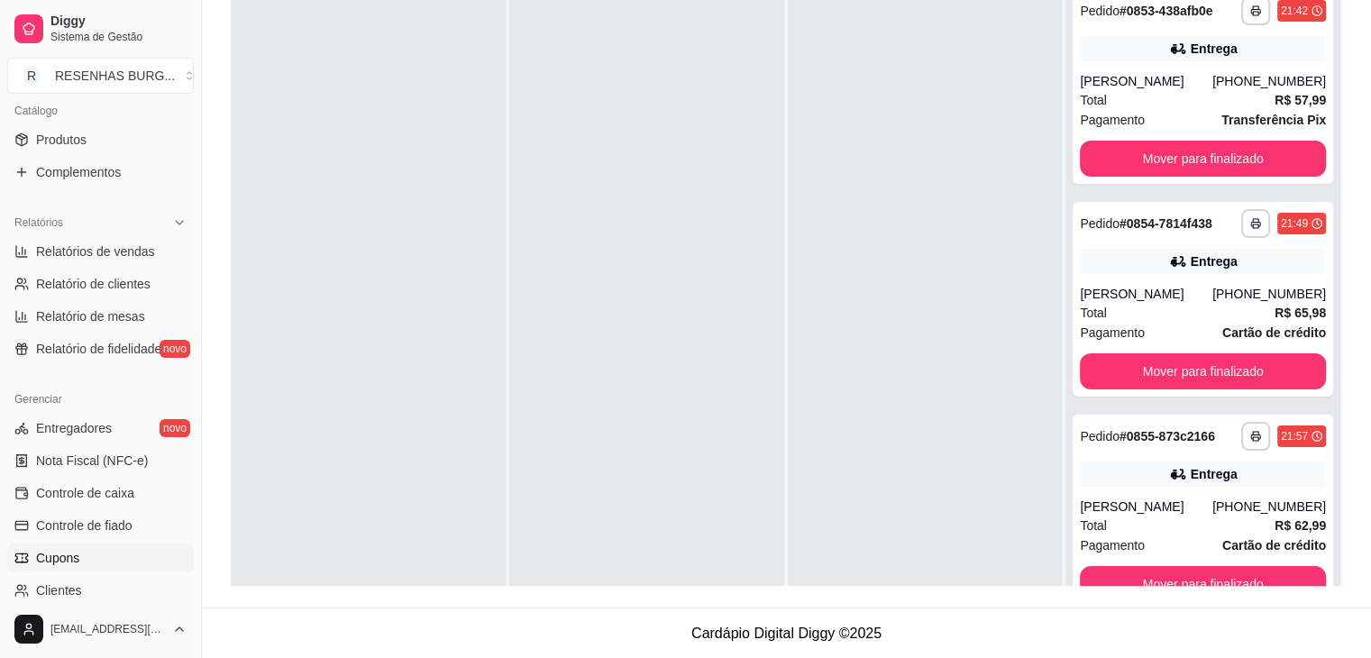
scroll to position [541, 0]
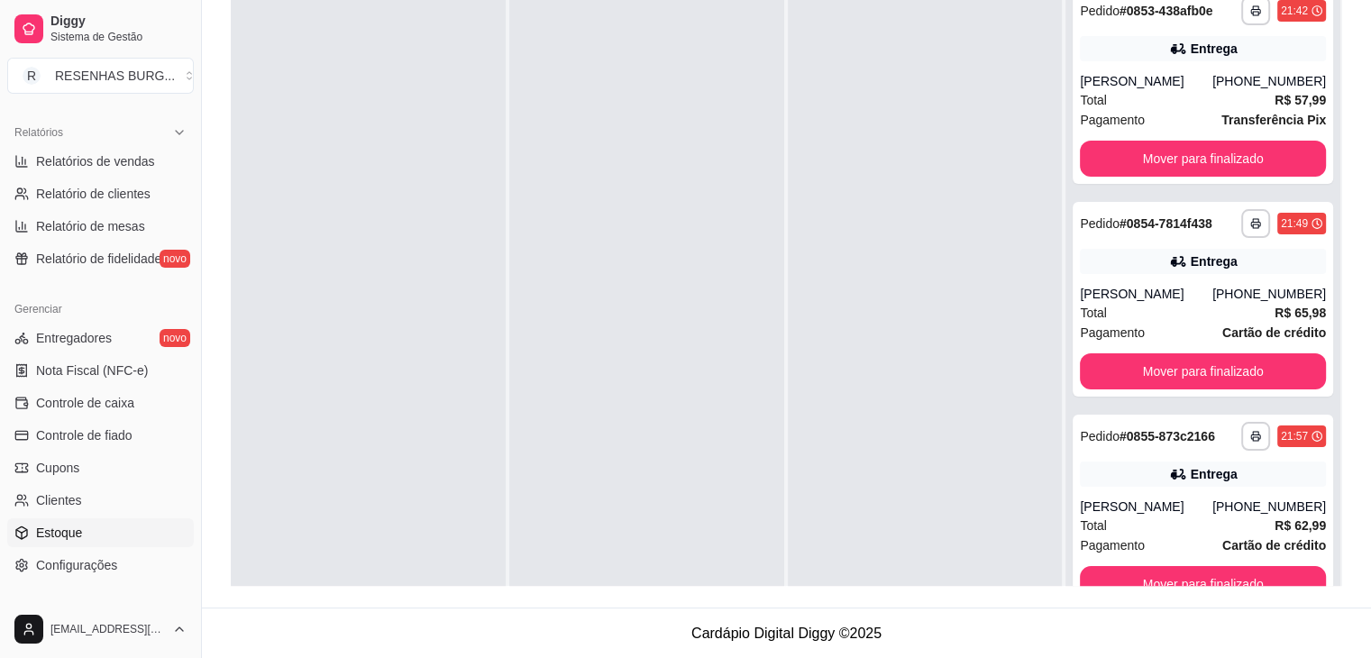
click at [104, 536] on link "Estoque" at bounding box center [100, 532] width 187 height 29
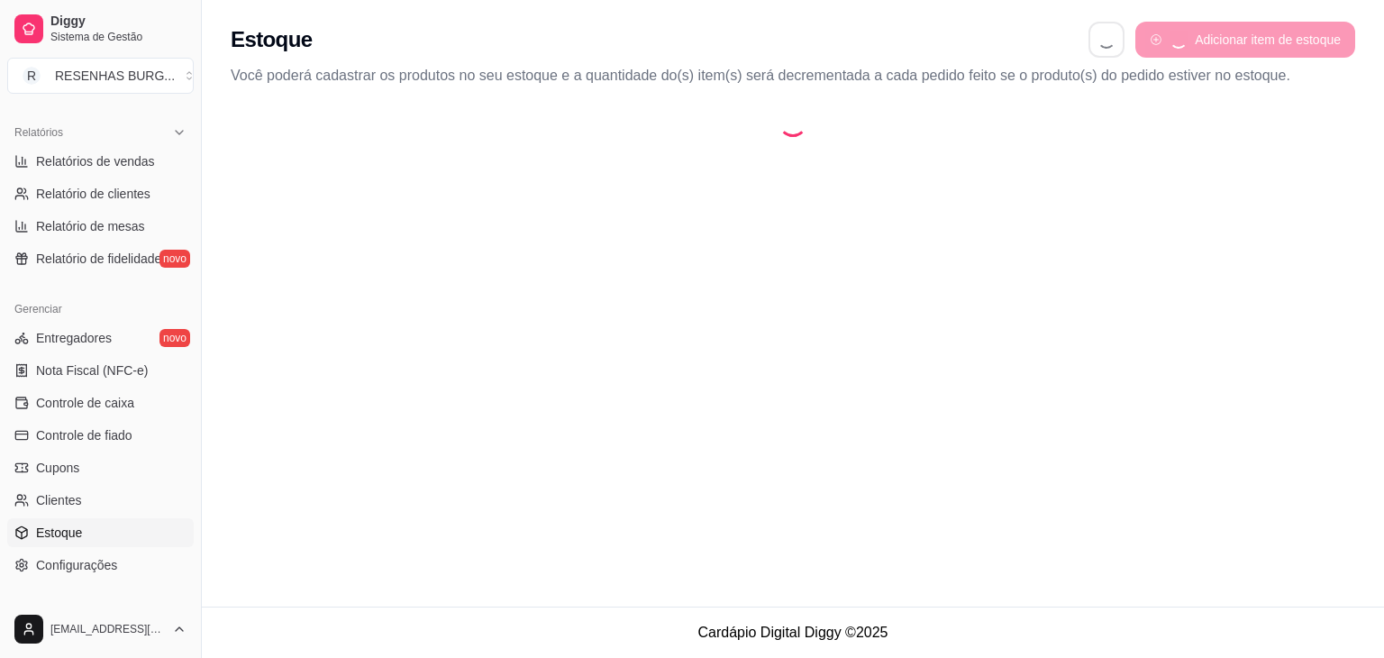
select select "QUANTITY_ORDER"
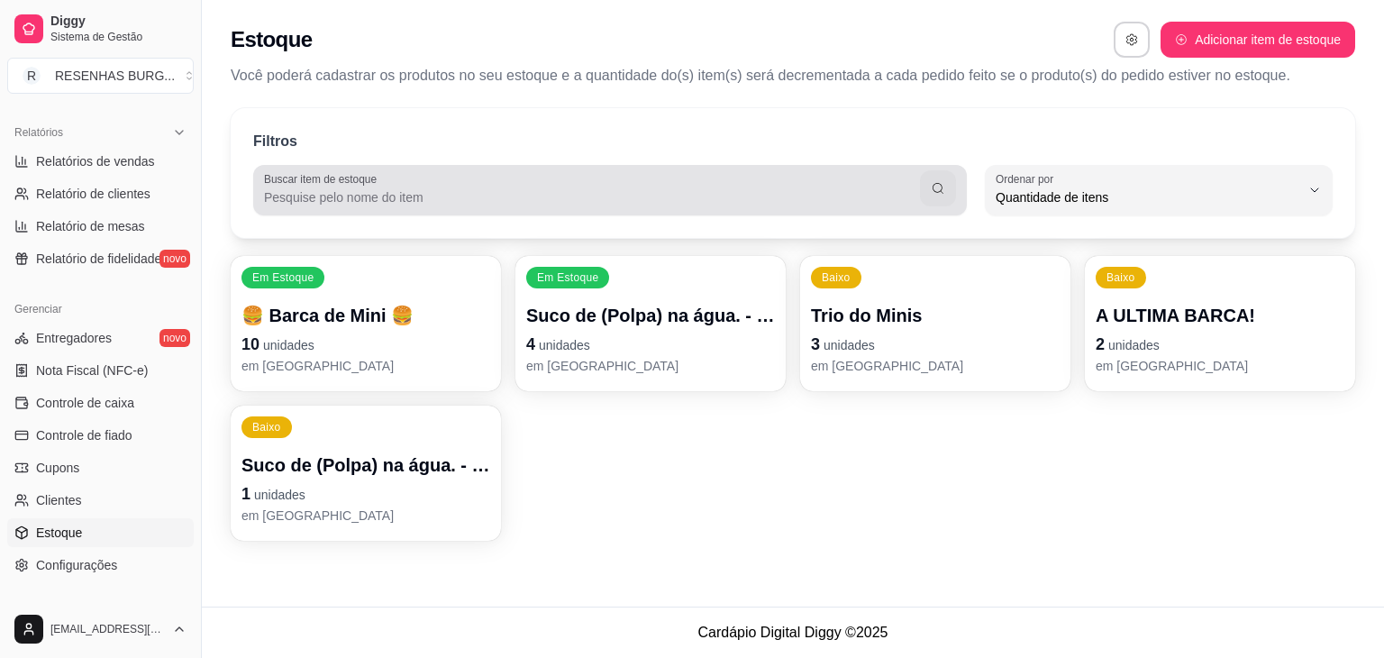
scroll to position [17, 0]
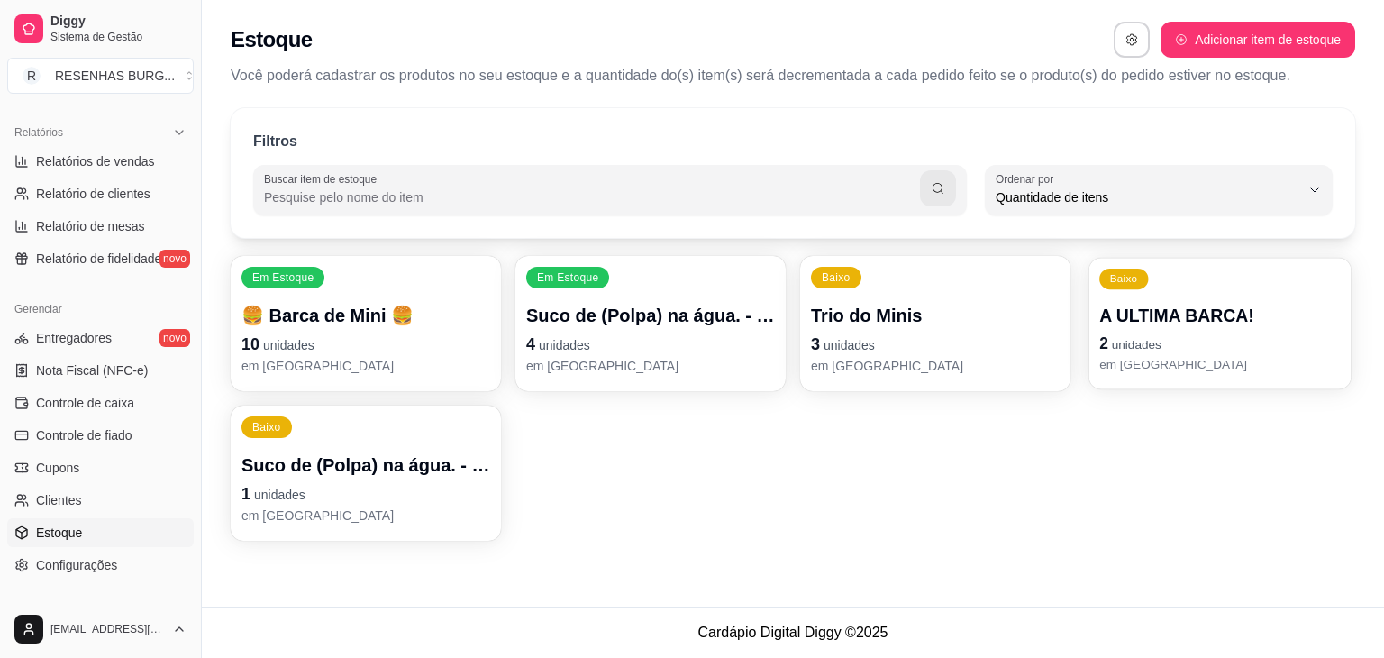
click at [1114, 338] on span "unidades" at bounding box center [1137, 345] width 50 height 14
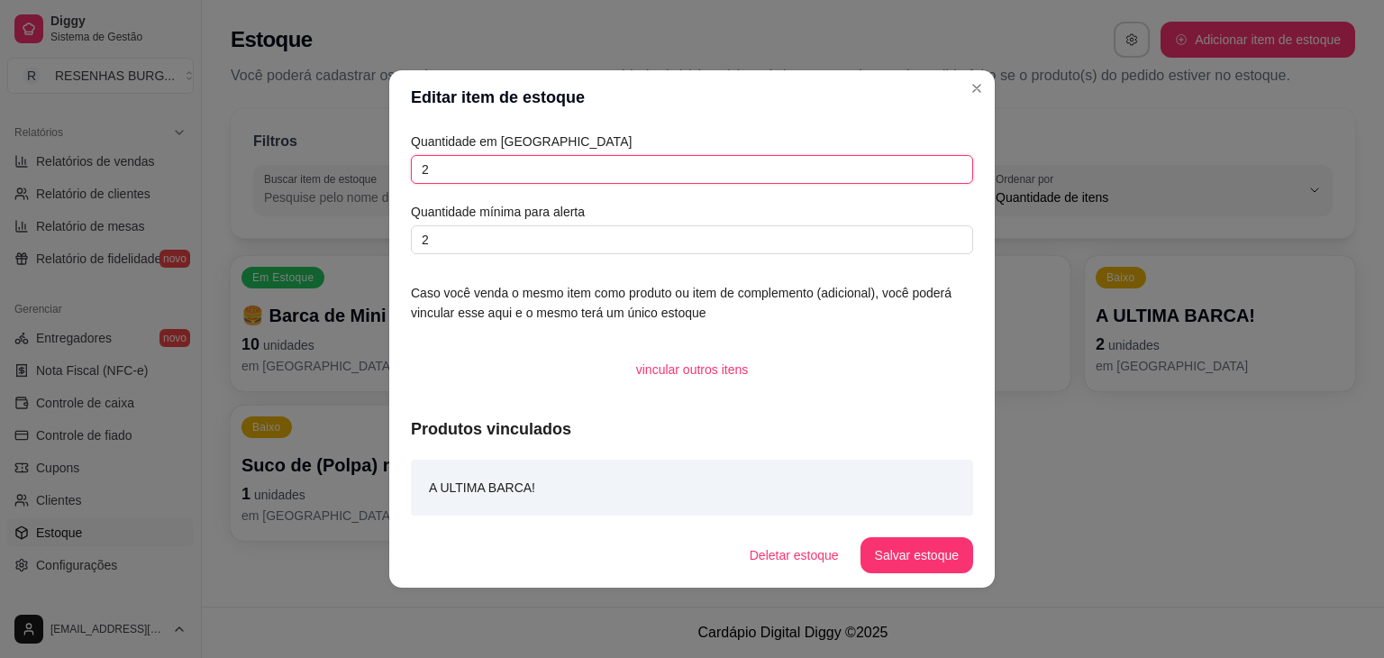
drag, startPoint x: 440, startPoint y: 176, endPoint x: 388, endPoint y: 186, distance: 53.2
click at [389, 185] on div "Quantidade em estoque 2 Quantidade mínima para alerta 2 Caso você venda o mesmo…" at bounding box center [692, 323] width 606 height 398
type input "5"
click at [928, 563] on button "Salvar estoque" at bounding box center [917, 555] width 110 height 35
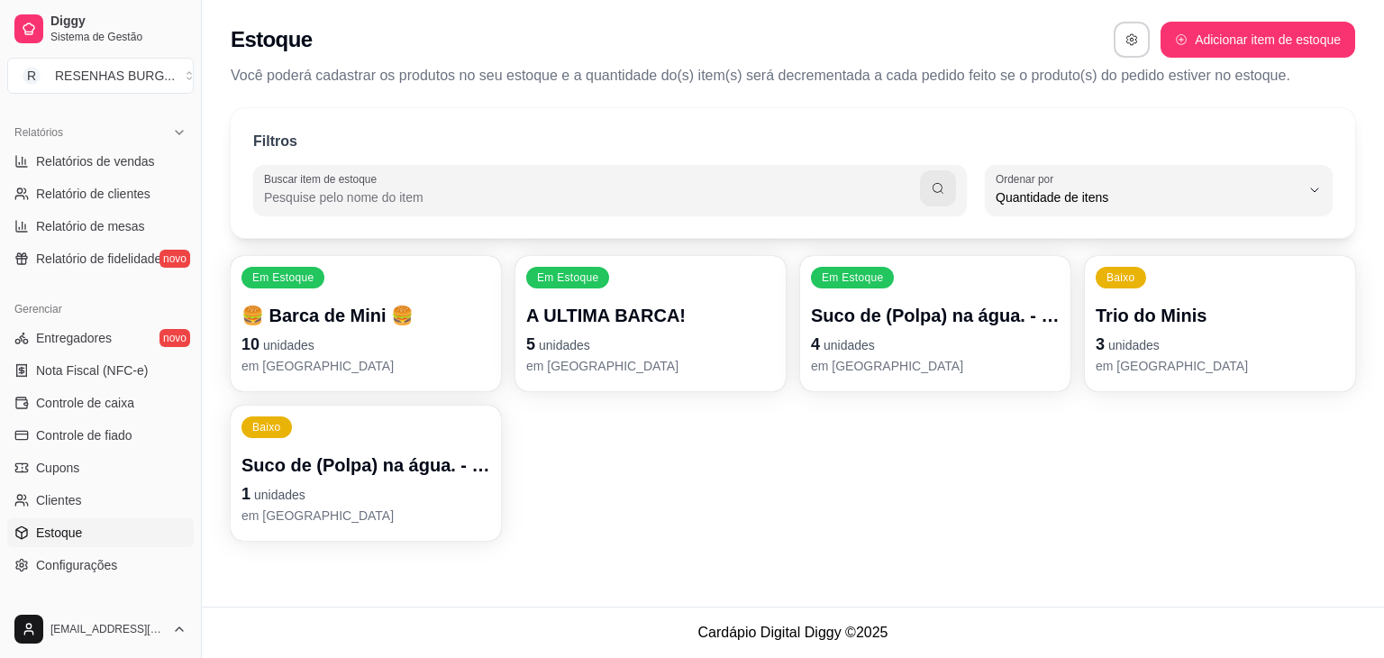
click at [386, 337] on p "10 unidades" at bounding box center [366, 344] width 249 height 25
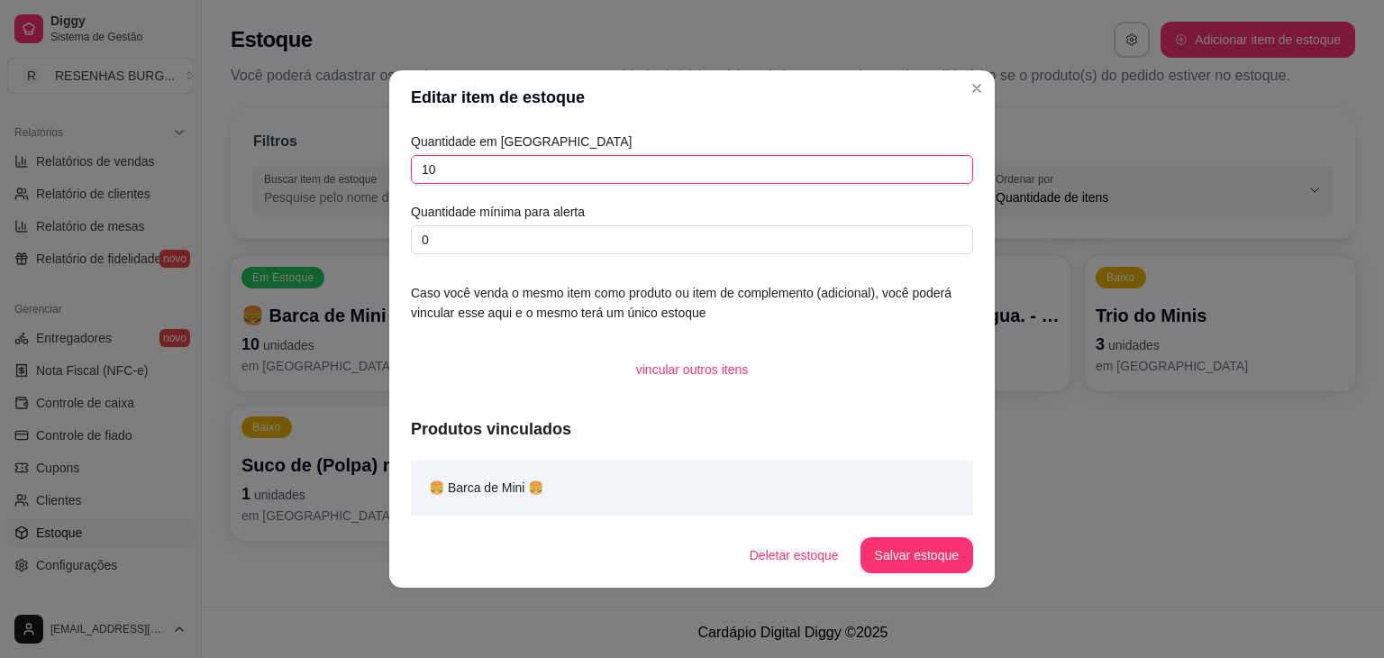
drag, startPoint x: 549, startPoint y: 181, endPoint x: 478, endPoint y: 193, distance: 72.2
click at [480, 193] on div "Quantidade em estoque 10 Quantidade mínima para alerta 0" at bounding box center [692, 193] width 562 height 123
drag, startPoint x: 450, startPoint y: 169, endPoint x: 396, endPoint y: 177, distance: 54.7
click at [396, 177] on div "Quantidade em estoque 10 Quantidade mínima para alerta 0 Caso você venda o mesm…" at bounding box center [692, 323] width 606 height 398
type input "5"
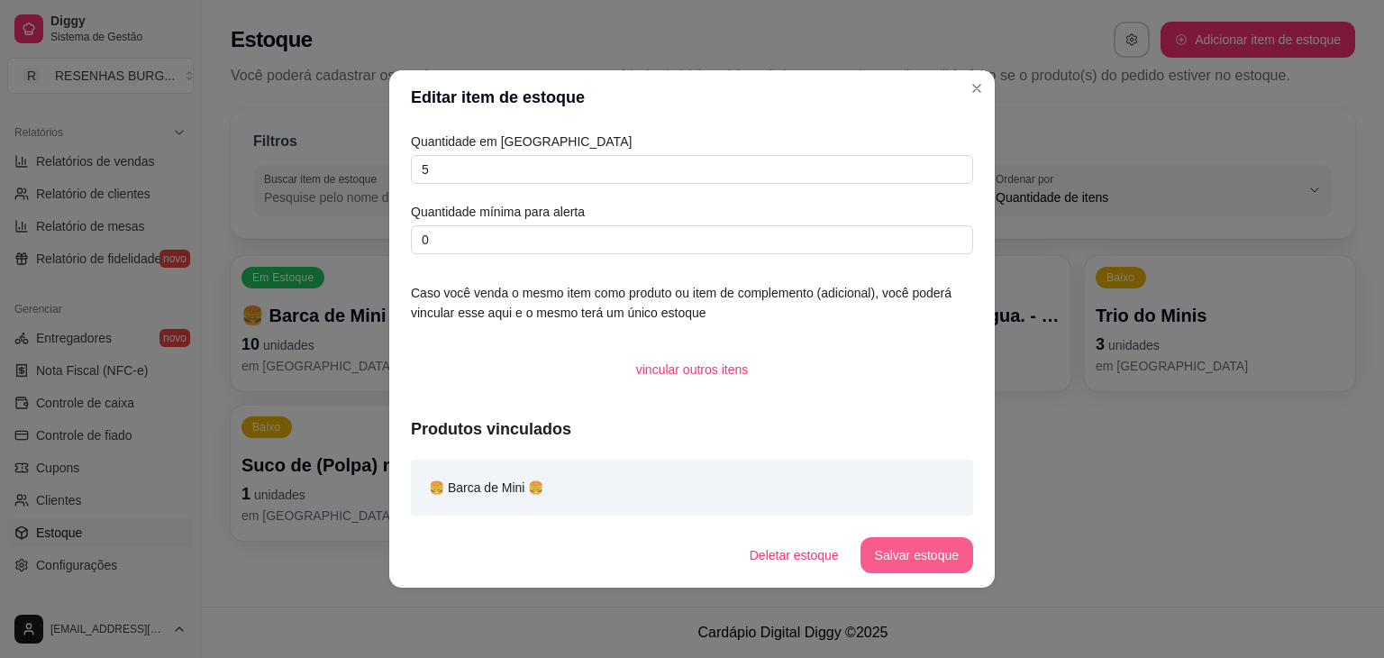
click at [893, 554] on button "Salvar estoque" at bounding box center [917, 555] width 113 height 36
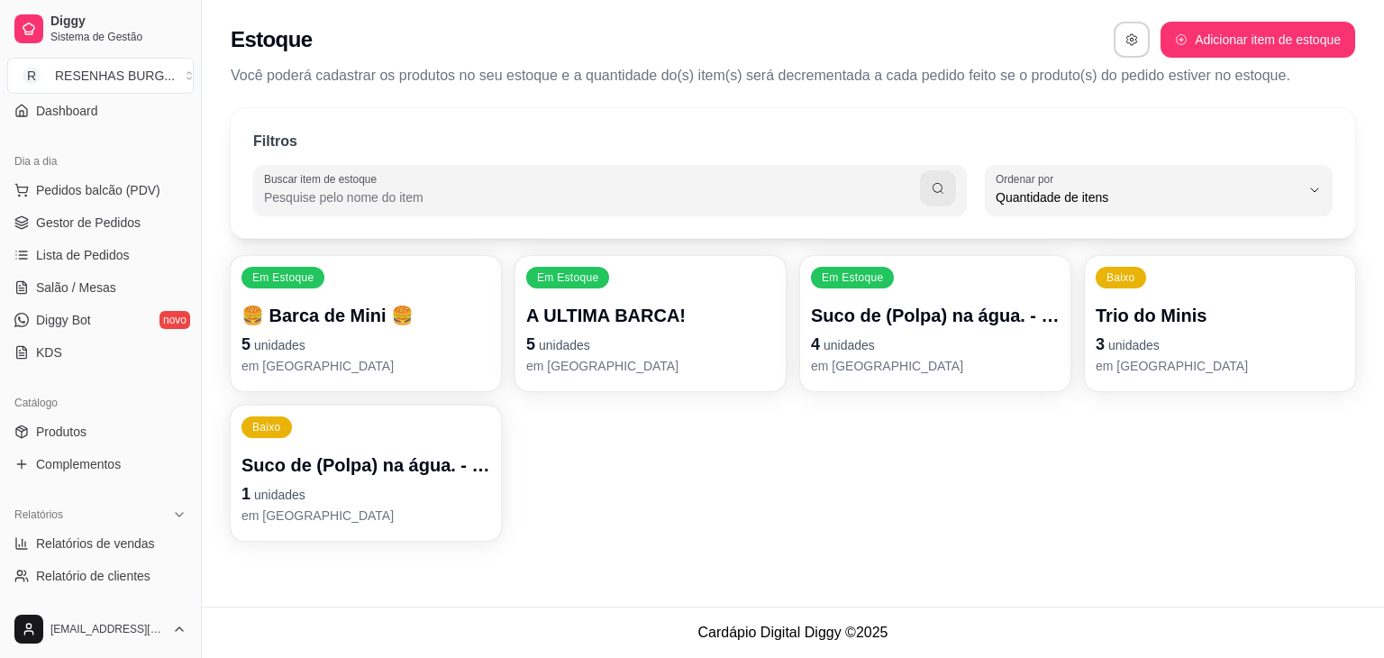
scroll to position [0, 0]
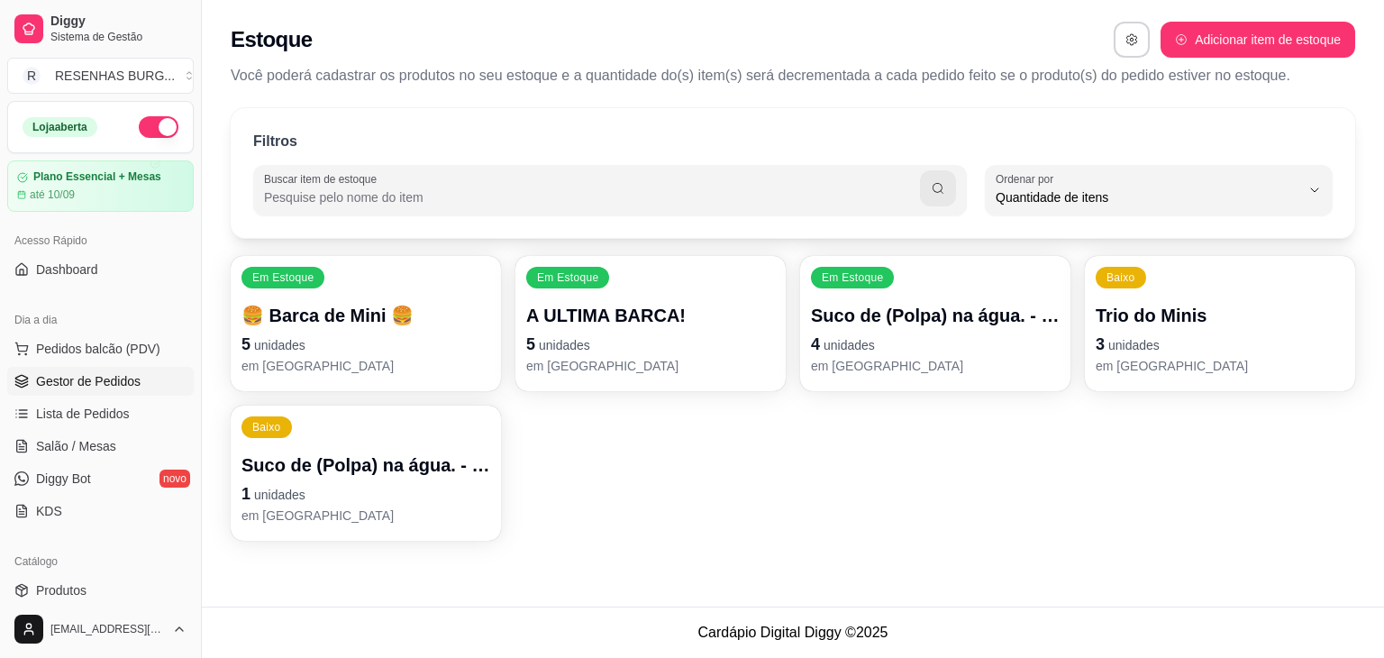
click at [85, 384] on span "Gestor de Pedidos" at bounding box center [88, 381] width 105 height 18
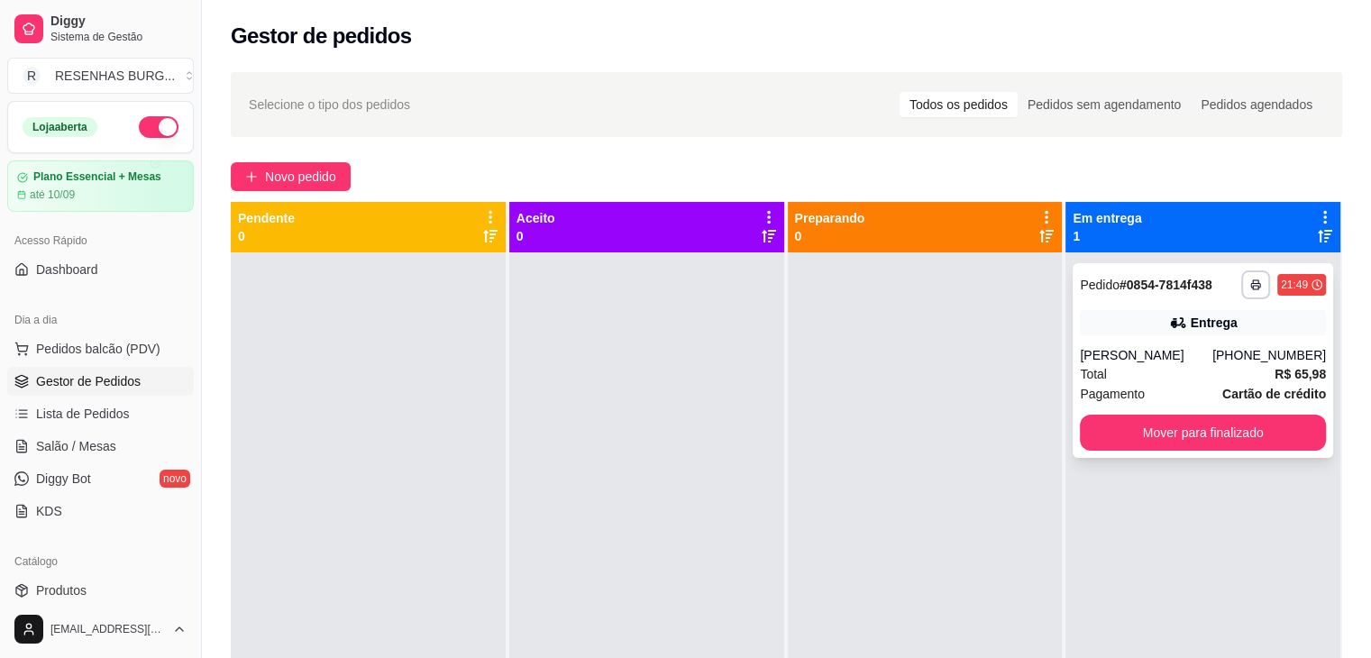
click at [1269, 352] on div "[PHONE_NUMBER]" at bounding box center [1269, 355] width 114 height 18
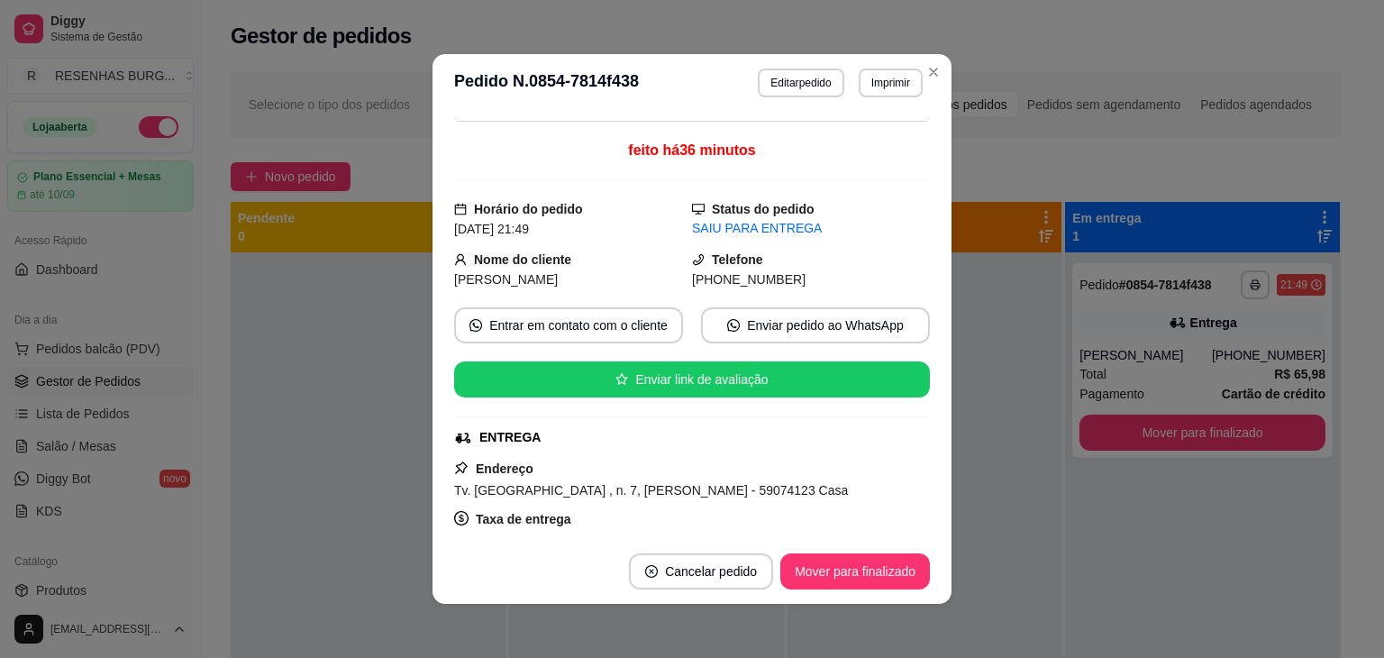
scroll to position [180, 0]
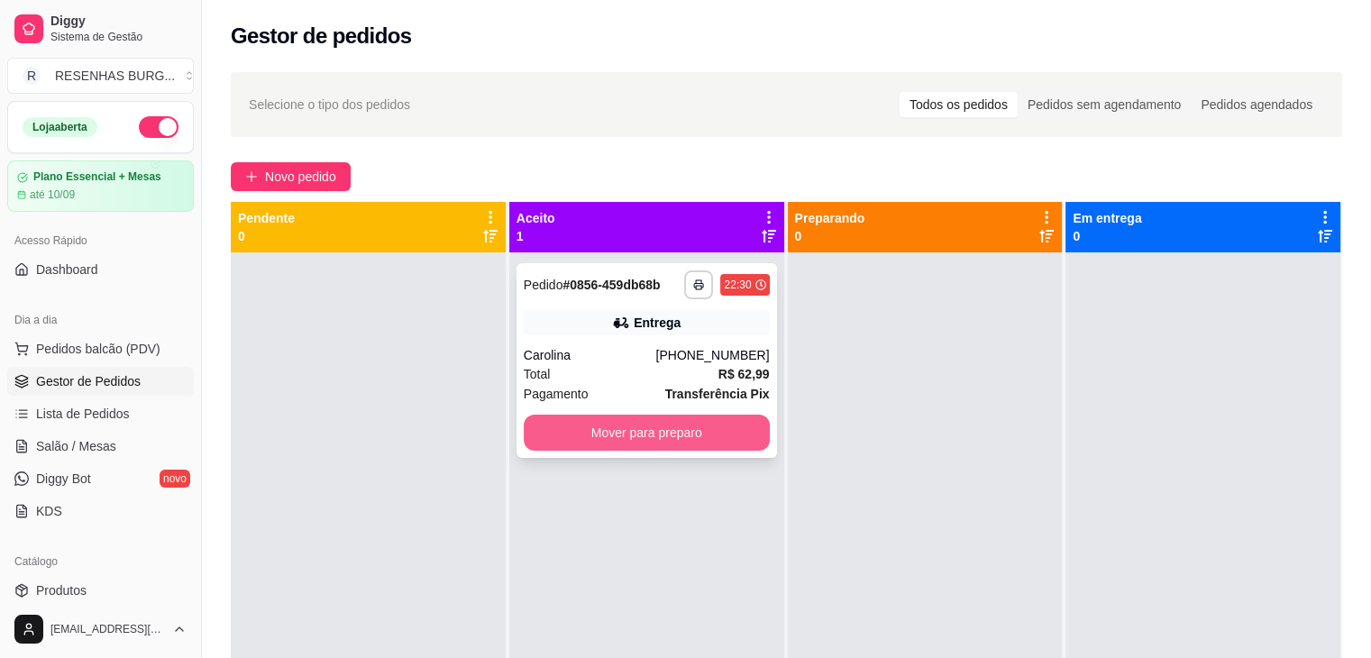
click at [627, 425] on button "Mover para preparo" at bounding box center [647, 433] width 246 height 36
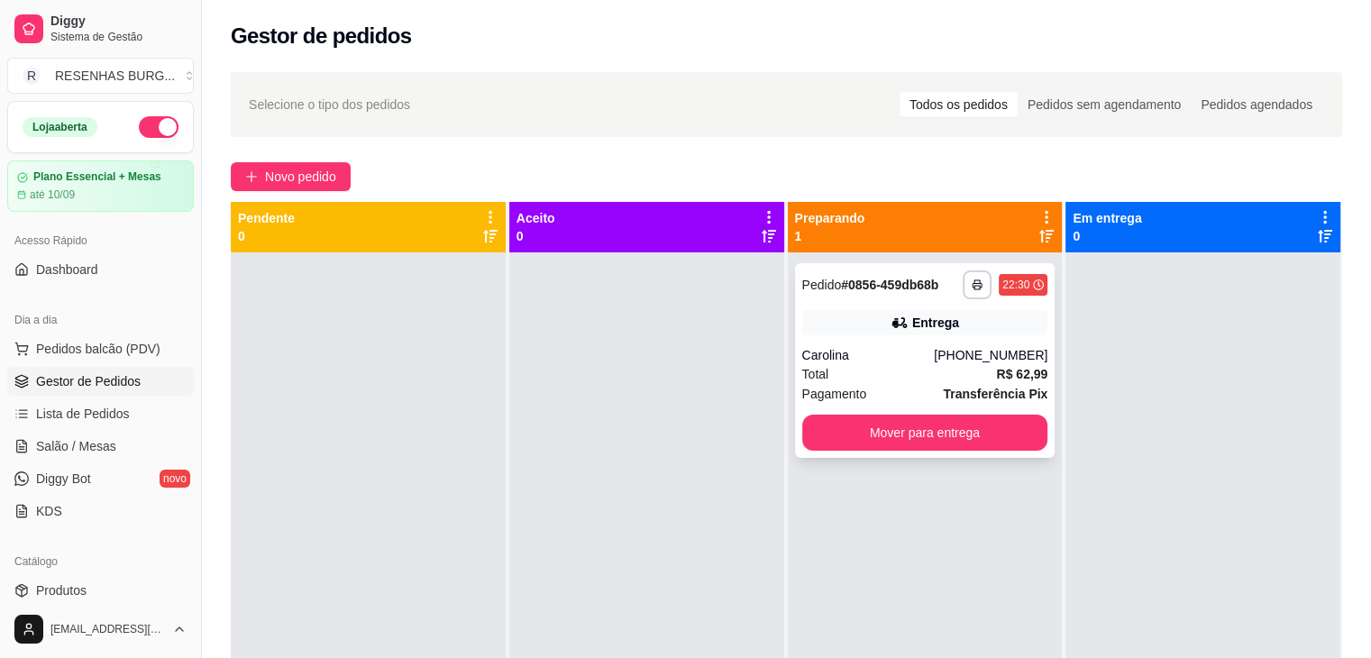
click at [887, 348] on div "Carolina" at bounding box center [868, 355] width 132 height 18
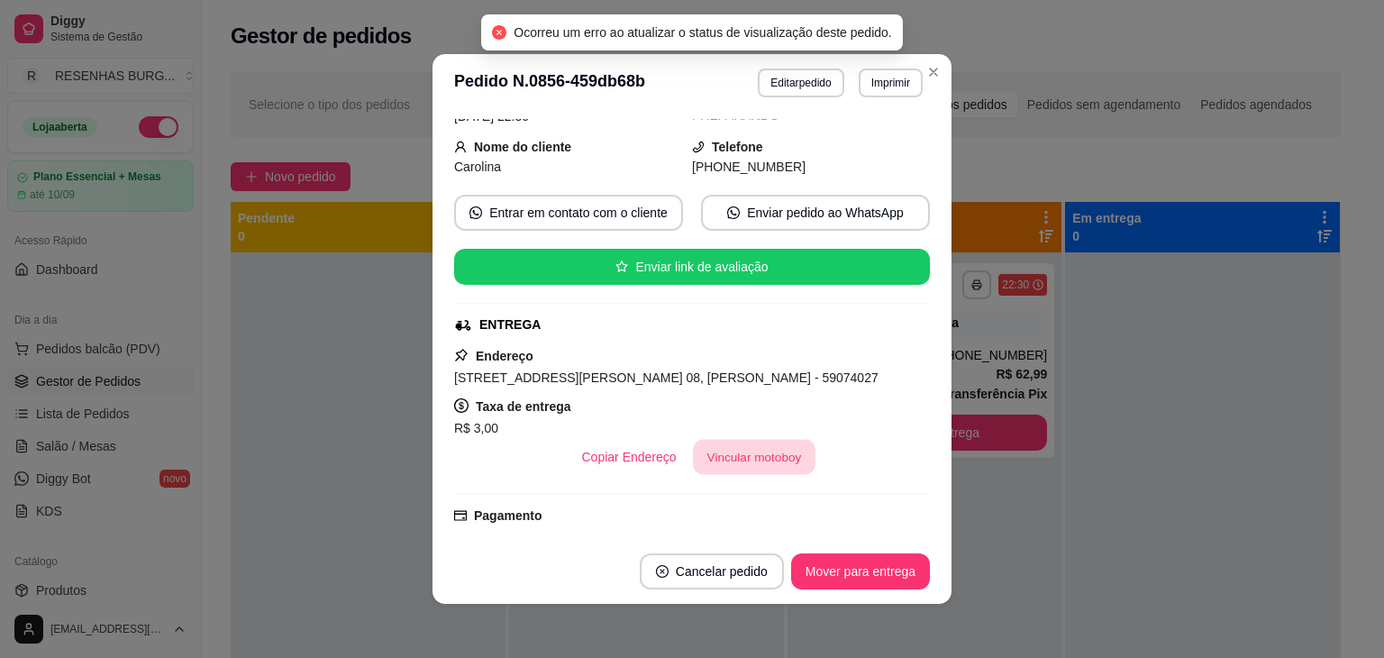
click at [744, 466] on button "Vincular motoboy" at bounding box center [754, 457] width 123 height 35
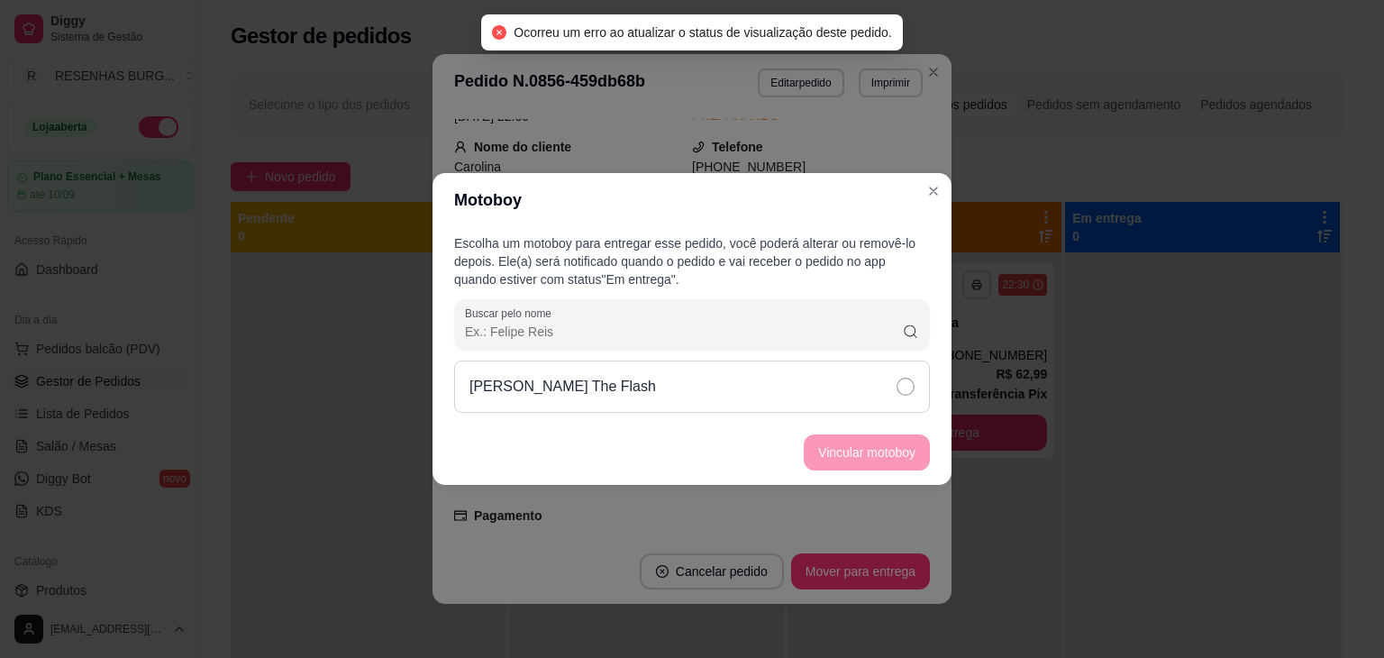
click at [862, 382] on div "[PERSON_NAME] The Flash" at bounding box center [692, 387] width 476 height 52
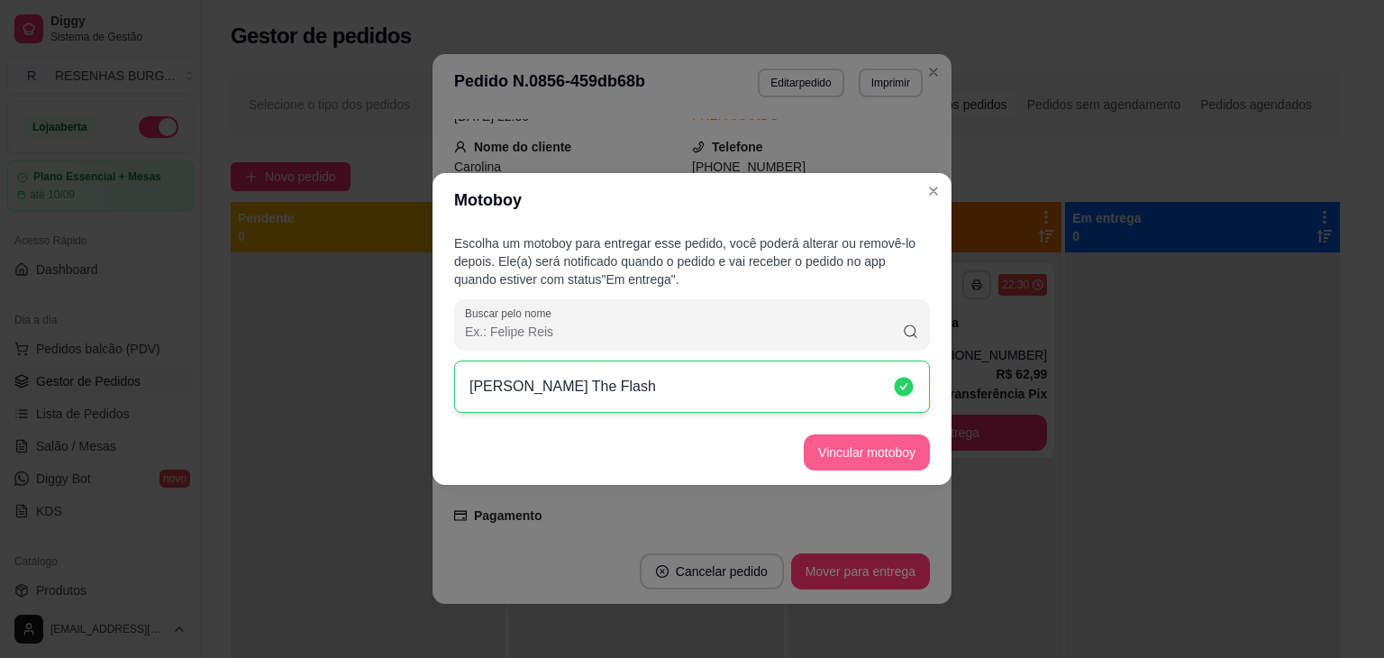
click at [891, 444] on button "Vincular motoboy" at bounding box center [867, 452] width 126 height 36
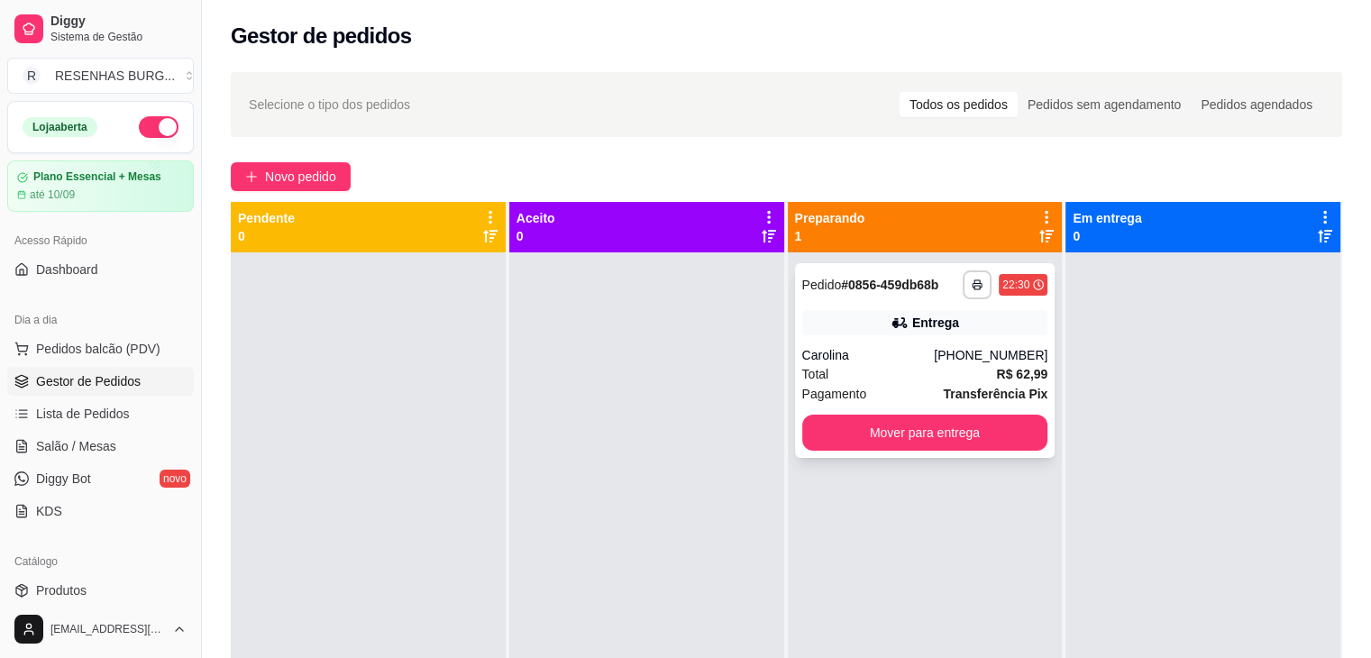
click at [935, 347] on div "Carolina" at bounding box center [868, 355] width 132 height 18
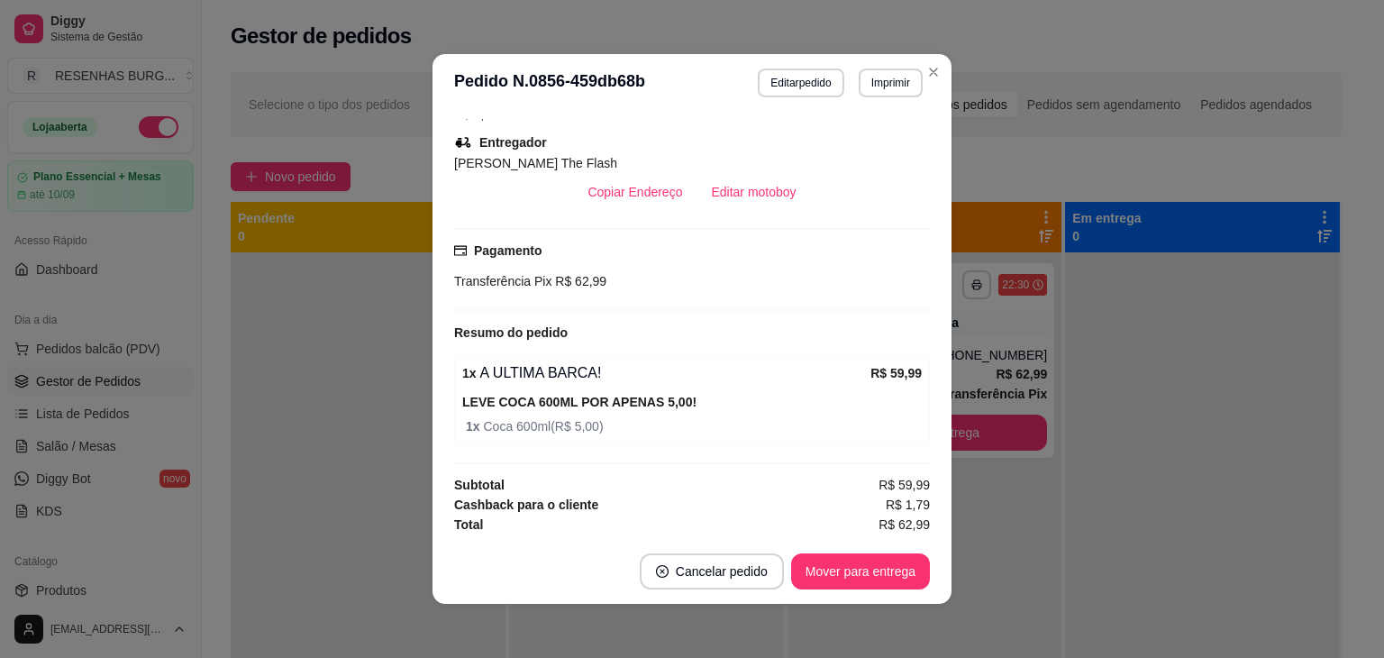
scroll to position [494, 0]
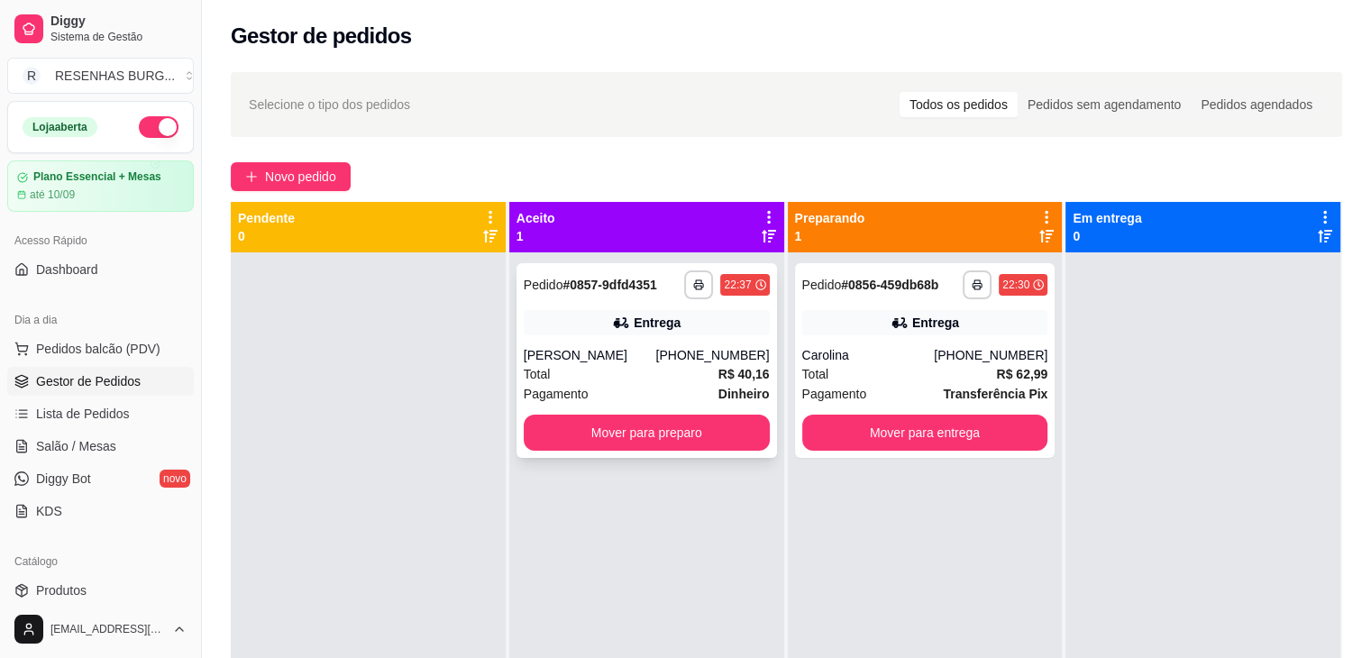
click at [645, 353] on div "[PERSON_NAME]" at bounding box center [590, 355] width 132 height 18
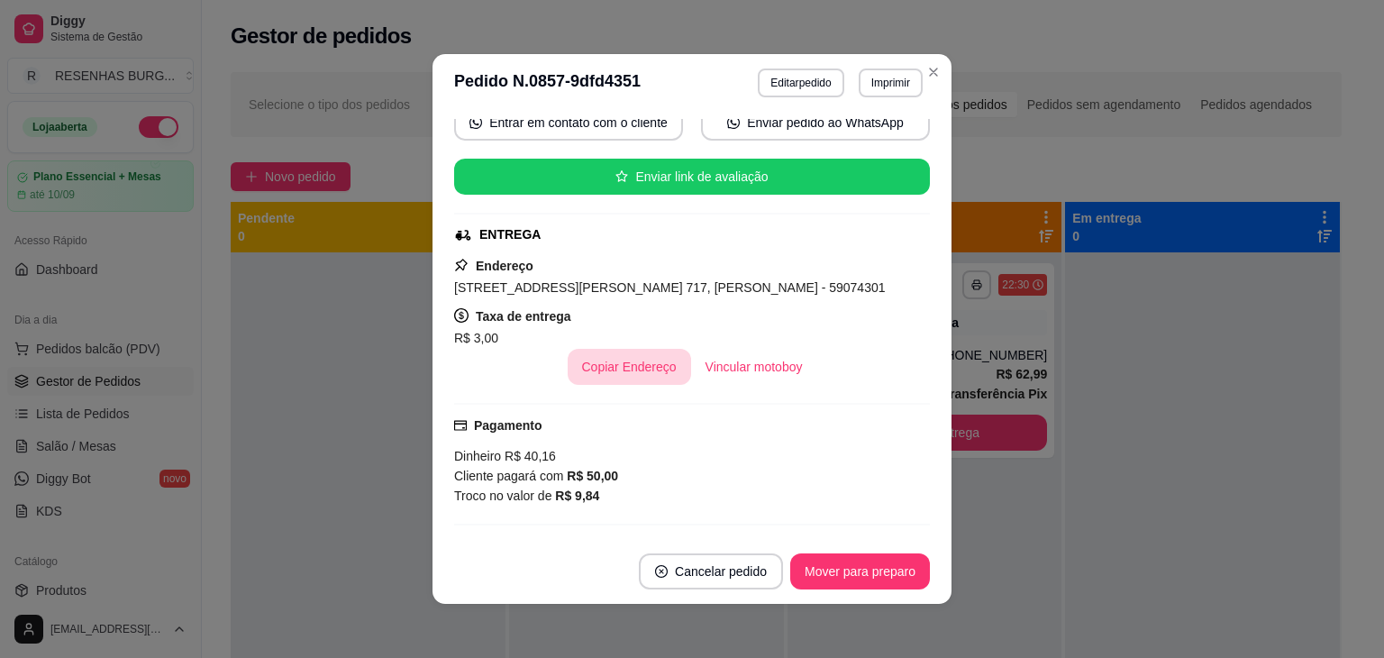
scroll to position [361, 0]
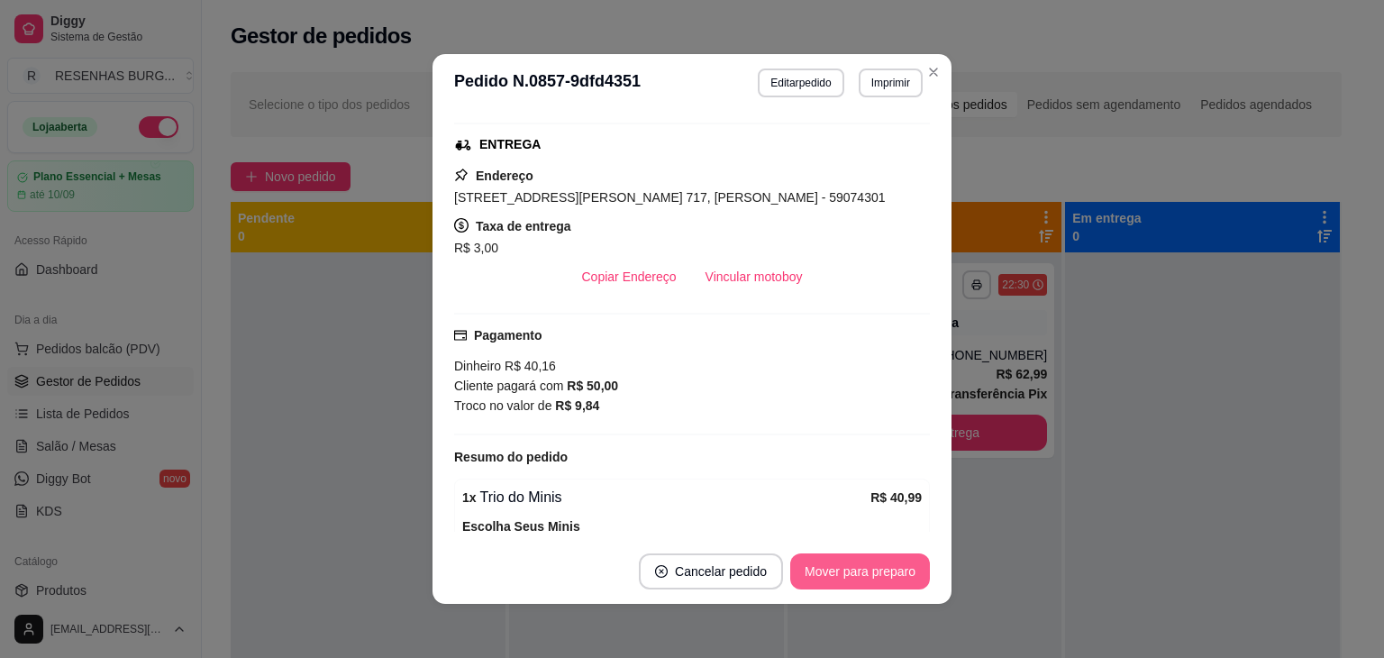
click at [823, 567] on button "Mover para preparo" at bounding box center [860, 571] width 140 height 36
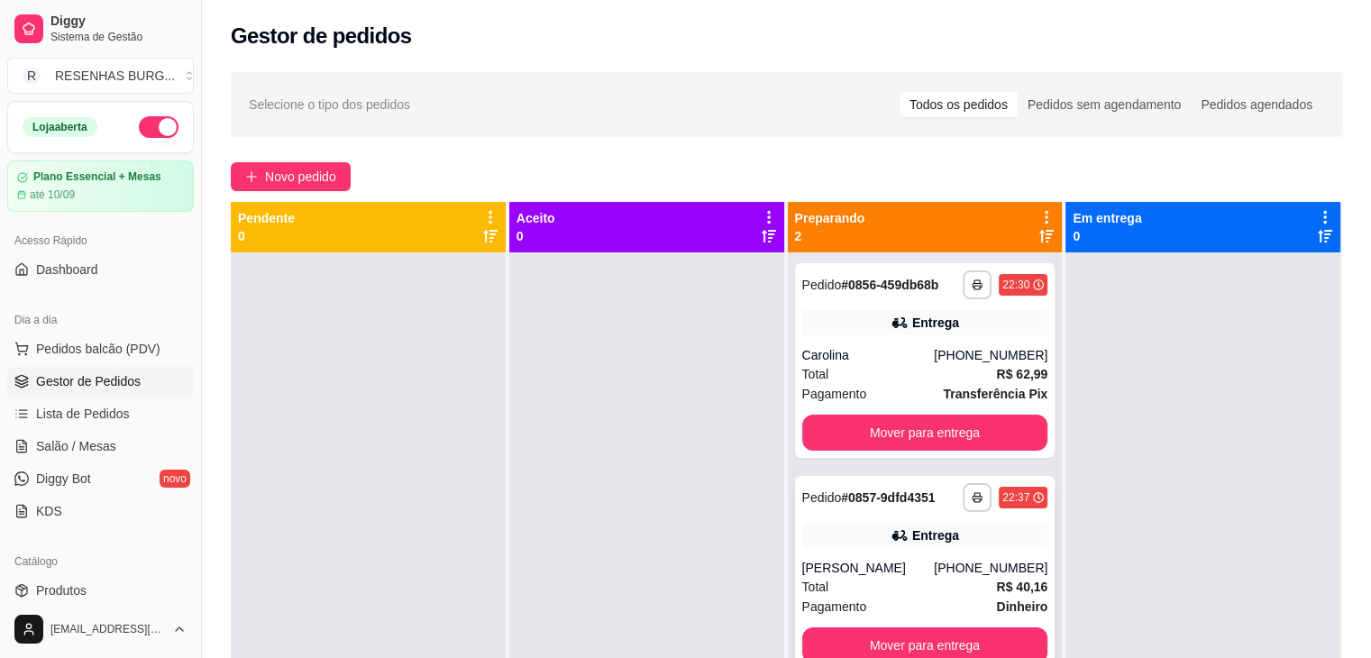
click at [918, 515] on div "**********" at bounding box center [925, 573] width 260 height 195
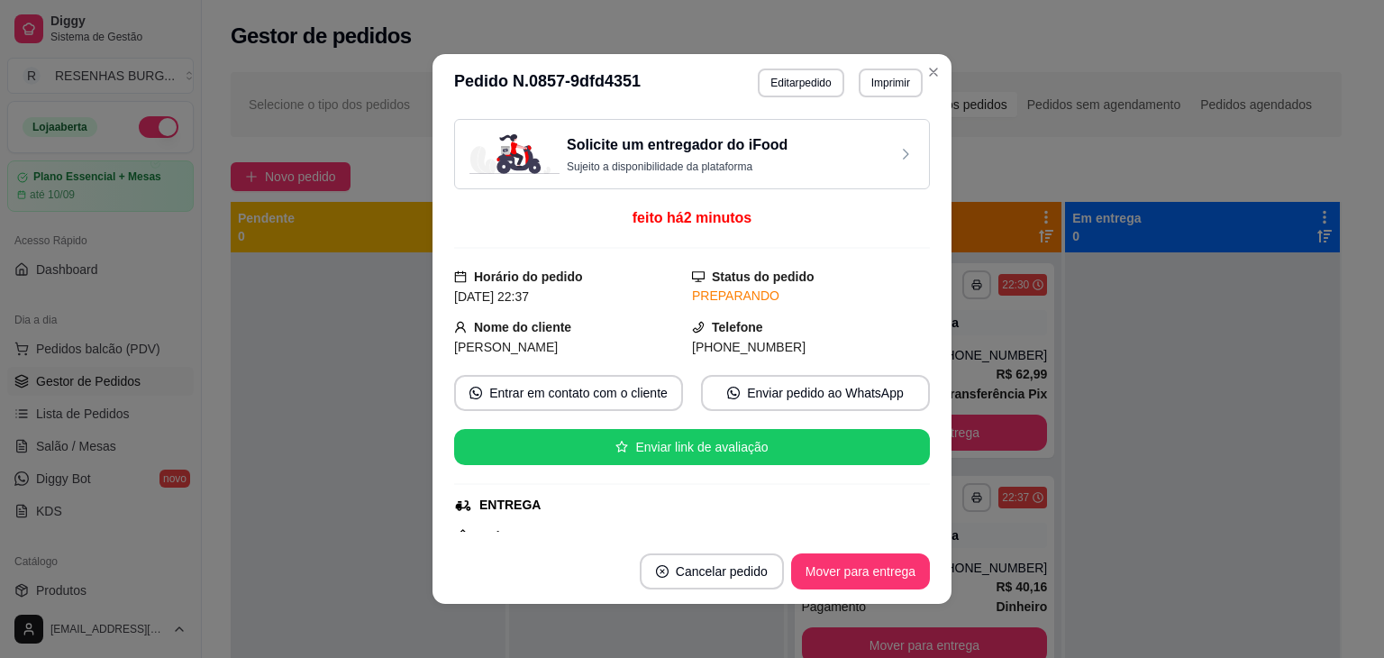
scroll to position [180, 0]
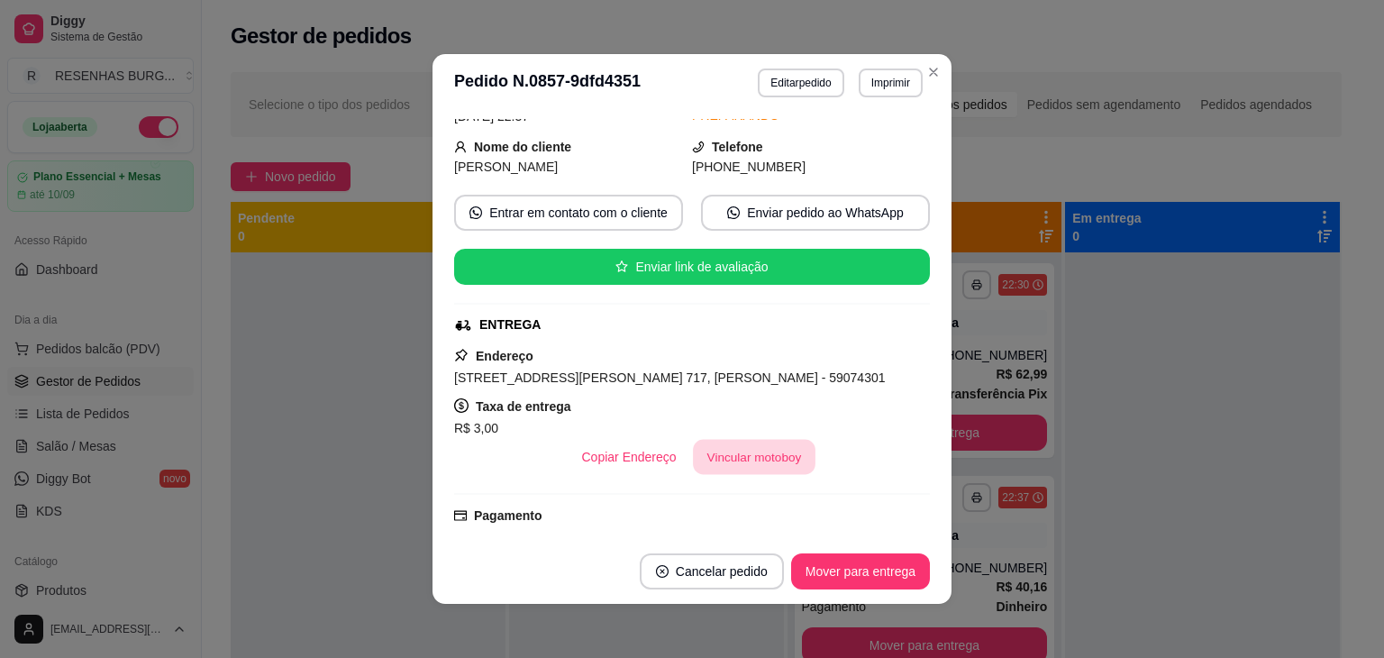
click at [736, 466] on button "Vincular motoboy" at bounding box center [754, 457] width 123 height 35
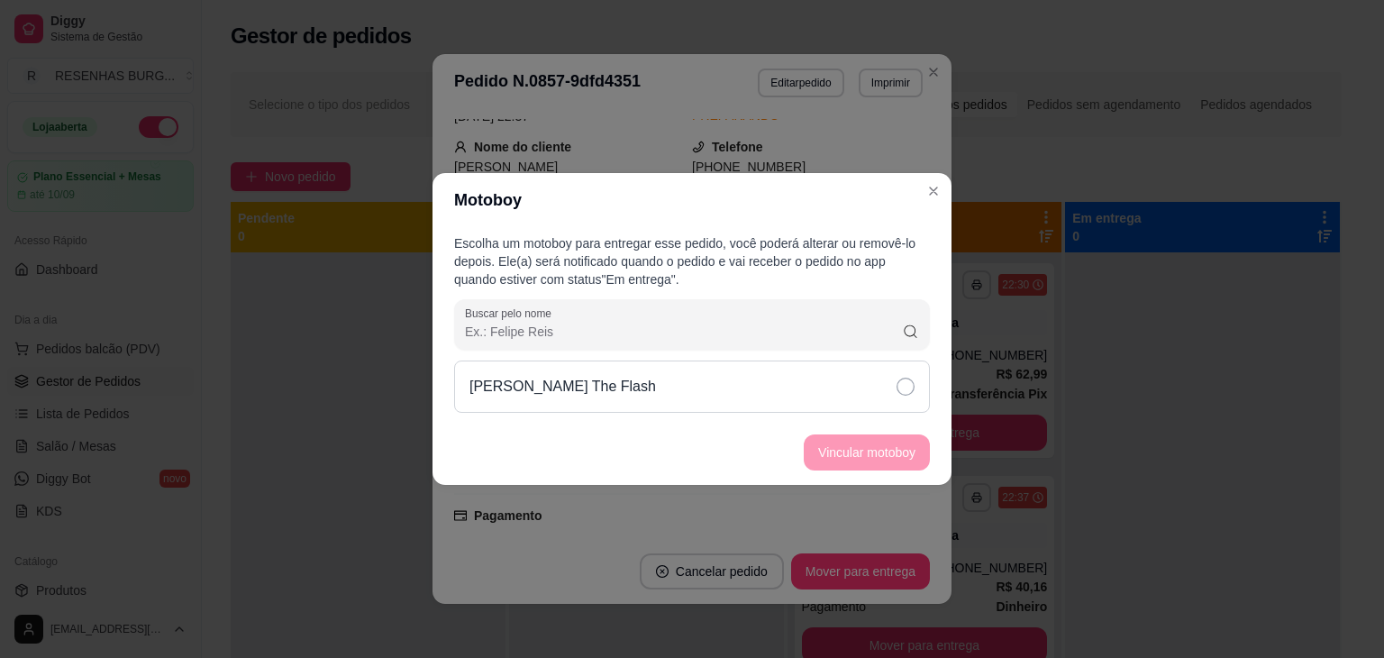
click at [886, 380] on div "[PERSON_NAME] The Flash" at bounding box center [692, 387] width 476 height 52
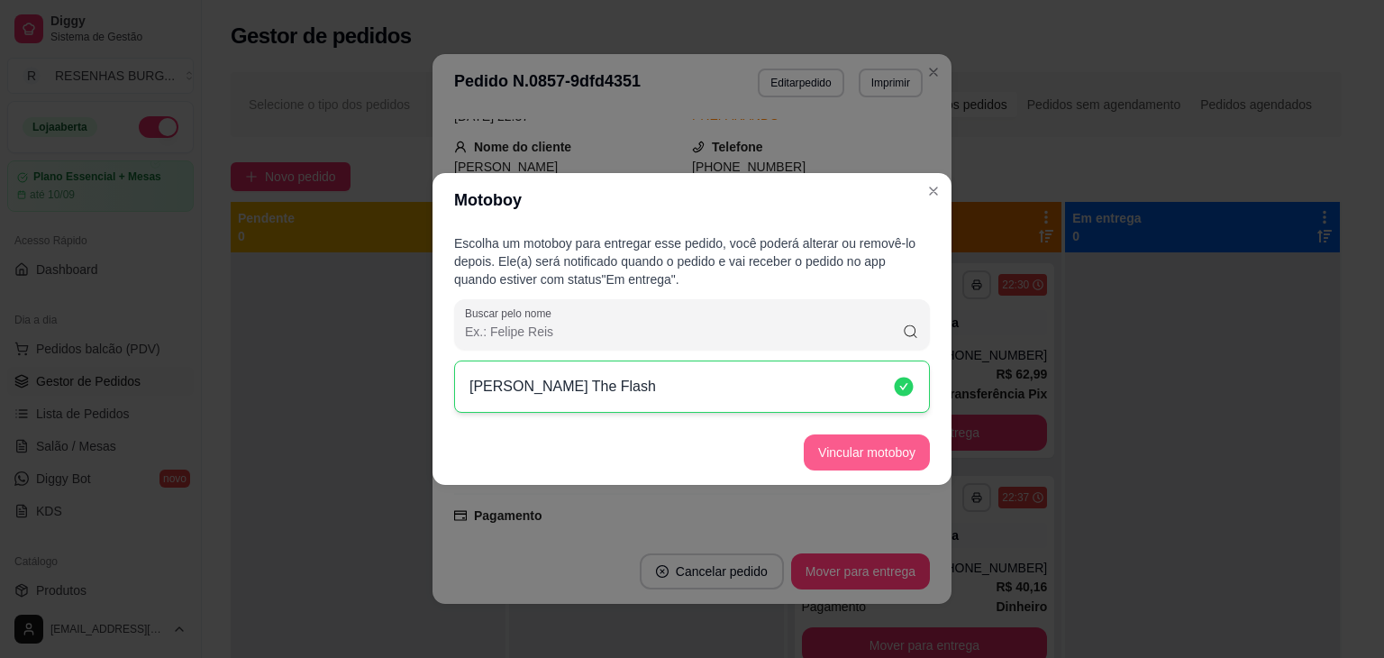
click at [891, 462] on button "Vincular motoboy" at bounding box center [867, 452] width 126 height 36
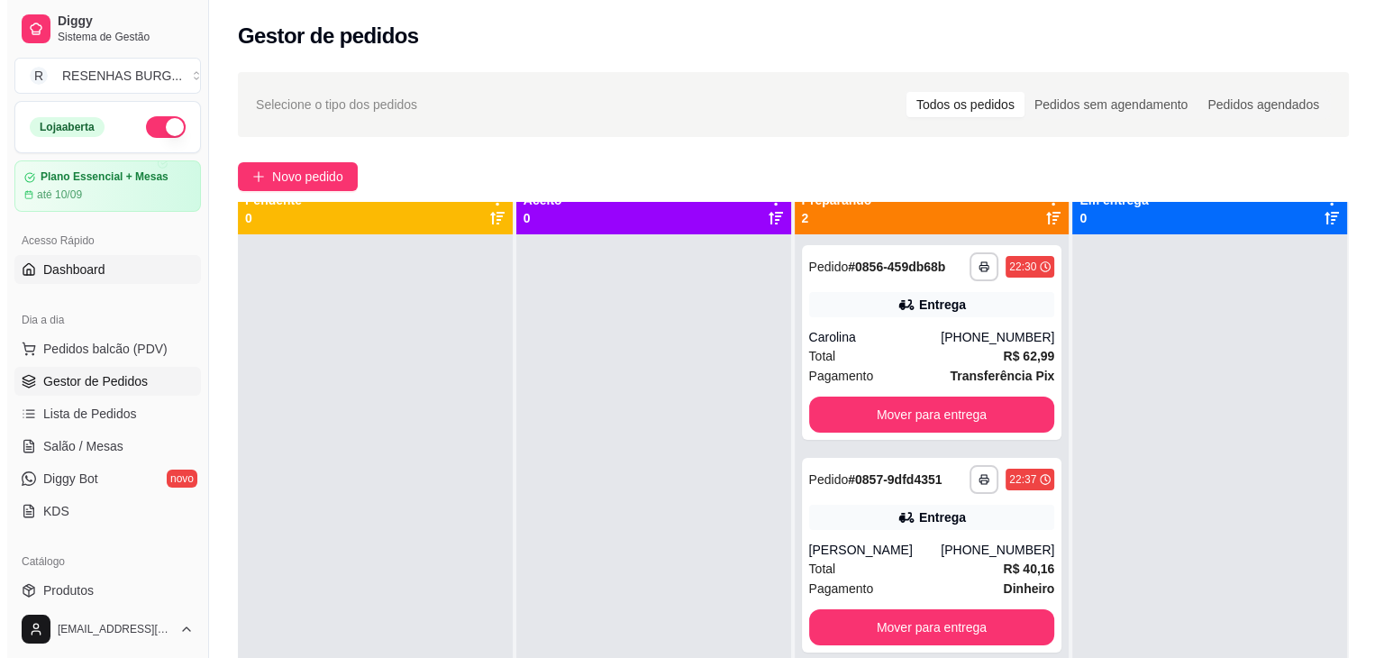
scroll to position [0, 0]
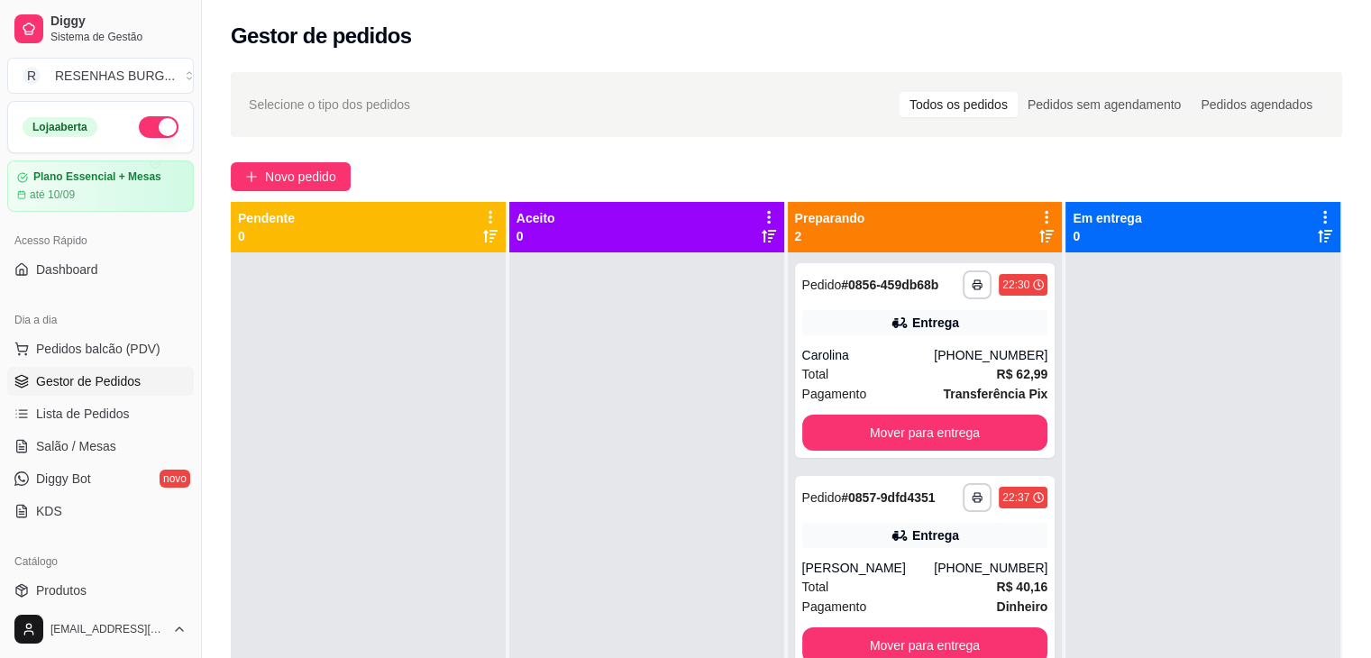
click at [155, 123] on button "button" at bounding box center [159, 127] width 40 height 22
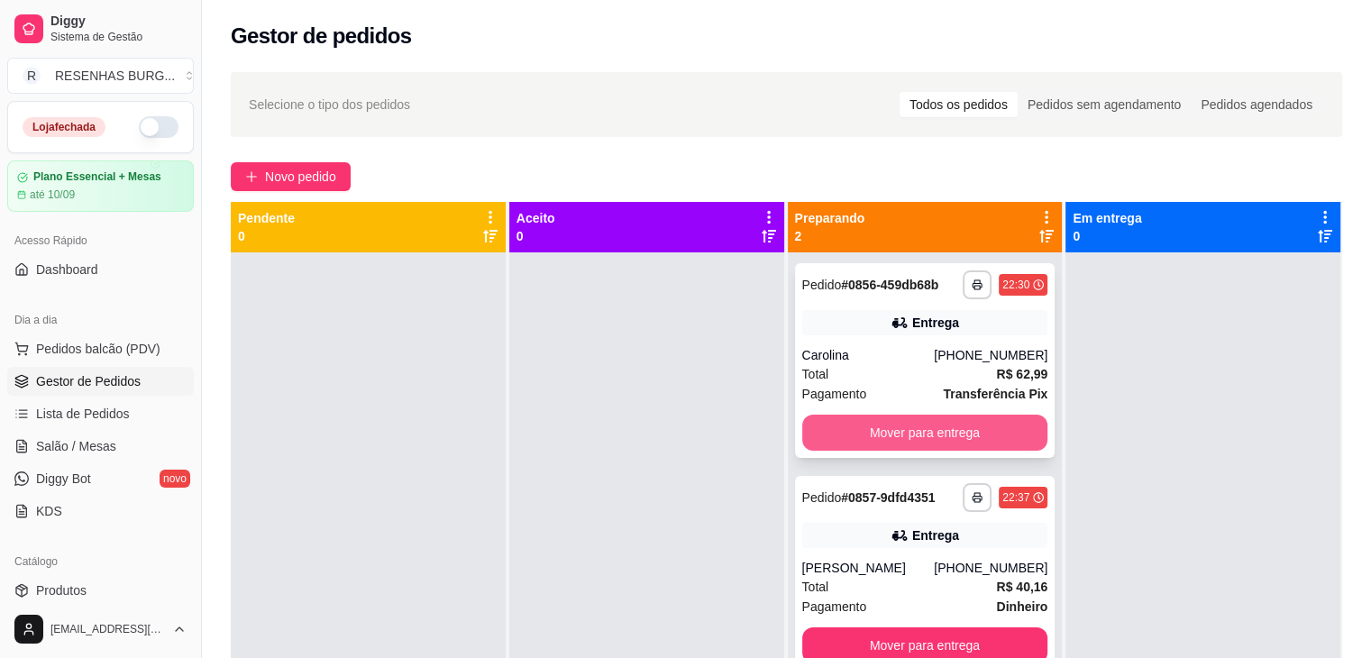
click at [988, 409] on div "**********" at bounding box center [925, 360] width 260 height 195
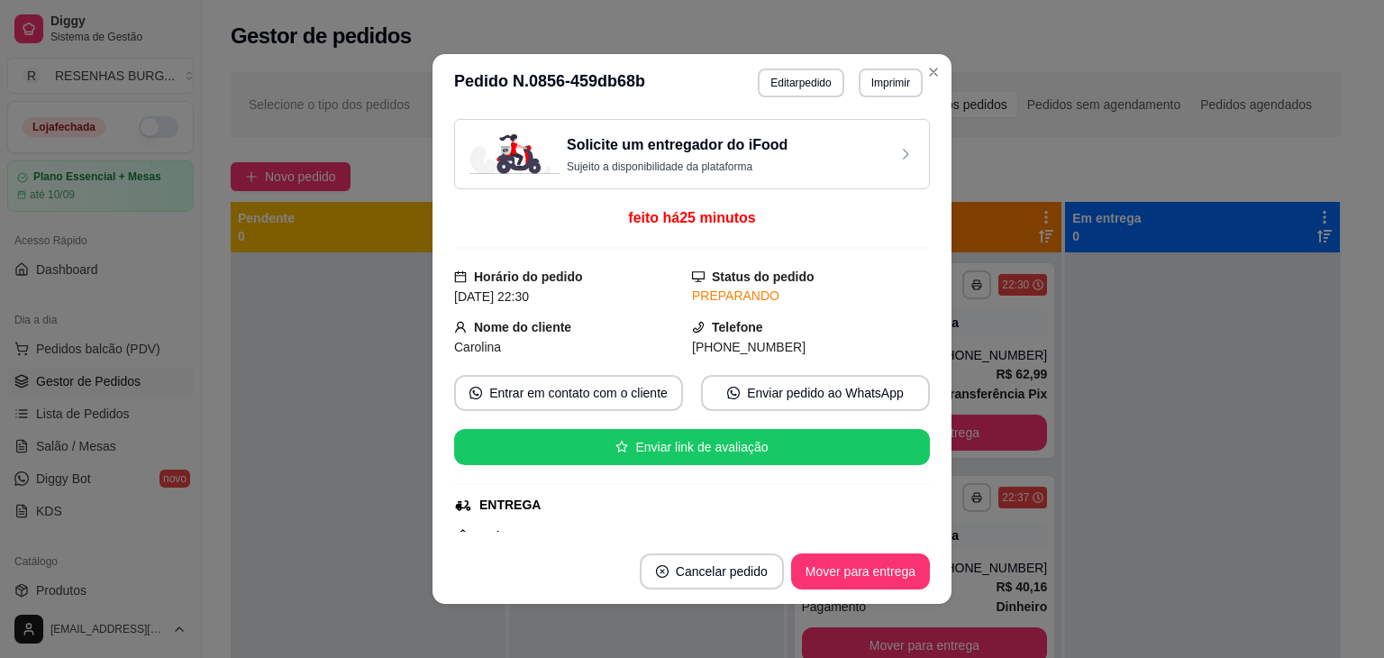
click at [882, 564] on button "Mover para entrega" at bounding box center [860, 571] width 139 height 36
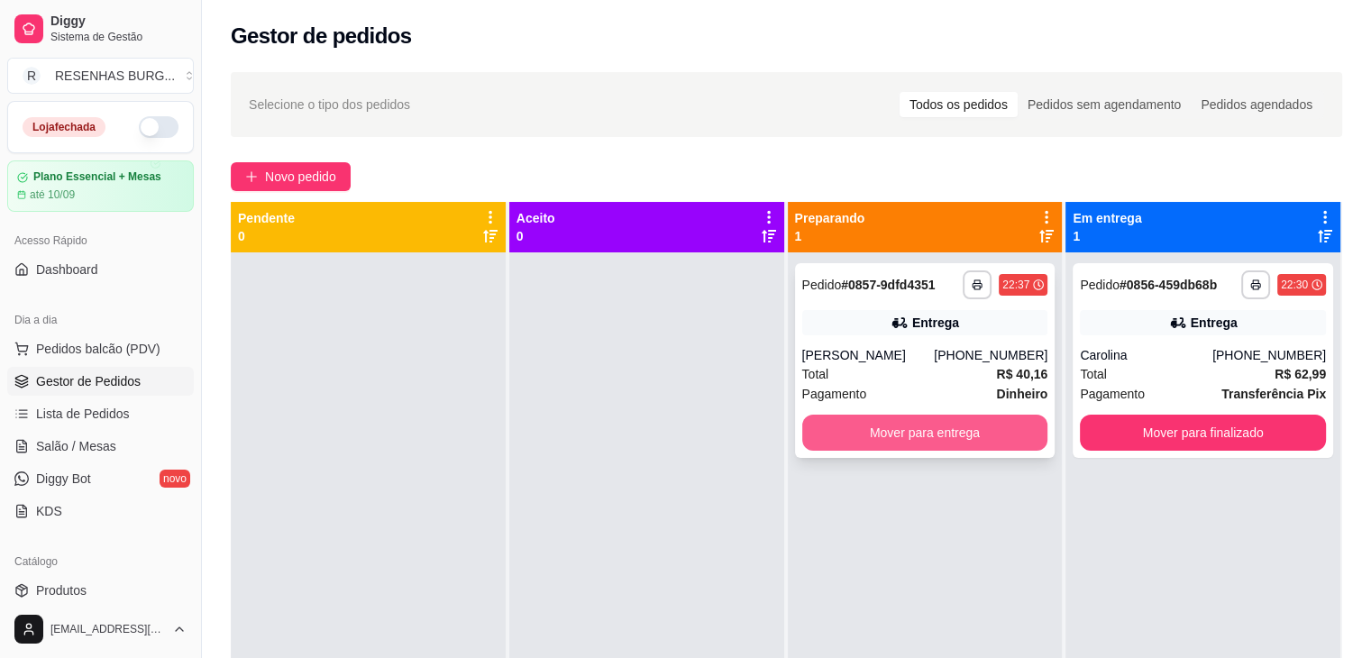
click at [1013, 439] on button "Mover para entrega" at bounding box center [925, 433] width 246 height 36
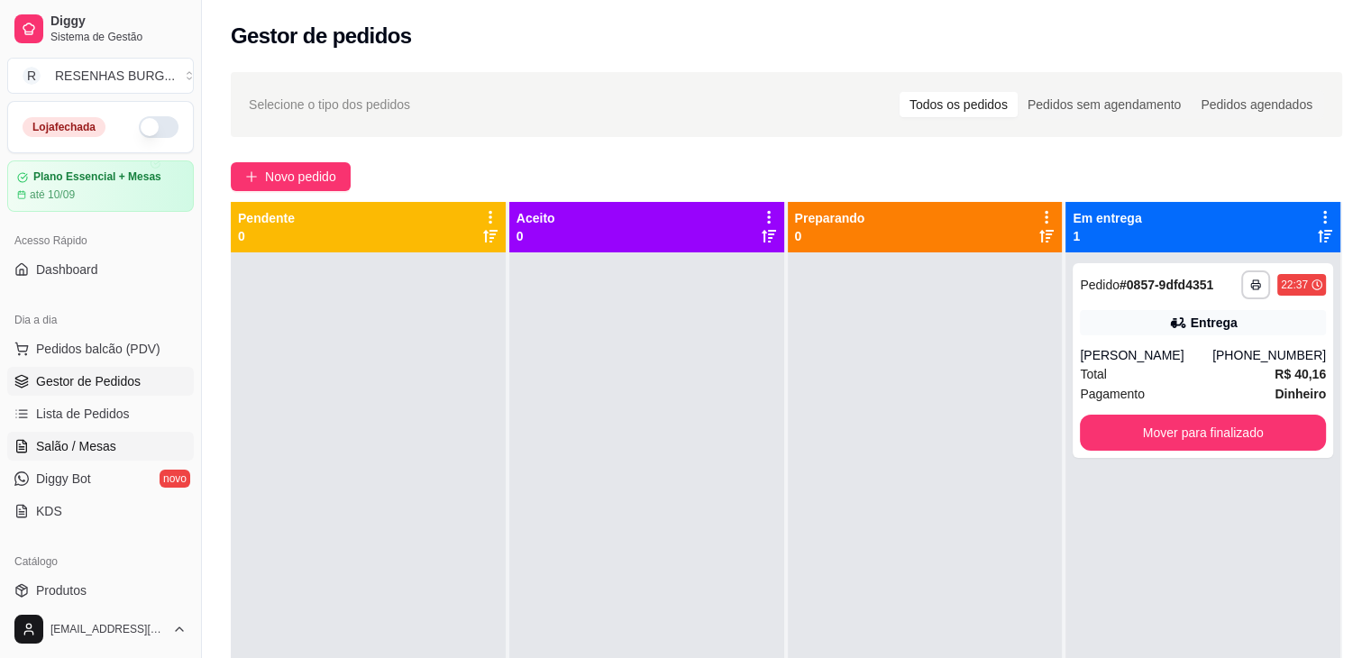
click at [93, 454] on link "Salão / Mesas" at bounding box center [100, 446] width 187 height 29
